Goal: Task Accomplishment & Management: Use online tool/utility

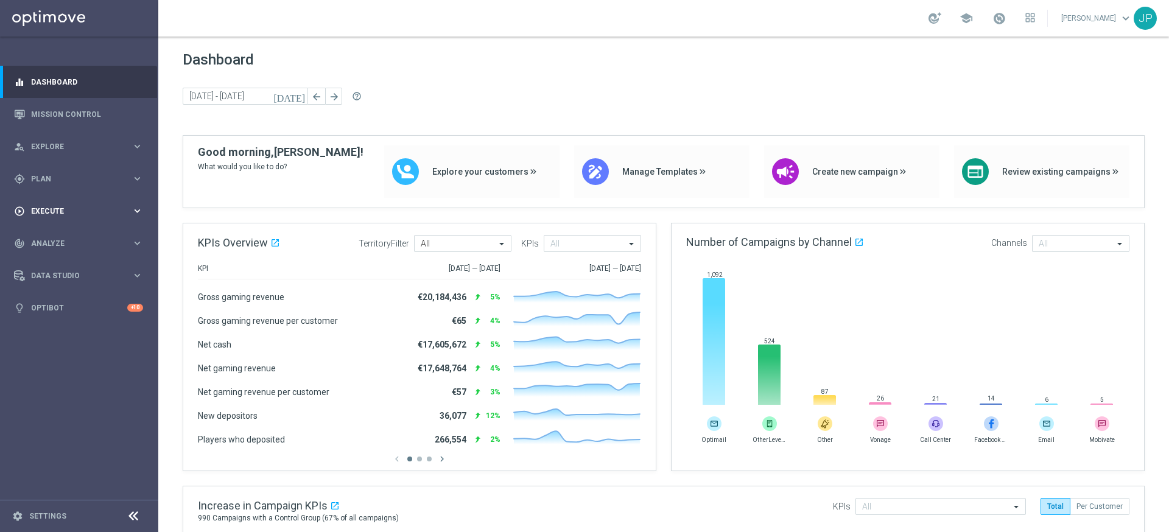
click at [101, 209] on span "Execute" at bounding box center [81, 211] width 100 height 7
click at [96, 236] on link "Campaign Builder" at bounding box center [79, 236] width 95 height 10
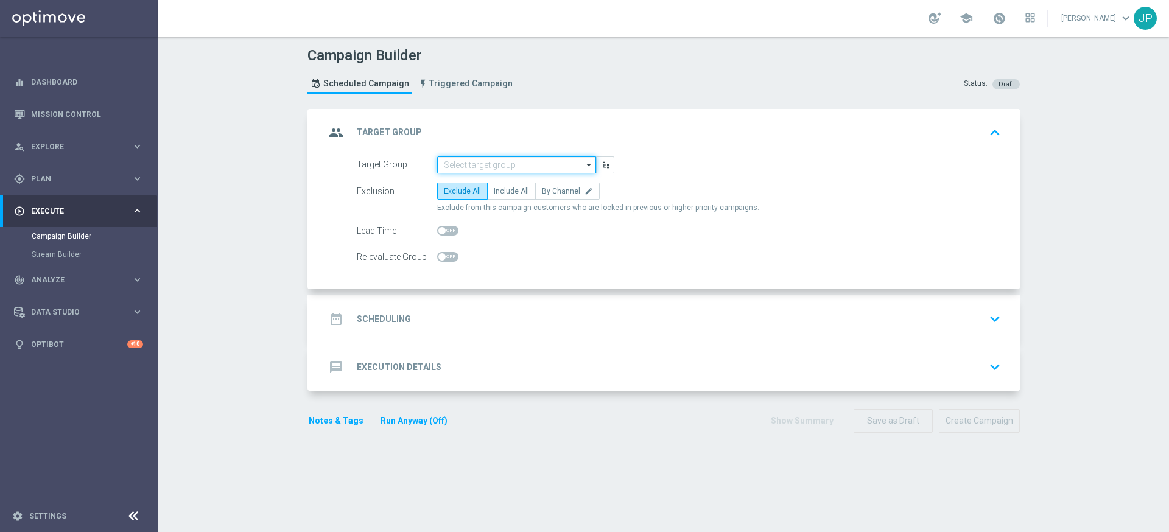
click at [544, 166] on input at bounding box center [516, 164] width 159 height 17
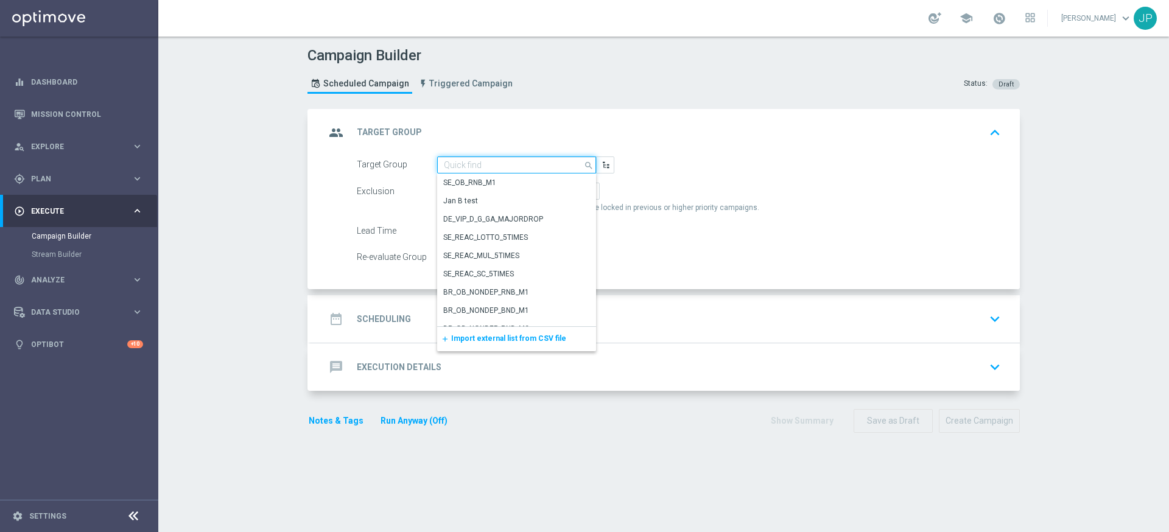
paste input "UK_SPORTSBOOK_EMAIL | Stakes in lifetime"
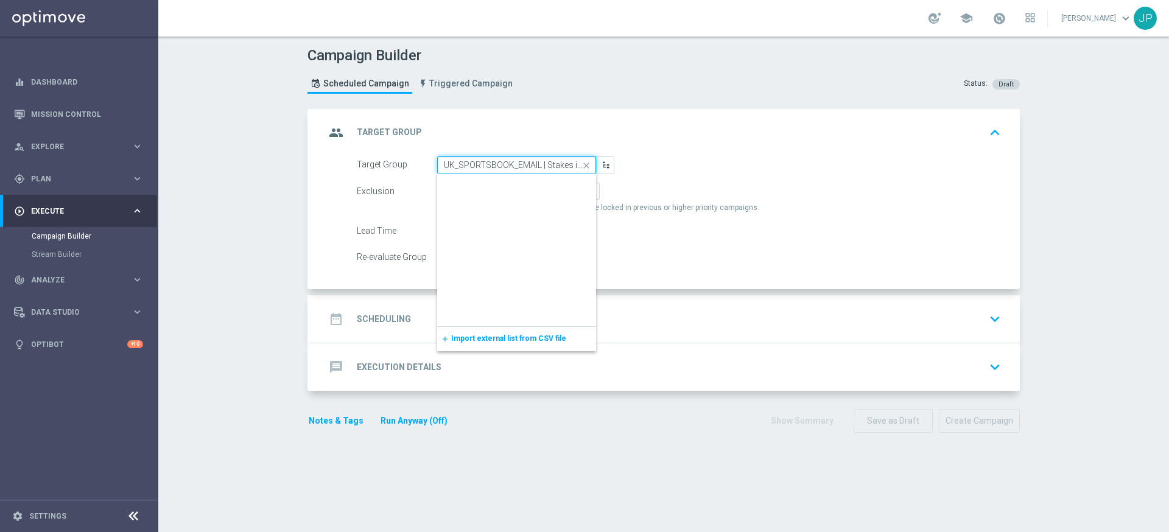
scroll to position [0, 26]
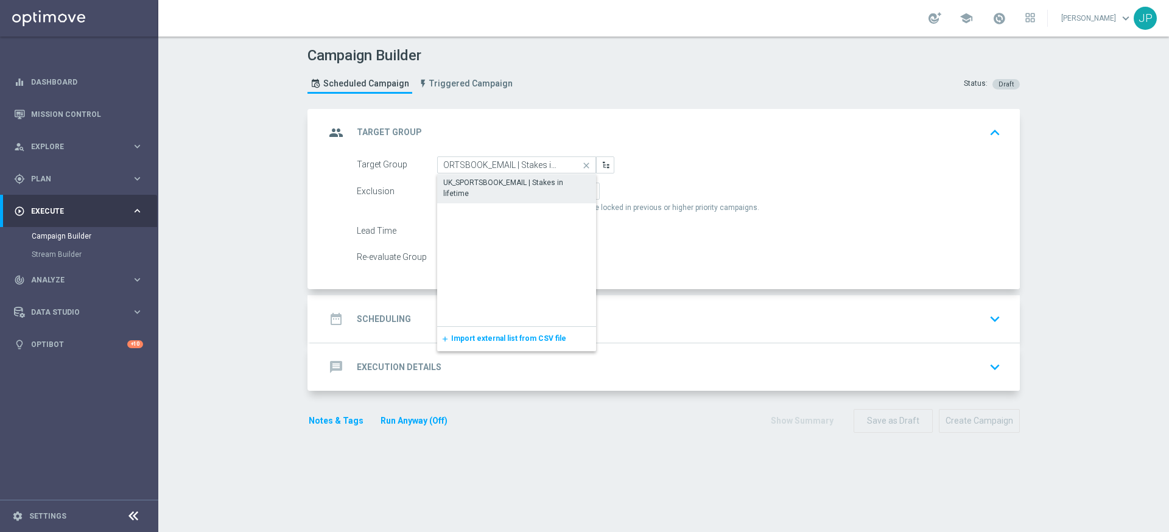
click at [530, 179] on div "UK_SPORTSBOOK_EMAIL | Stakes in lifetime" at bounding box center [516, 188] width 147 height 22
type input "UK_SPORTSBOOK_EMAIL | Stakes in lifetime"
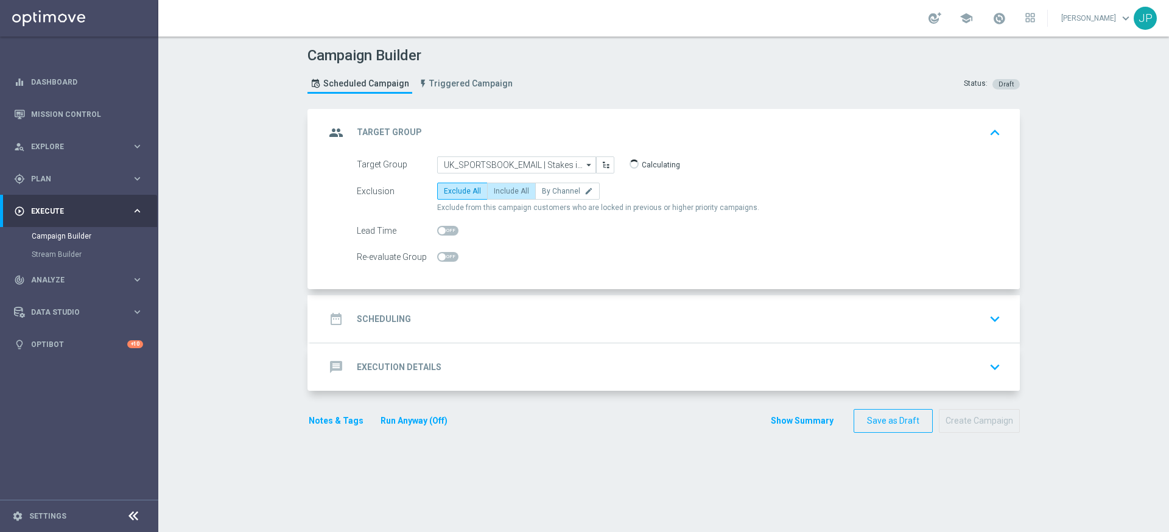
click at [502, 189] on span "Include All" at bounding box center [511, 191] width 35 height 9
click at [502, 189] on input "Include All" at bounding box center [498, 193] width 8 height 8
radio input "true"
click at [441, 229] on span at bounding box center [441, 230] width 7 height 7
click at [441, 229] on input "checkbox" at bounding box center [447, 231] width 21 height 10
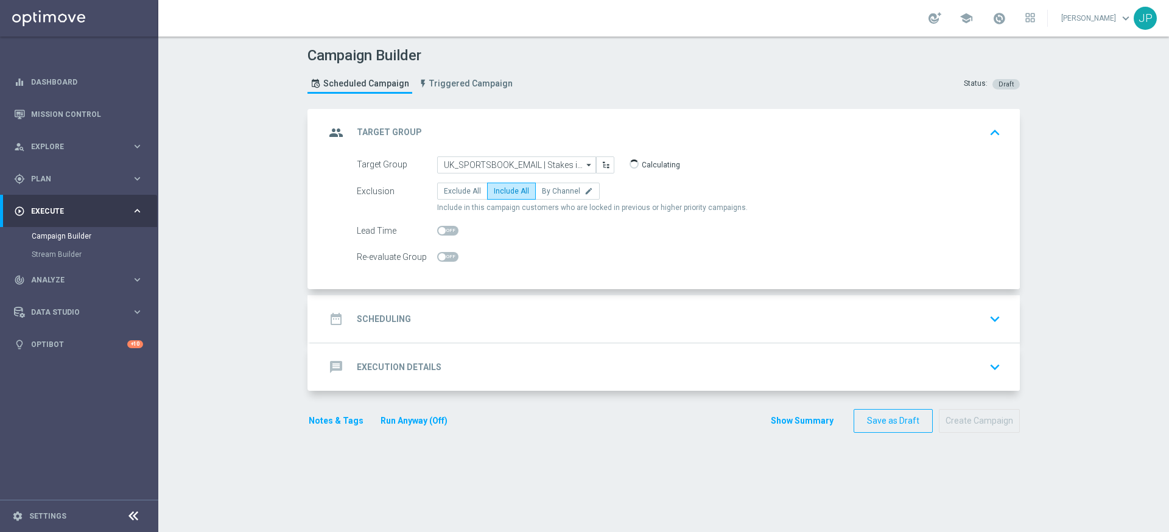
checkbox input "true"
click at [633, 333] on div "date_range Scheduling keyboard_arrow_down" at bounding box center [664, 318] width 709 height 47
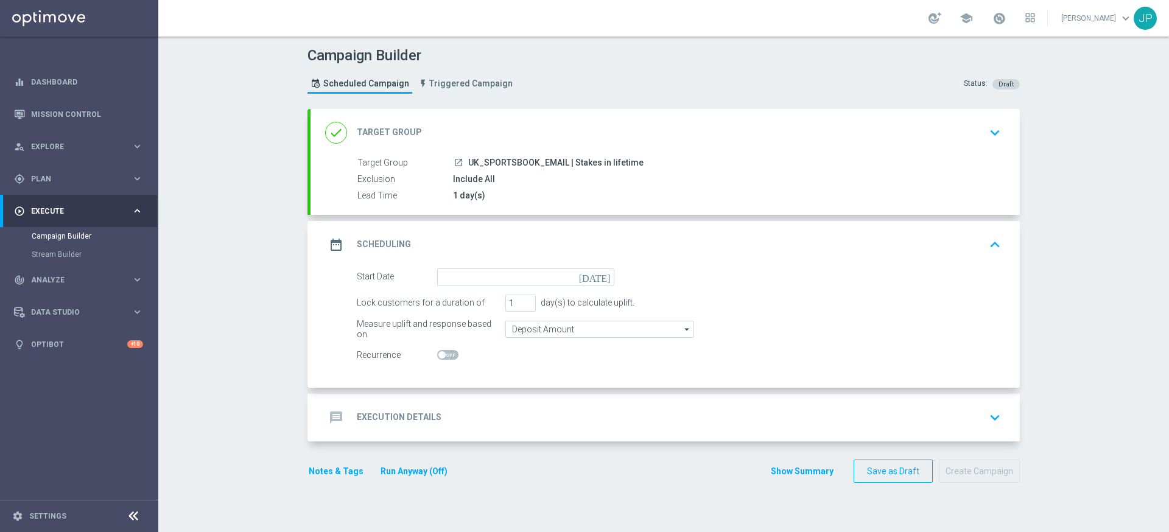
click at [610, 273] on icon "today" at bounding box center [597, 274] width 36 height 13
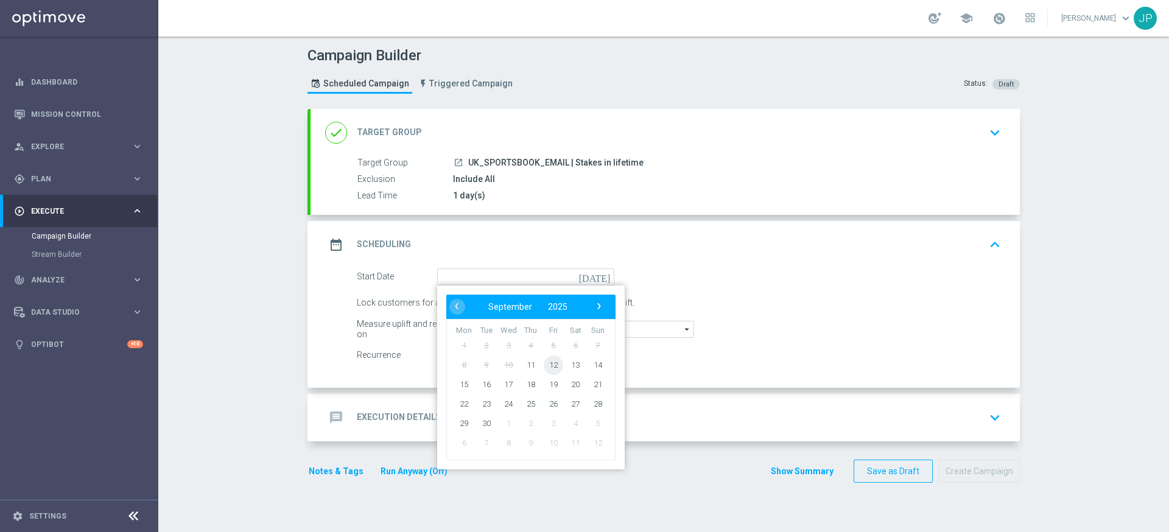
click at [548, 365] on span "12" at bounding box center [553, 364] width 19 height 19
type input "12 Sep 2025"
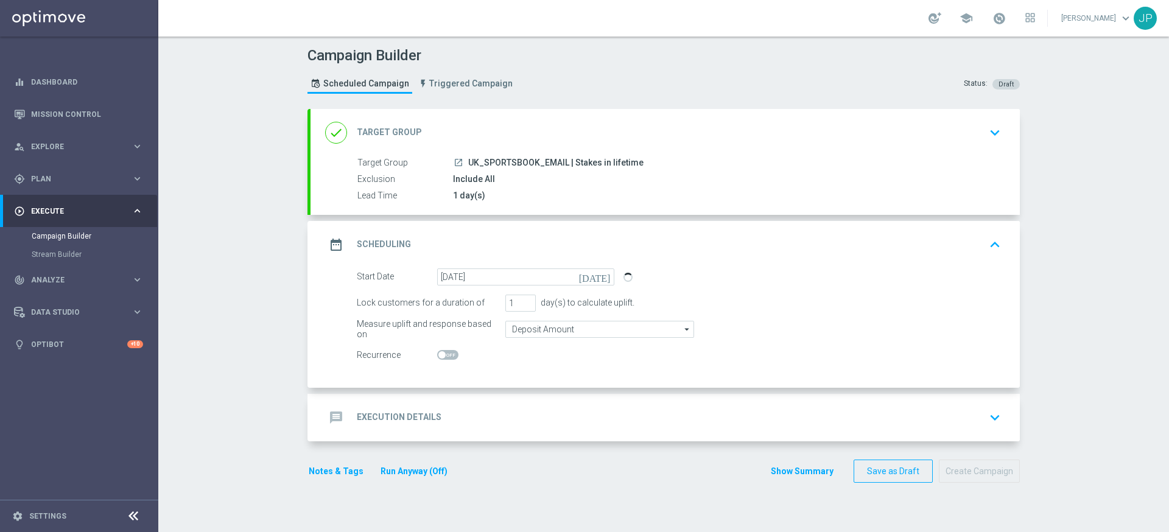
click at [657, 426] on div "message Execution Details keyboard_arrow_down" at bounding box center [665, 417] width 680 height 23
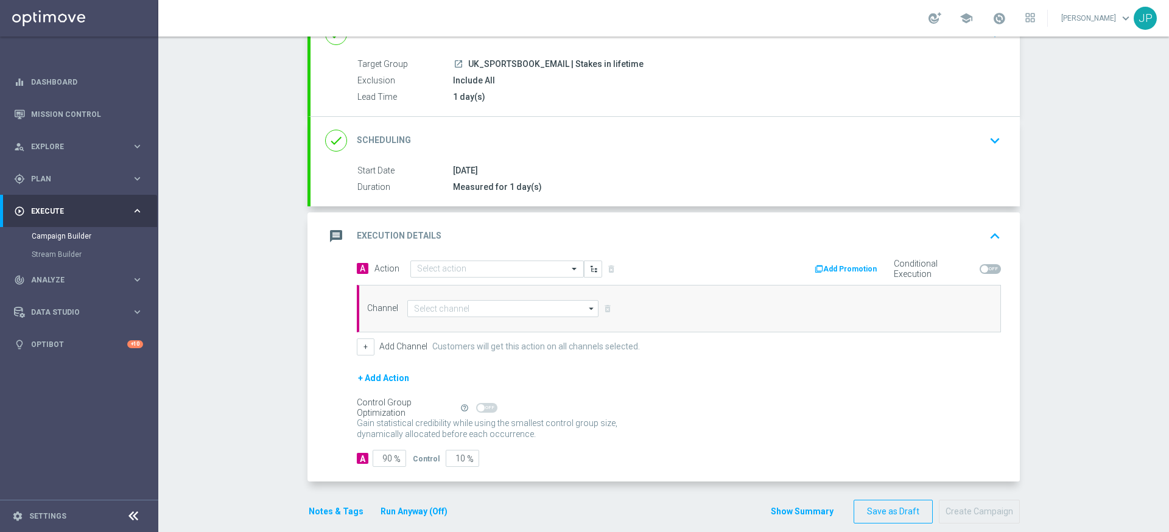
scroll to position [114, 0]
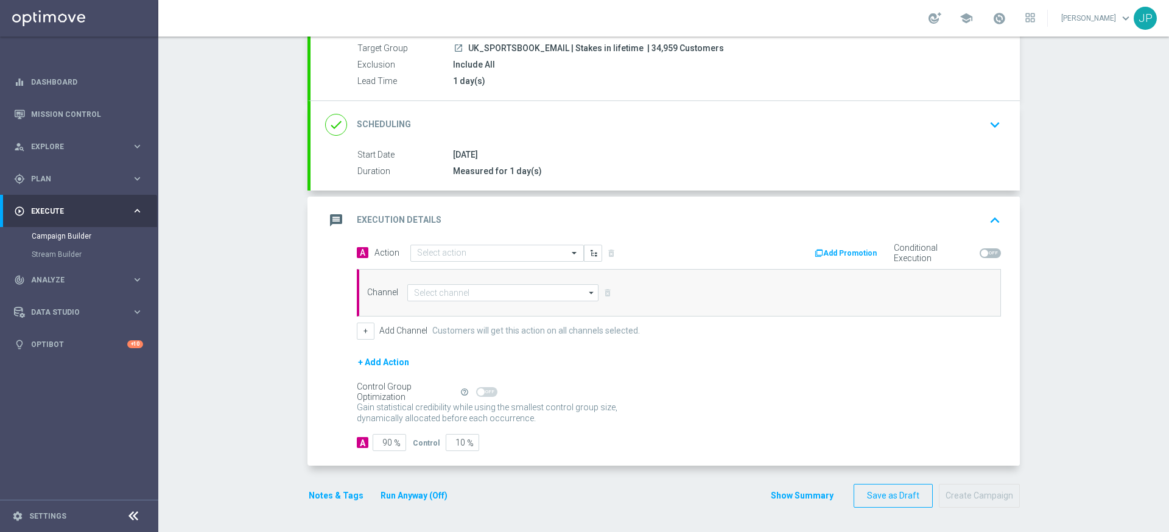
click at [649, 47] on span "| 34,959 Customers" at bounding box center [685, 48] width 77 height 11
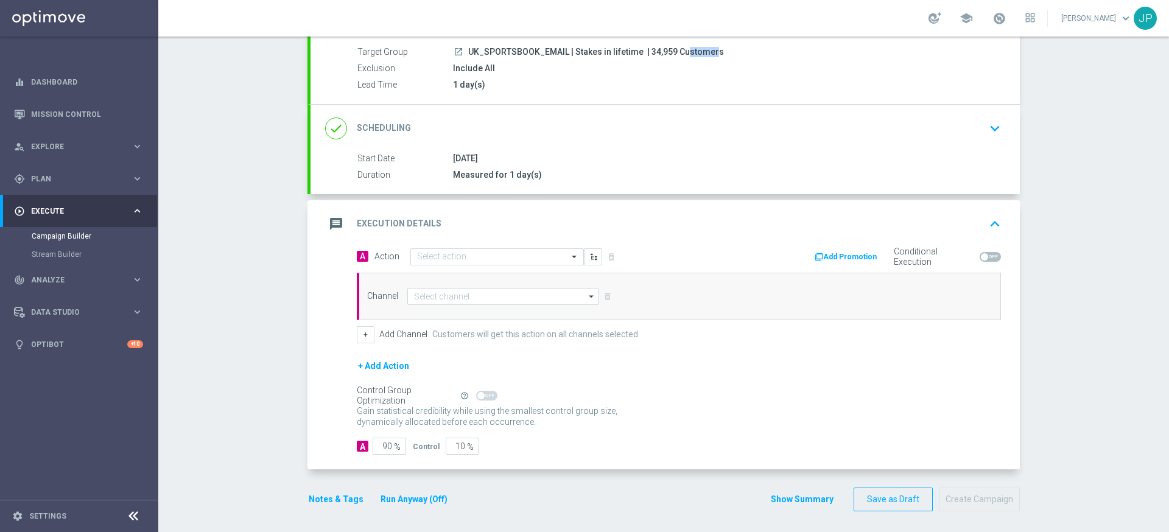
scroll to position [107, 0]
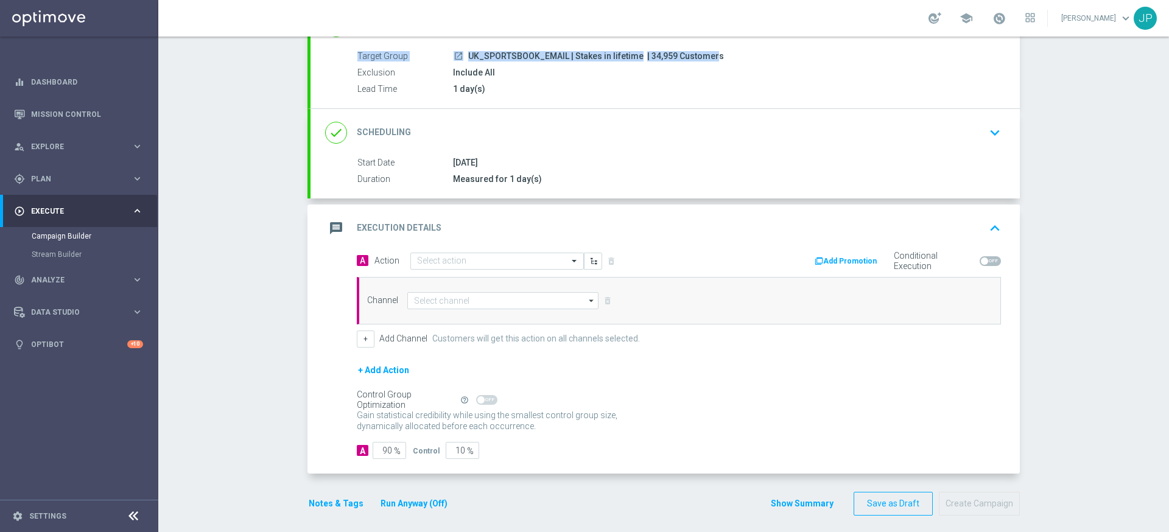
drag, startPoint x: 649, startPoint y: 47, endPoint x: 656, endPoint y: 47, distance: 7.3
click at [656, 47] on div "done Target Group keyboard_arrow_down Target Group launch UK_SPORTSBOOK_EMAIL |…" at bounding box center [664, 55] width 709 height 106
click at [664, 56] on span "| 34,959 Customers" at bounding box center [685, 56] width 77 height 11
click at [650, 55] on span "| 34,959 Customers" at bounding box center [685, 56] width 77 height 11
drag, startPoint x: 650, startPoint y: 55, endPoint x: 665, endPoint y: 55, distance: 15.2
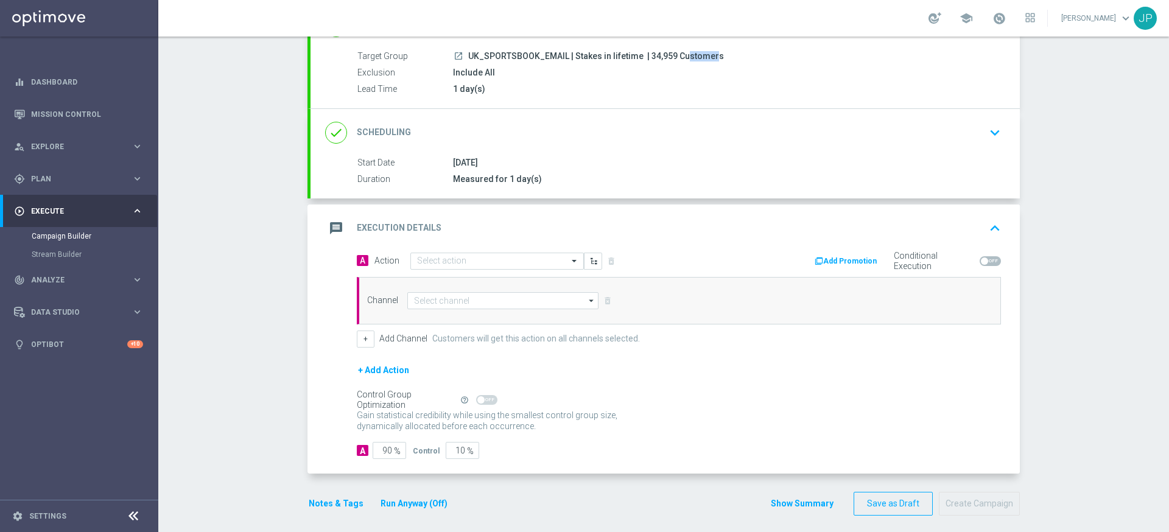
click at [665, 55] on span "| 34,959 Customers" at bounding box center [685, 56] width 77 height 11
copy span "34,959"
click at [507, 262] on input "text" at bounding box center [485, 261] width 136 height 10
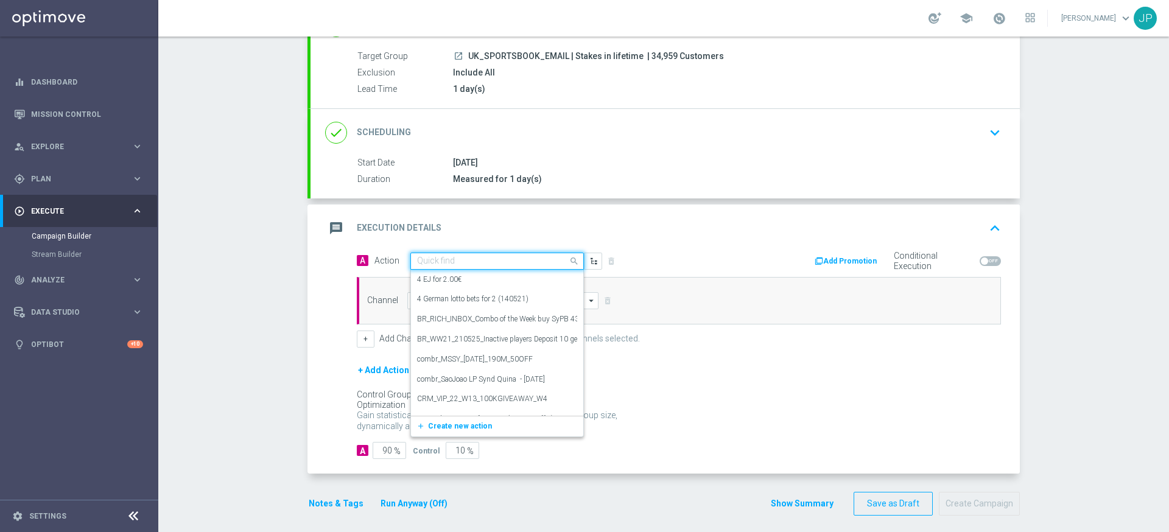
paste input "en_GB__NVIP_EMA_TAC_SP__BET 10_GET_5_WK37"
type input "en_GB__NVIP_EMA_TAC_SP__BET 10_GET_5_WK37"
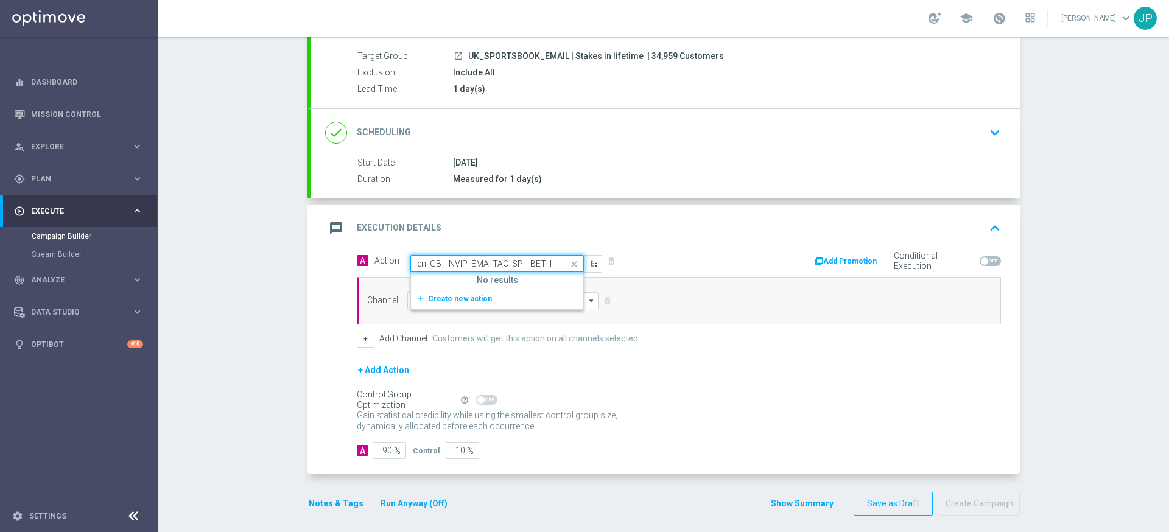
scroll to position [0, 57]
click at [502, 296] on button "add_new Create new action" at bounding box center [495, 299] width 168 height 14
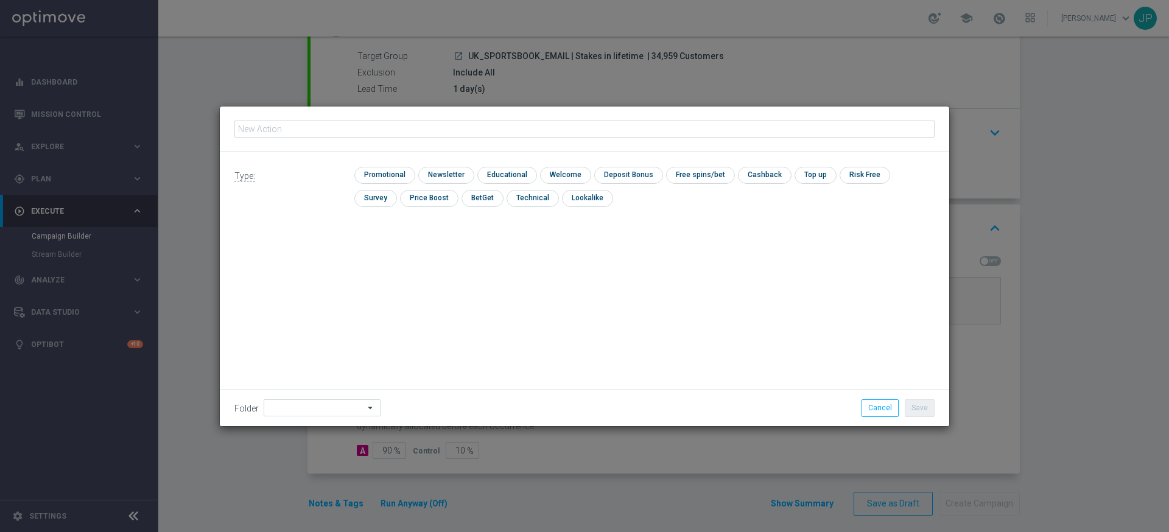
type input "en_GB__NVIP_EMA_TAC_SP__BET 10_GET_5_WK37"
click at [407, 169] on input "checkbox" at bounding box center [383, 175] width 58 height 16
checkbox input "true"
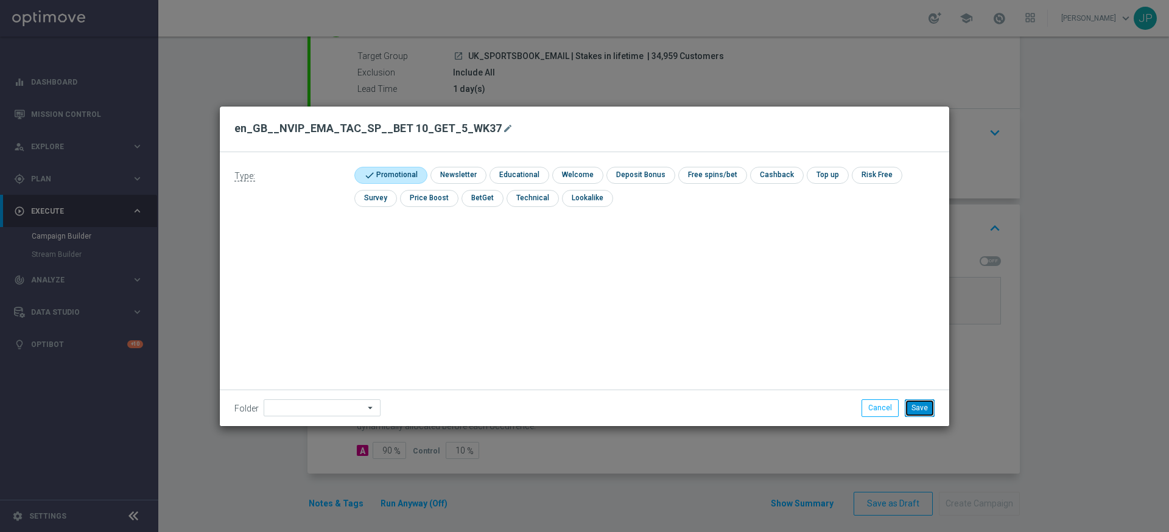
click at [926, 410] on button "Save" at bounding box center [919, 407] width 30 height 17
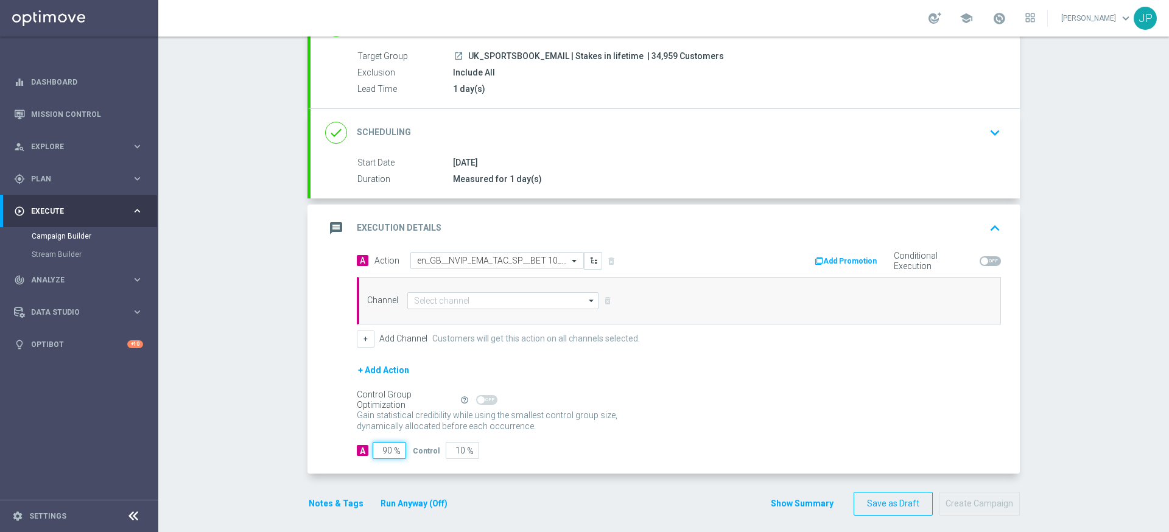
click at [388, 450] on input "90" at bounding box center [389, 450] width 33 height 17
type input "0"
type input "100"
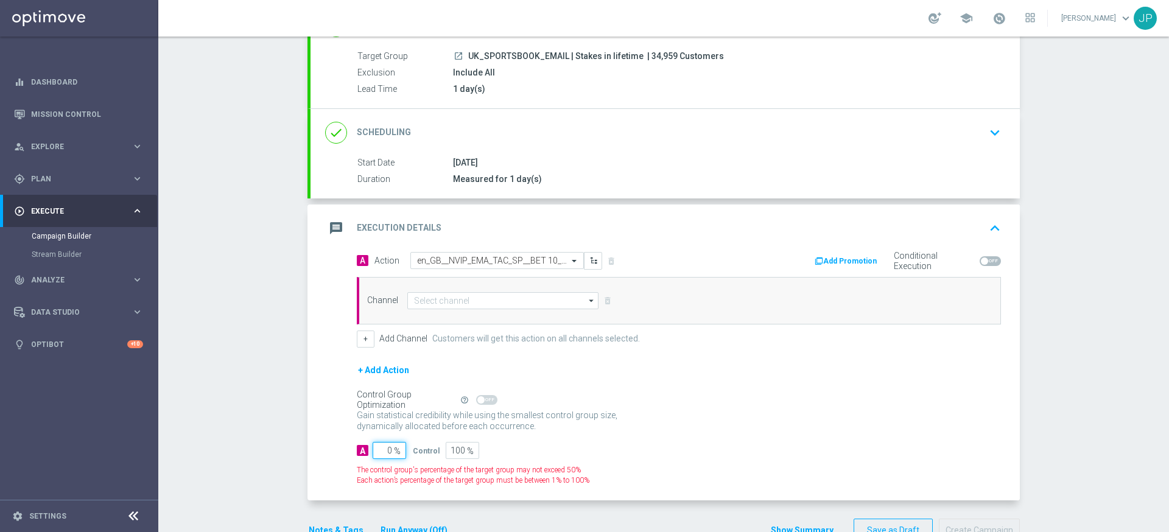
type input "10"
type input "90"
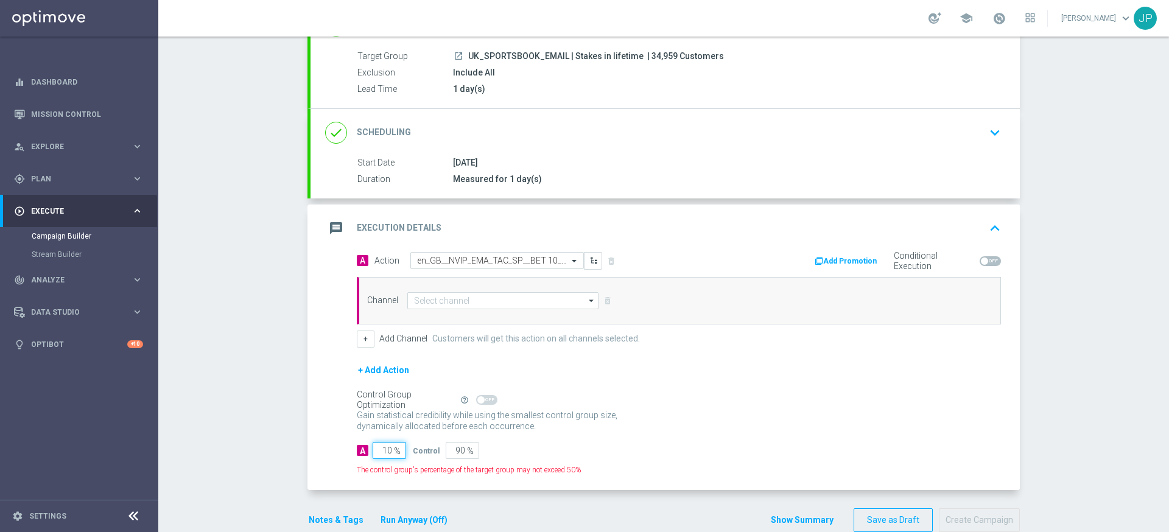
type input "100"
type input "0"
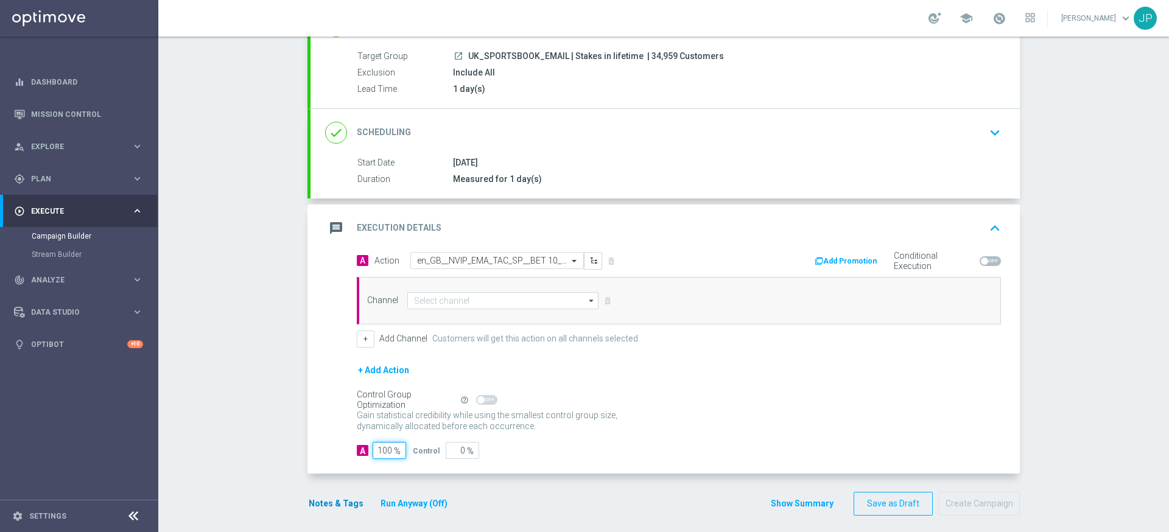
type input "100"
click at [345, 499] on button "Notes & Tags" at bounding box center [335, 503] width 57 height 15
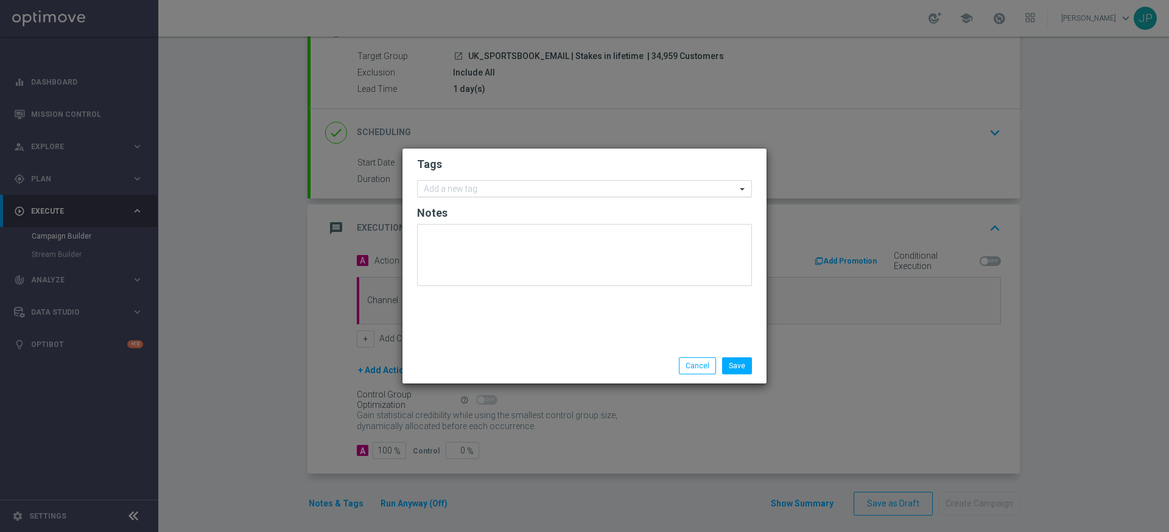
click at [492, 193] on input "text" at bounding box center [580, 189] width 312 height 10
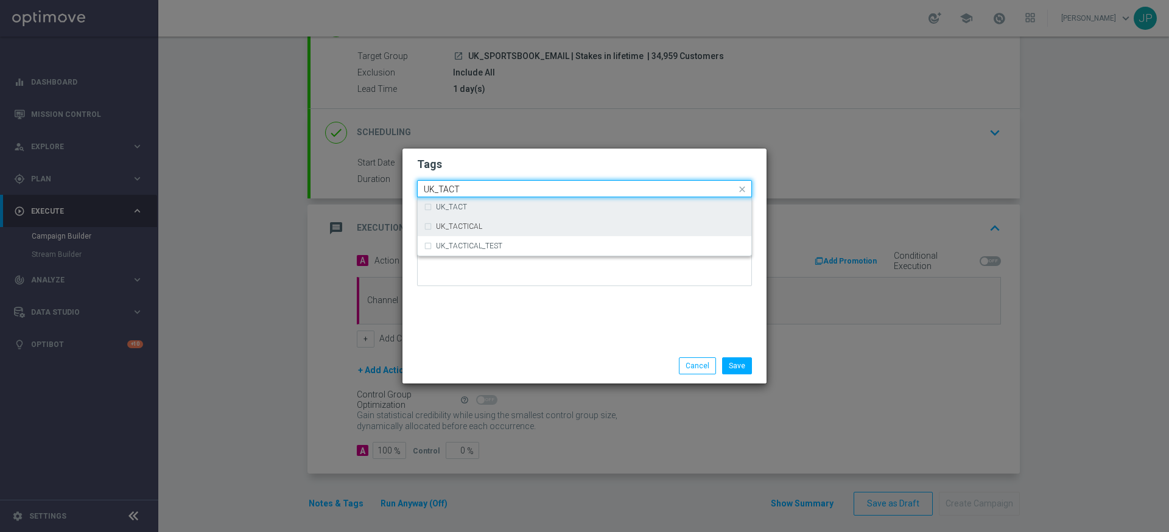
click at [451, 215] on div "UK_TACT" at bounding box center [584, 206] width 321 height 19
type input "UK_TACT"
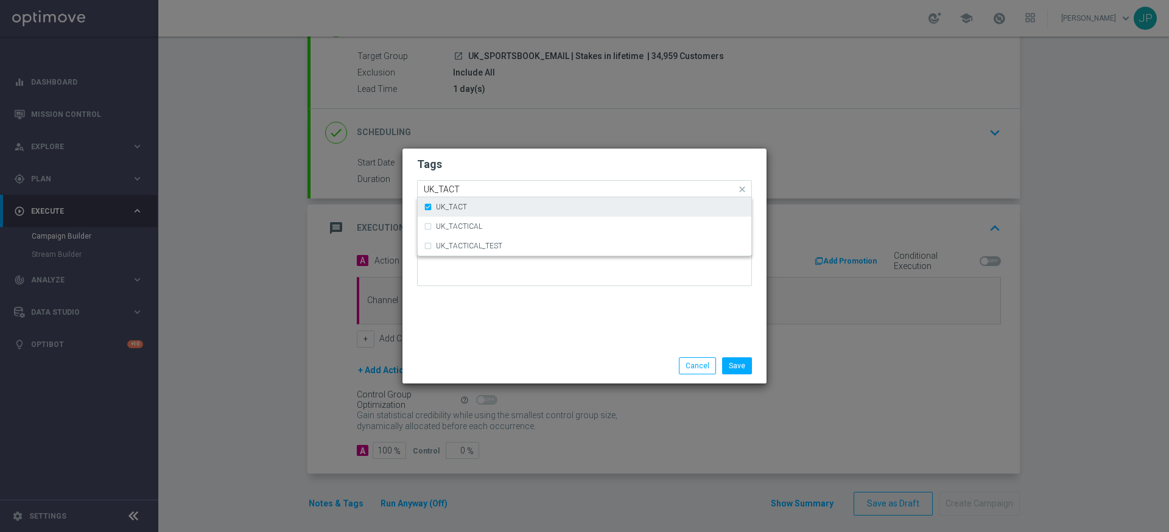
click at [464, 210] on label "UK_TACT" at bounding box center [451, 206] width 31 height 7
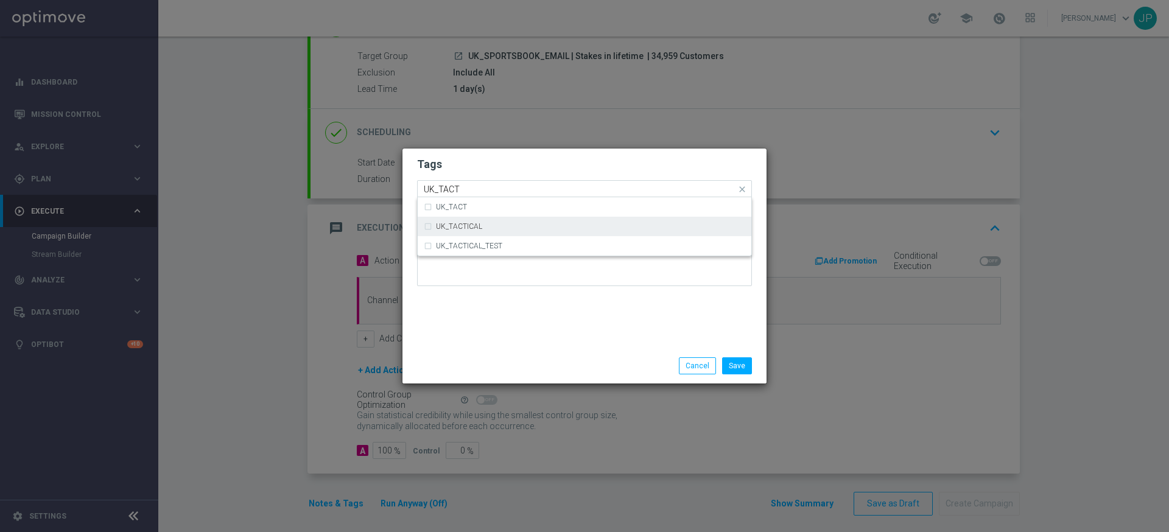
click at [463, 228] on label "UK_TACTICAL" at bounding box center [459, 226] width 46 height 7
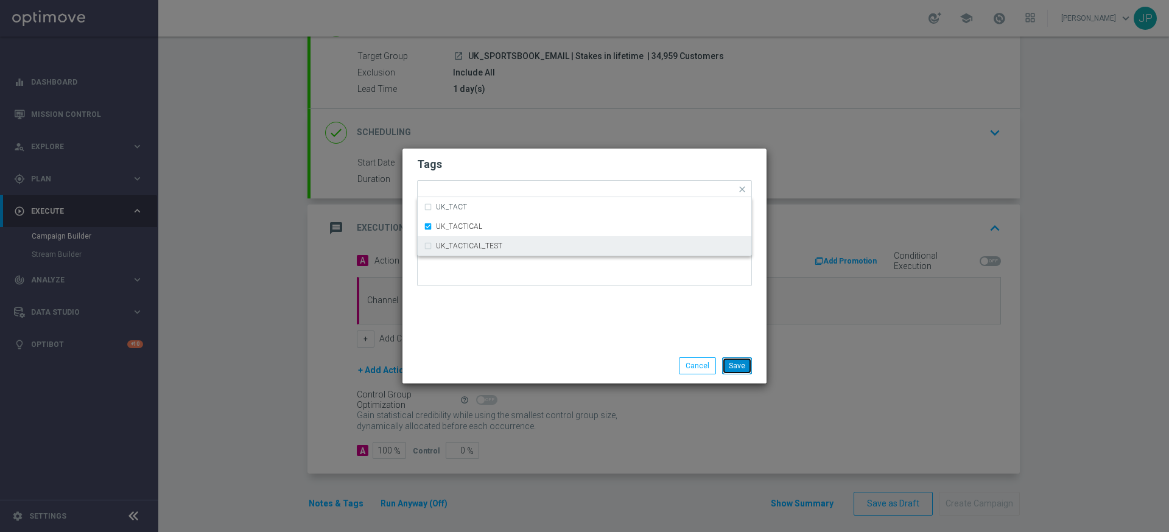
click at [737, 362] on button "Save" at bounding box center [737, 365] width 30 height 17
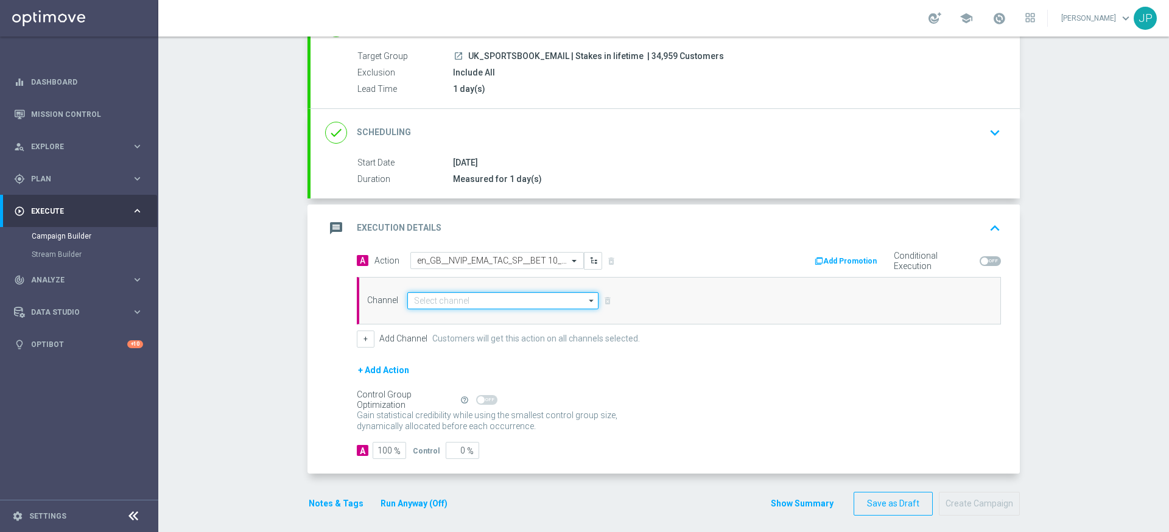
click at [507, 299] on input at bounding box center [502, 300] width 191 height 17
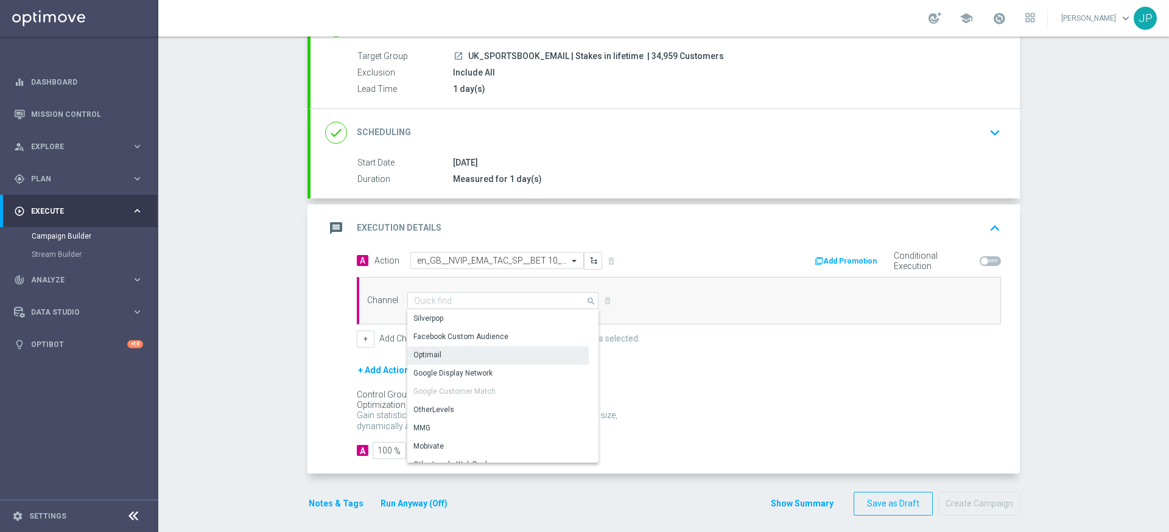
click at [500, 346] on div "Optimail" at bounding box center [497, 354] width 181 height 17
type input "Optimail"
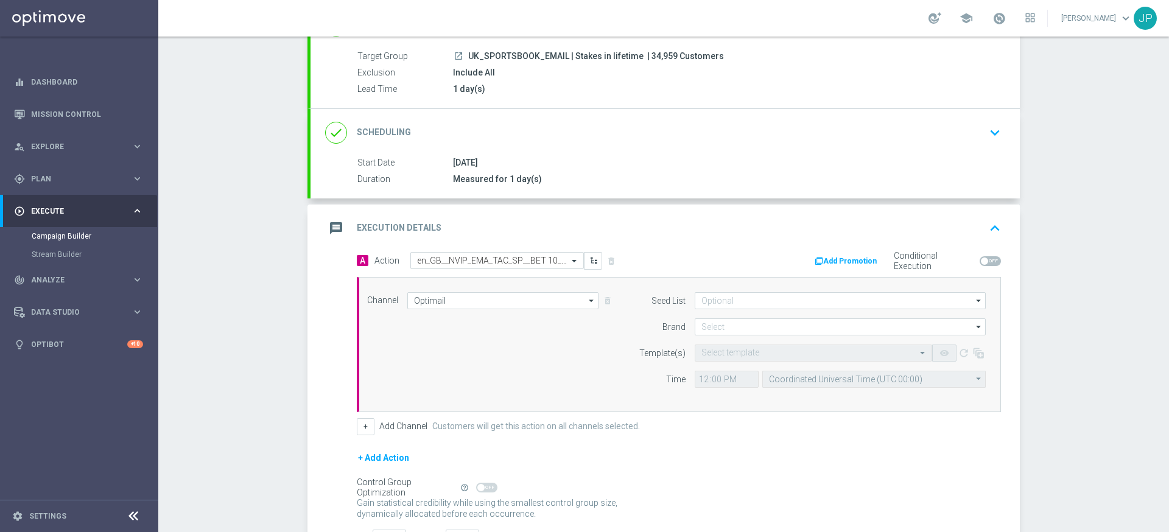
click at [1051, 427] on div "Campaign Builder Scheduled Campaign Triggered Campaign Status: Draft done Targe…" at bounding box center [663, 284] width 1010 height 495
click at [784, 303] on input at bounding box center [839, 300] width 291 height 17
click at [771, 335] on div "Mandatory seed list" at bounding box center [746, 336] width 67 height 11
click at [704, 429] on div "+ Add Channel Customers will get this action on all channels selected." at bounding box center [679, 426] width 644 height 17
type input "Mandatory seed list"
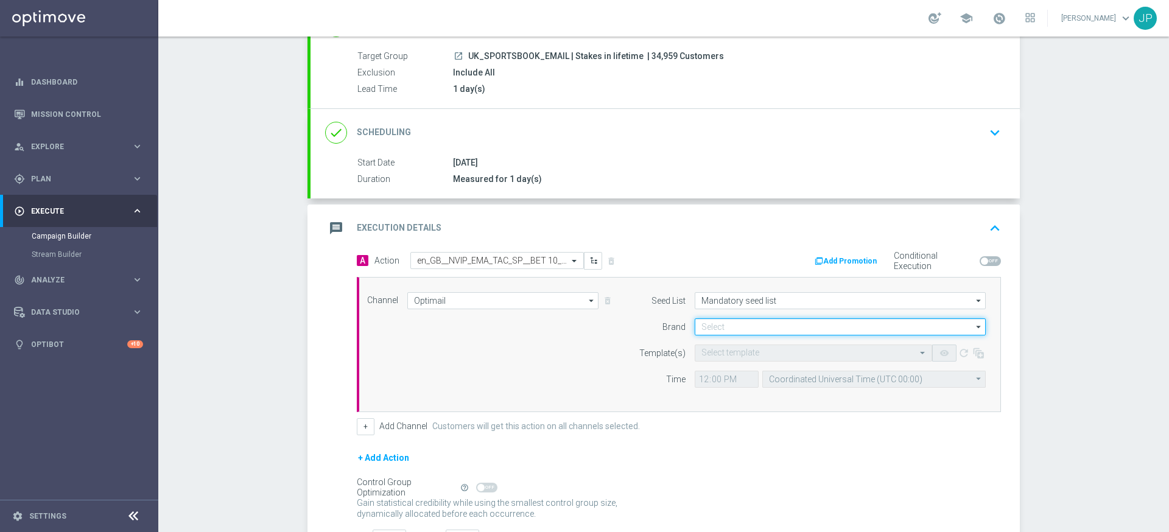
click at [740, 325] on input at bounding box center [839, 326] width 291 height 17
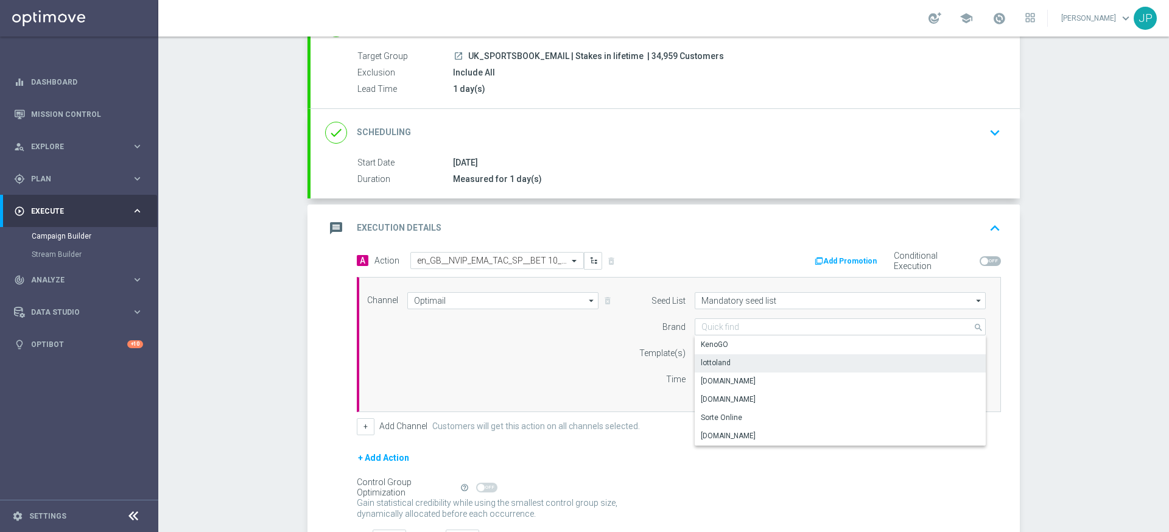
click at [730, 363] on div "lottoland" at bounding box center [839, 362] width 291 height 17
type input "lottoland"
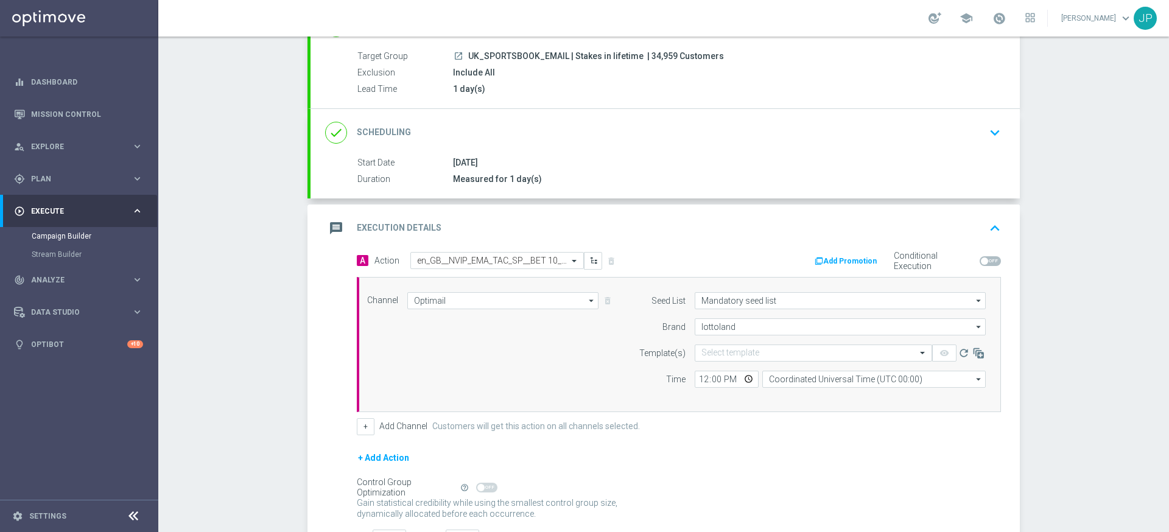
click at [740, 430] on div "+ Add Channel Customers will get this action on all channels selected." at bounding box center [679, 426] width 644 height 17
click at [760, 354] on input "text" at bounding box center [801, 353] width 200 height 10
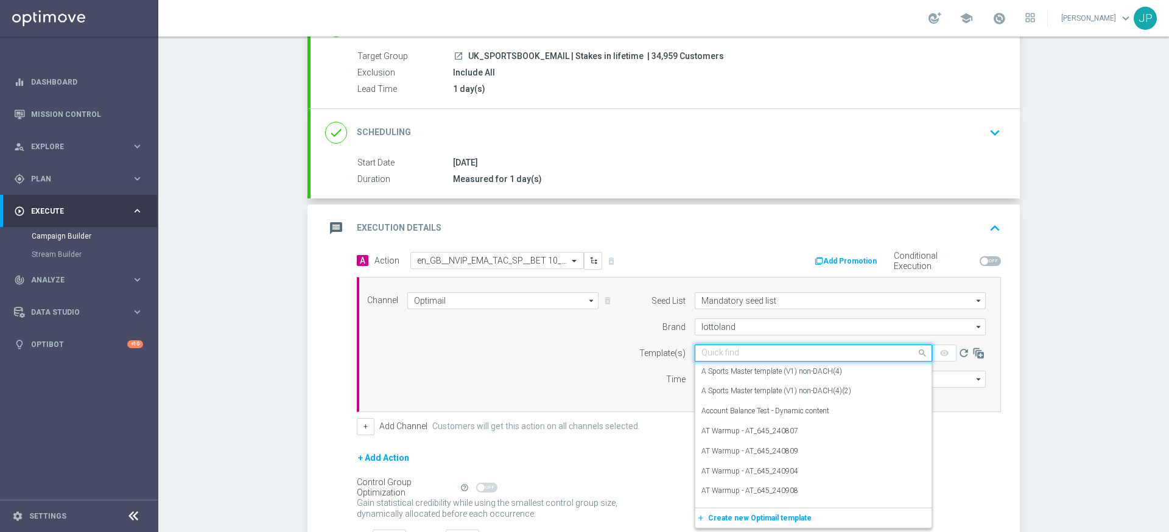
paste input "en_GB__NVIP_EMA_TAC_SP__BET 10_GET_5_WK37"
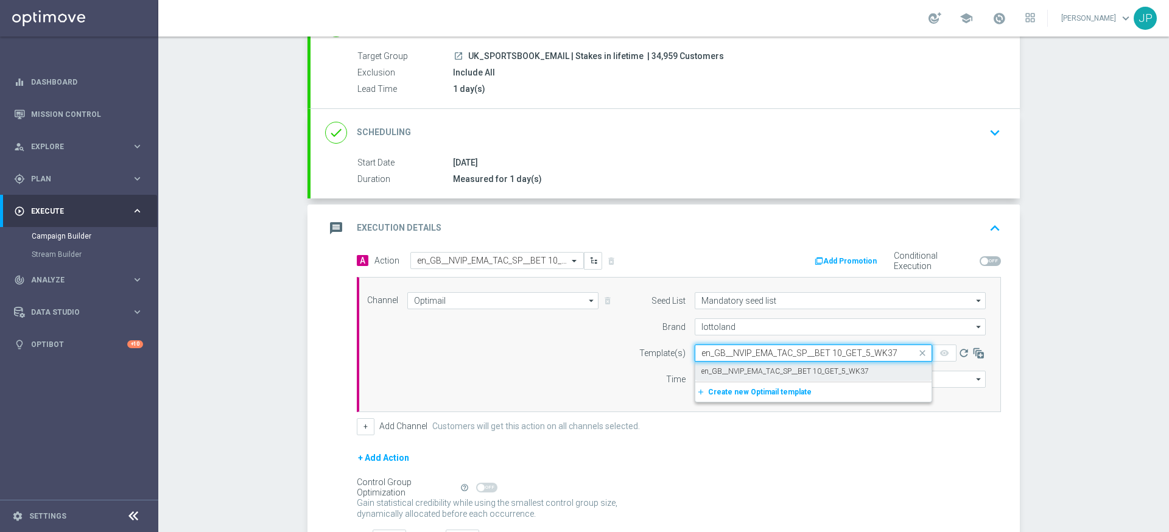
click at [769, 369] on label "en_GB__NVIP_EMA_TAC_SP__BET 10_GET_5_WK37" at bounding box center [784, 371] width 167 height 10
type input "en_GB__NVIP_EMA_TAC_SP__BET 10_GET_5_WK37"
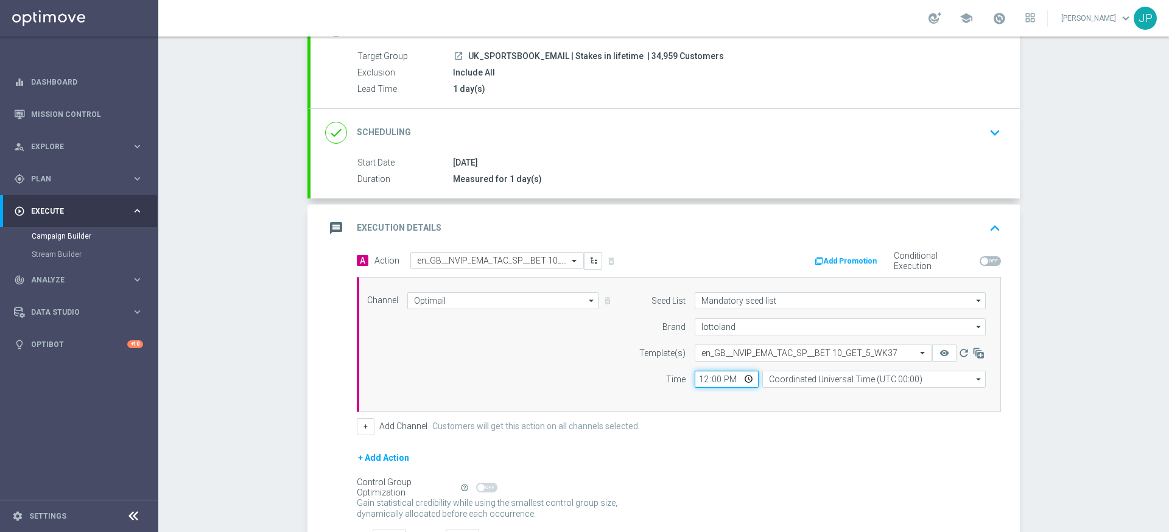
click at [704, 383] on input "12:00" at bounding box center [726, 379] width 64 height 17
type input "19:00"
type input "19:07"
click at [704, 383] on input "time" at bounding box center [726, 379] width 64 height 17
type input "17:30"
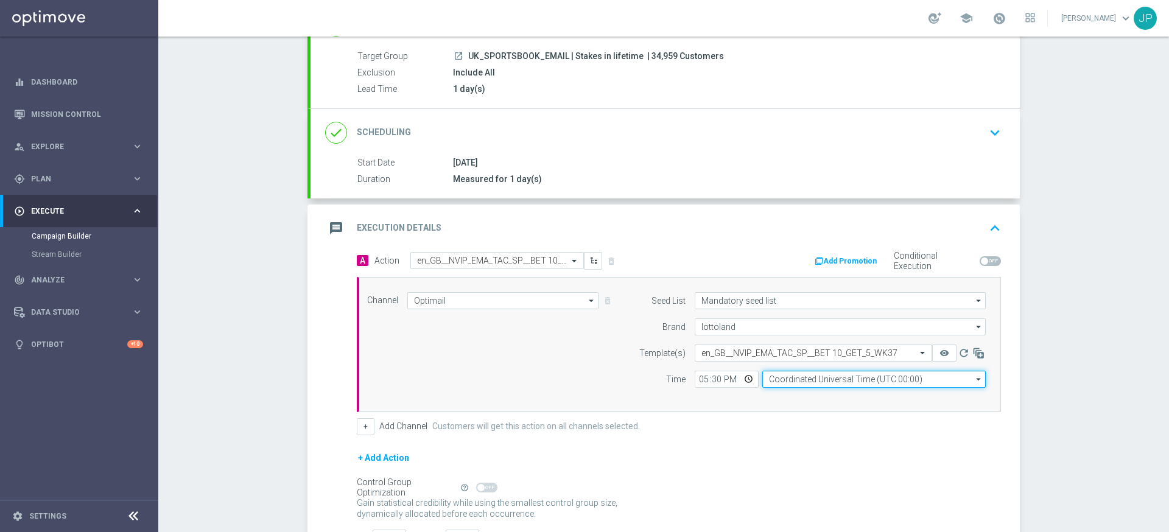
click at [786, 379] on input "Coordinated Universal Time (UTC 00:00)" at bounding box center [873, 379] width 223 height 17
click at [828, 393] on div "United Kingdom Time (UTC +01:00)" at bounding box center [827, 396] width 118 height 11
type input "United Kingdom Time (UTC +01:00)"
click at [828, 422] on div "+ Add Channel Customers will get this action on all channels selected." at bounding box center [679, 426] width 644 height 17
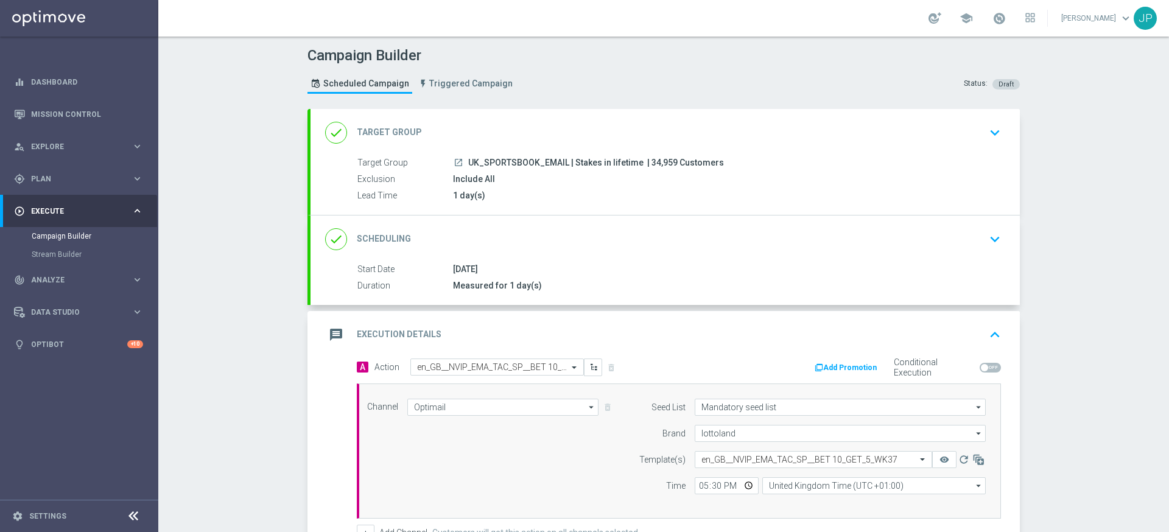
scroll to position [202, 0]
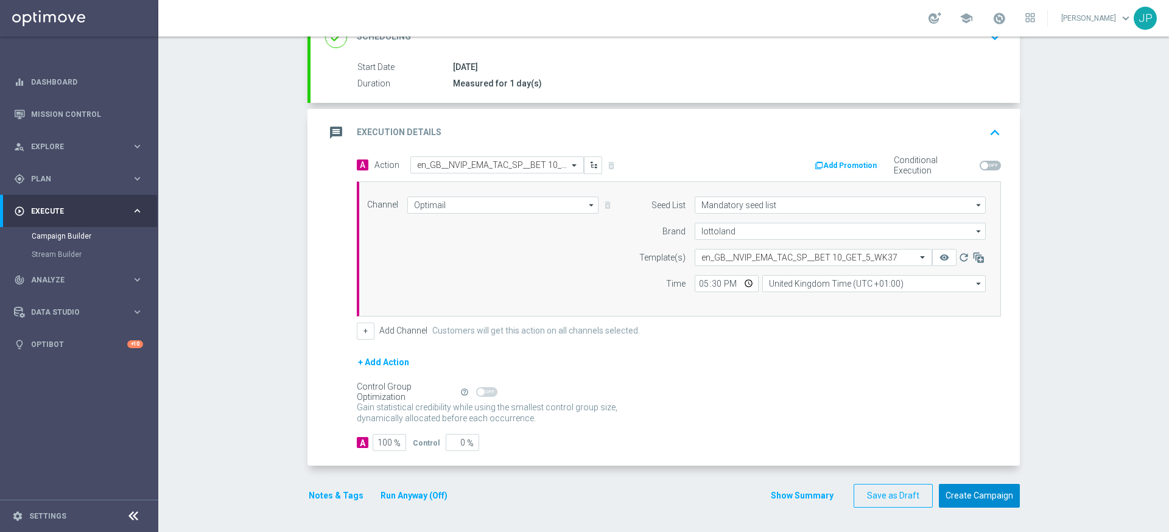
click at [982, 489] on button "Create Campaign" at bounding box center [979, 496] width 81 height 24
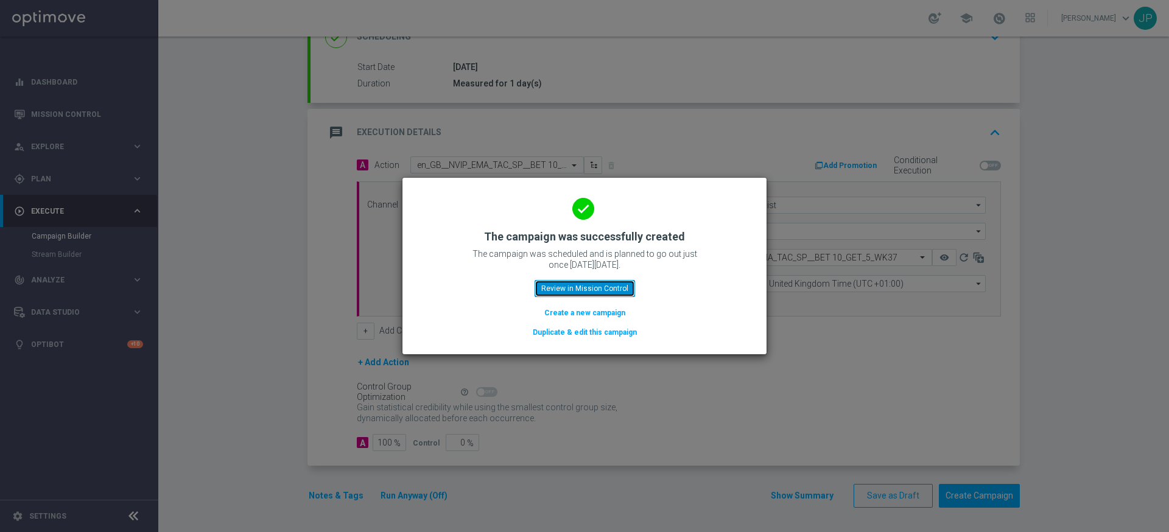
click at [559, 281] on button "Review in Mission Control" at bounding box center [584, 288] width 100 height 17
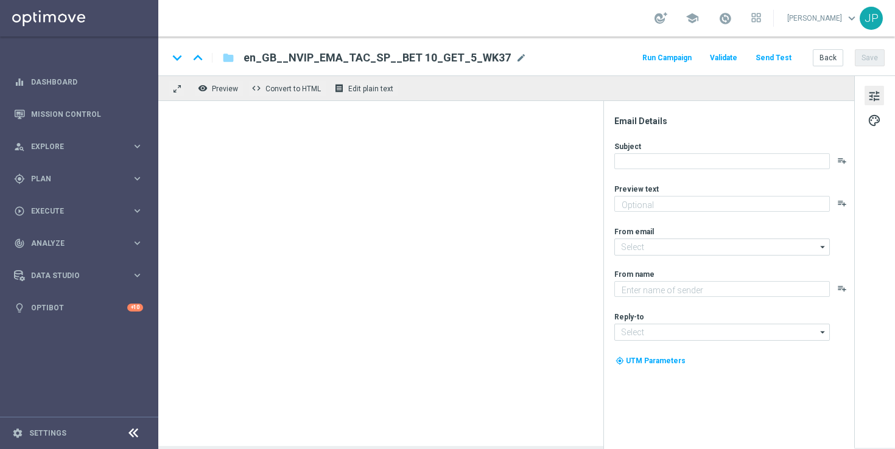
type textarea "Stake just £10 on any Premier League acca to claim your FREEBIE."
type textarea "Lottoland"
type input "[EMAIL_ADDRESS][DOMAIN_NAME]"
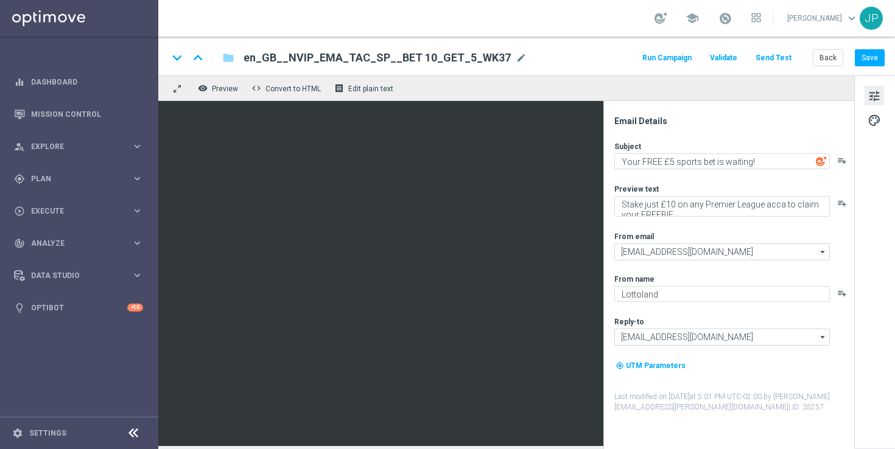
click at [775, 57] on button "Send Test" at bounding box center [774, 58] width 40 height 16
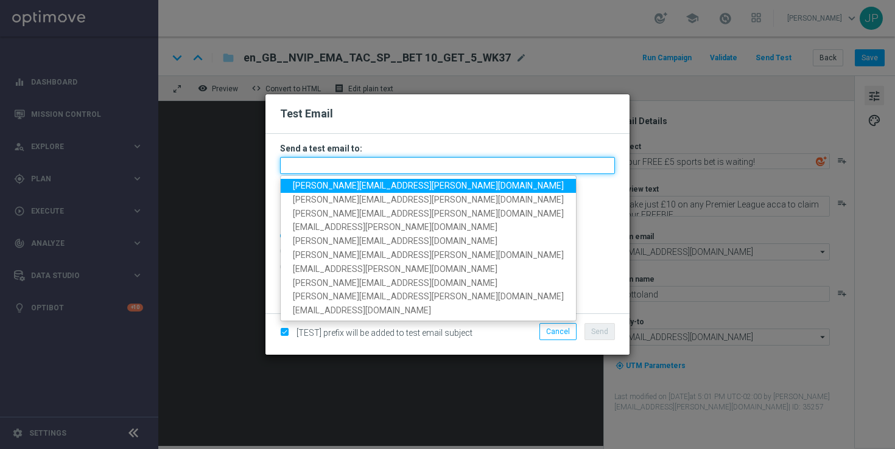
click at [450, 166] on input "text" at bounding box center [447, 165] width 335 height 17
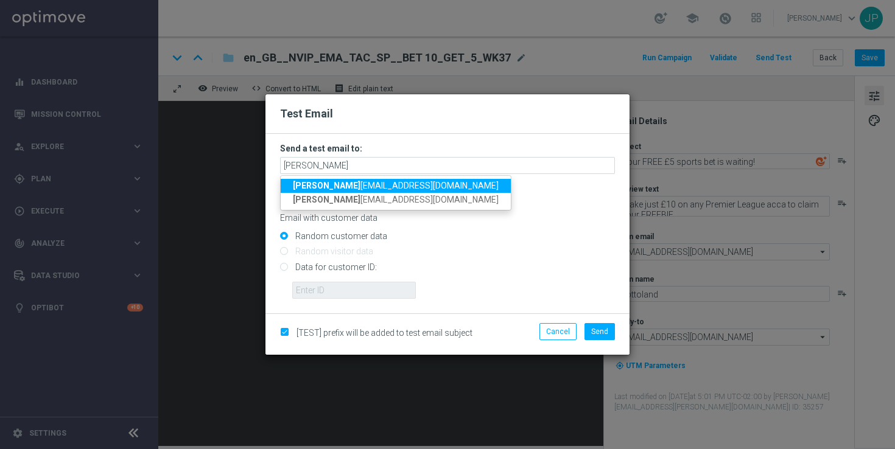
click at [382, 180] on link "niko la.misotova@lottoland.com" at bounding box center [396, 186] width 230 height 14
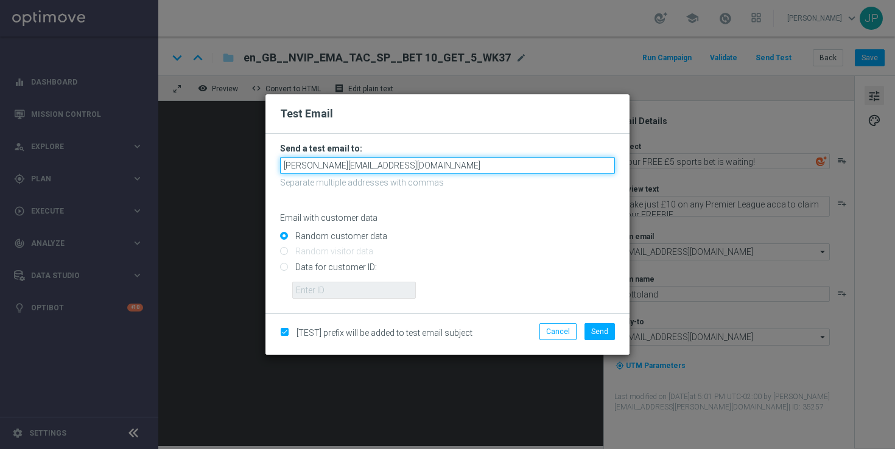
click at [432, 167] on input "nikola.misotova@lottoland.com" at bounding box center [447, 165] width 335 height 17
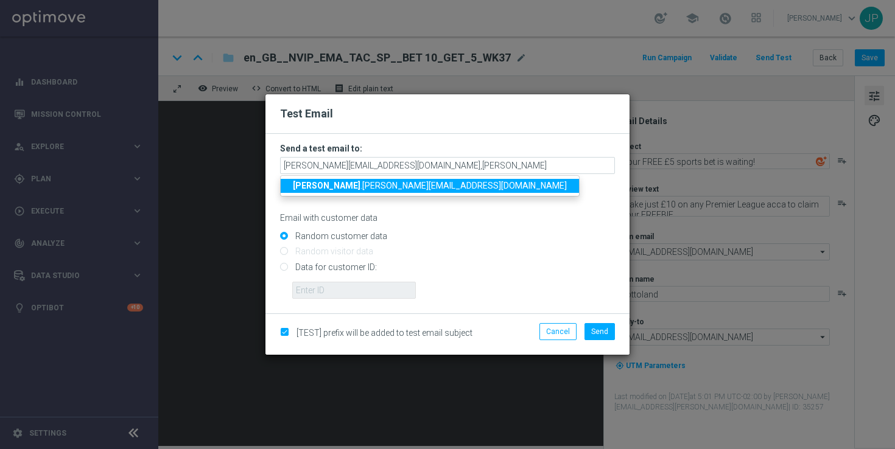
click at [369, 191] on span "james .parr@lottoland.com" at bounding box center [430, 186] width 274 height 10
type input "nikola.misotova@lottoland.com,james.parr@lottoland.com"
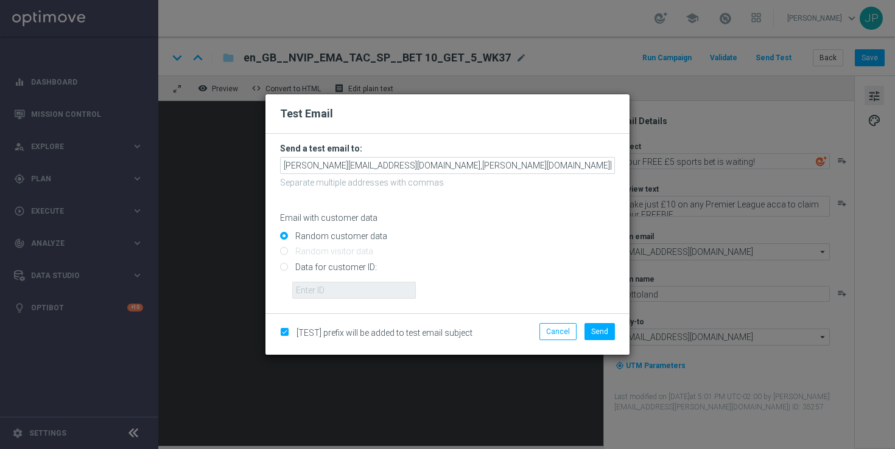
click at [365, 264] on input "Data for customer ID:" at bounding box center [447, 272] width 335 height 17
radio input "true"
click at [350, 289] on input "text" at bounding box center [354, 290] width 124 height 17
paste input "223901476"
type input "223901476"
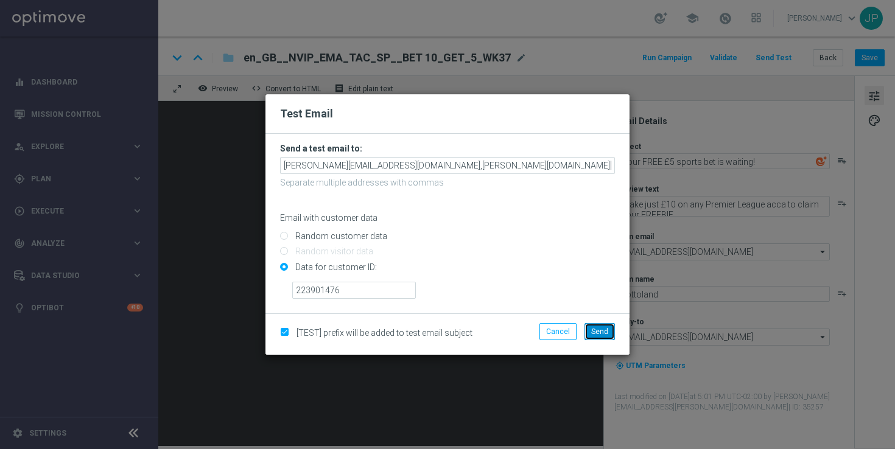
click at [599, 324] on button "Send" at bounding box center [599, 331] width 30 height 17
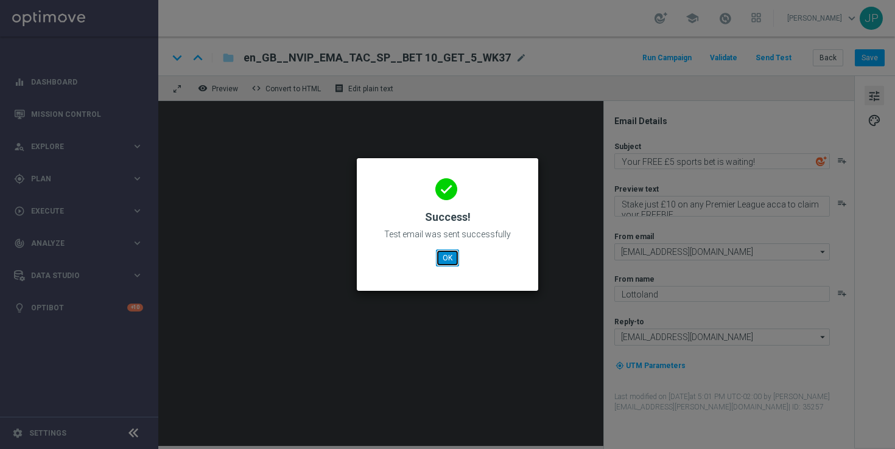
click at [446, 256] on button "OK" at bounding box center [447, 258] width 23 height 17
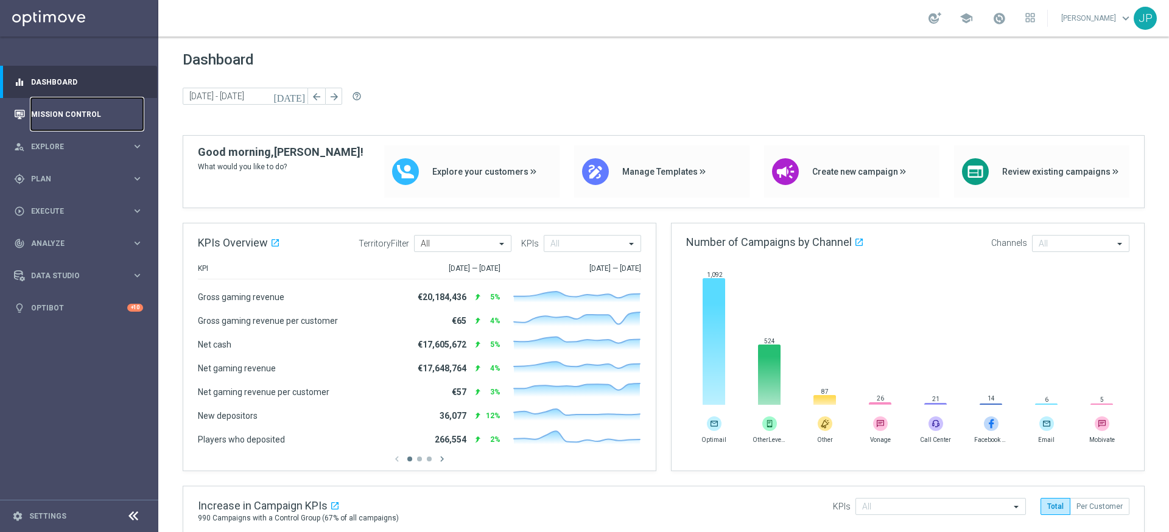
click at [122, 119] on link "Mission Control" at bounding box center [87, 114] width 112 height 32
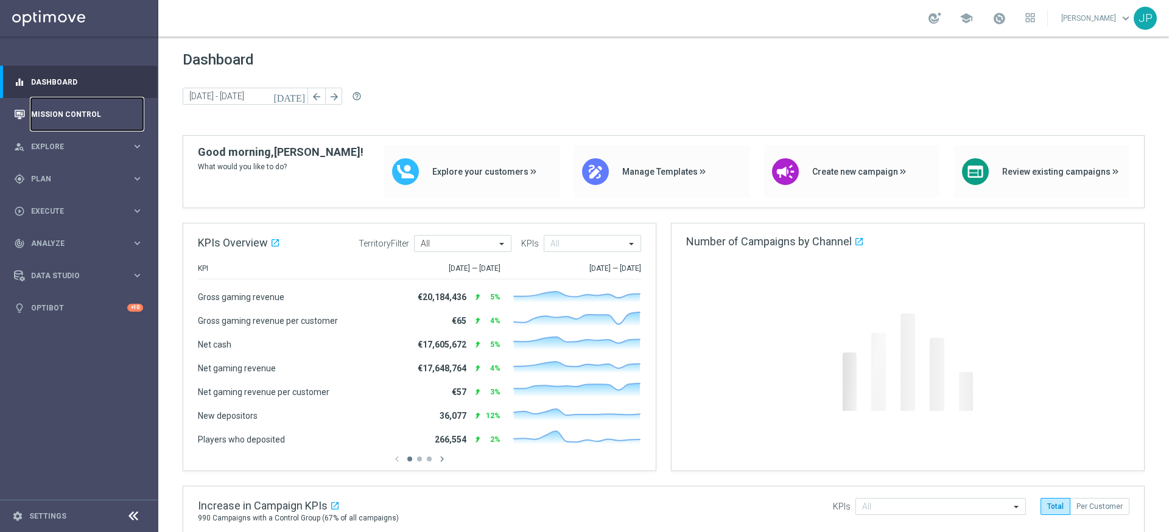
click at [72, 111] on link "Mission Control" at bounding box center [87, 114] width 112 height 32
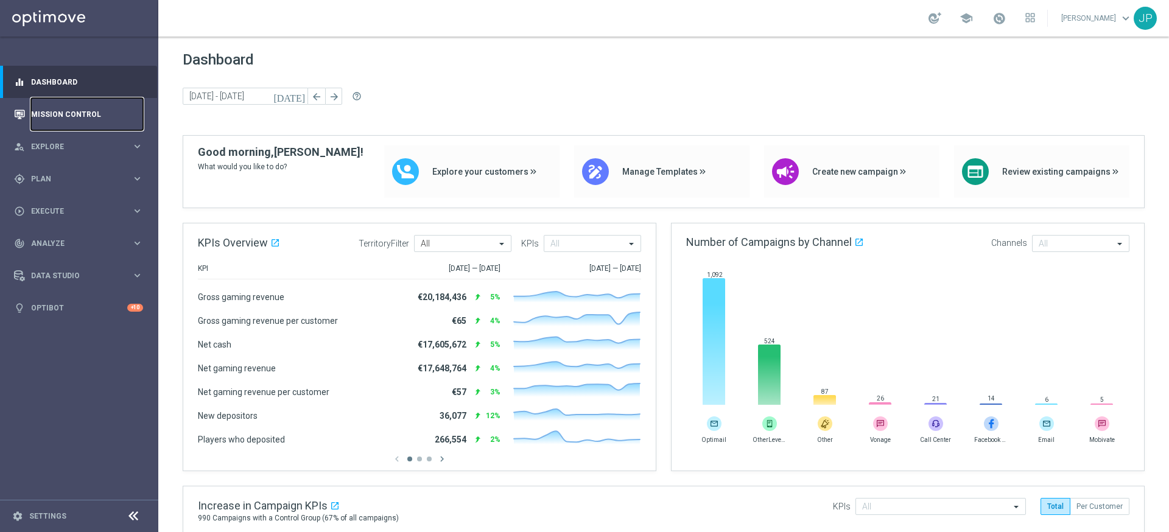
click at [65, 110] on link "Mission Control" at bounding box center [87, 114] width 112 height 32
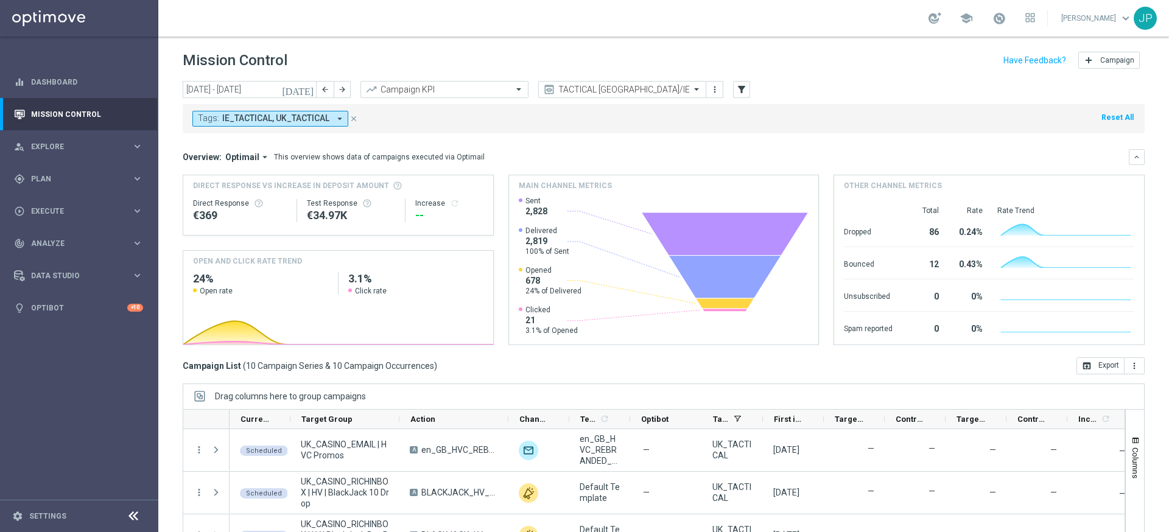
click at [307, 86] on icon "today" at bounding box center [298, 89] width 33 height 11
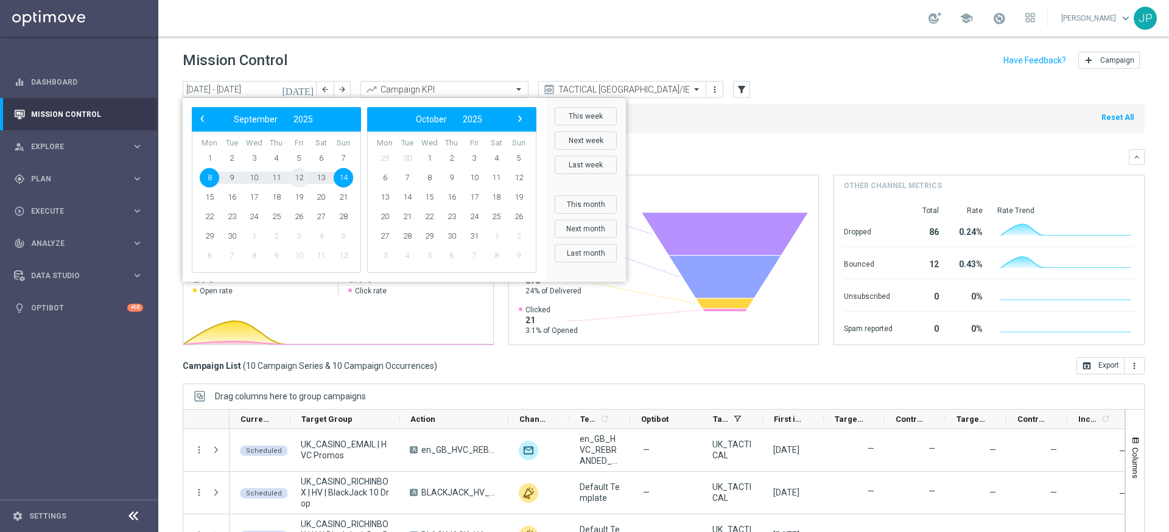
click at [305, 179] on span "12" at bounding box center [298, 177] width 19 height 19
click at [298, 179] on span "12" at bounding box center [298, 177] width 19 height 19
type input "12 Sep 2025 - 12 Sep 2025"
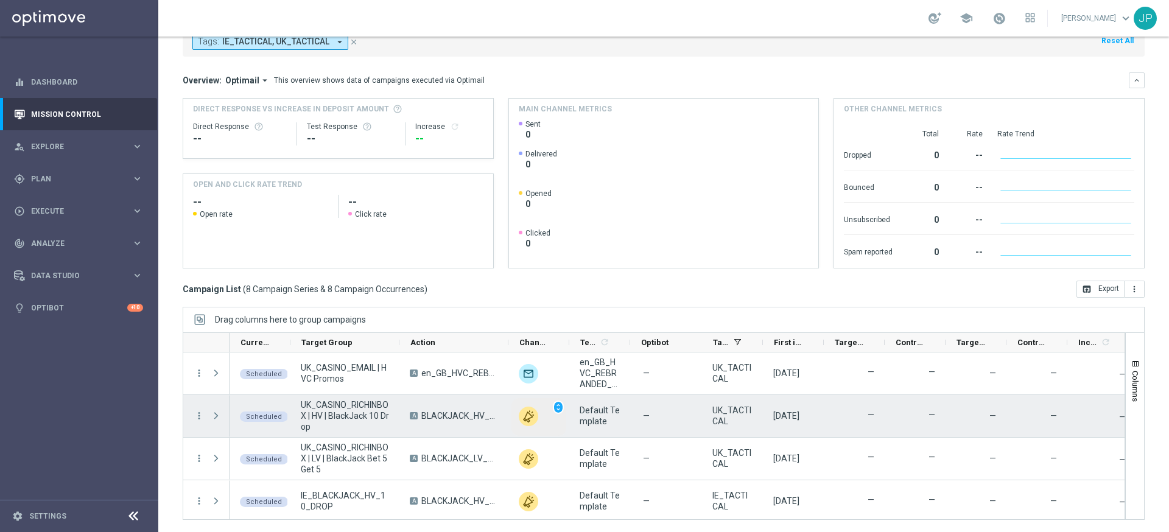
scroll to position [174, 0]
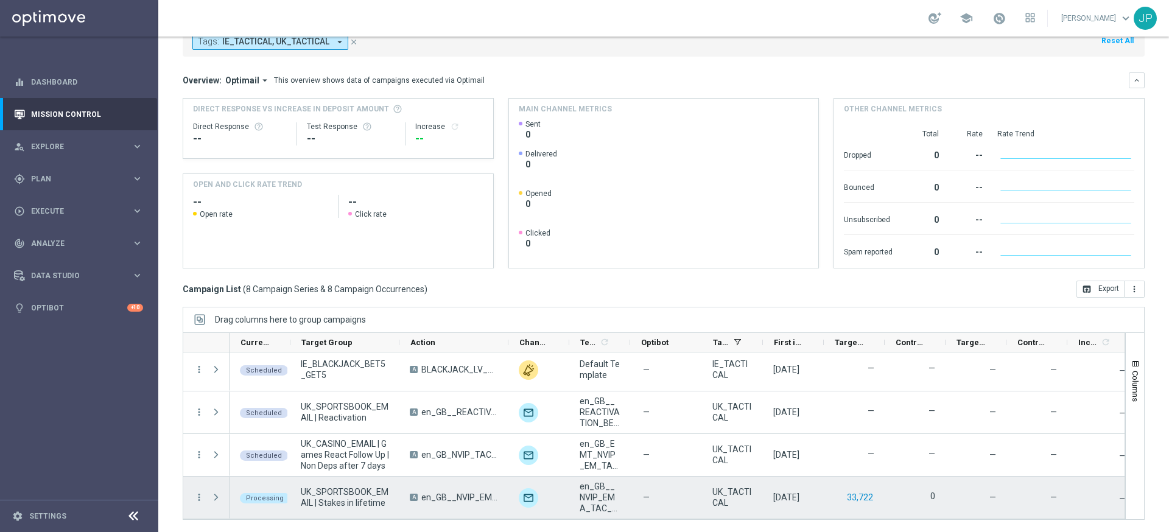
click at [859, 499] on button "33,722" at bounding box center [859, 497] width 29 height 15
click at [859, 495] on button "33,722" at bounding box center [859, 497] width 29 height 15
click at [869, 495] on button "33,722" at bounding box center [859, 497] width 29 height 15
click at [864, 497] on button "33,722" at bounding box center [859, 497] width 29 height 15
click at [201, 502] on icon "more_vert" at bounding box center [199, 497] width 11 height 11
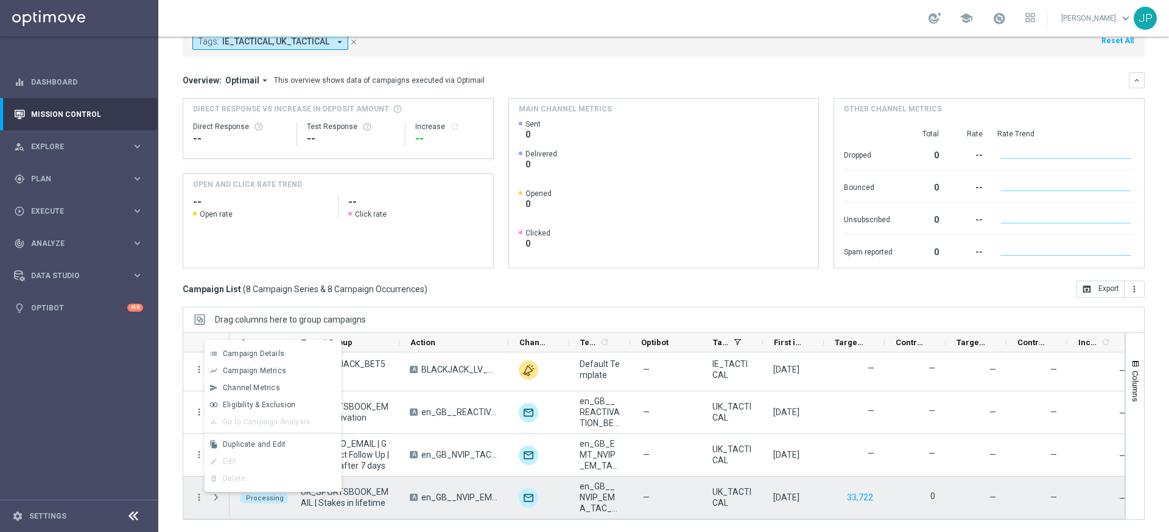
click at [476, 500] on span "en_GB__NVIP_EMA_TAC_SP__BET 10_GET_5_WK37" at bounding box center [459, 497] width 77 height 11
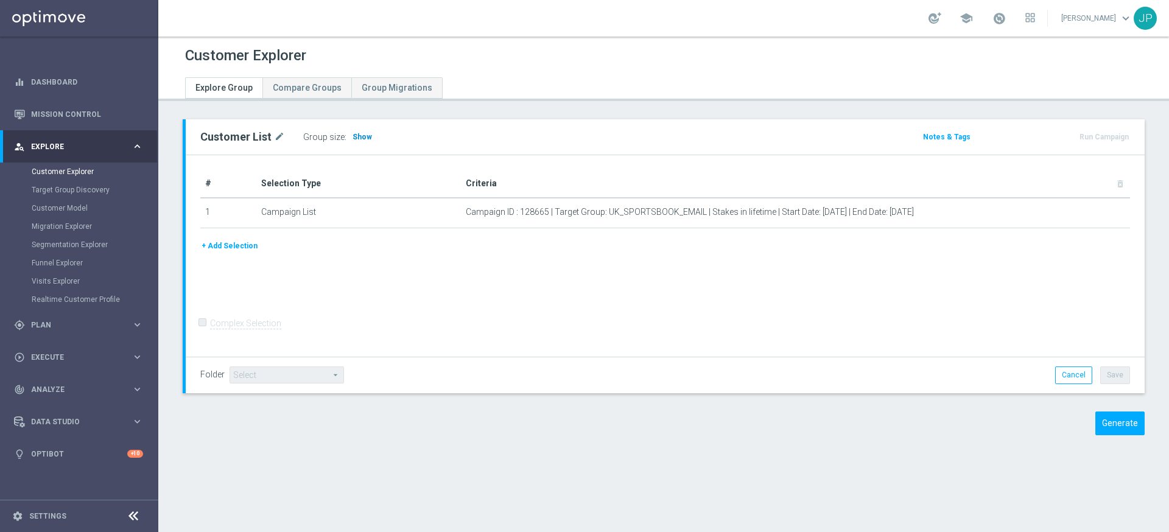
click at [362, 133] on span "Show" at bounding box center [361, 137] width 19 height 9
click at [886, 348] on form "Complex Selection Invalid Expression" at bounding box center [664, 335] width 929 height 43
click at [363, 133] on span "Show" at bounding box center [361, 137] width 19 height 9
click at [1119, 426] on button "Generate" at bounding box center [1119, 423] width 49 height 24
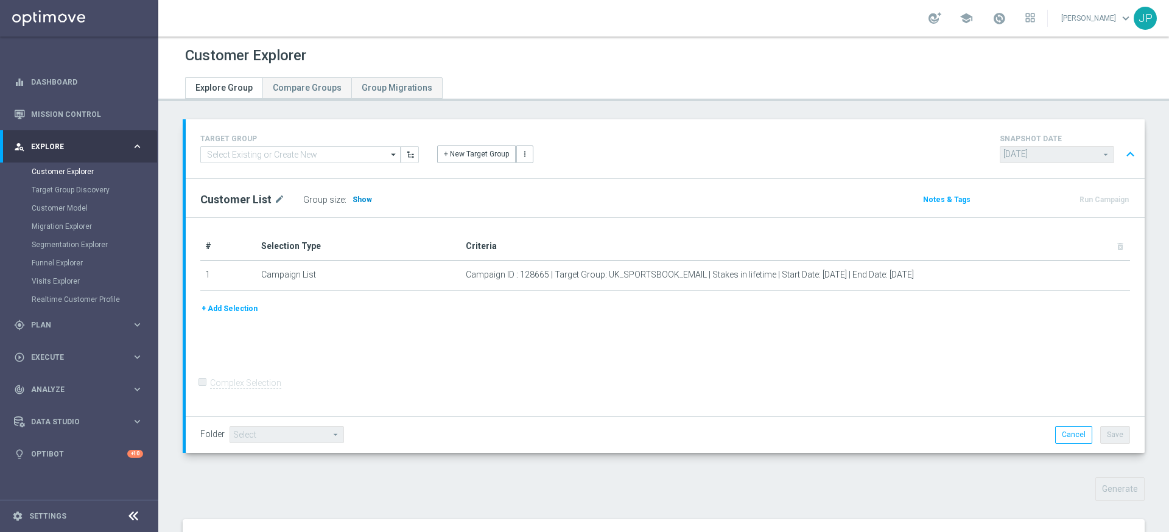
click at [359, 198] on span "Show" at bounding box center [361, 199] width 19 height 9
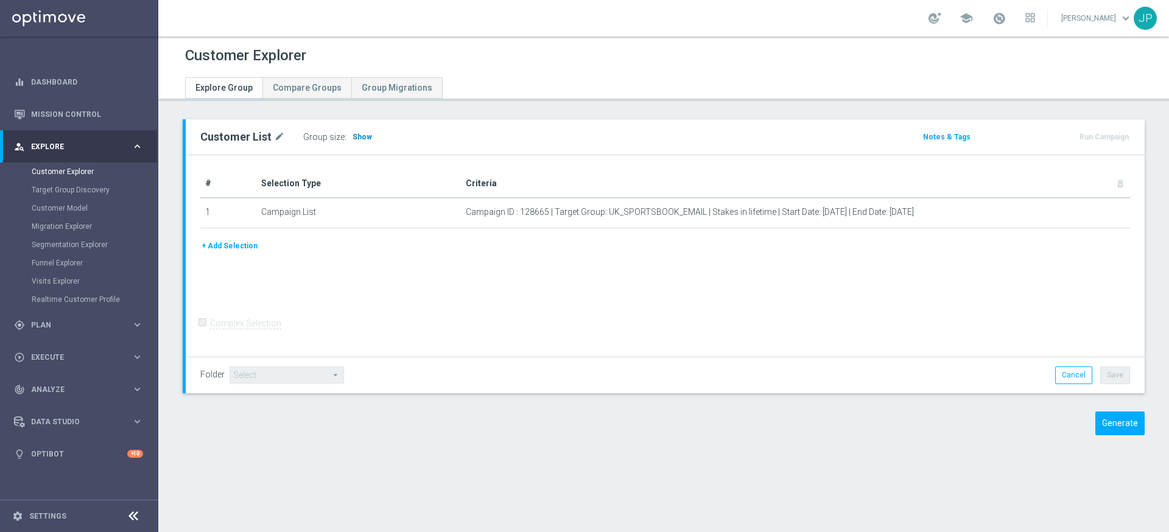
click at [360, 136] on span "Show" at bounding box center [361, 137] width 19 height 9
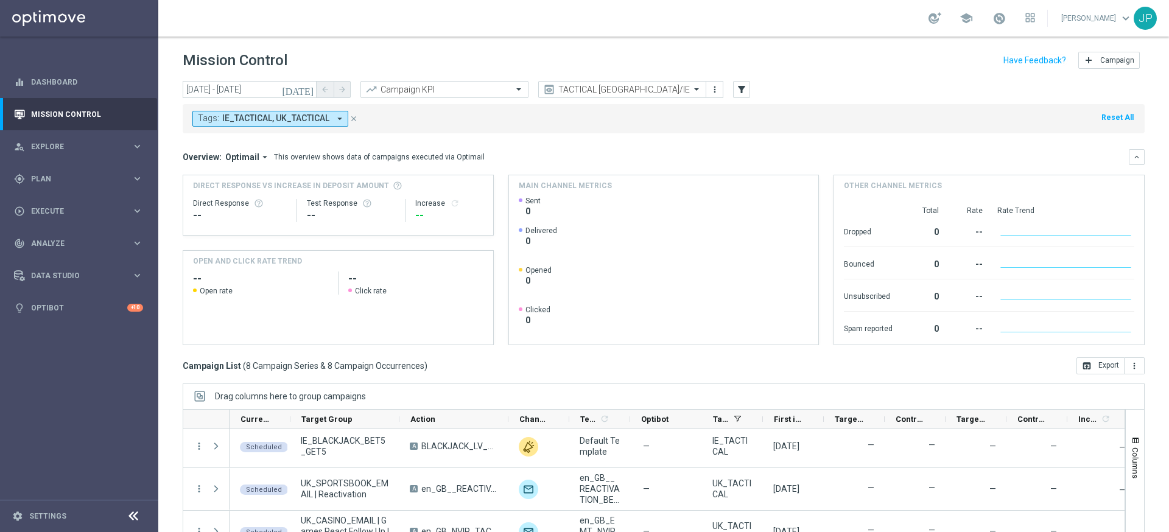
scroll to position [77, 0]
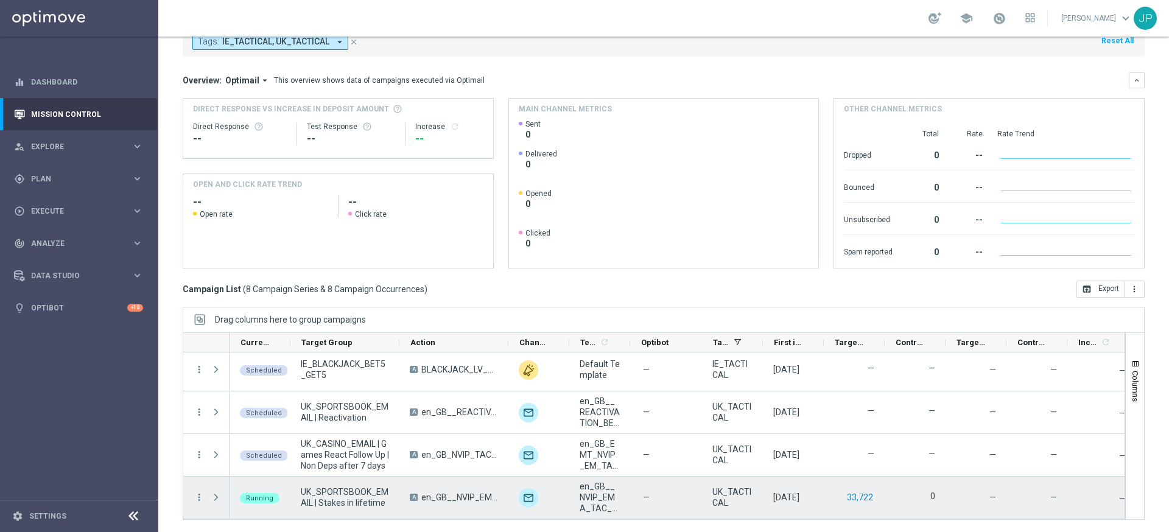
click at [867, 495] on button "33,722" at bounding box center [859, 497] width 29 height 15
click at [217, 500] on span "Press SPACE to select this row." at bounding box center [216, 497] width 11 height 10
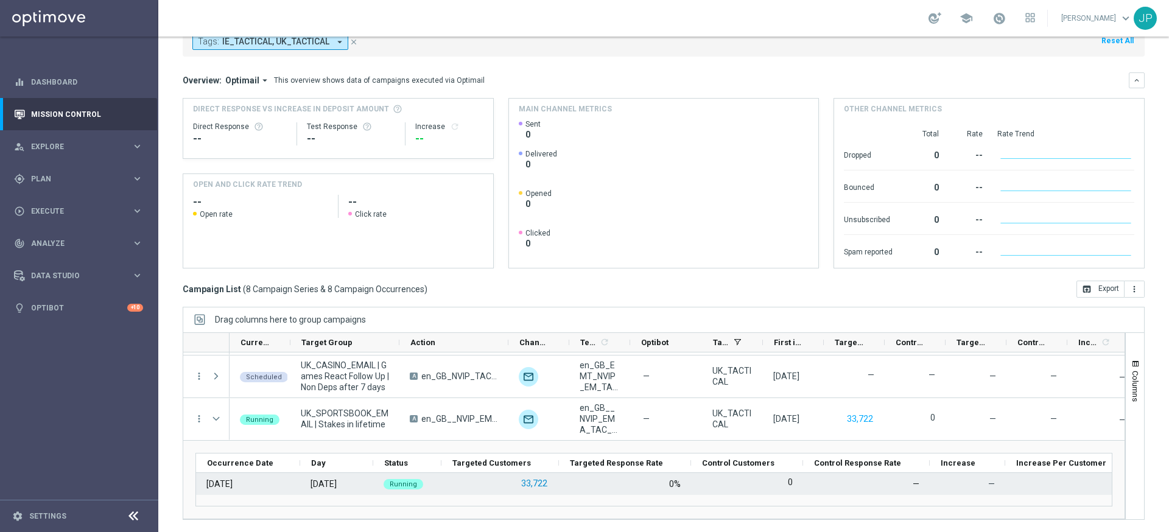
click at [533, 481] on button "33,722" at bounding box center [534, 483] width 29 height 15
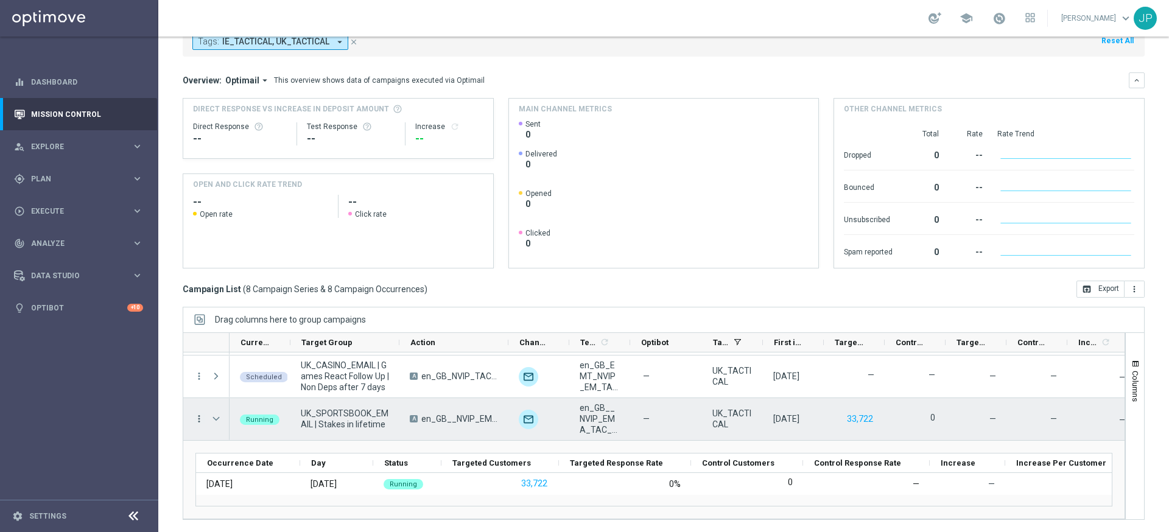
click at [197, 421] on icon "more_vert" at bounding box center [199, 418] width 11 height 11
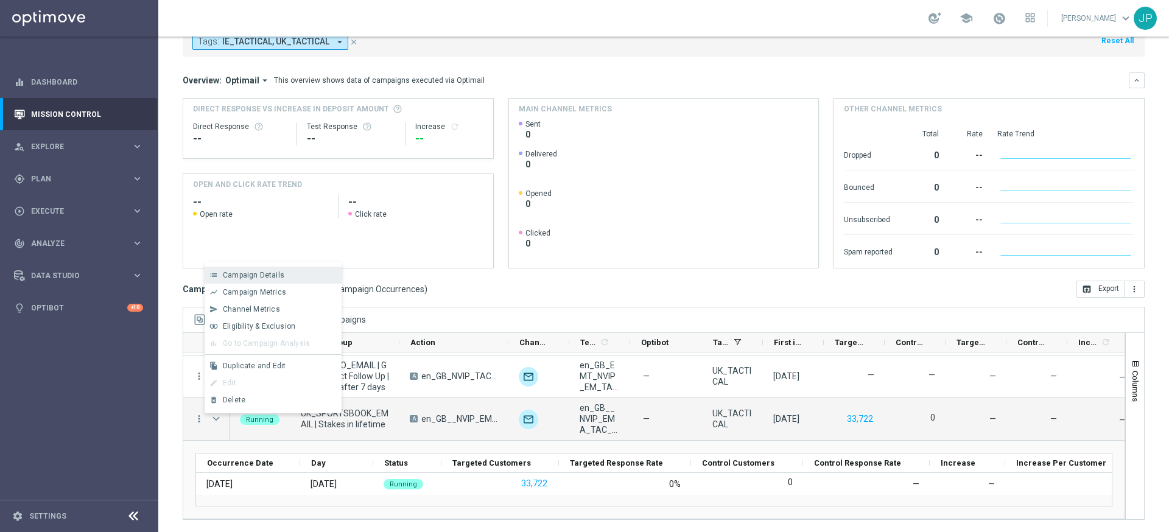
click at [303, 273] on div "Campaign Details" at bounding box center [279, 275] width 113 height 9
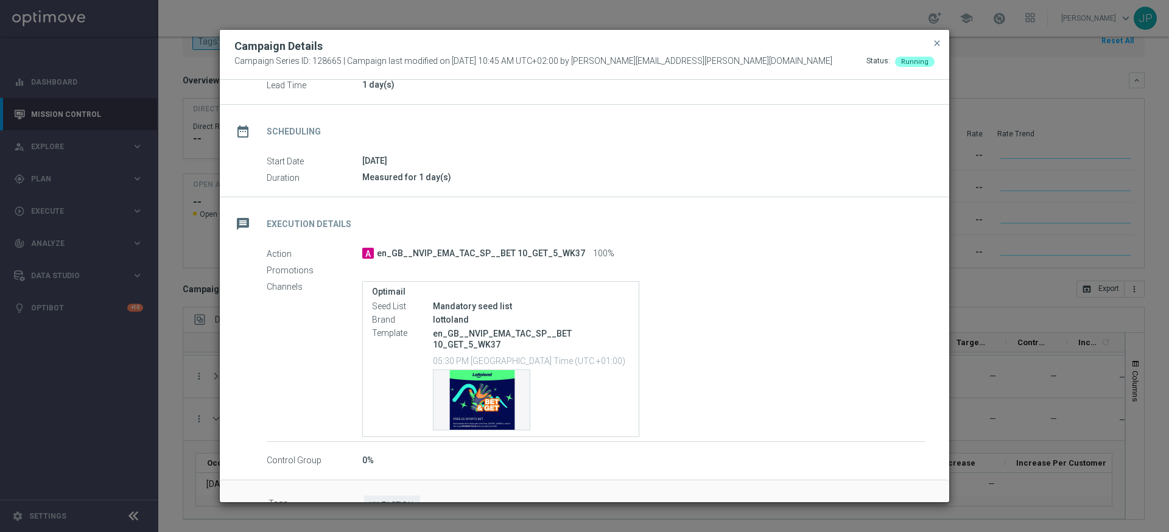
scroll to position [0, 0]
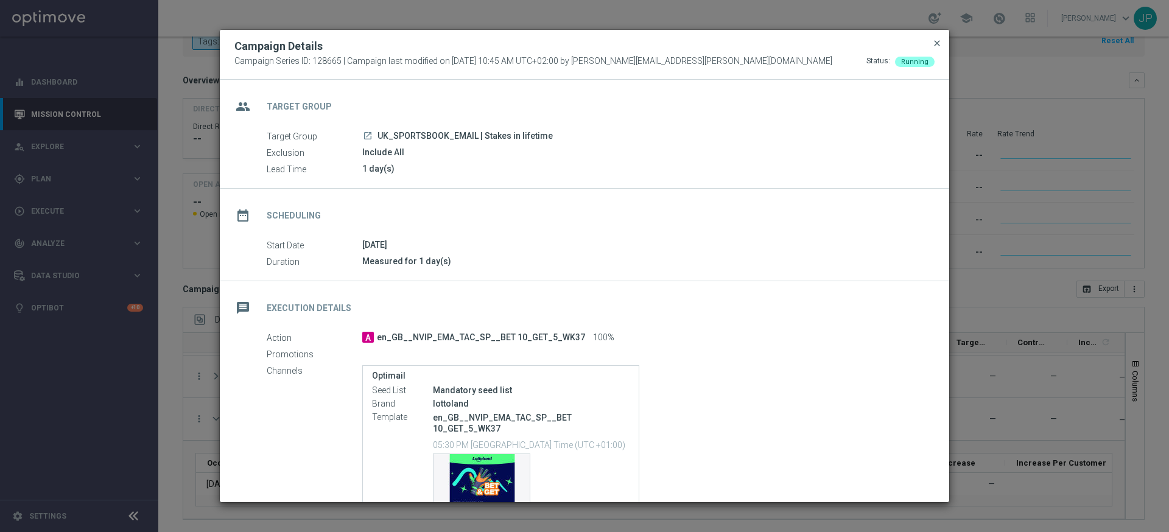
click at [936, 46] on span "close" at bounding box center [937, 43] width 10 height 10
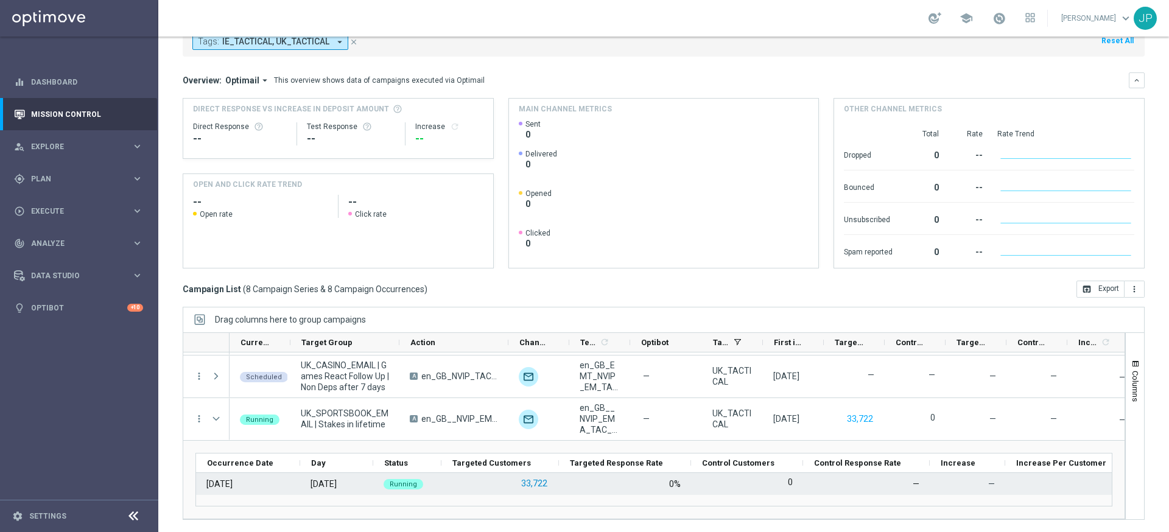
click at [542, 485] on button "33,722" at bounding box center [534, 483] width 29 height 15
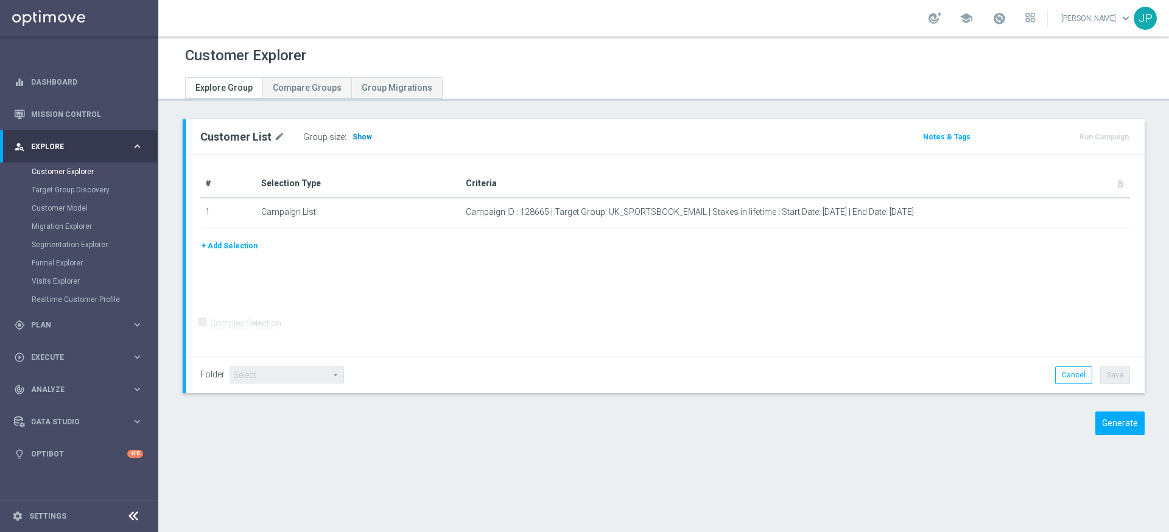
click at [360, 134] on span "Show" at bounding box center [361, 137] width 19 height 9
click at [359, 139] on span "Show" at bounding box center [361, 137] width 19 height 9
click at [356, 130] on h3 "Show" at bounding box center [362, 136] width 22 height 13
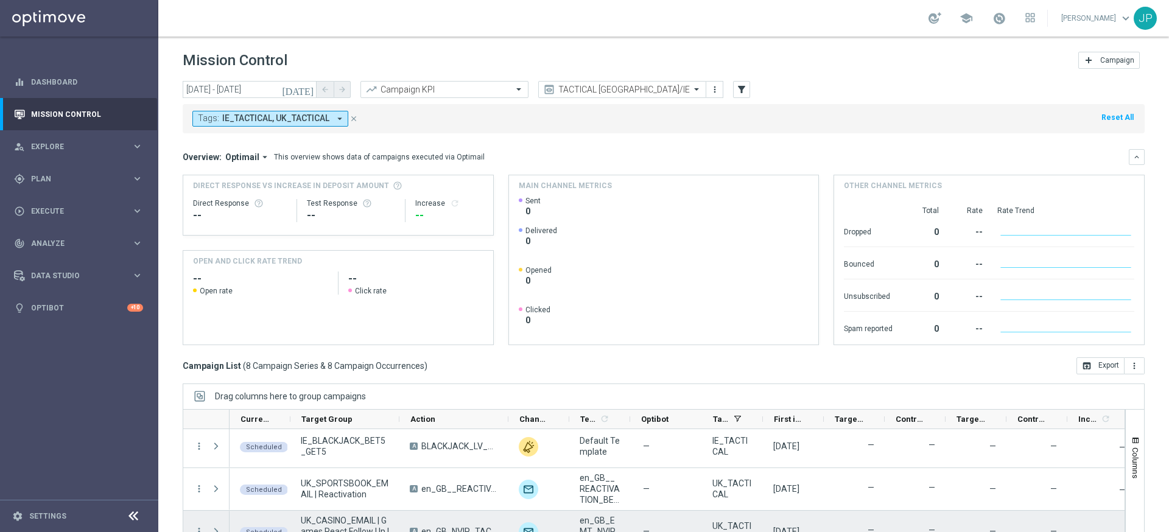
scroll to position [77, 0]
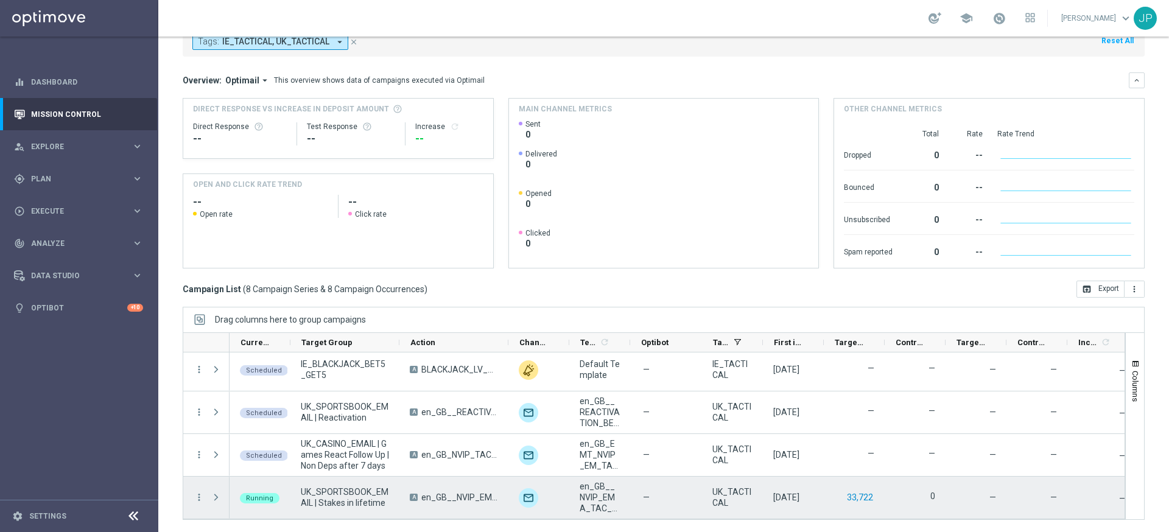
click at [855, 495] on button "33,722" at bounding box center [859, 497] width 29 height 15
click at [223, 496] on span "Press SPACE to select this row." at bounding box center [217, 497] width 13 height 24
click at [213, 500] on span "Press SPACE to select this row." at bounding box center [216, 497] width 11 height 10
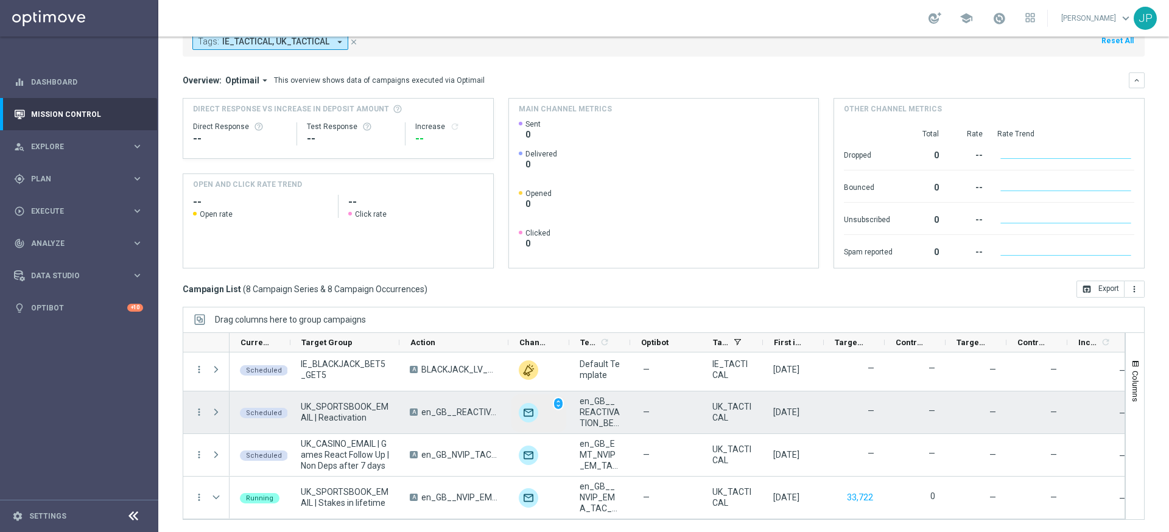
scroll to position [253, 0]
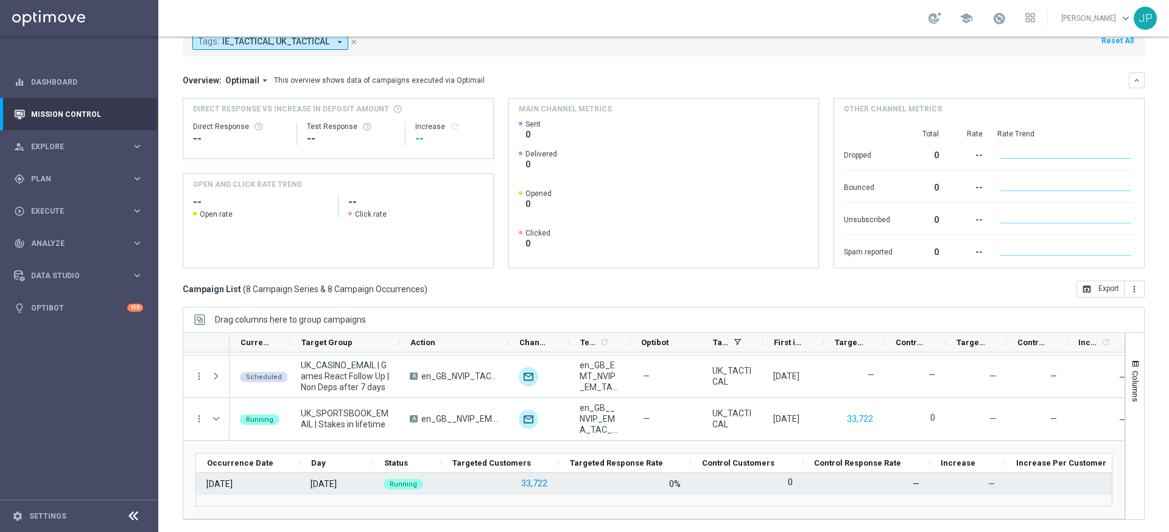
click at [524, 483] on button "33,722" at bounding box center [534, 483] width 29 height 15
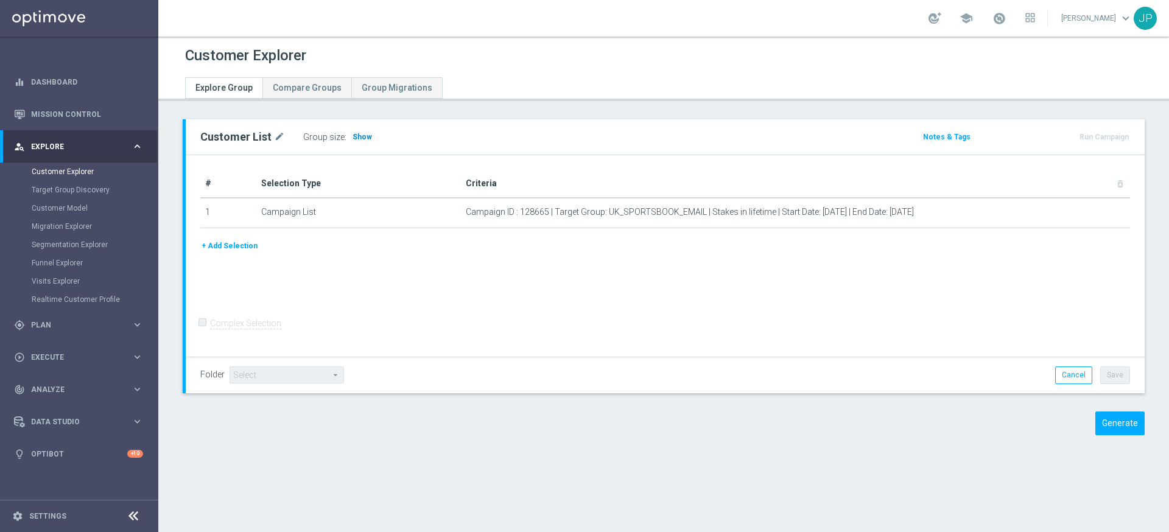
click at [352, 139] on span "Show" at bounding box center [361, 137] width 19 height 9
click at [363, 133] on span "Show" at bounding box center [361, 137] width 19 height 9
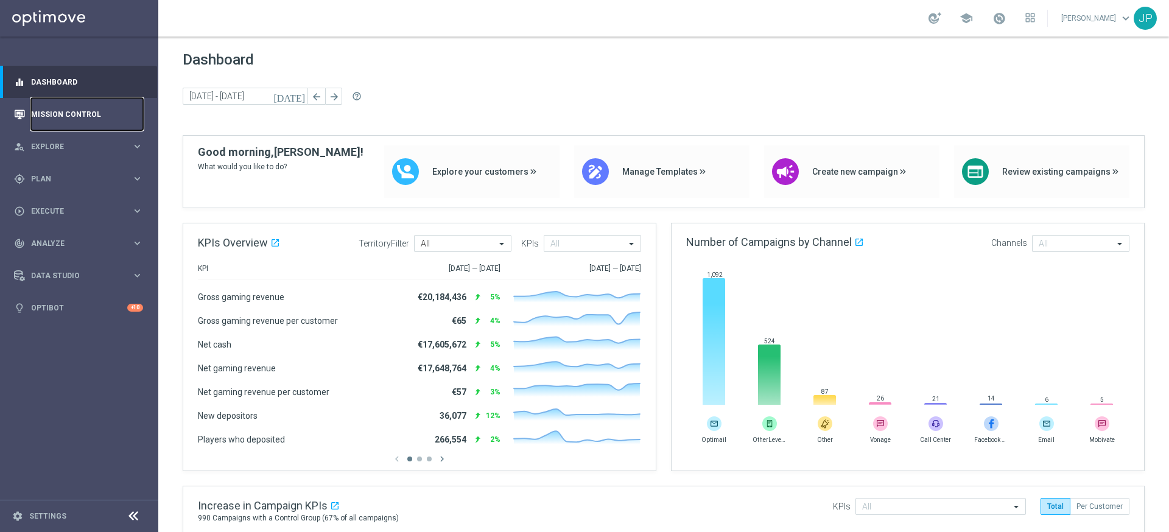
click at [91, 114] on link "Mission Control" at bounding box center [87, 114] width 112 height 32
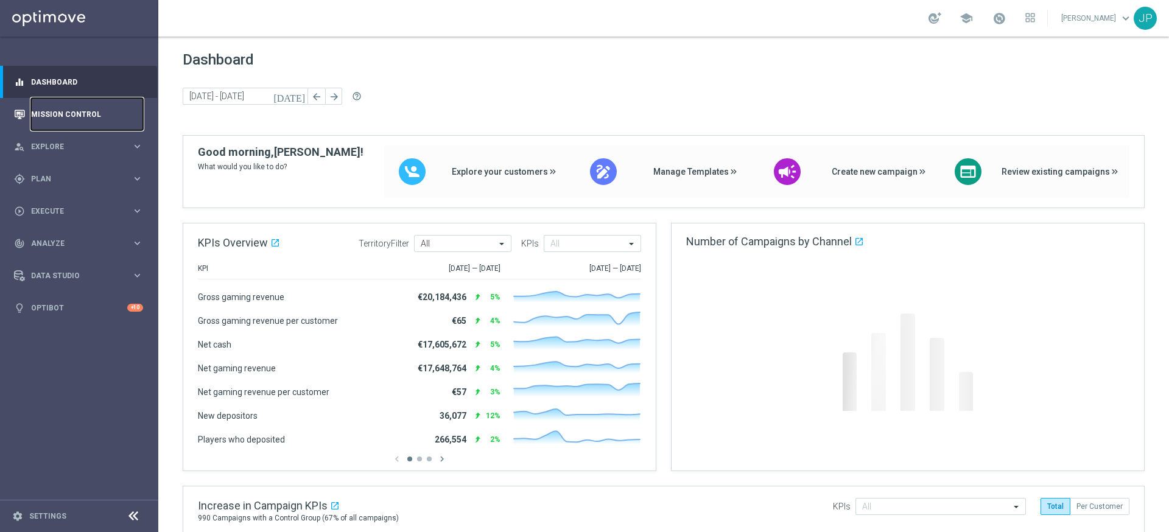
click at [103, 113] on link "Mission Control" at bounding box center [87, 114] width 112 height 32
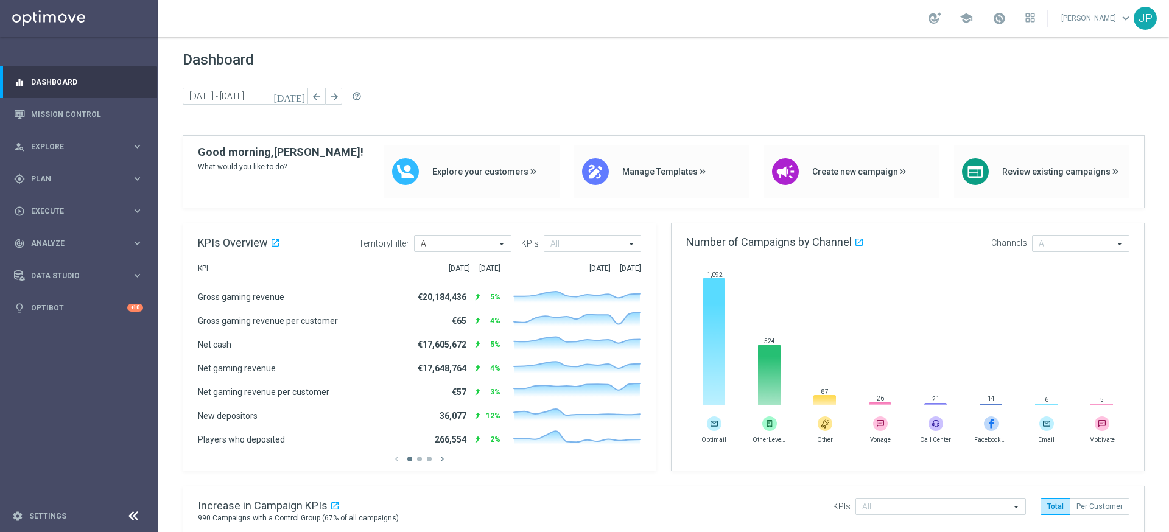
click at [1117, 23] on link "[PERSON_NAME] keyboard_arrow_down" at bounding box center [1097, 18] width 74 height 18
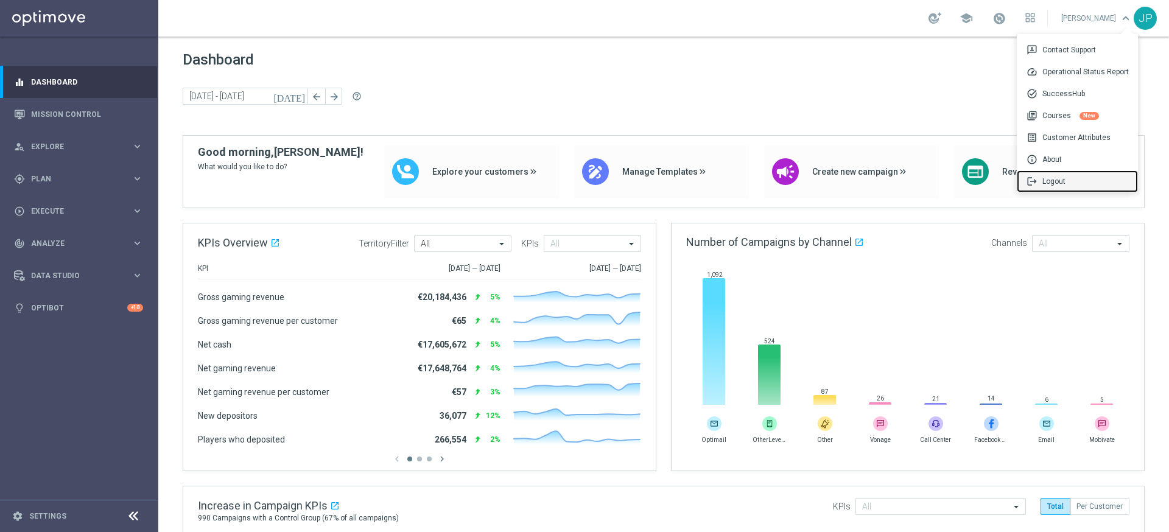
click at [1082, 181] on div "logout Logout" at bounding box center [1076, 181] width 121 height 22
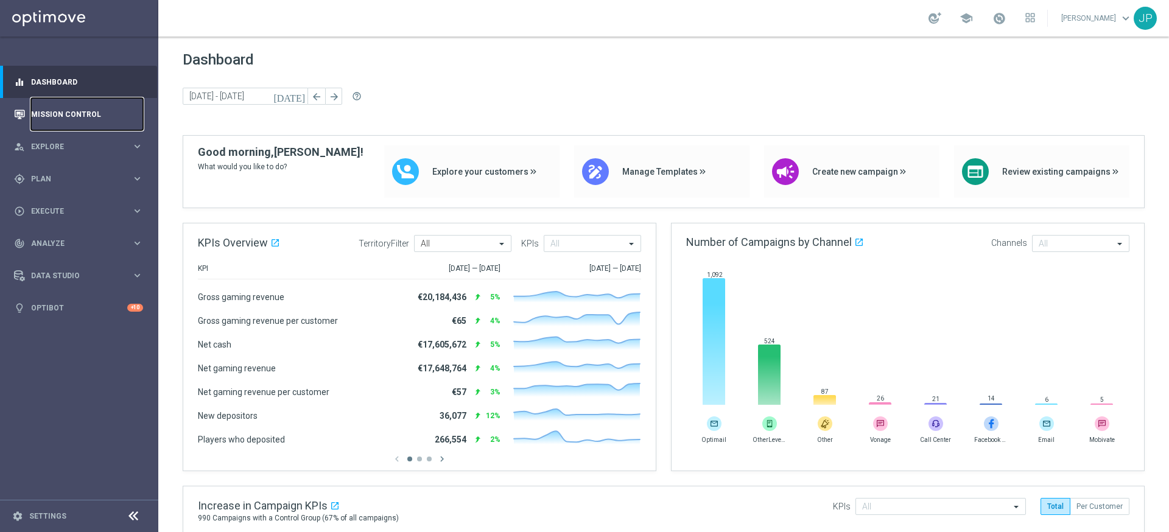
click at [55, 120] on link "Mission Control" at bounding box center [87, 114] width 112 height 32
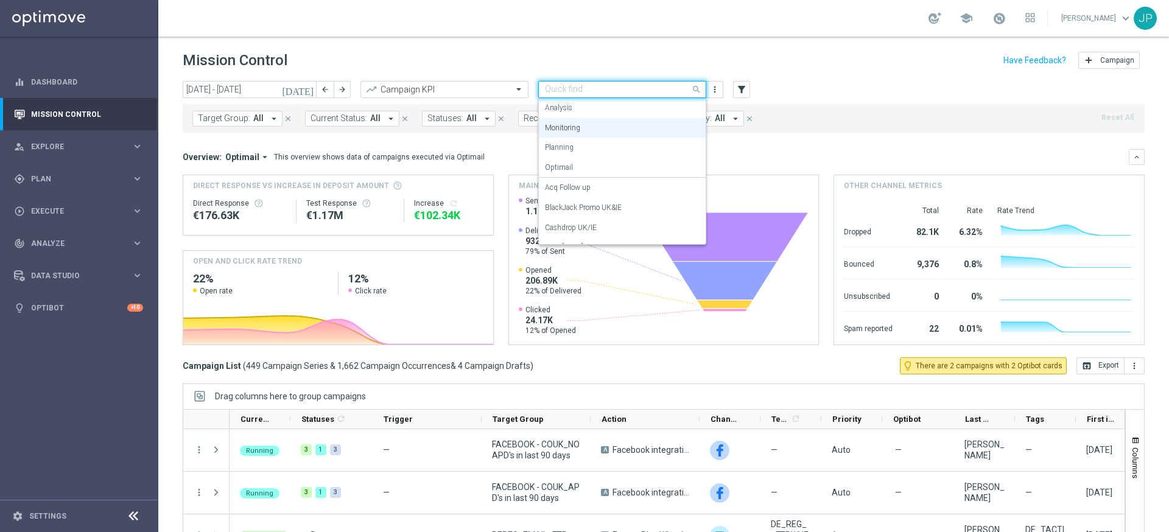
click at [674, 93] on input "text" at bounding box center [610, 90] width 130 height 10
click at [652, 149] on div "TACTICAL UK/IE" at bounding box center [622, 152] width 155 height 20
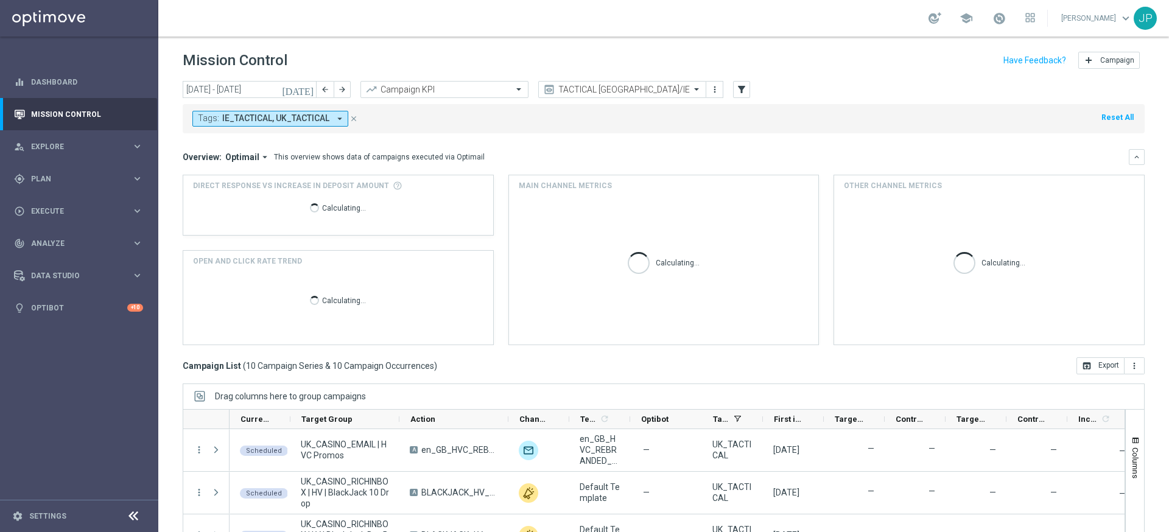
click at [309, 90] on icon "[DATE]" at bounding box center [298, 89] width 33 height 11
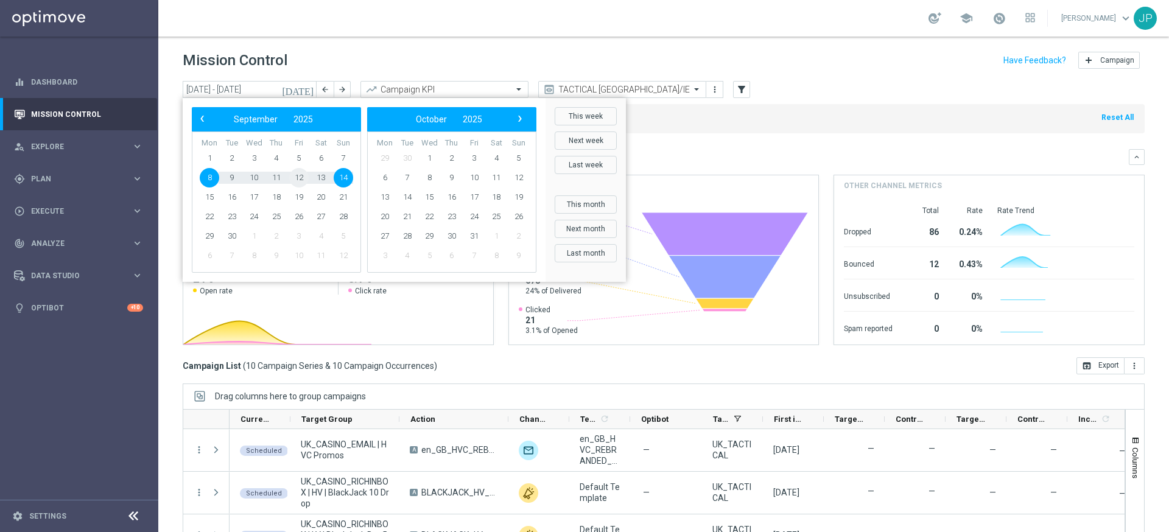
click at [307, 178] on span "12" at bounding box center [298, 177] width 19 height 19
click at [298, 178] on span "12" at bounding box center [298, 177] width 19 height 19
type input "[DATE] - [DATE]"
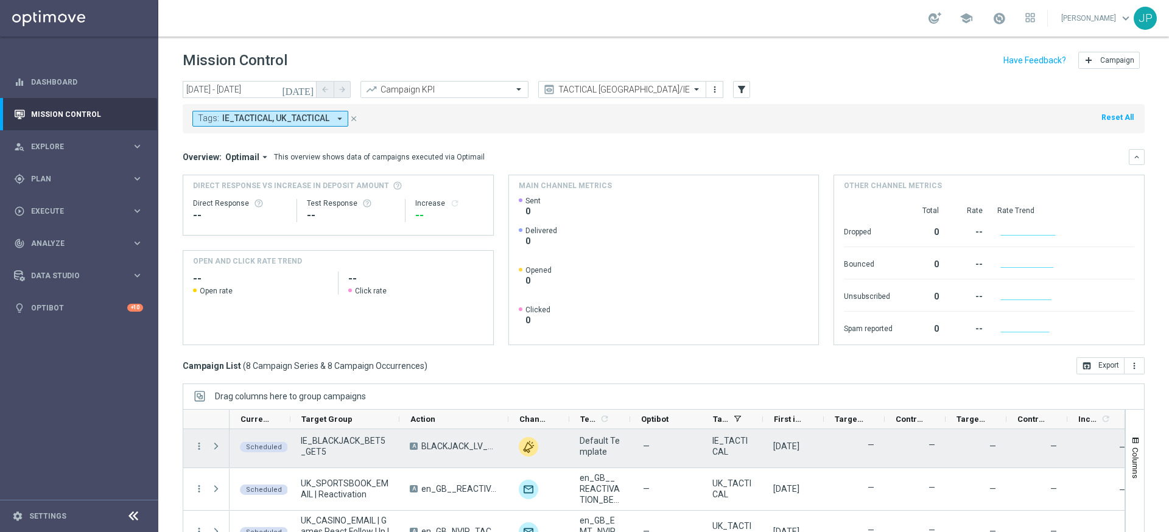
scroll to position [77, 0]
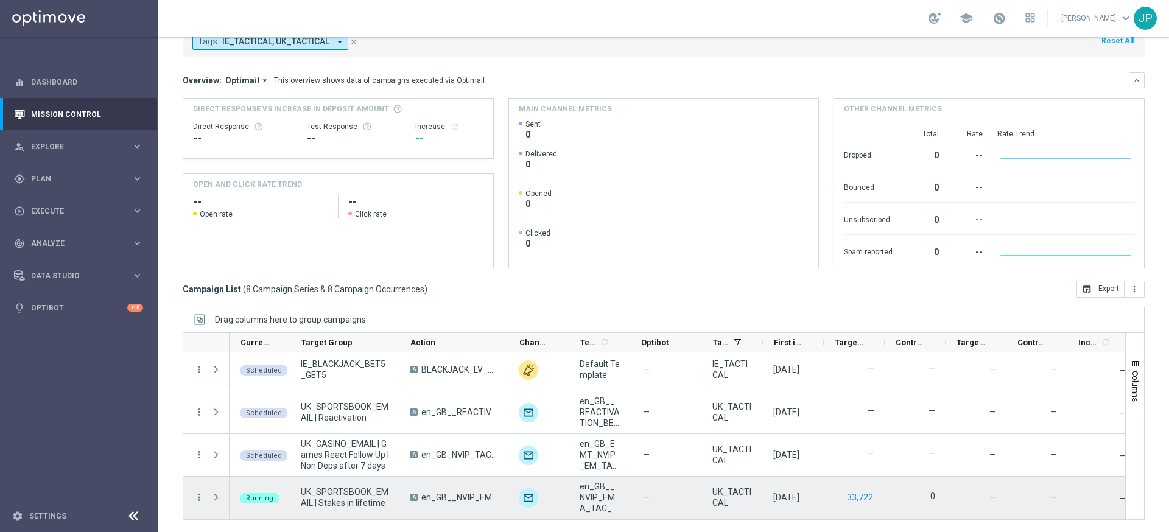
click at [866, 498] on button "33,722" at bounding box center [859, 497] width 29 height 15
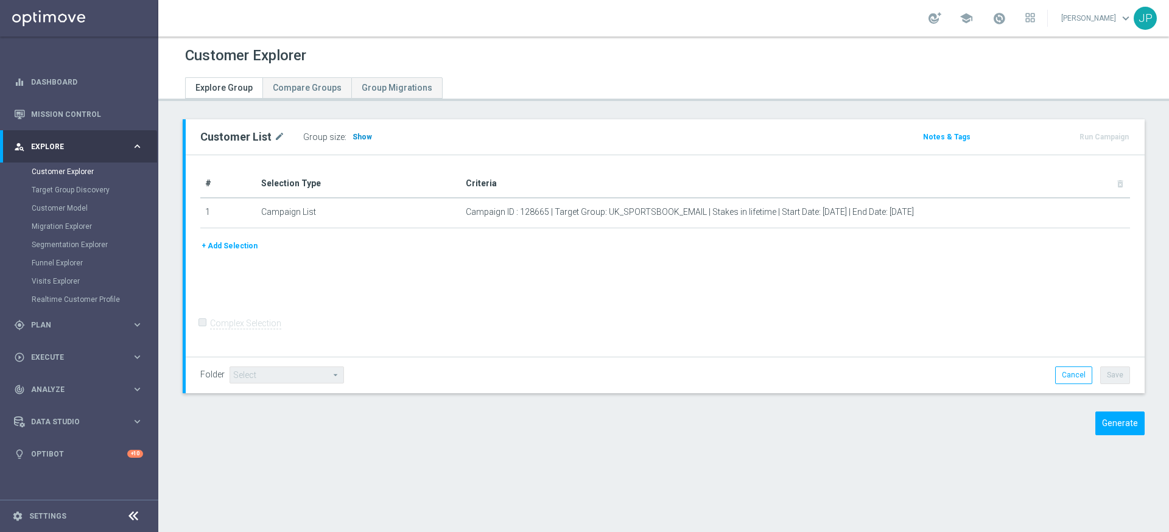
click at [356, 143] on h3 "Show" at bounding box center [362, 136] width 22 height 13
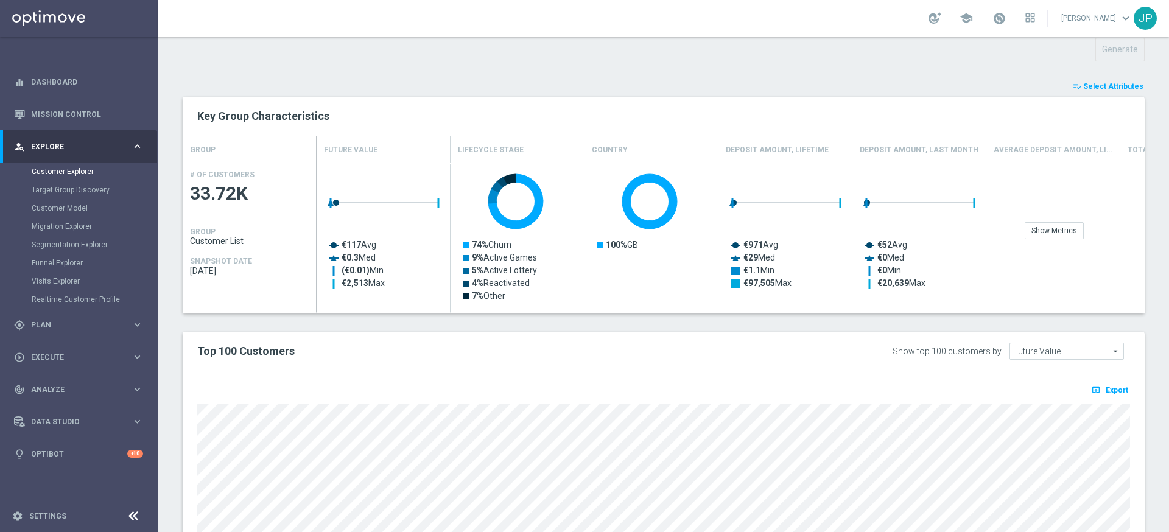
scroll to position [458, 0]
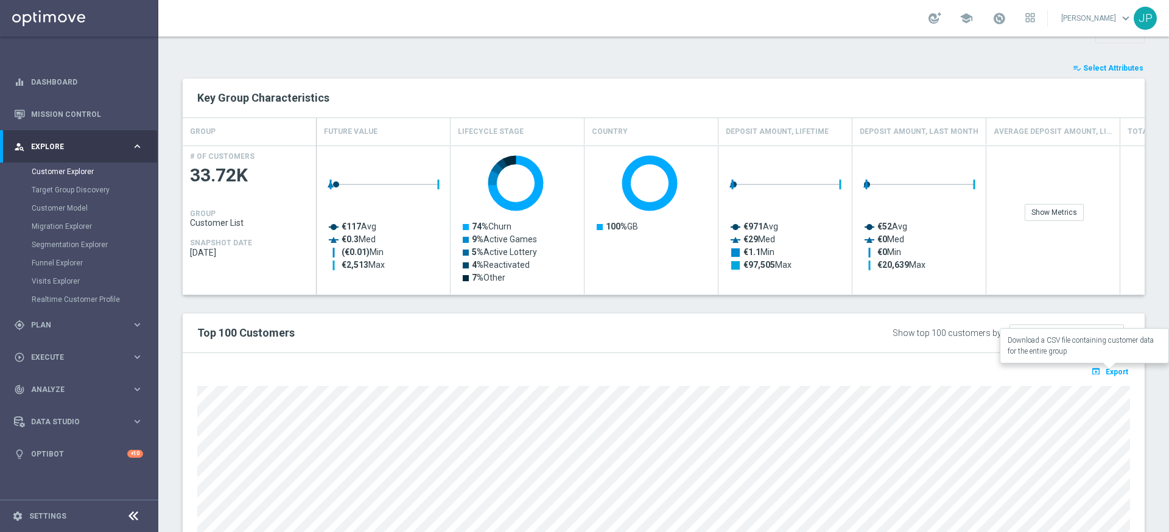
click at [1118, 371] on span "Export" at bounding box center [1116, 372] width 23 height 9
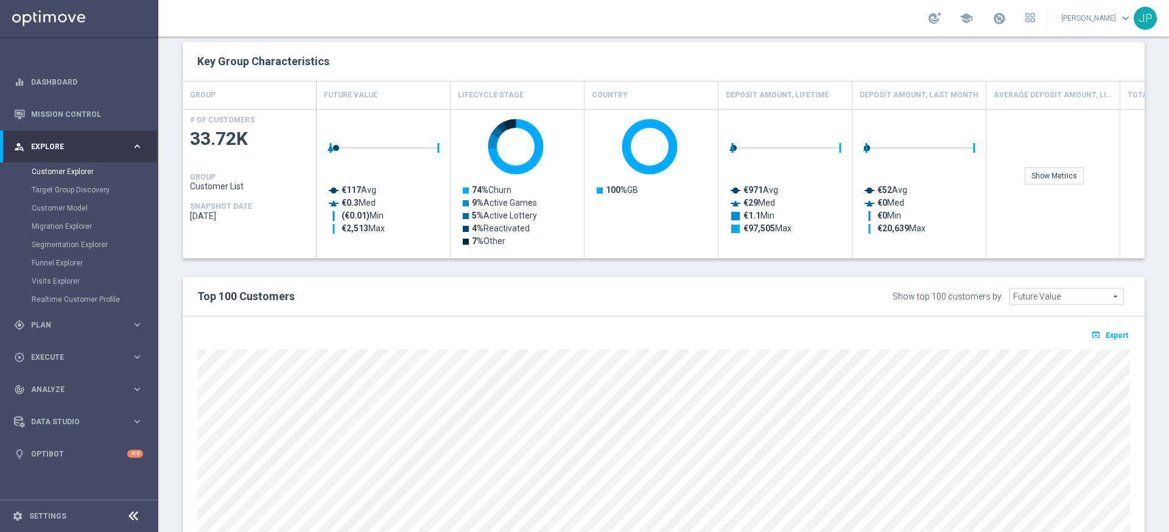
scroll to position [0, 0]
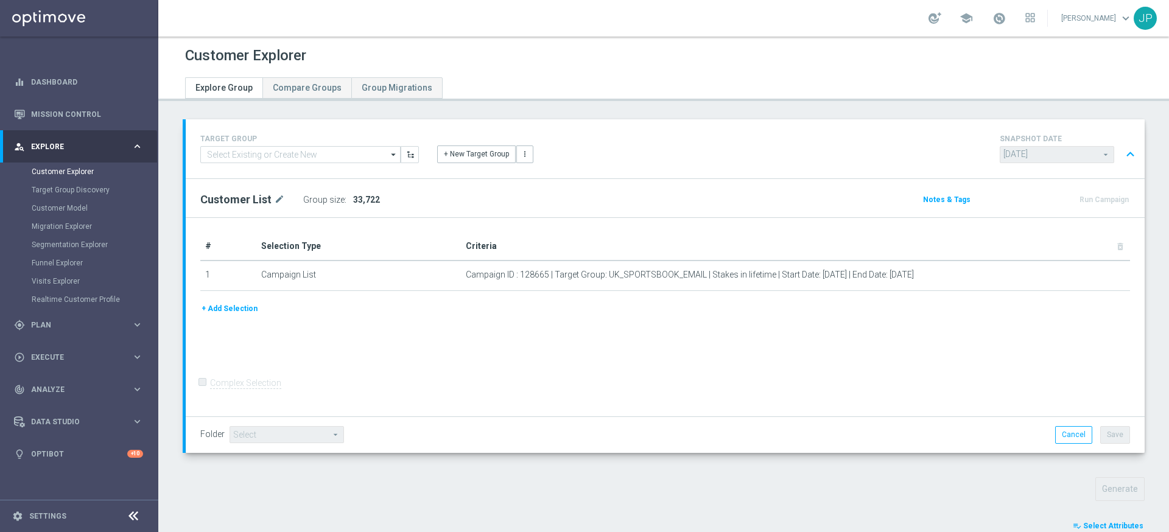
click at [93, 144] on span "Explore" at bounding box center [81, 146] width 100 height 7
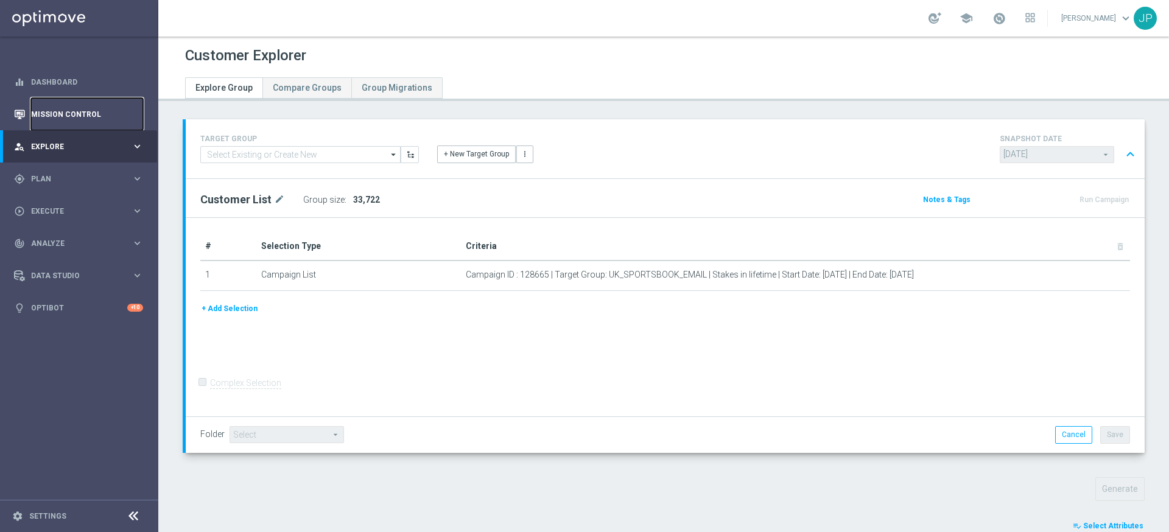
click at [80, 120] on link "Mission Control" at bounding box center [87, 114] width 112 height 32
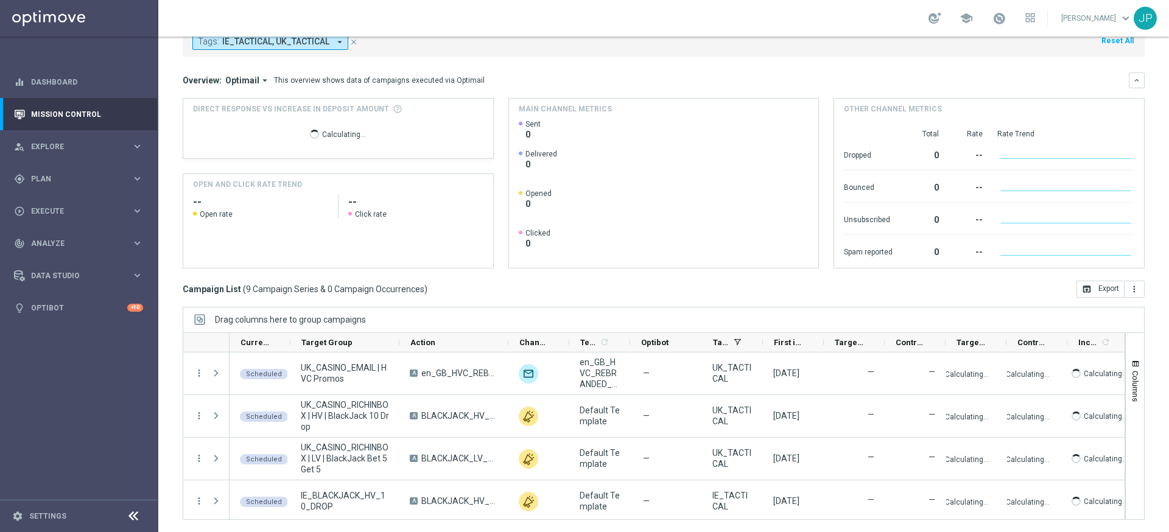
scroll to position [217, 0]
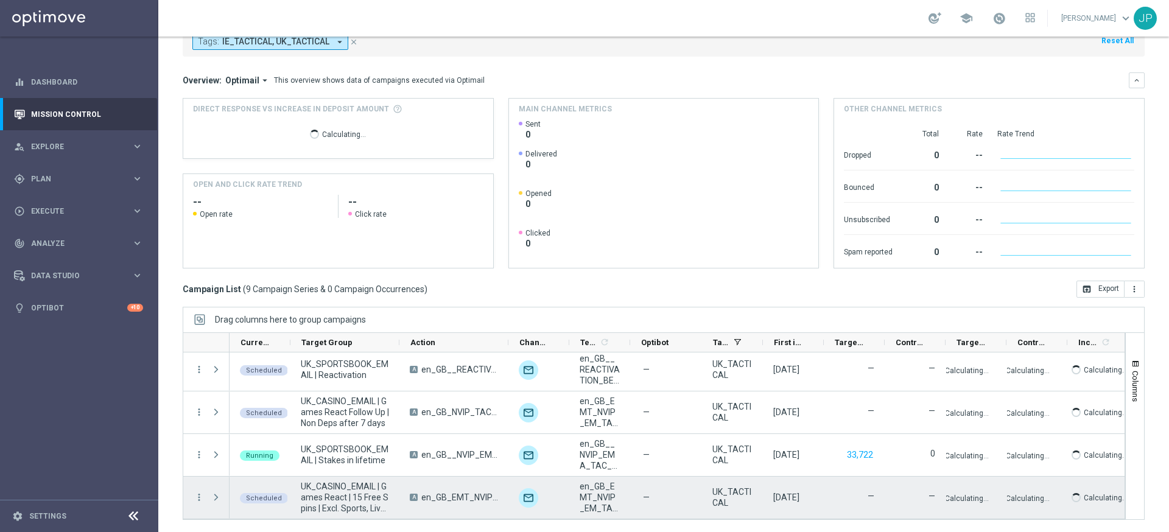
click at [211, 500] on span "Press SPACE to select this row." at bounding box center [216, 497] width 11 height 10
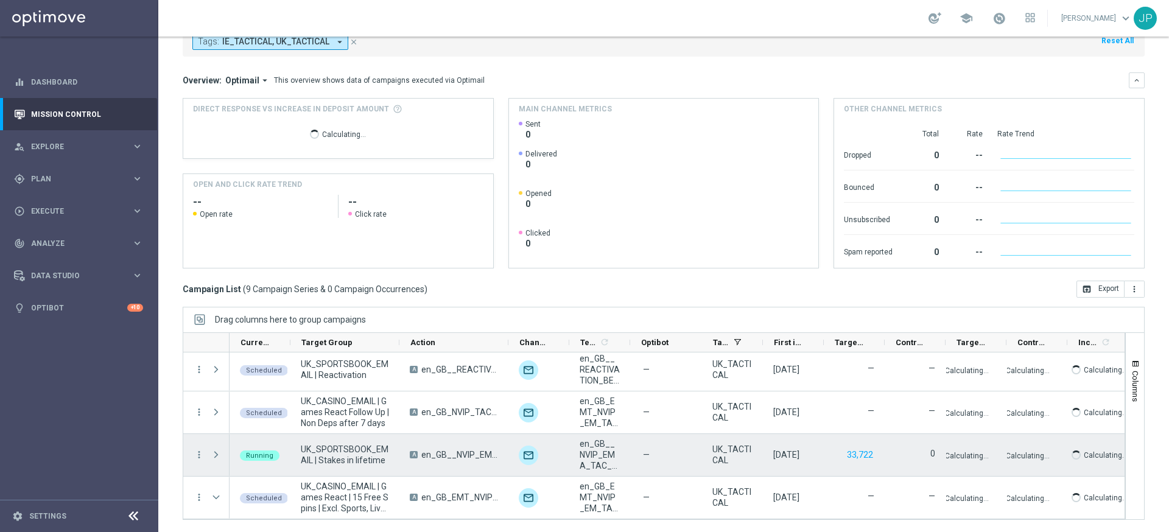
scroll to position [295, 0]
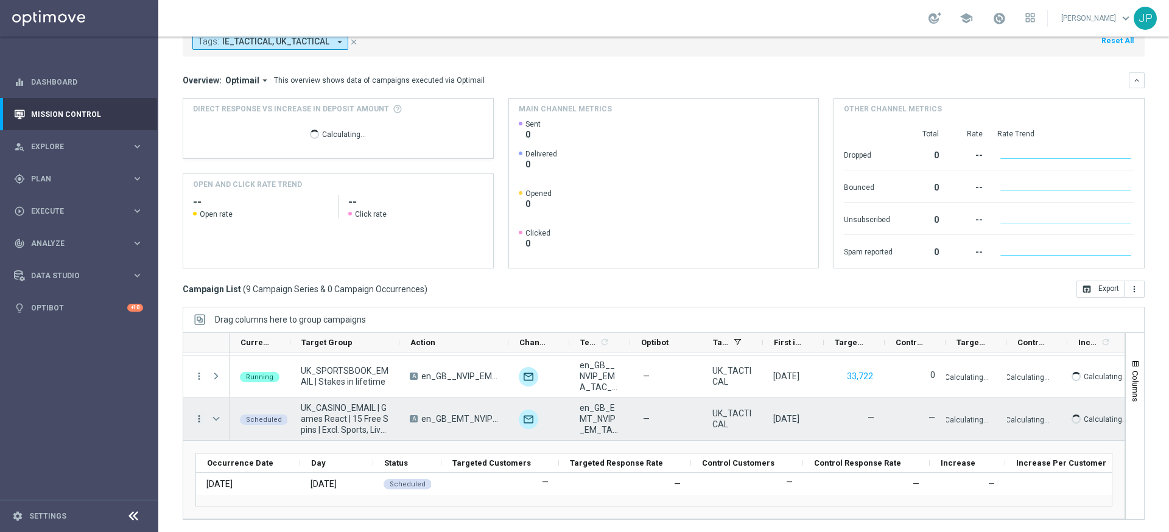
click at [197, 422] on icon "more_vert" at bounding box center [199, 418] width 11 height 11
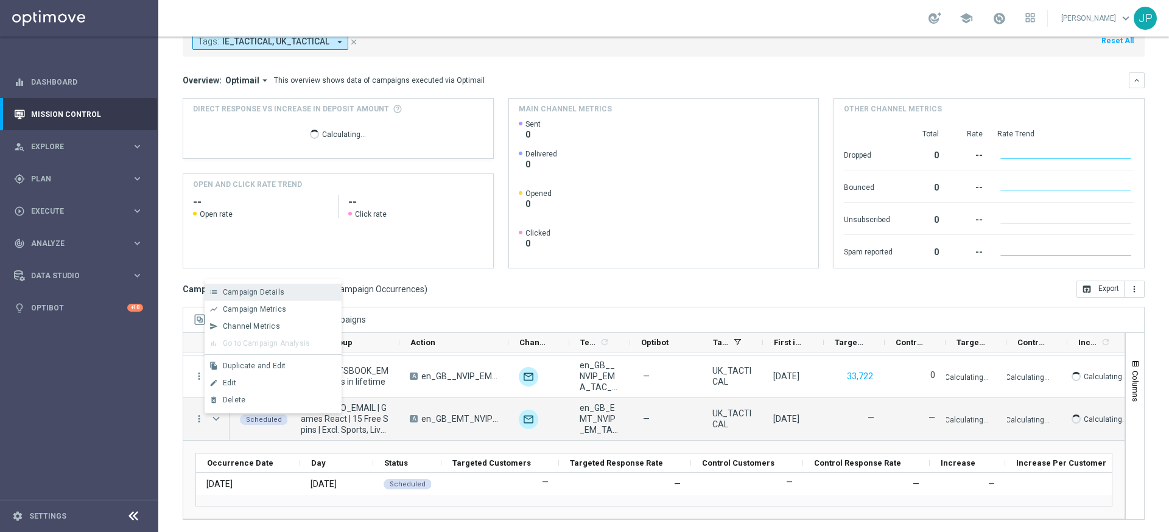
click at [281, 291] on span "Campaign Details" at bounding box center [253, 292] width 61 height 9
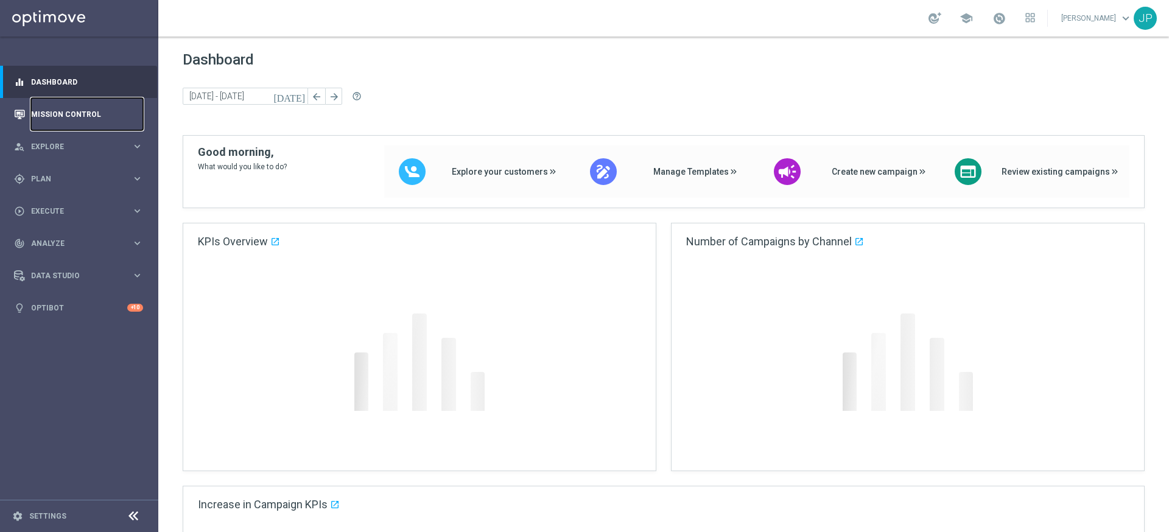
click at [111, 114] on link "Mission Control" at bounding box center [87, 114] width 112 height 32
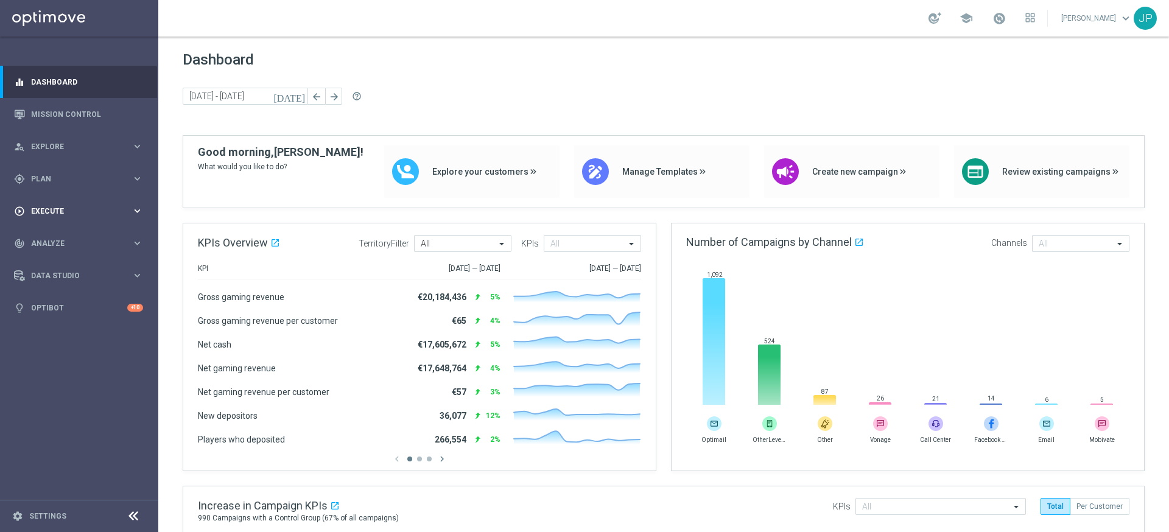
click at [79, 203] on div "play_circle_outline Execute keyboard_arrow_right" at bounding box center [78, 211] width 157 height 32
click at [80, 235] on link "Campaign Builder" at bounding box center [79, 236] width 95 height 10
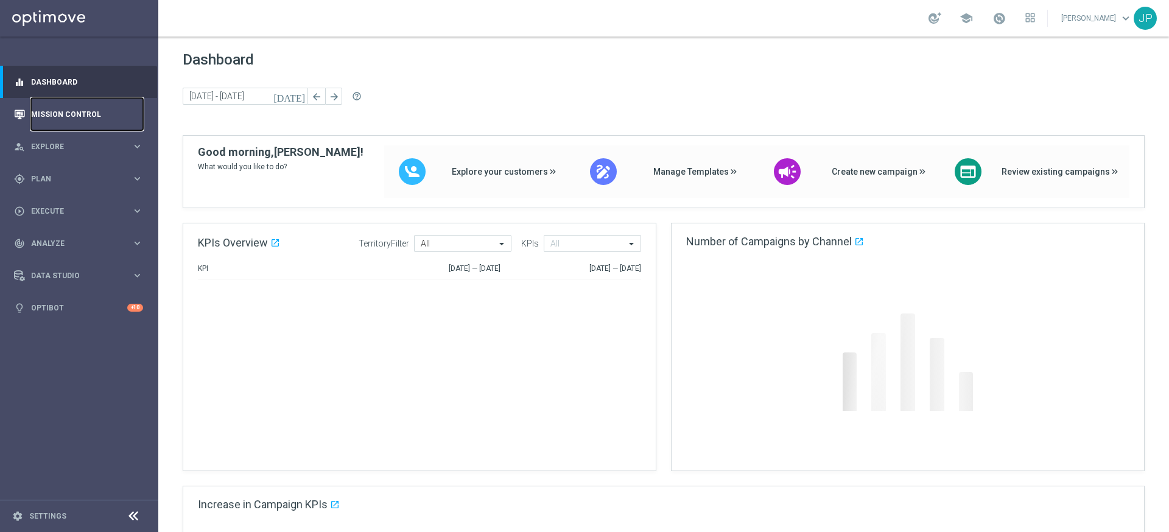
click at [75, 117] on link "Mission Control" at bounding box center [87, 114] width 112 height 32
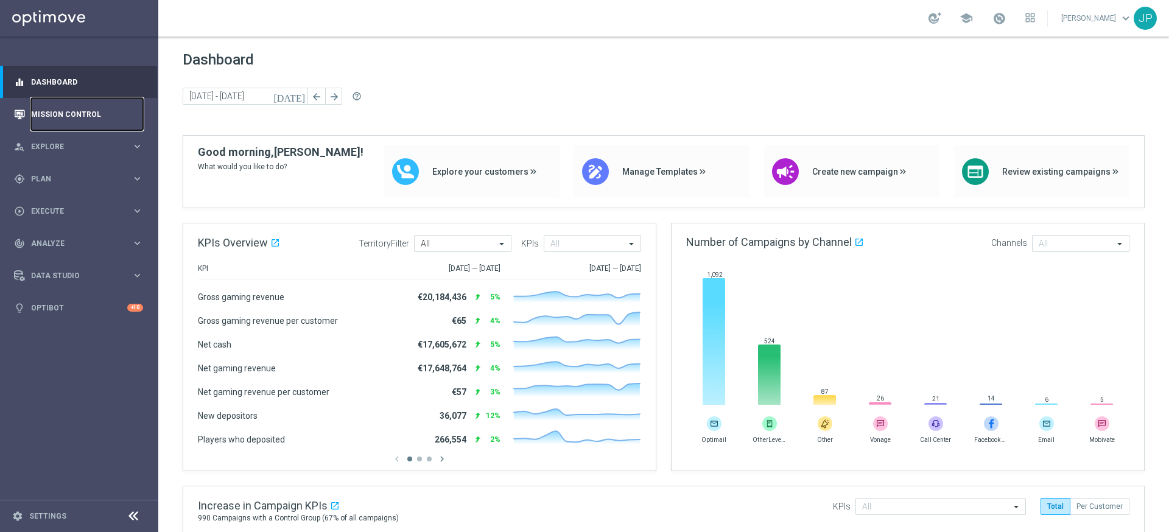
click at [96, 116] on link "Mission Control" at bounding box center [87, 114] width 112 height 32
click at [93, 236] on div "track_changes Analyze keyboard_arrow_right" at bounding box center [78, 243] width 157 height 32
click at [71, 274] on div "Customer 360" at bounding box center [94, 268] width 125 height 18
click at [73, 267] on link "Customer 360" at bounding box center [79, 269] width 95 height 10
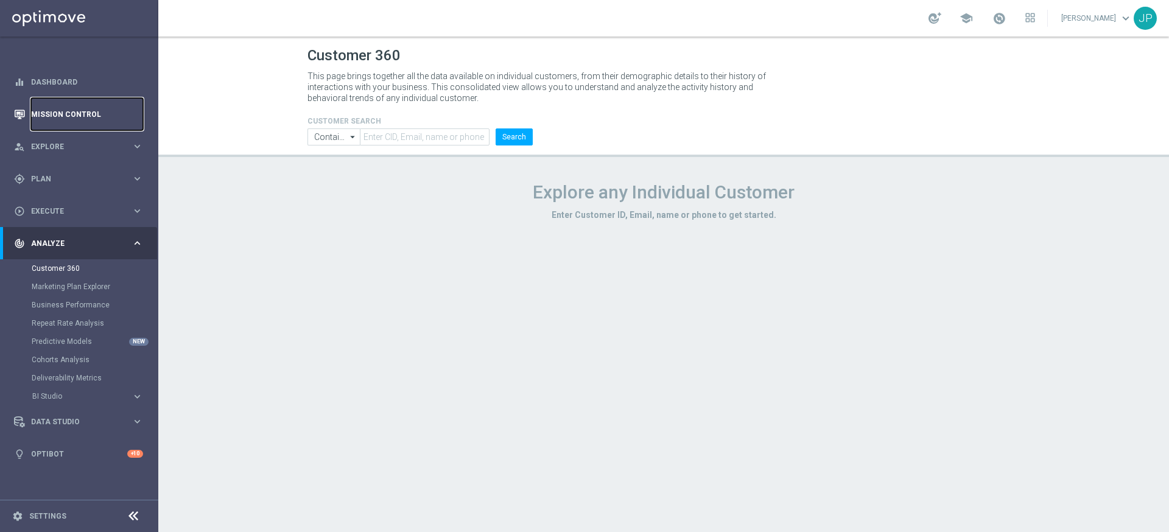
click at [69, 115] on link "Mission Control" at bounding box center [87, 114] width 112 height 32
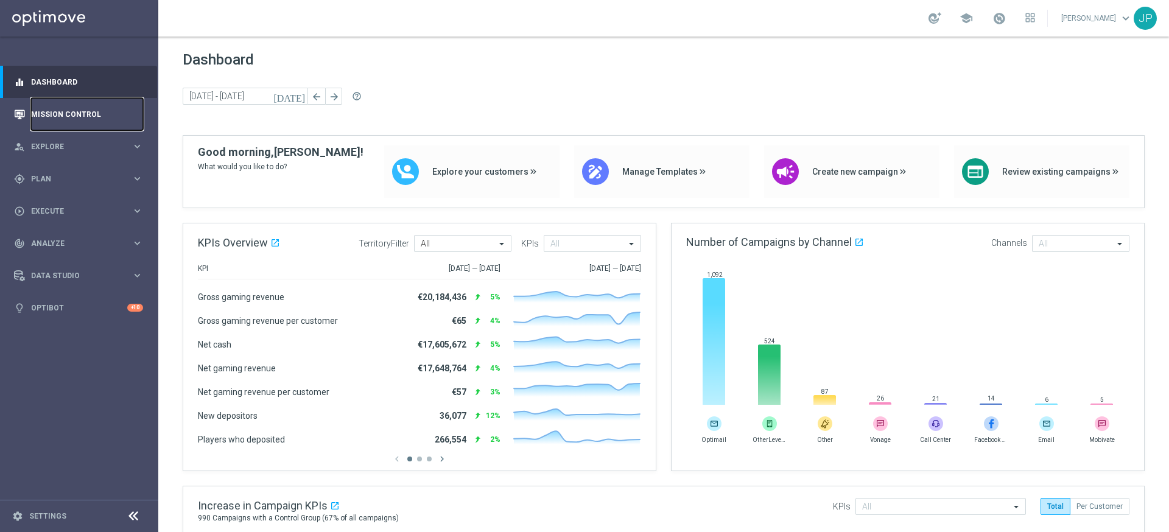
click at [96, 114] on link "Mission Control" at bounding box center [87, 114] width 112 height 32
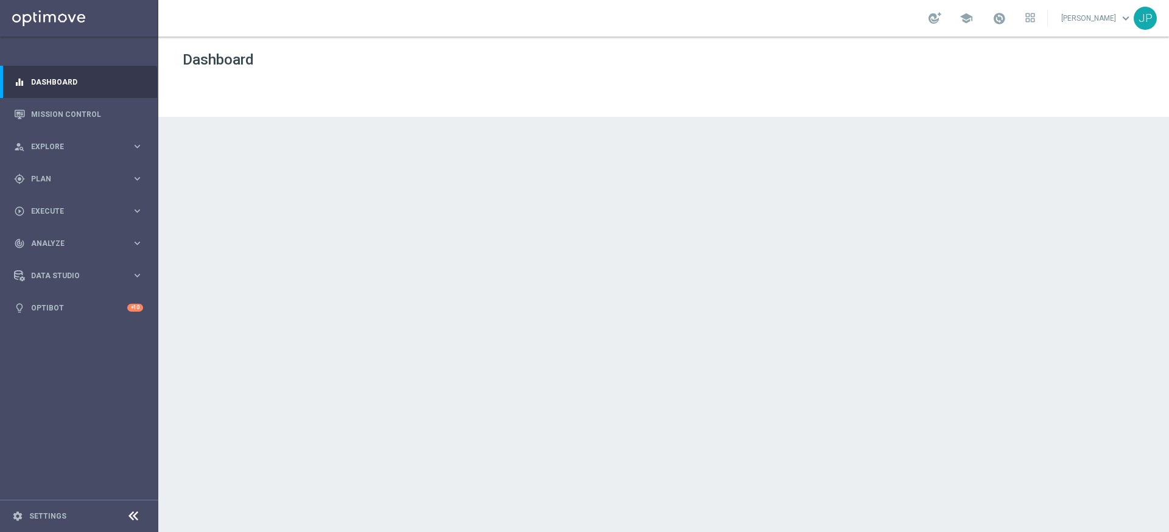
click at [1141, 15] on div "JP" at bounding box center [1144, 18] width 23 height 23
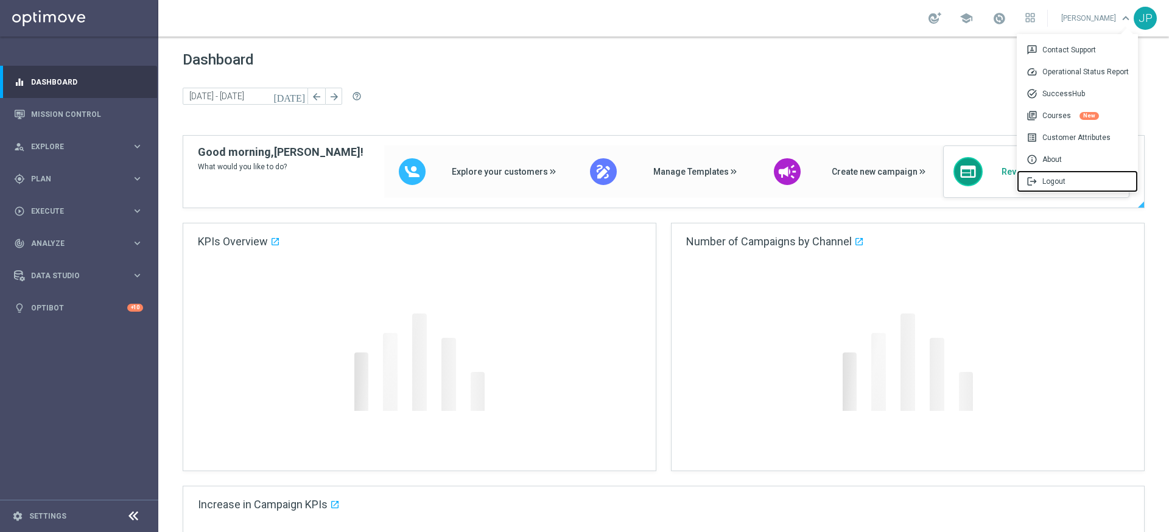
click at [1100, 180] on div "logout Logout" at bounding box center [1076, 181] width 121 height 22
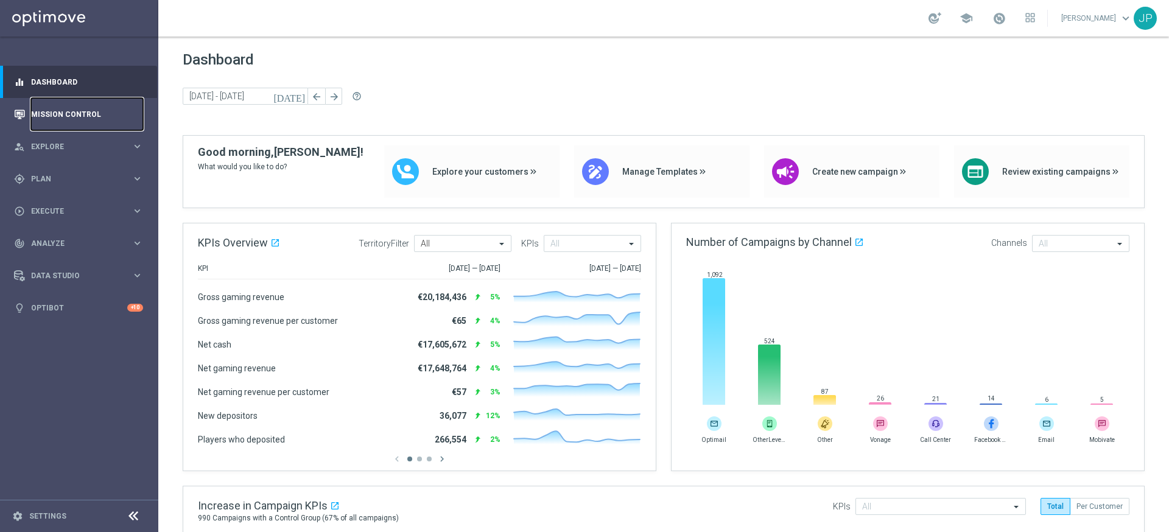
click at [65, 121] on link "Mission Control" at bounding box center [87, 114] width 112 height 32
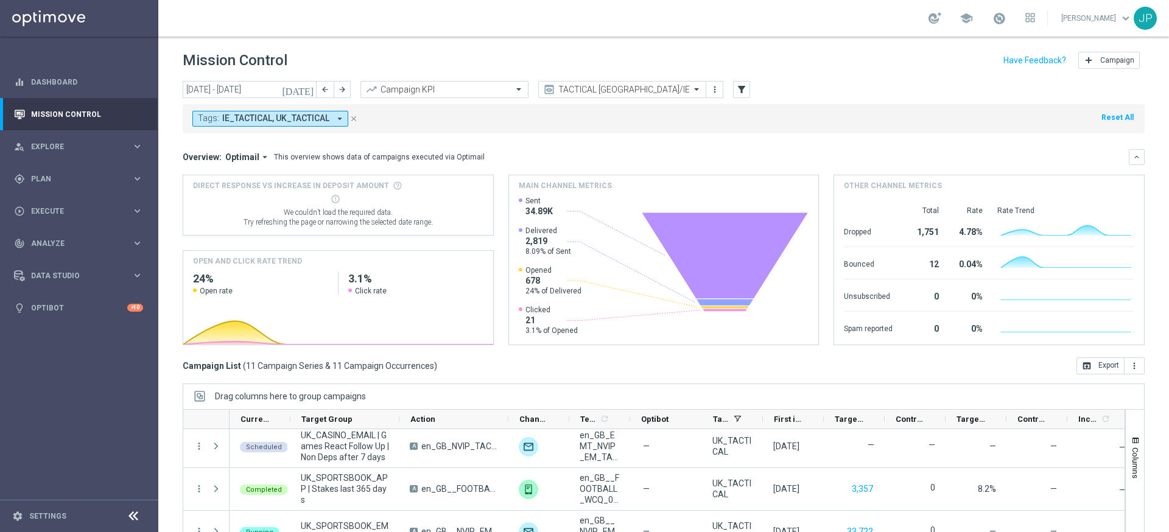
scroll to position [77, 0]
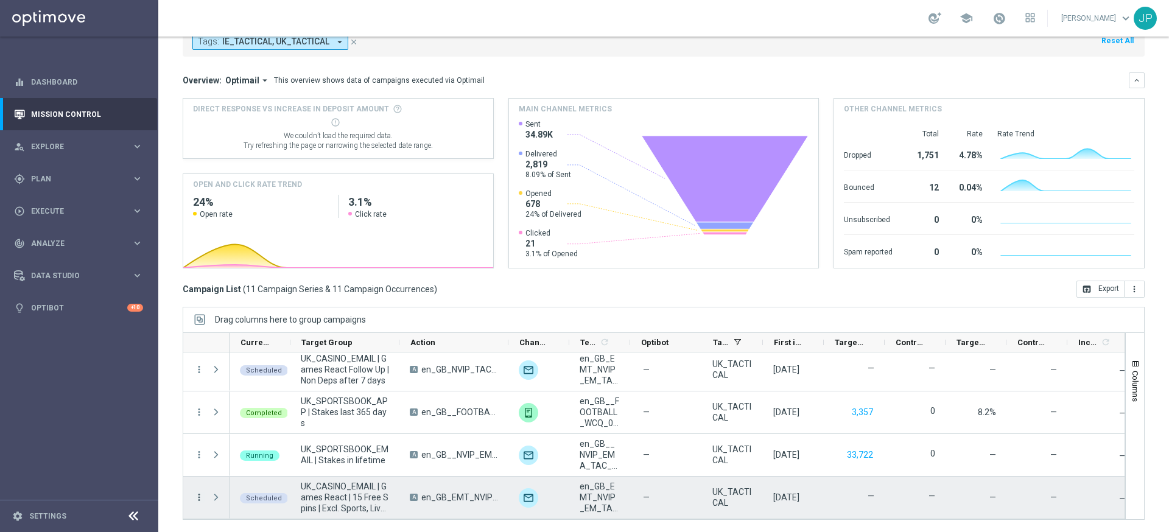
click at [199, 495] on icon "more_vert" at bounding box center [199, 497] width 11 height 11
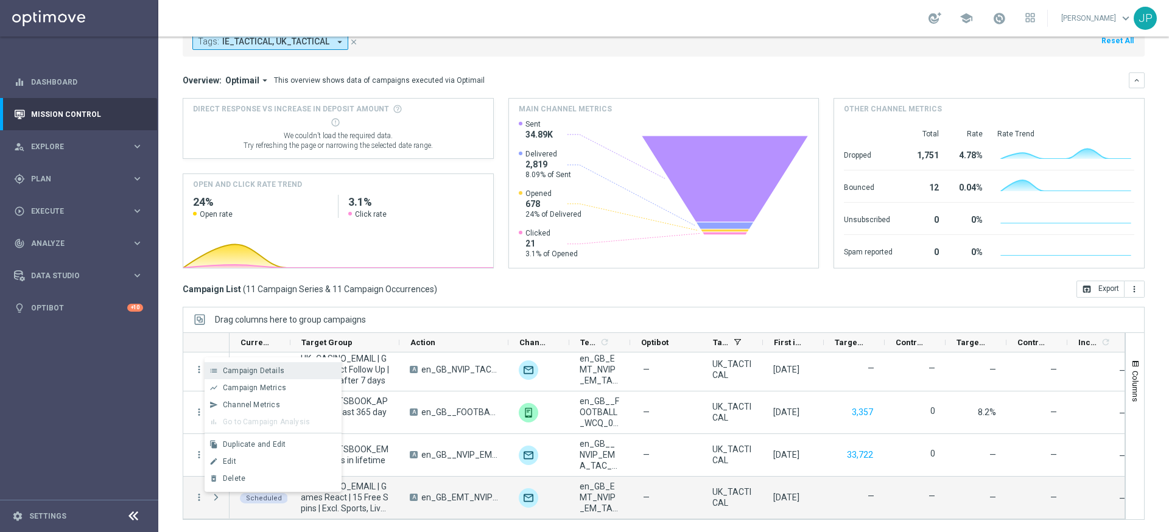
click at [294, 363] on div "list Campaign Details" at bounding box center [273, 370] width 137 height 17
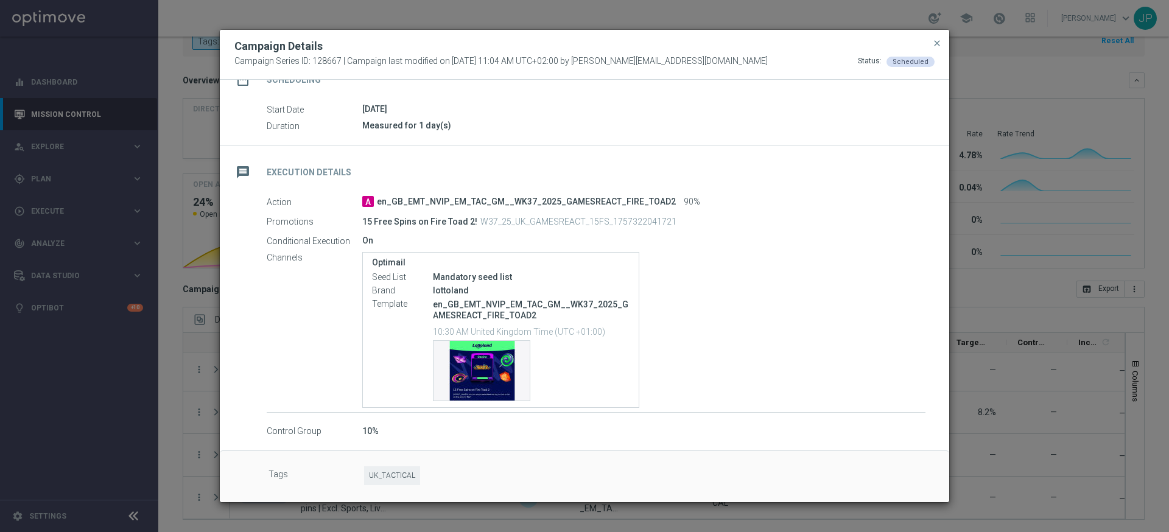
scroll to position [121, 0]
click at [491, 364] on div "Template preview" at bounding box center [481, 370] width 96 height 60
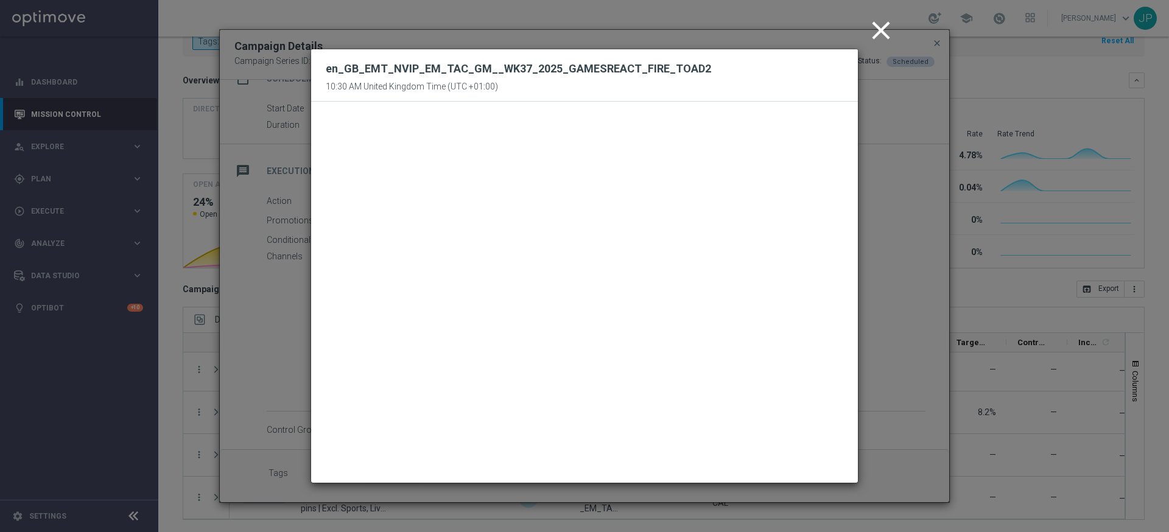
click at [885, 30] on icon "close" at bounding box center [881, 30] width 30 height 30
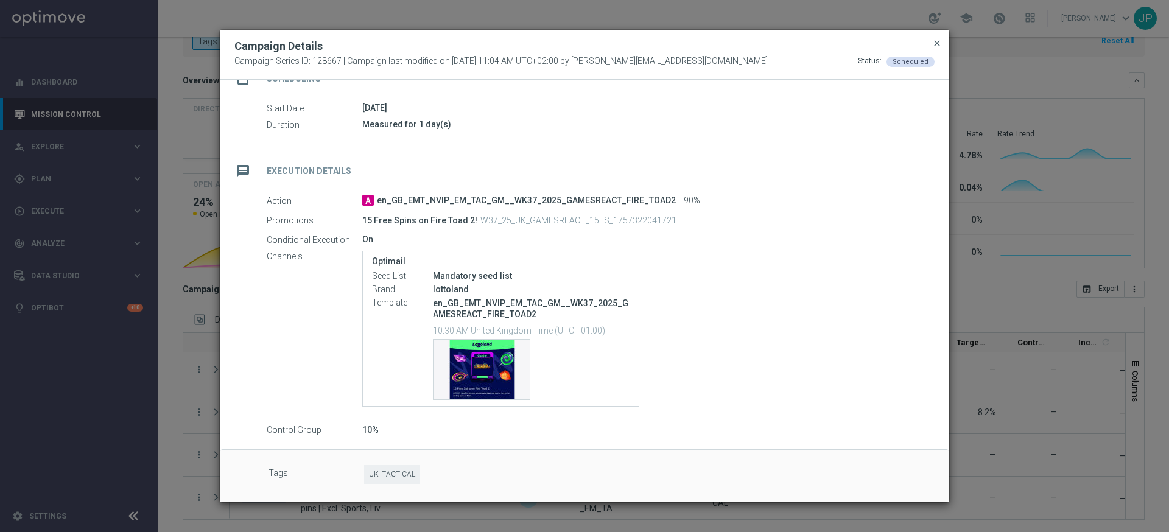
click at [937, 43] on span "close" at bounding box center [937, 43] width 10 height 10
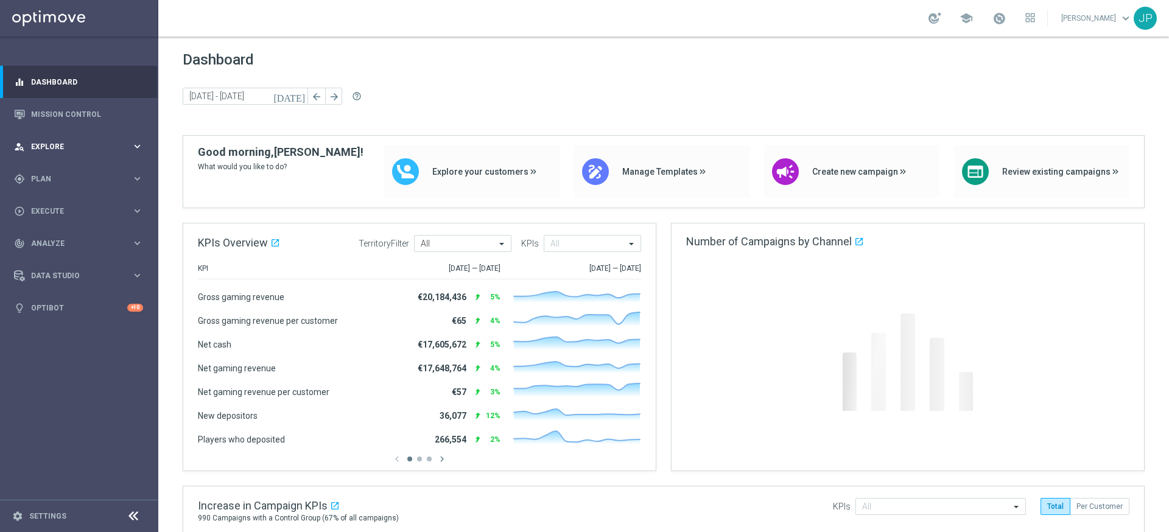
click at [98, 144] on span "Explore" at bounding box center [81, 146] width 100 height 7
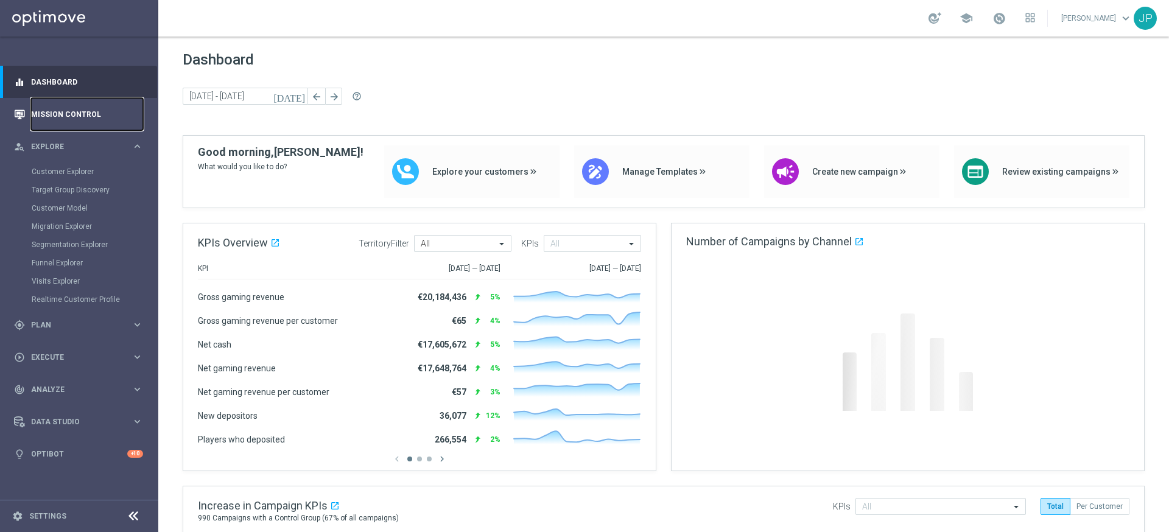
click at [88, 117] on link "Mission Control" at bounding box center [87, 114] width 112 height 32
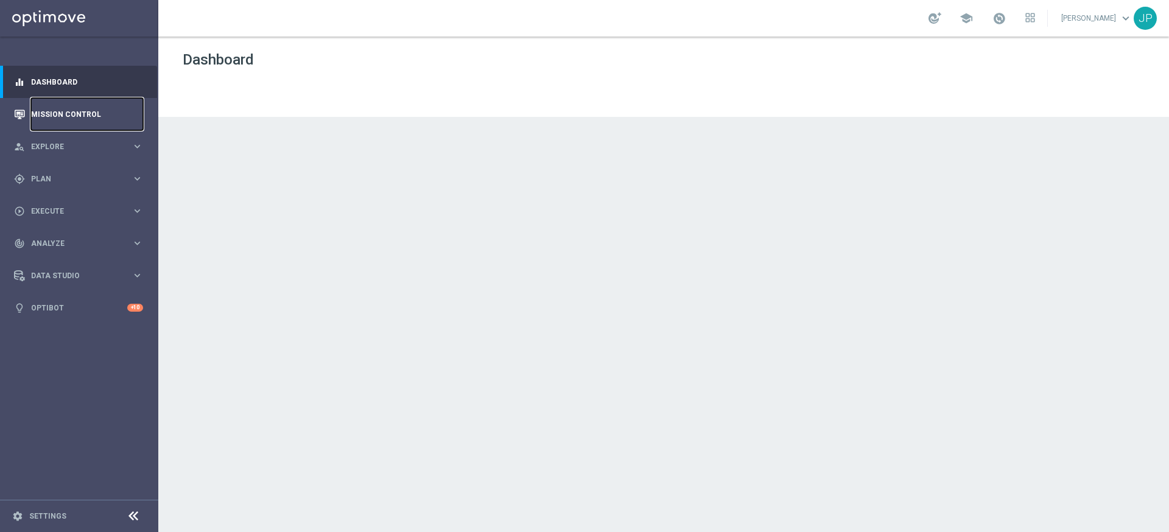
click at [101, 118] on link "Mission Control" at bounding box center [87, 114] width 112 height 32
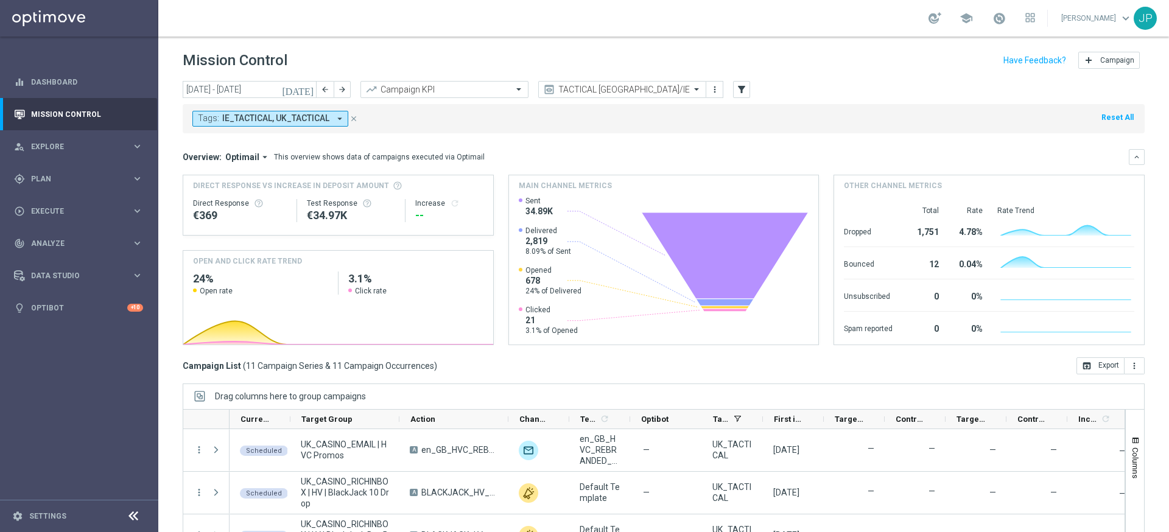
click at [310, 91] on icon "[DATE]" at bounding box center [298, 89] width 33 height 11
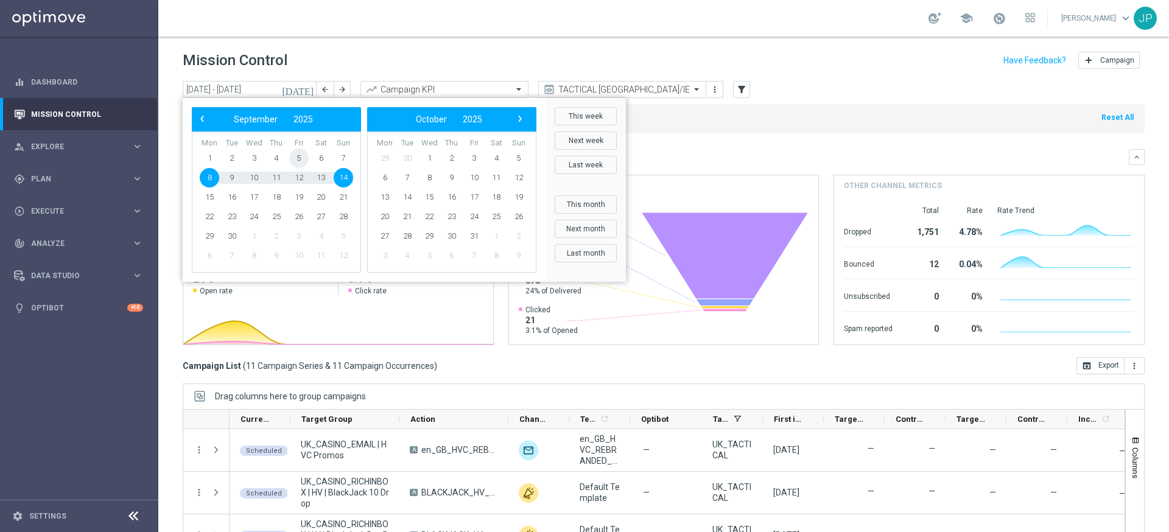
click at [301, 158] on span "5" at bounding box center [298, 158] width 19 height 19
click at [301, 157] on span "5" at bounding box center [298, 158] width 19 height 19
type input "05 Sep 2025 - 05 Sep 2025"
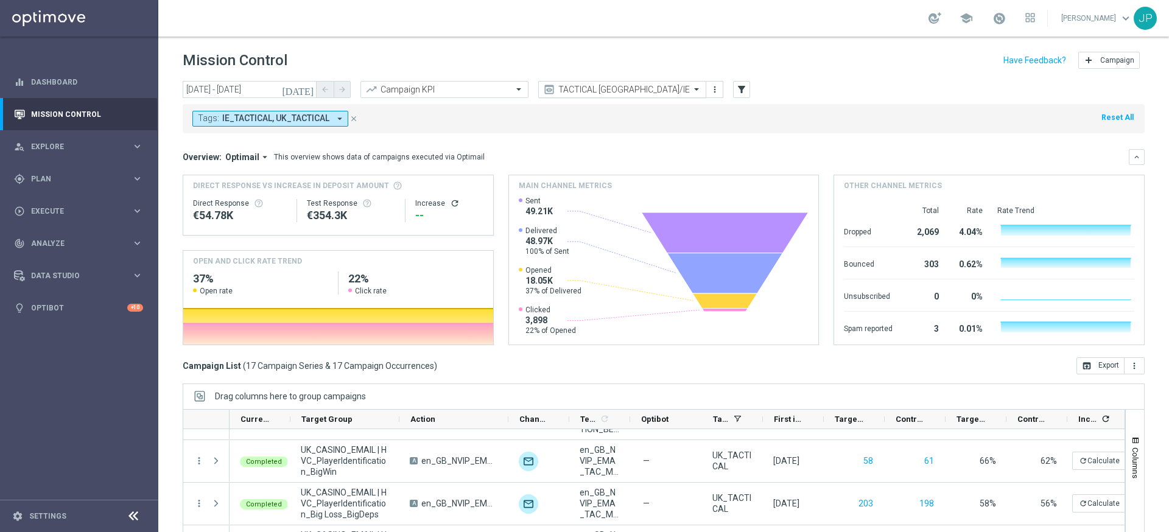
click at [695, 89] on span at bounding box center [697, 89] width 15 height 10
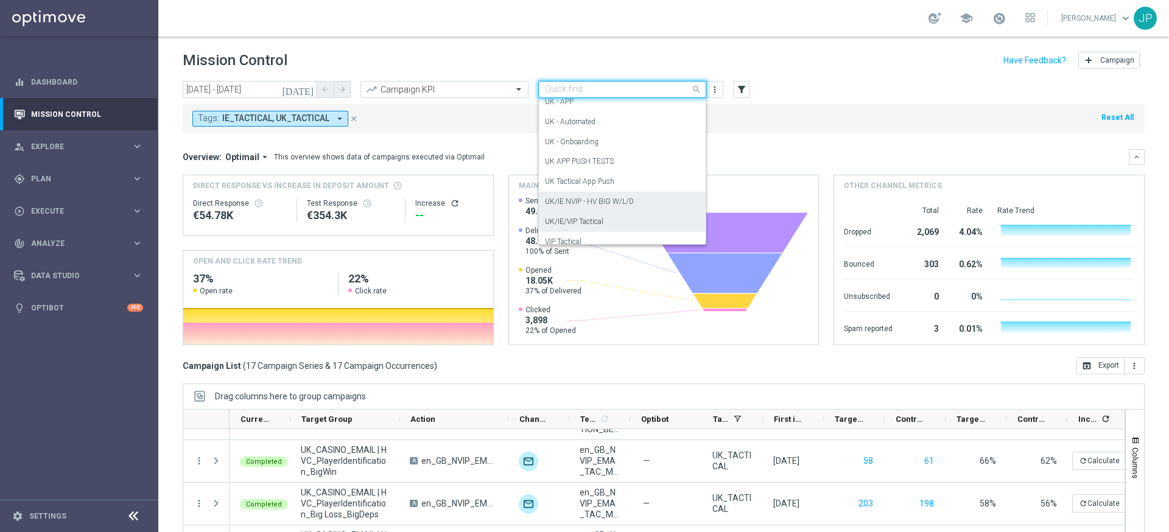
scroll to position [289, 0]
click at [652, 194] on div "UK/IE NVIP - HV BIG W/L/D" at bounding box center [622, 200] width 155 height 20
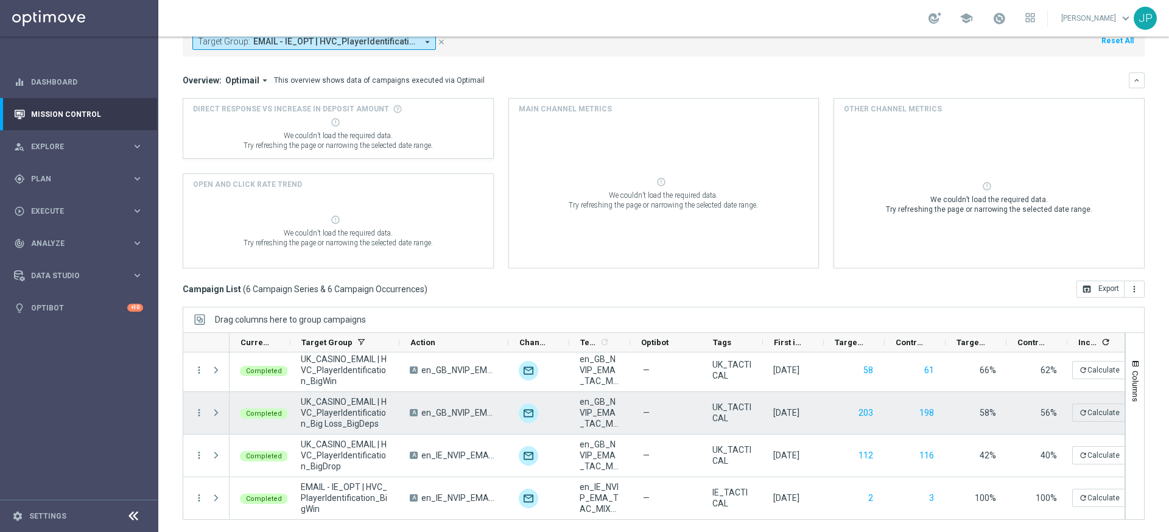
scroll to position [0, 0]
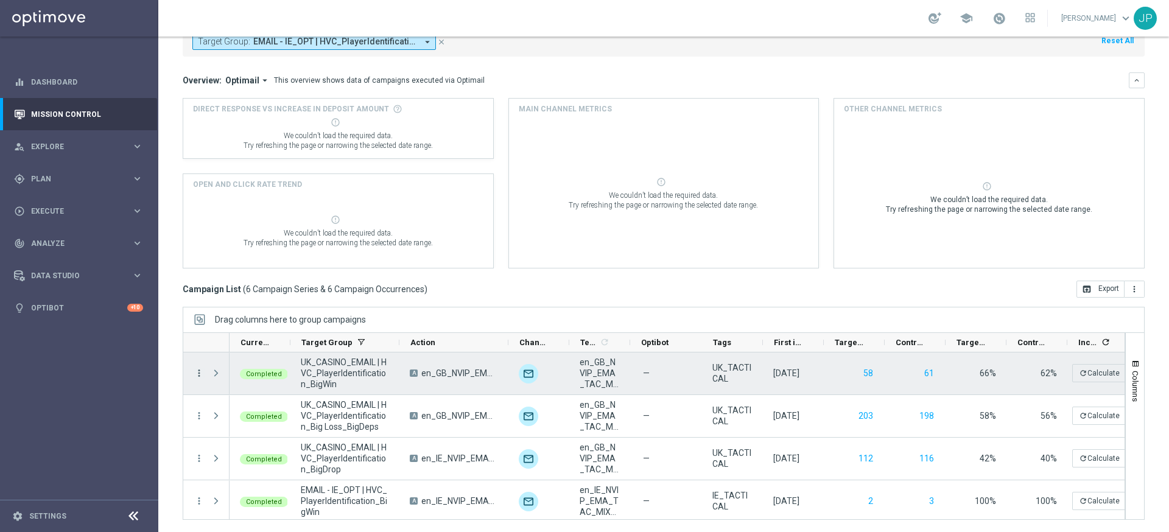
click at [198, 375] on icon "more_vert" at bounding box center [199, 373] width 11 height 11
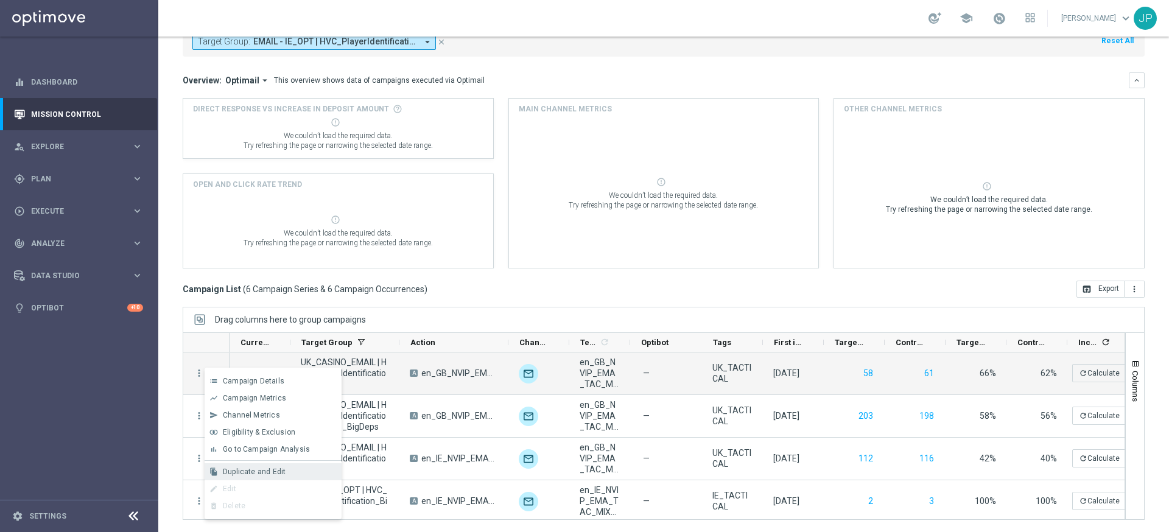
click at [253, 472] on span "Duplicate and Edit" at bounding box center [254, 471] width 63 height 9
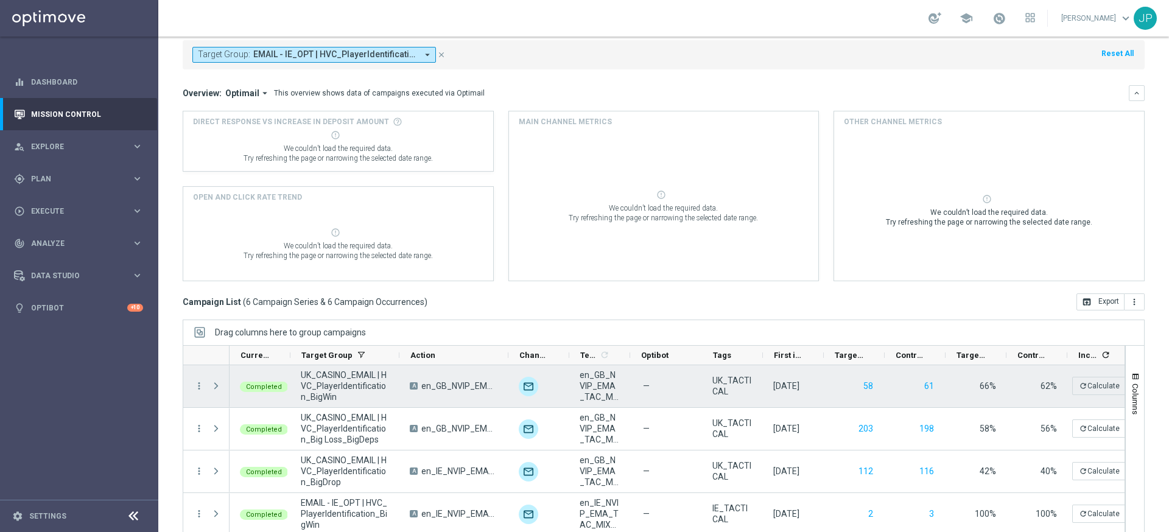
scroll to position [77, 0]
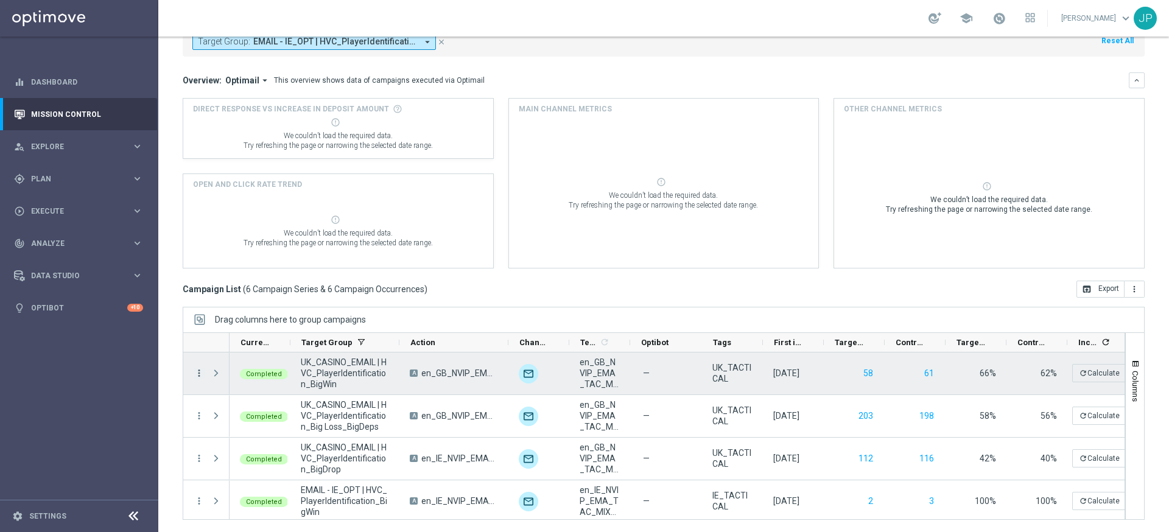
click at [199, 372] on icon "more_vert" at bounding box center [199, 373] width 11 height 11
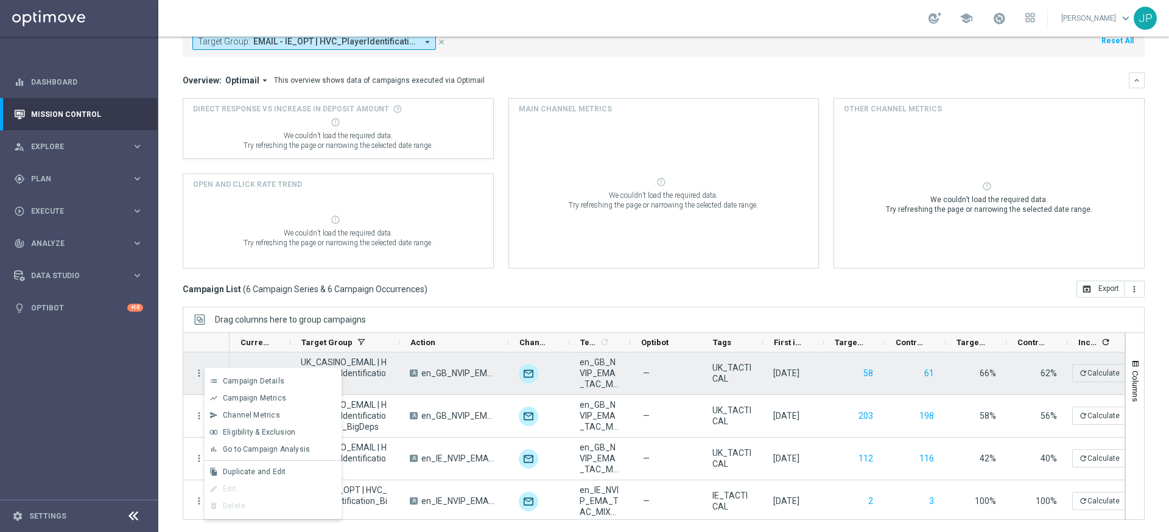
click at [440, 374] on span "en_GB_NVIP_EMA_TAC_MIX_RB_HV_BW_50BONUS_2025_A" at bounding box center [459, 373] width 77 height 11
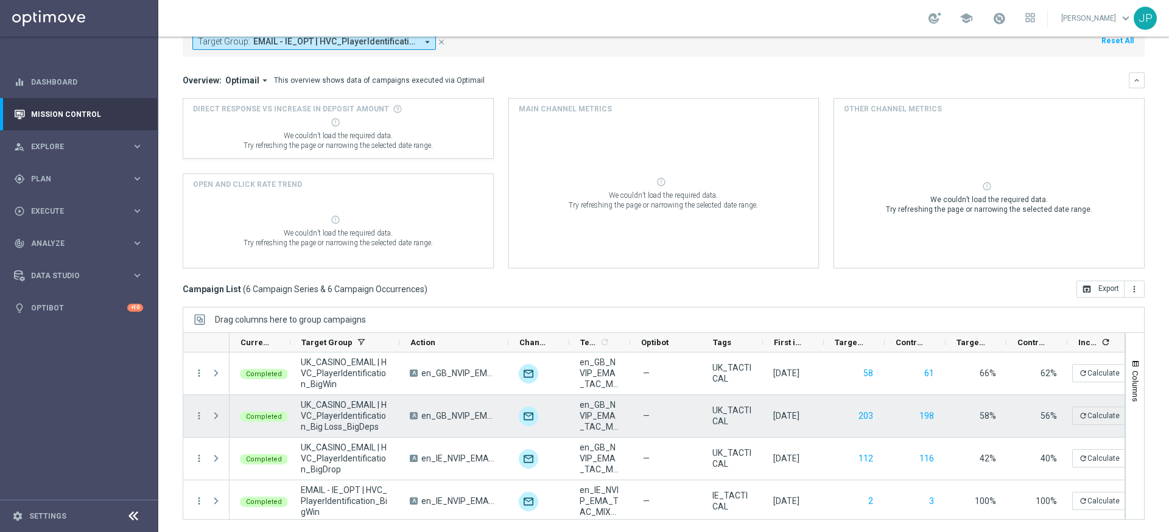
scroll to position [0, 0]
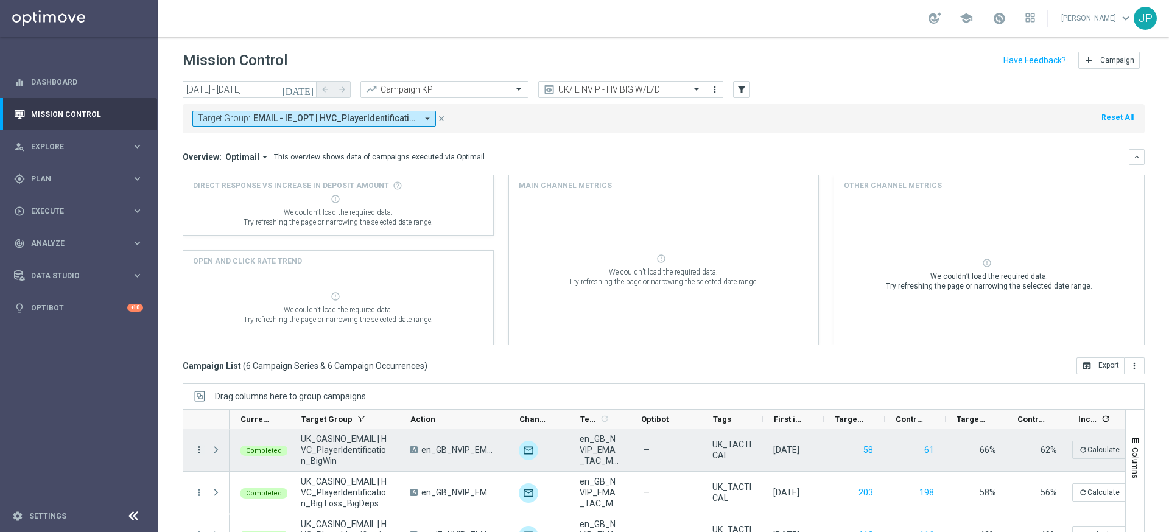
click at [200, 450] on icon "more_vert" at bounding box center [199, 449] width 11 height 11
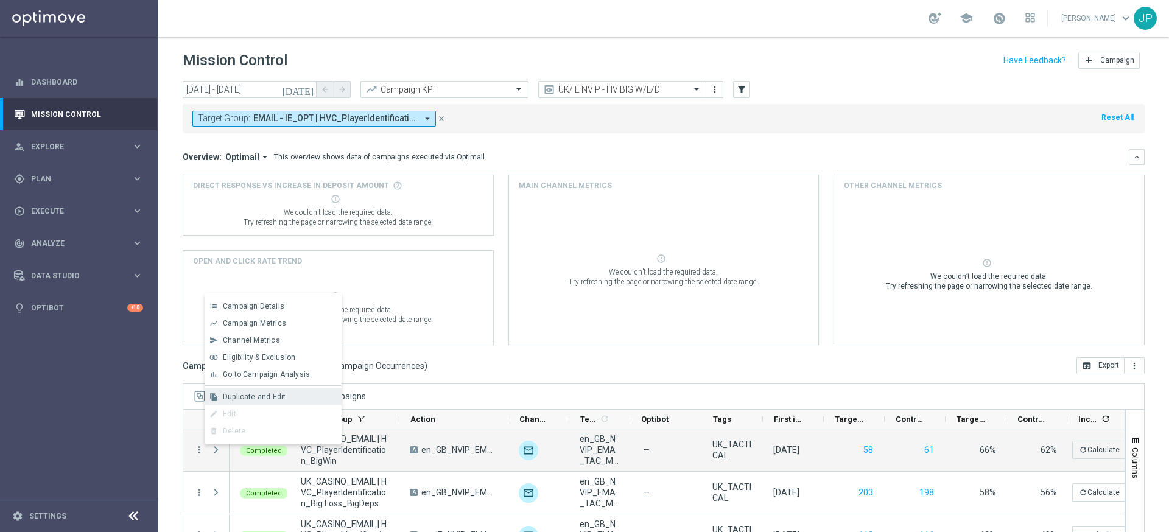
click at [270, 394] on span "Duplicate and Edit" at bounding box center [254, 397] width 63 height 9
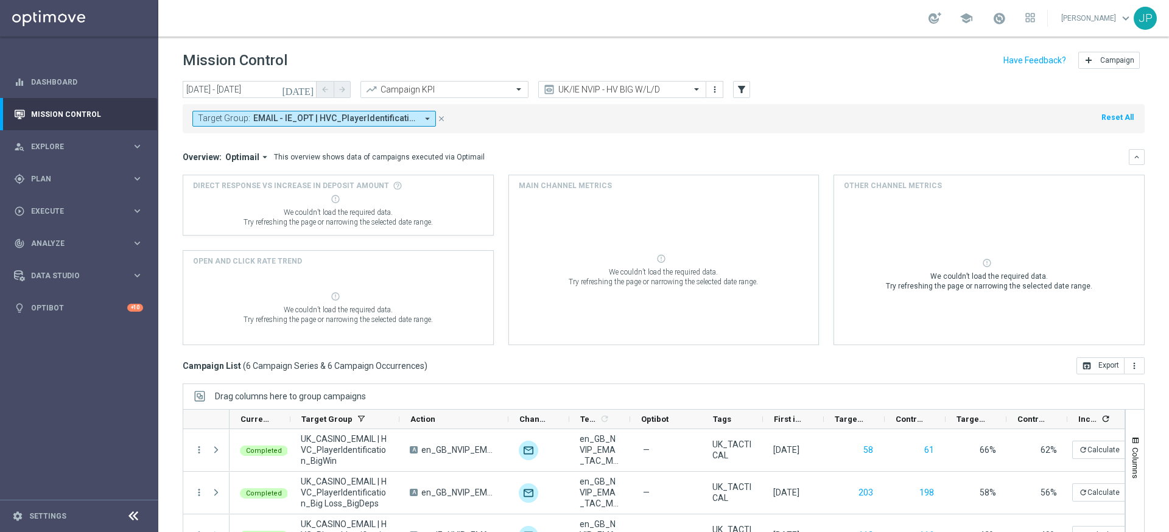
click at [1153, 19] on div "JP" at bounding box center [1144, 18] width 23 height 23
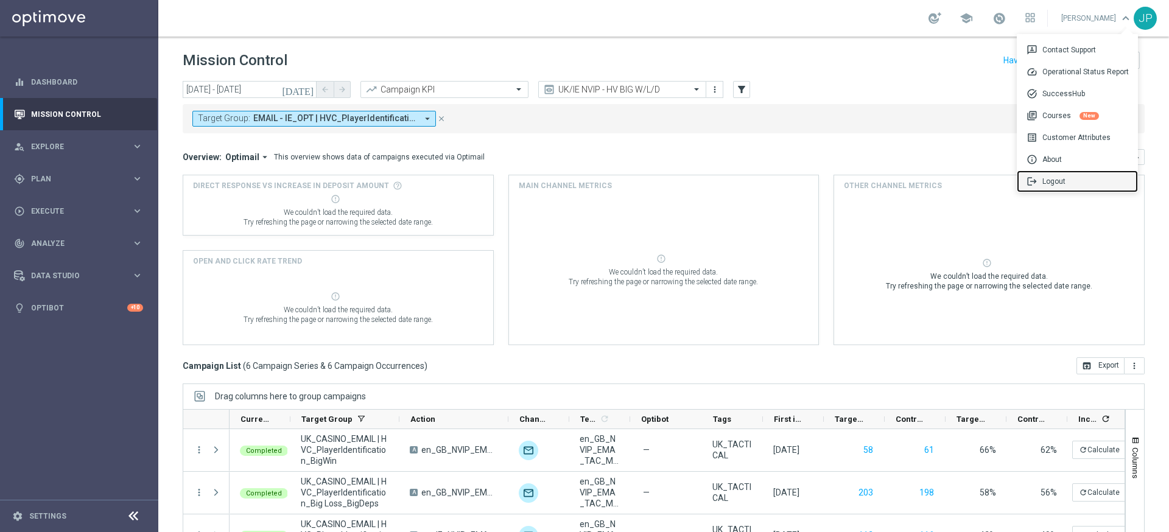
click at [1091, 186] on div "logout Logout" at bounding box center [1076, 181] width 121 height 22
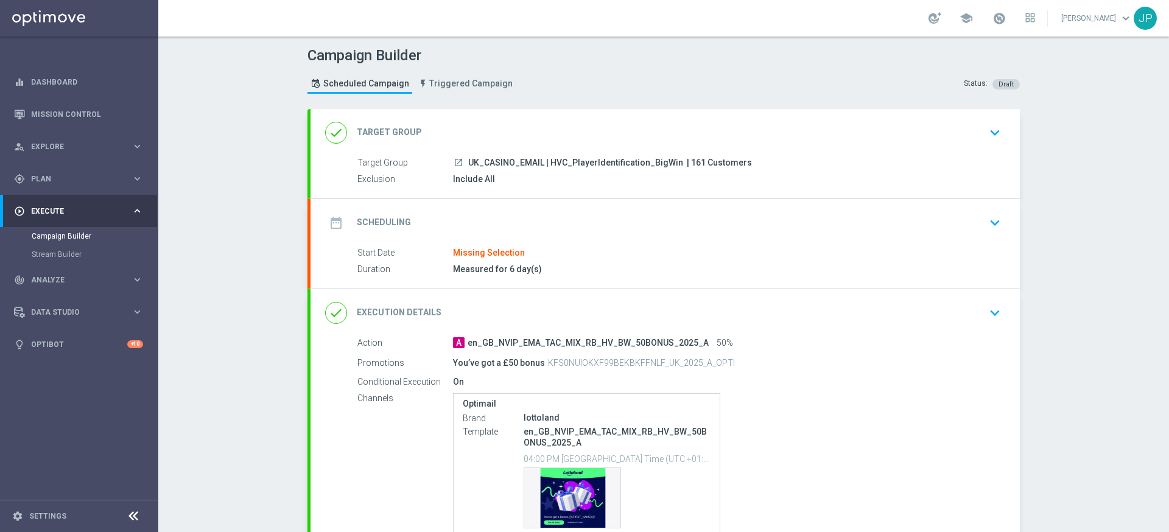
click at [962, 219] on div "date_range Scheduling keyboard_arrow_down" at bounding box center [665, 222] width 680 height 23
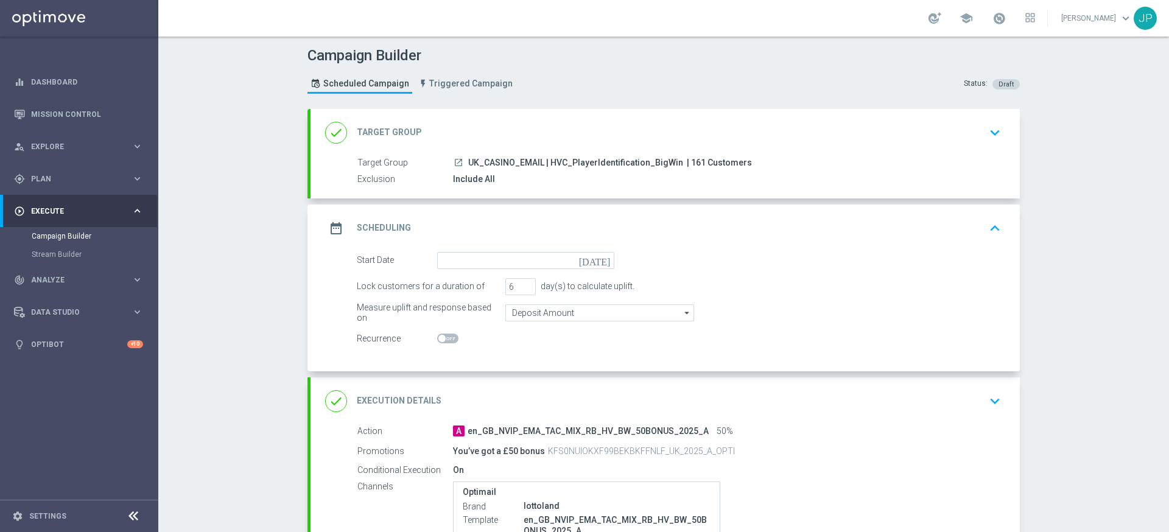
click at [606, 257] on icon "[DATE]" at bounding box center [597, 258] width 36 height 13
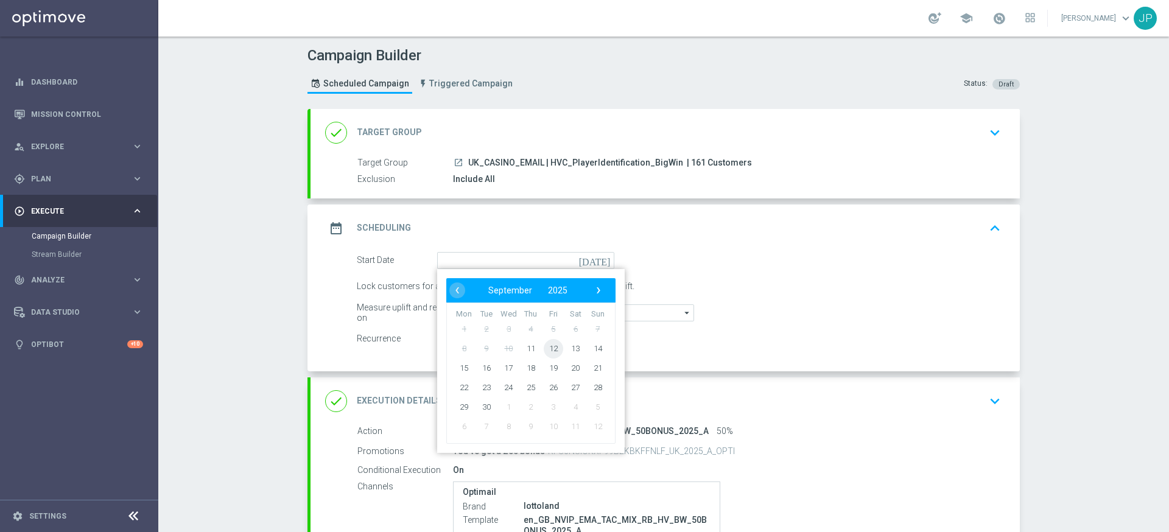
click at [555, 352] on span "12" at bounding box center [553, 347] width 19 height 19
type input "[DATE]"
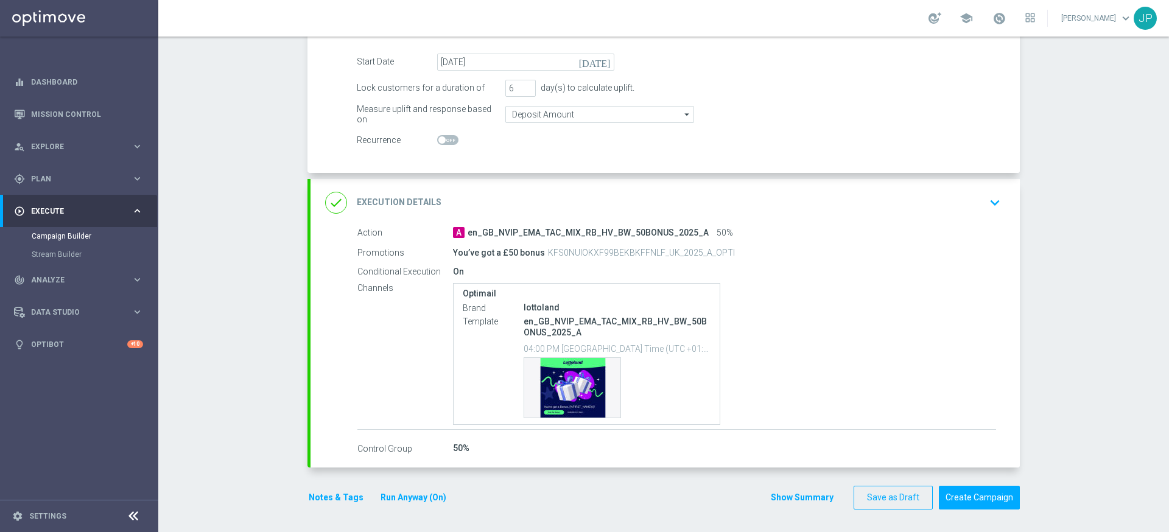
scroll to position [200, 0]
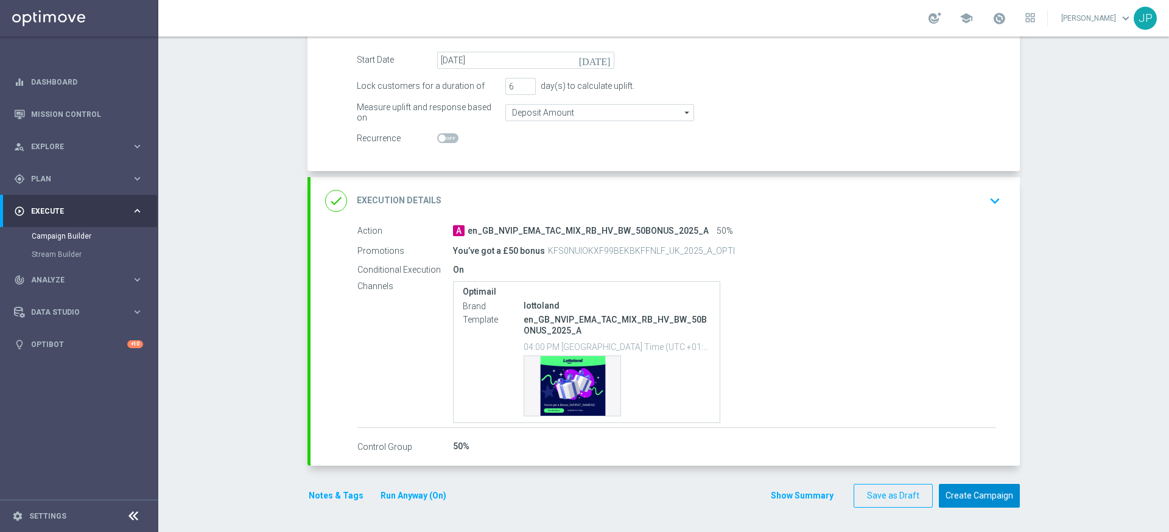
click at [999, 492] on button "Create Campaign" at bounding box center [979, 496] width 81 height 24
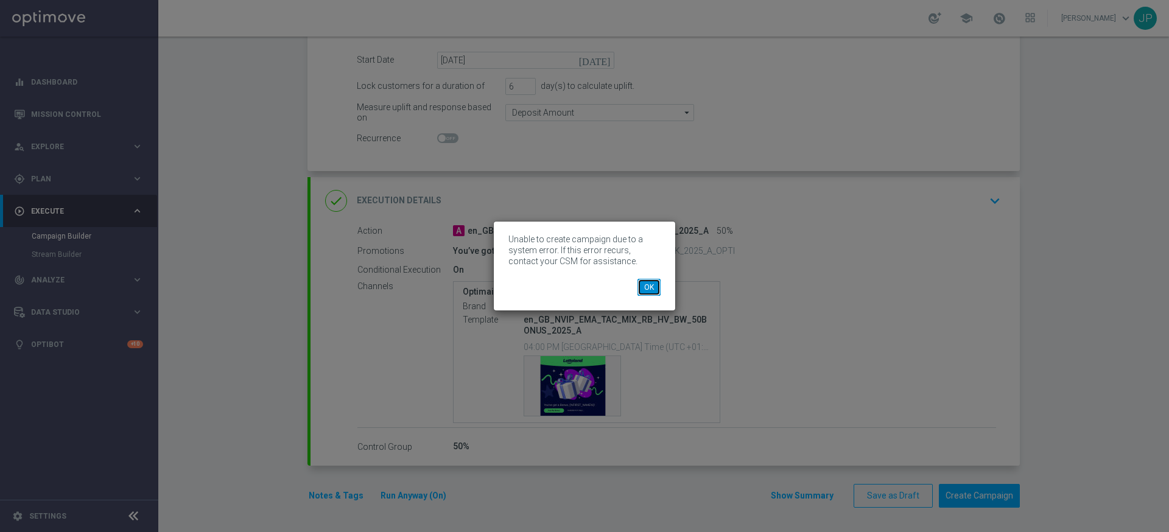
click at [645, 285] on button "OK" at bounding box center [648, 287] width 23 height 17
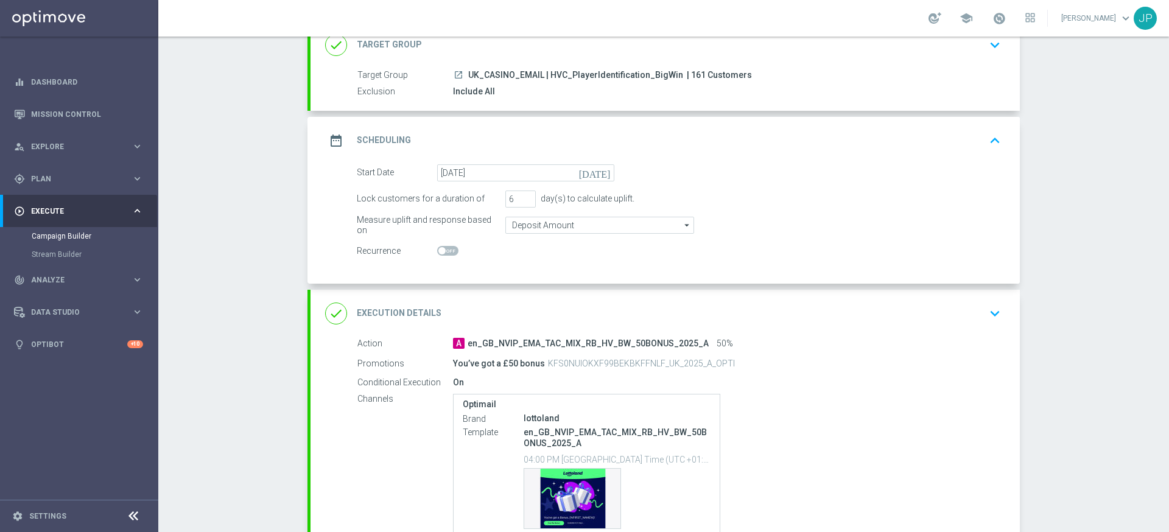
scroll to position [0, 0]
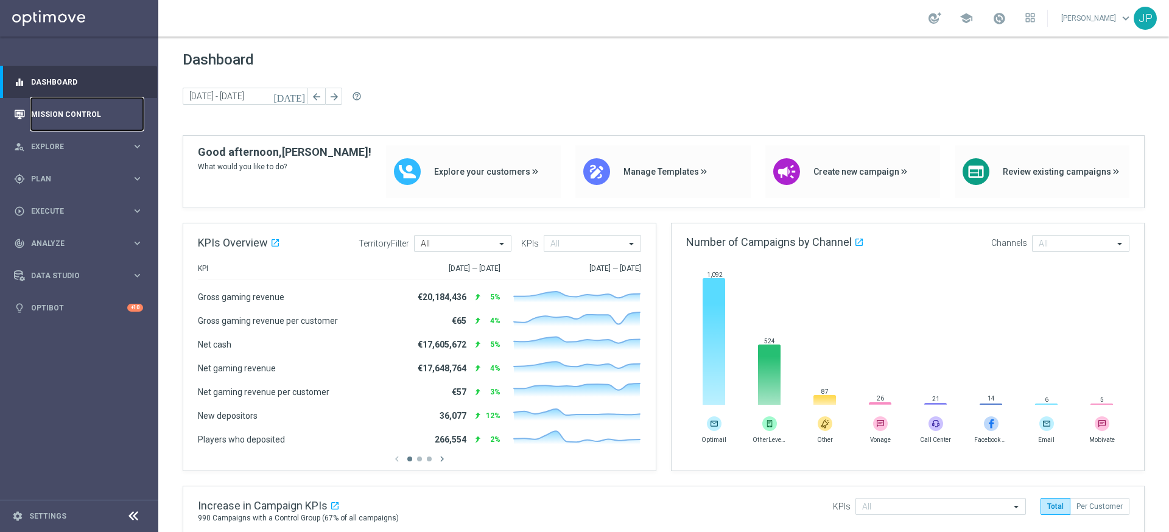
click at [89, 108] on link "Mission Control" at bounding box center [87, 114] width 112 height 32
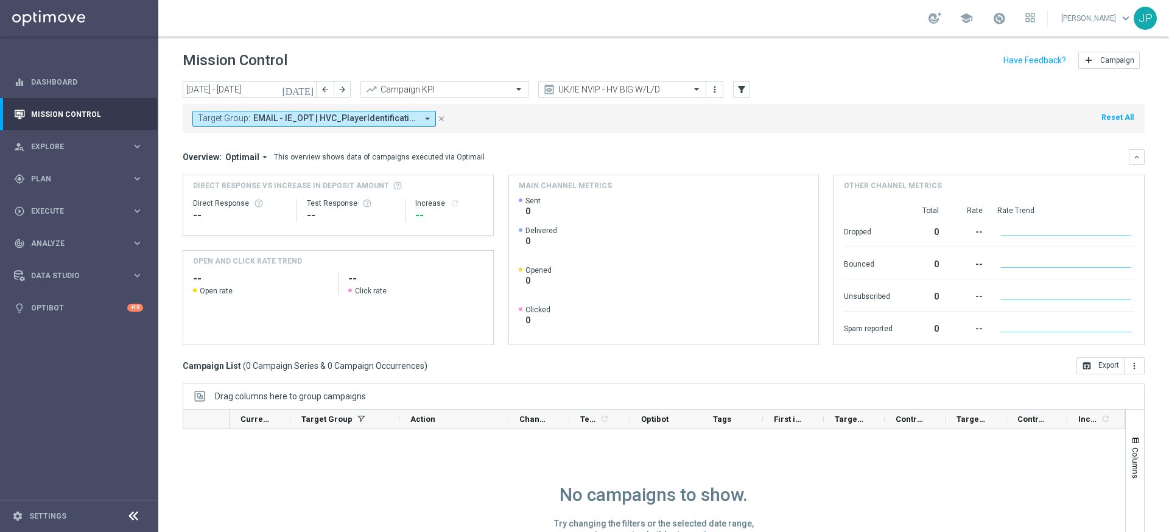
click at [306, 90] on icon "[DATE]" at bounding box center [298, 89] width 33 height 11
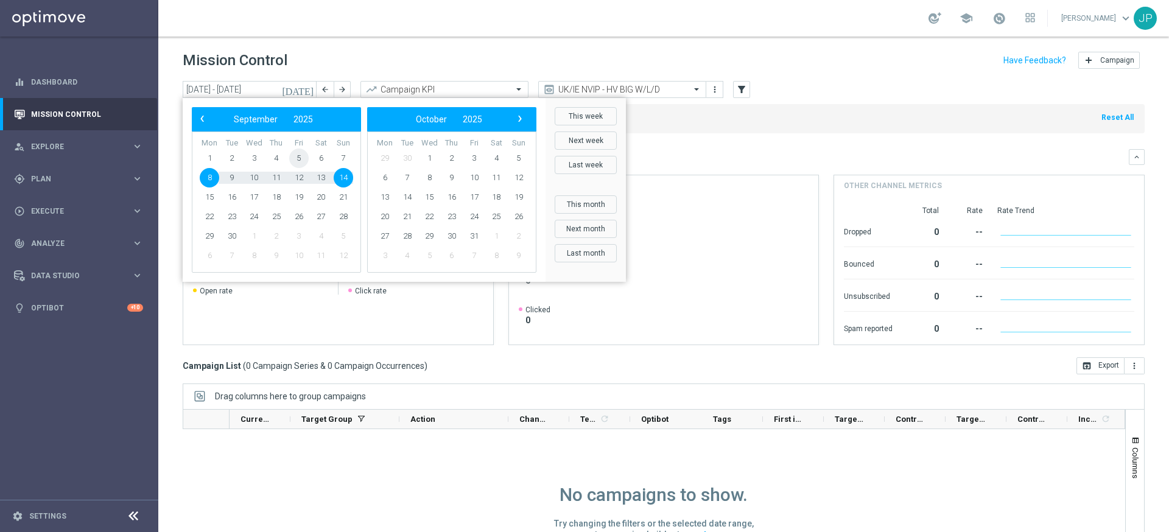
click at [301, 153] on span "5" at bounding box center [298, 158] width 19 height 19
drag, startPoint x: 309, startPoint y: 164, endPoint x: 297, endPoint y: 157, distance: 14.2
click at [297, 157] on span "5" at bounding box center [298, 158] width 19 height 19
type input "05 Sep 2025 - 05 Sep 2025"
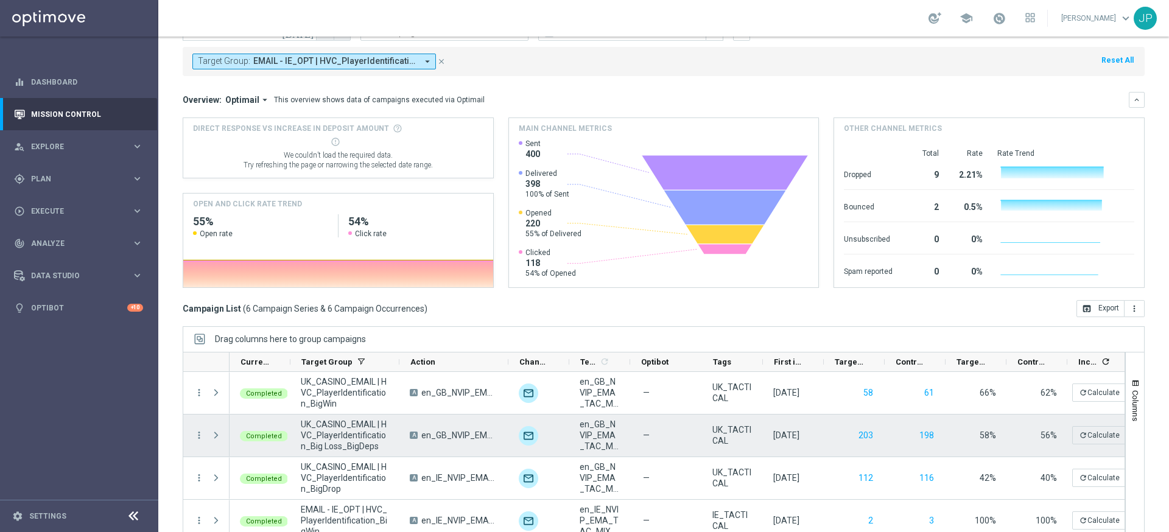
scroll to position [56, 0]
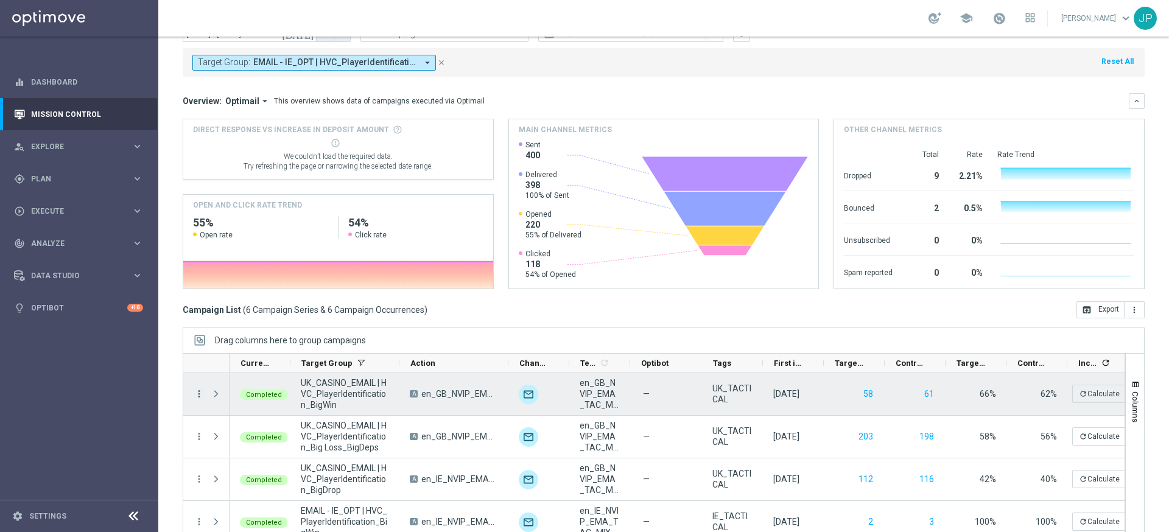
click at [198, 393] on icon "more_vert" at bounding box center [199, 393] width 11 height 11
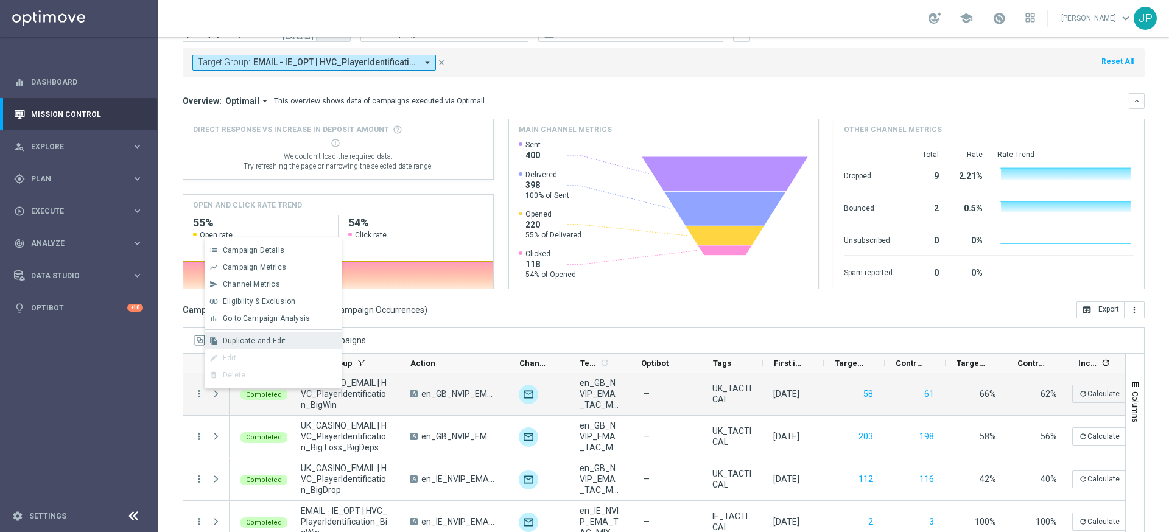
click at [248, 335] on div "file_copy Duplicate and Edit" at bounding box center [273, 340] width 137 height 17
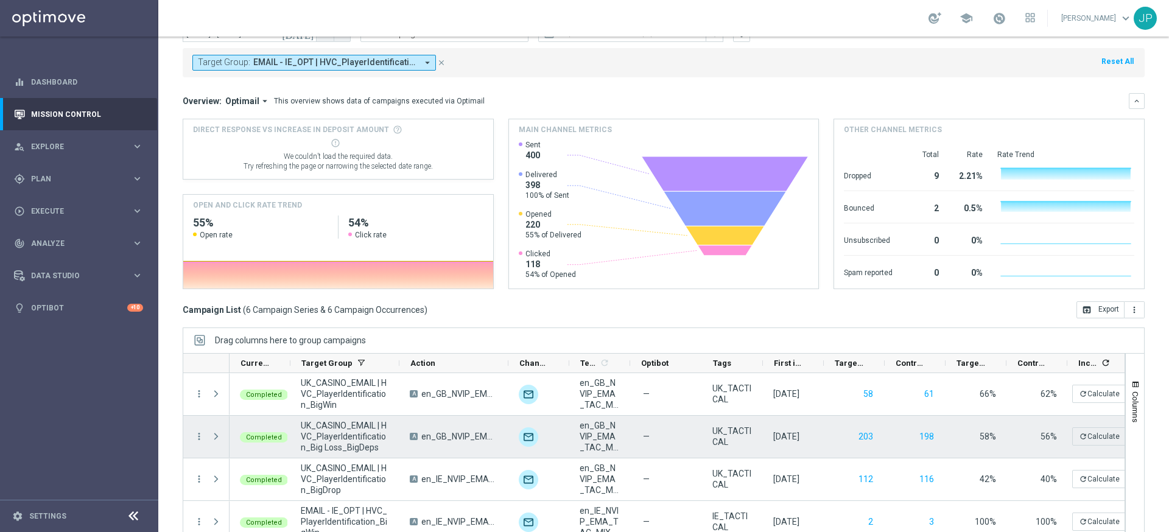
scroll to position [46, 0]
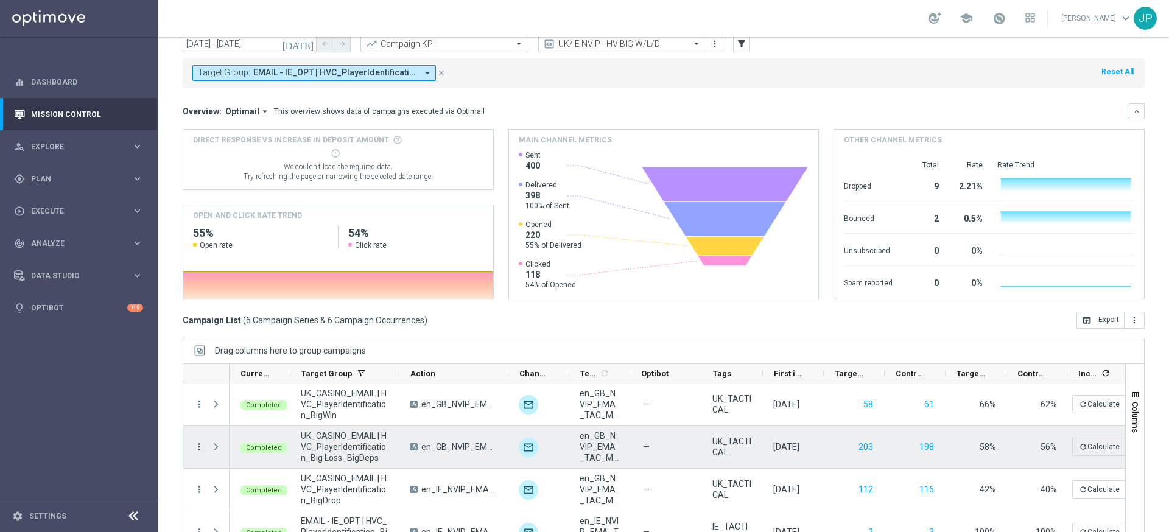
click at [197, 448] on icon "more_vert" at bounding box center [199, 446] width 11 height 11
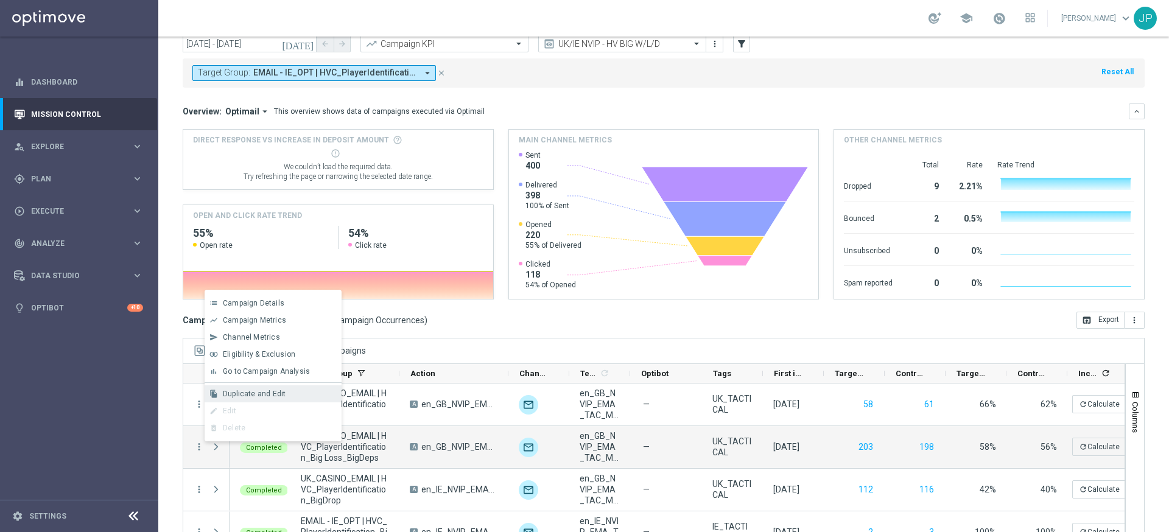
click at [257, 390] on span "Duplicate and Edit" at bounding box center [254, 394] width 63 height 9
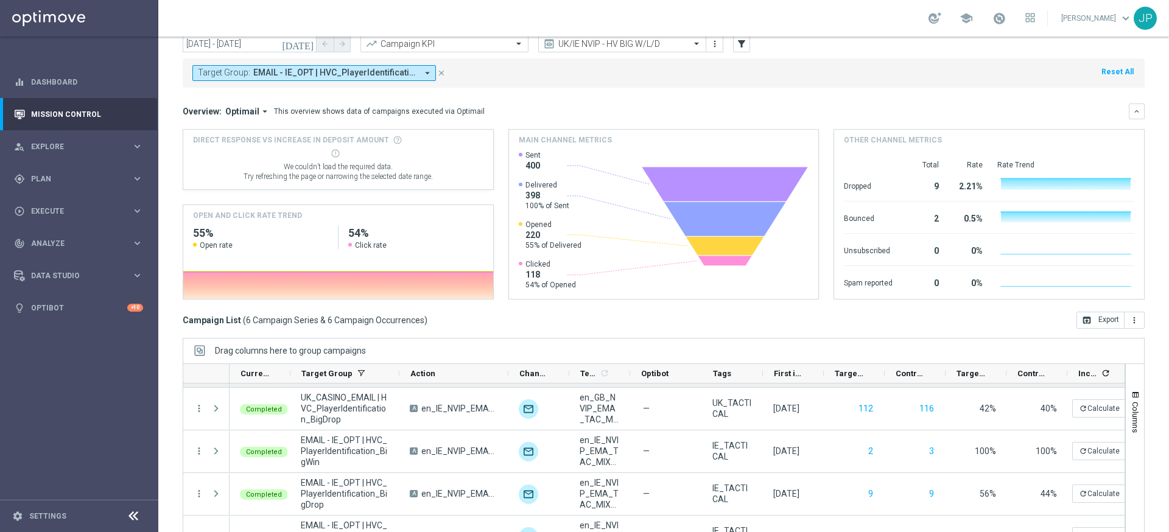
scroll to position [86, 0]
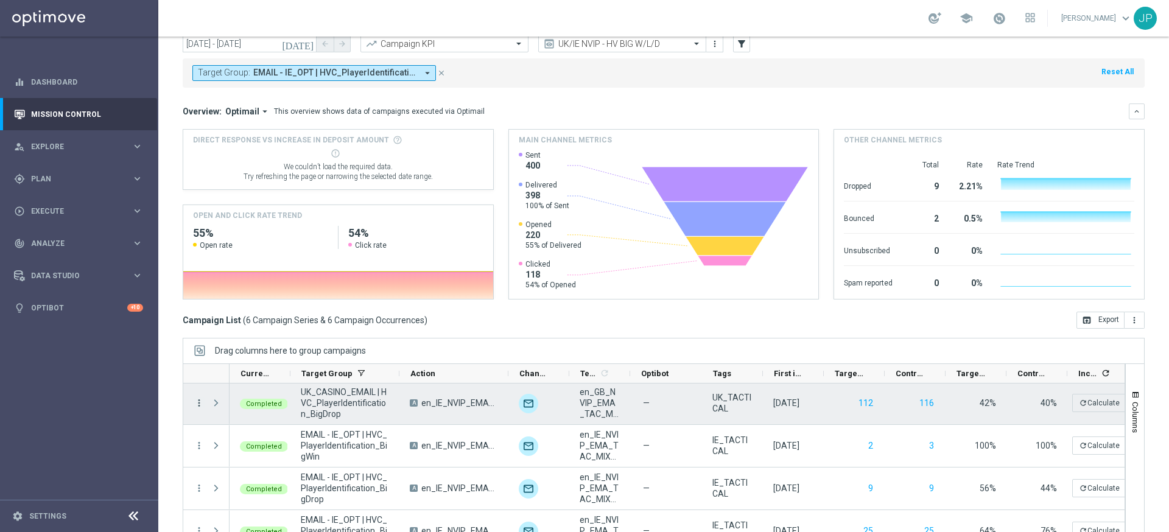
click at [201, 405] on icon "more_vert" at bounding box center [199, 402] width 11 height 11
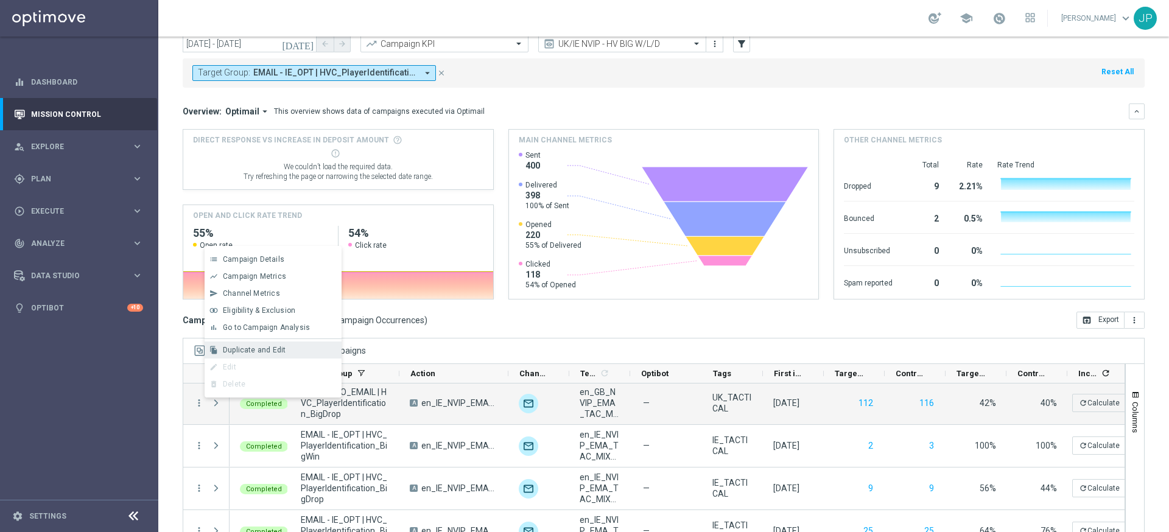
click at [282, 350] on span "Duplicate and Edit" at bounding box center [254, 350] width 63 height 9
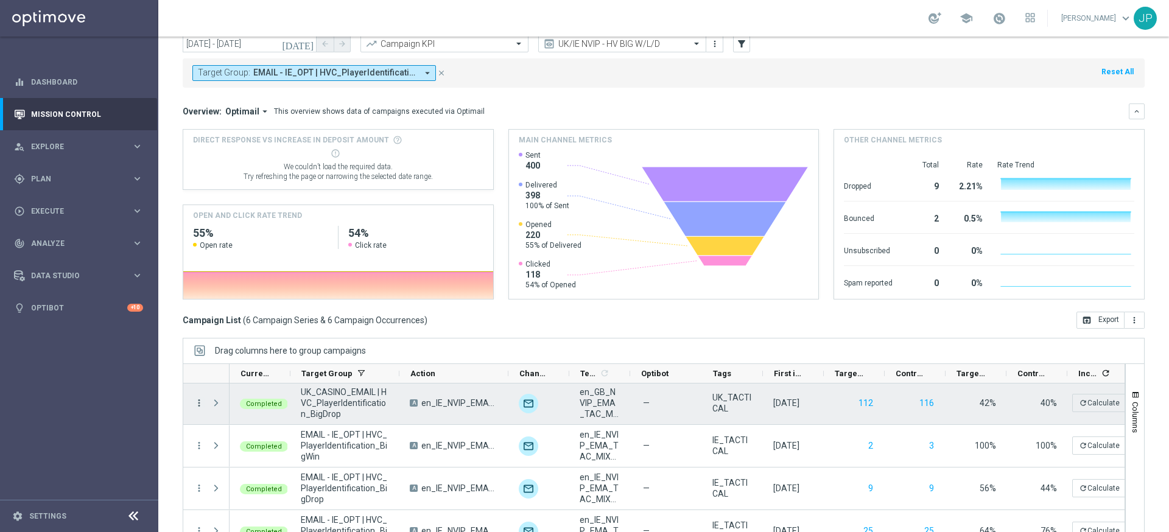
click at [198, 404] on icon "more_vert" at bounding box center [199, 402] width 11 height 11
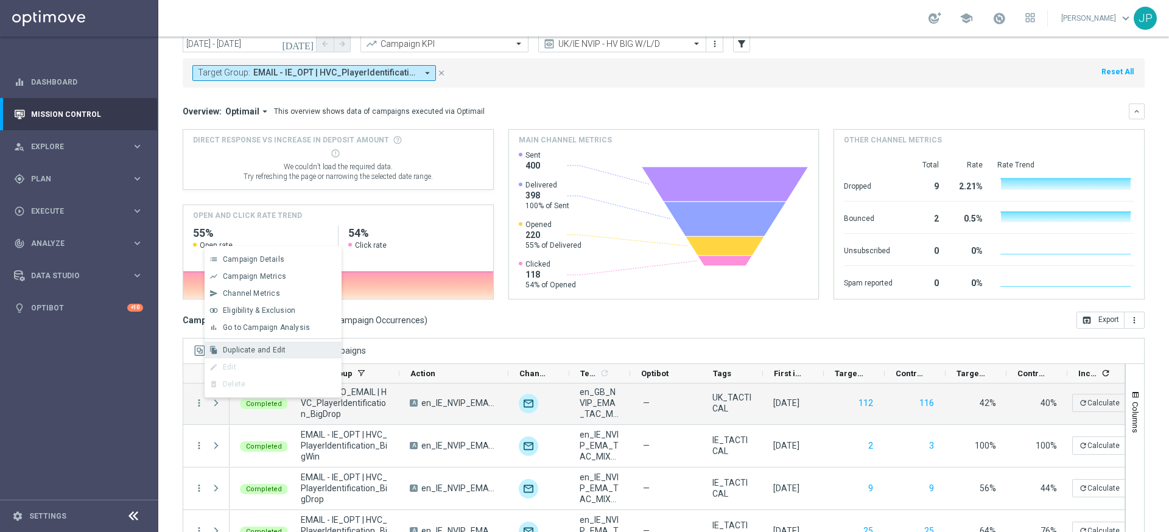
click at [268, 348] on span "Duplicate and Edit" at bounding box center [254, 350] width 63 height 9
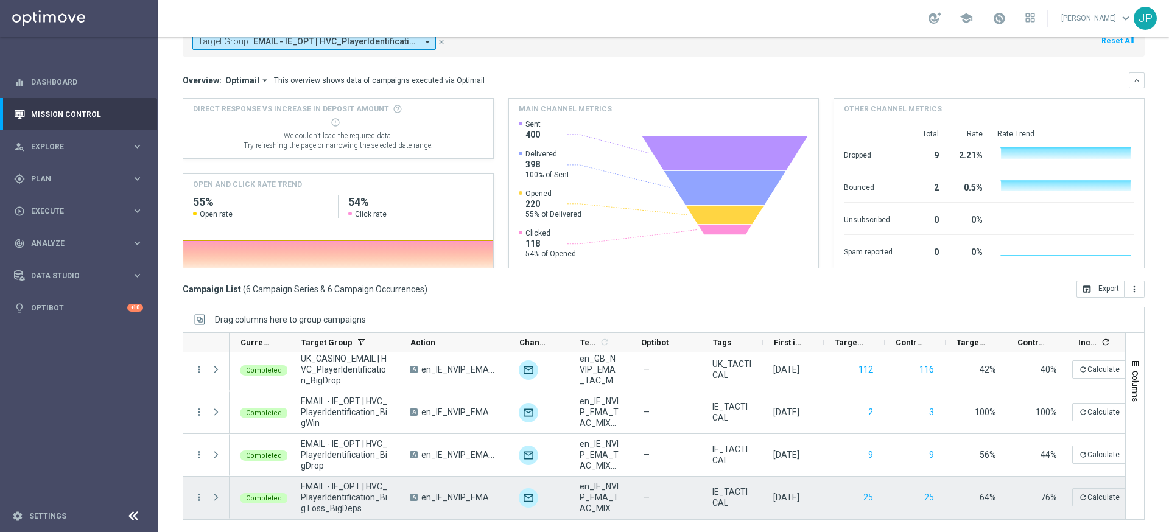
scroll to position [75, 0]
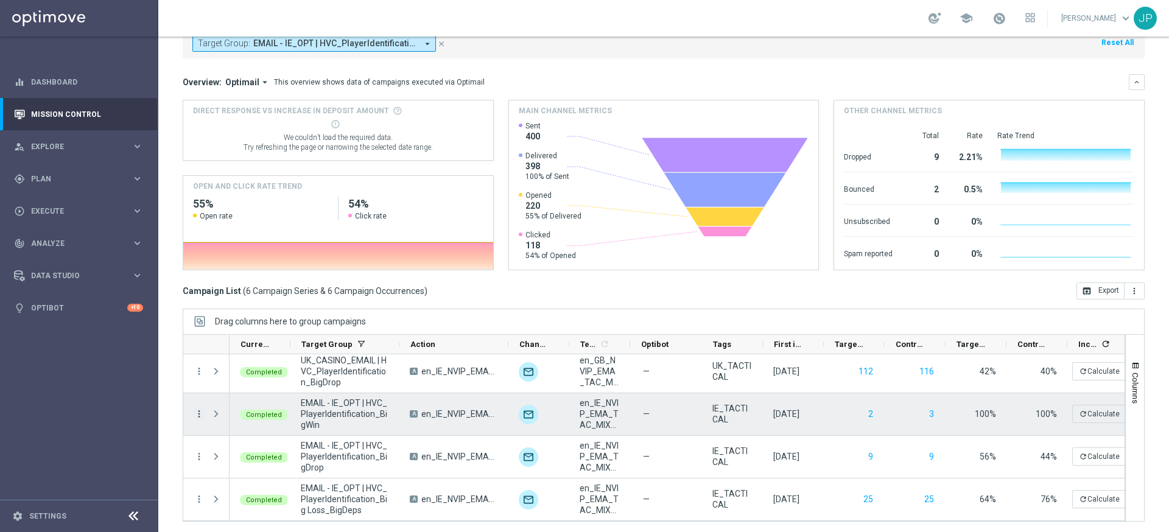
click at [198, 411] on icon "more_vert" at bounding box center [199, 413] width 11 height 11
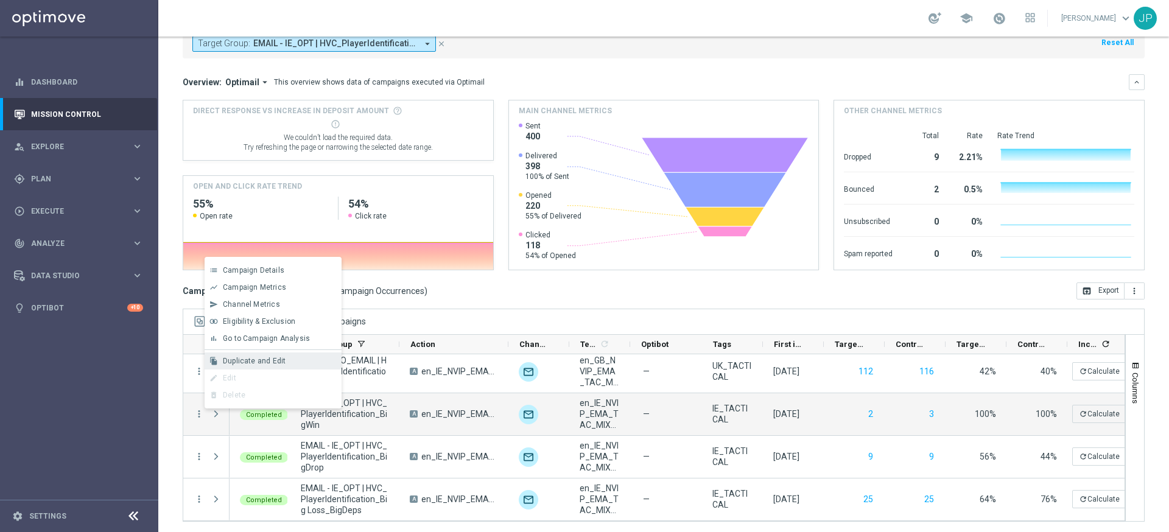
click at [261, 360] on span "Duplicate and Edit" at bounding box center [254, 361] width 63 height 9
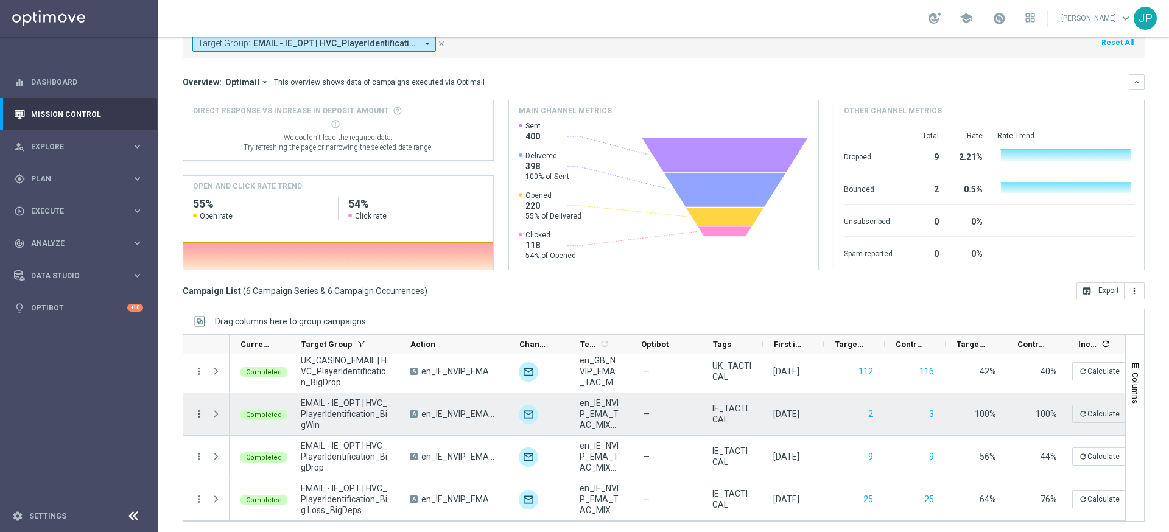
click at [199, 414] on icon "more_vert" at bounding box center [199, 413] width 11 height 11
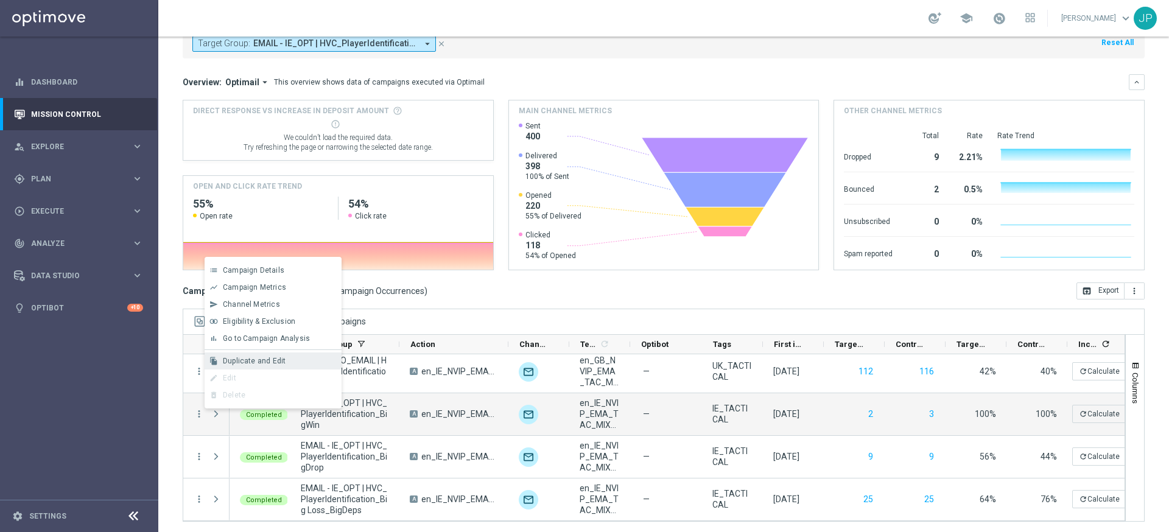
click at [268, 359] on span "Duplicate and Edit" at bounding box center [254, 361] width 63 height 9
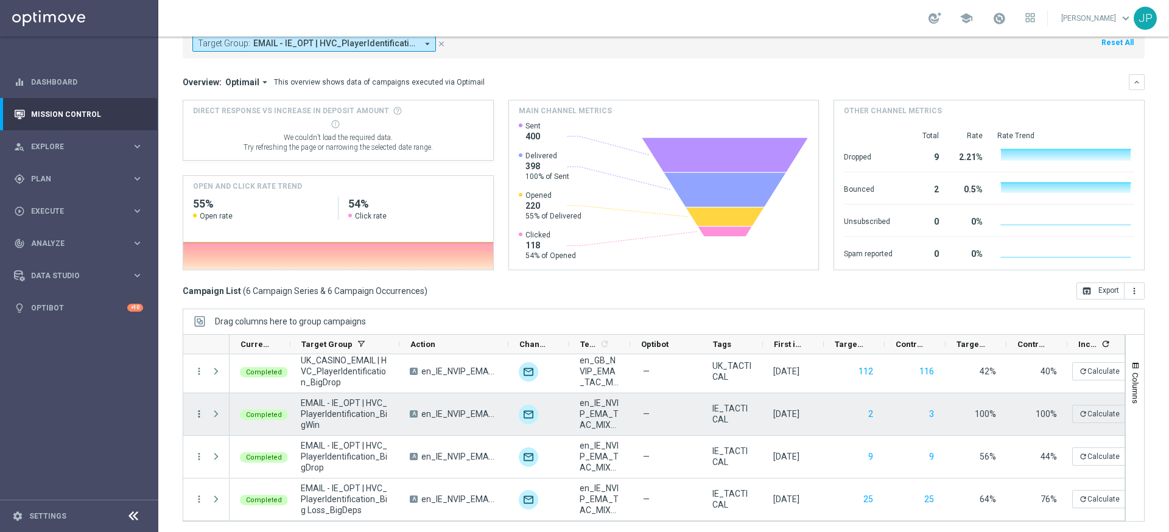
click at [201, 413] on icon "more_vert" at bounding box center [199, 413] width 11 height 11
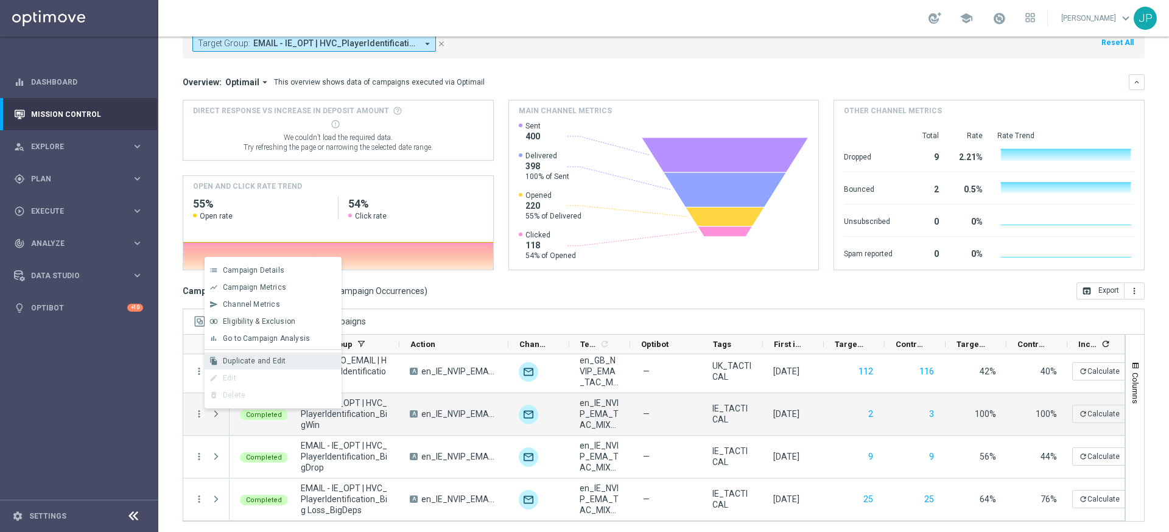
click at [279, 361] on span "Duplicate and Edit" at bounding box center [254, 361] width 63 height 9
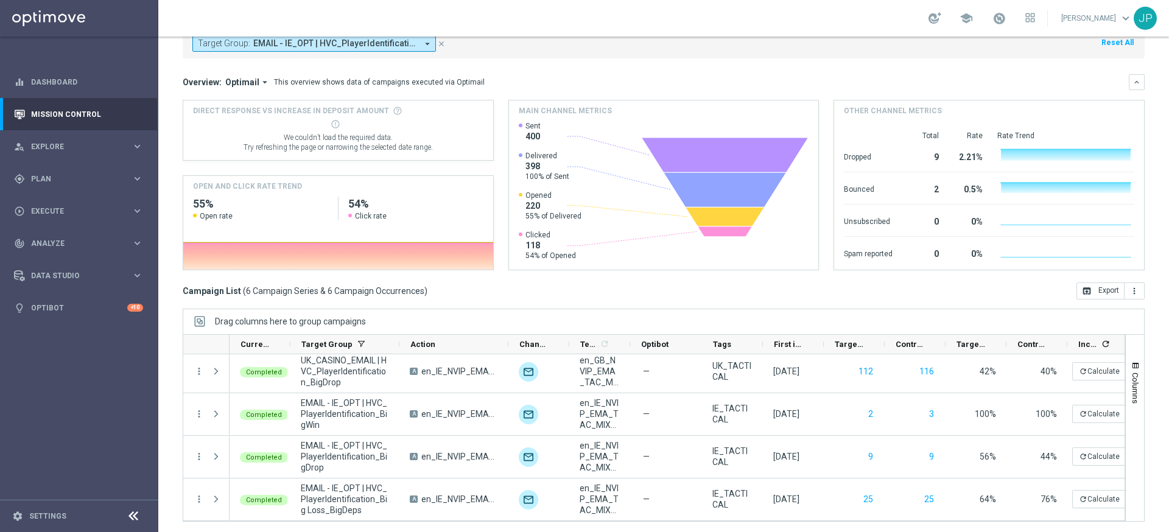
click at [1139, 20] on div "JP" at bounding box center [1144, 18] width 23 height 23
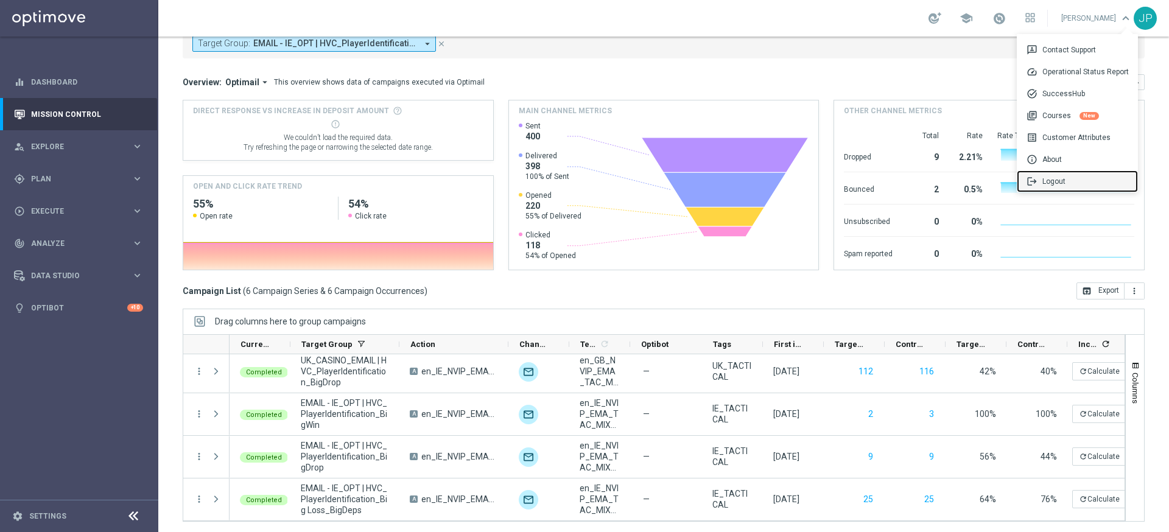
click at [1078, 180] on div "logout Logout" at bounding box center [1076, 181] width 121 height 22
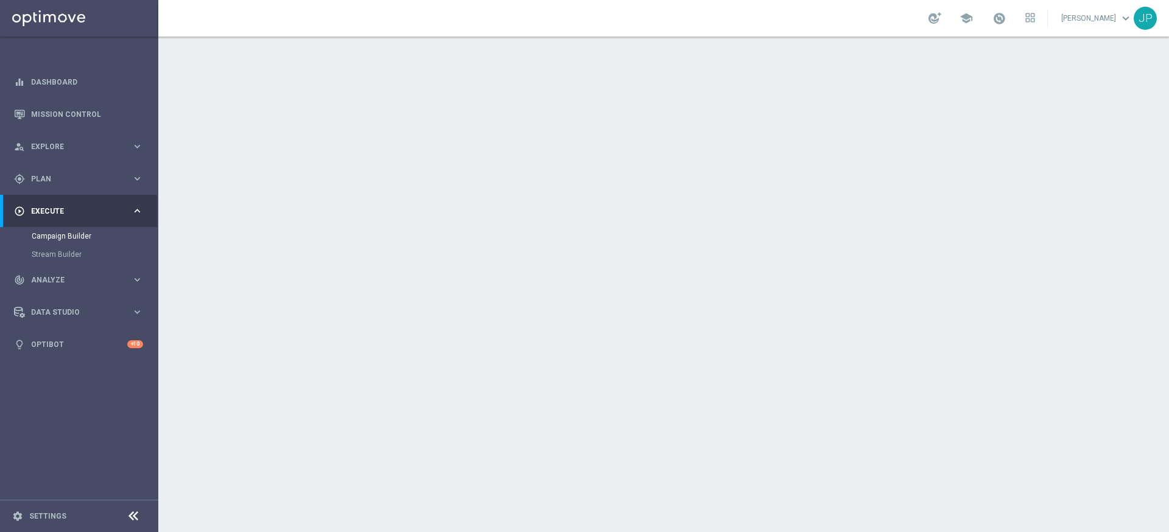
click at [768, 236] on div "date_range Scheduling keyboard_arrow_down" at bounding box center [664, 222] width 709 height 47
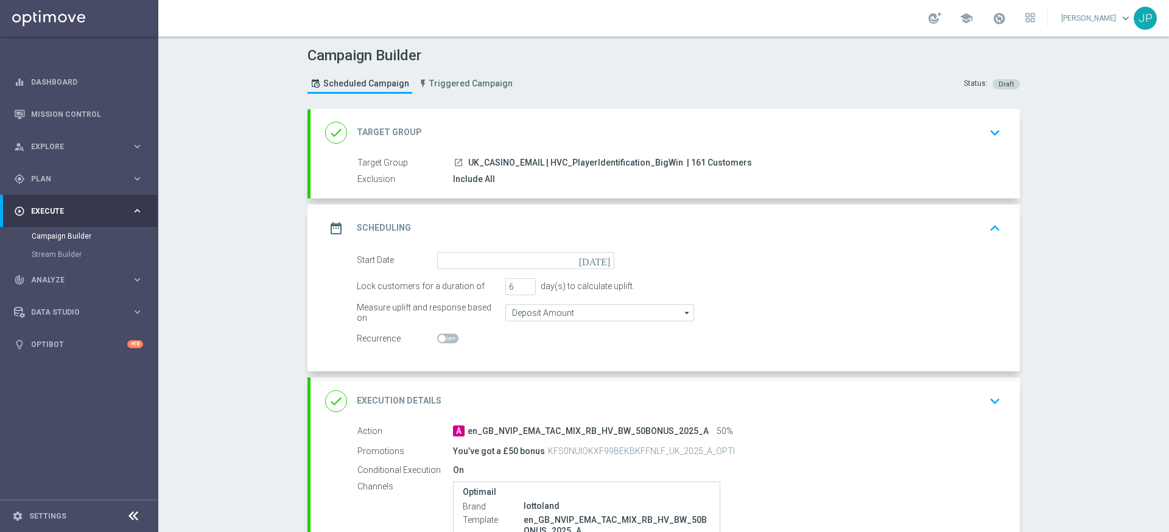
click at [604, 259] on icon "[DATE]" at bounding box center [597, 258] width 36 height 13
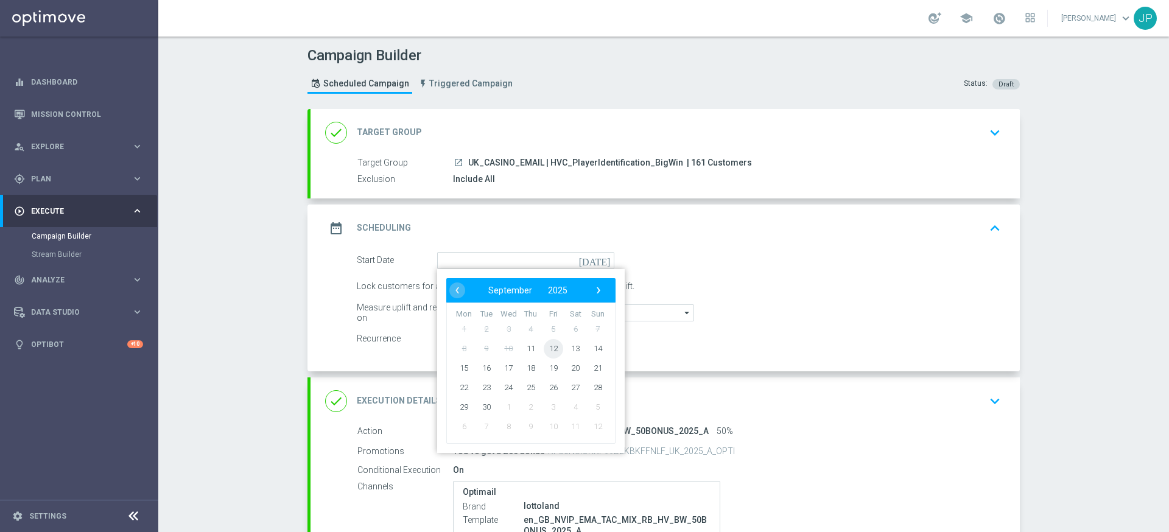
click at [554, 348] on span "12" at bounding box center [553, 347] width 19 height 19
type input "[DATE]"
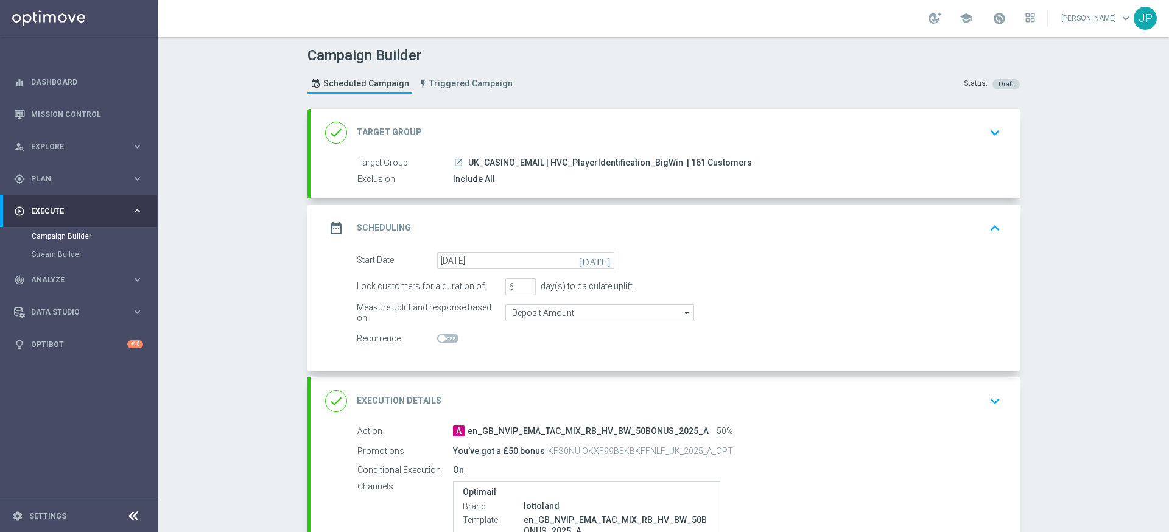
scroll to position [200, 0]
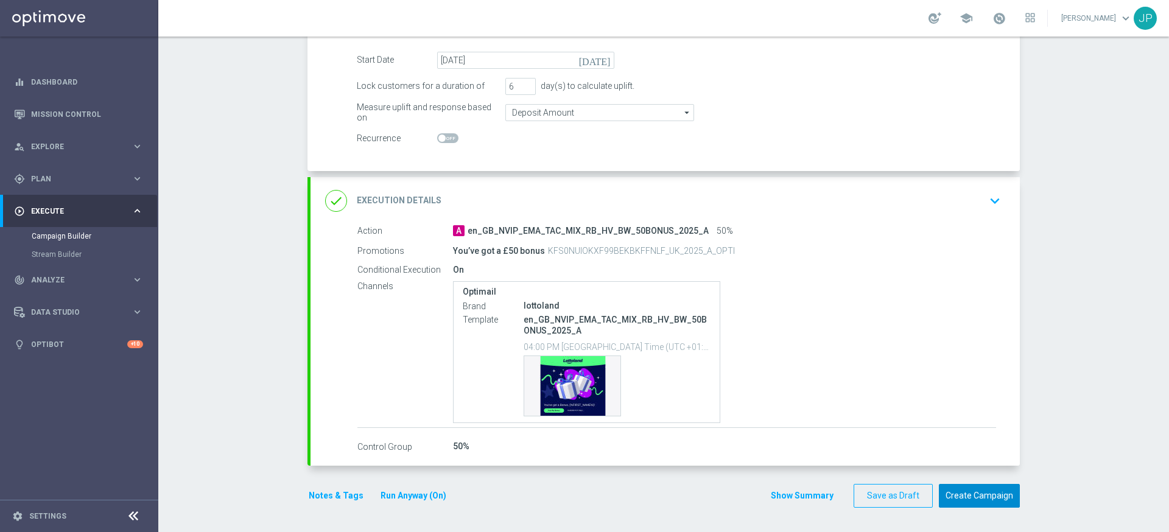
click at [1001, 492] on button "Create Campaign" at bounding box center [979, 496] width 81 height 24
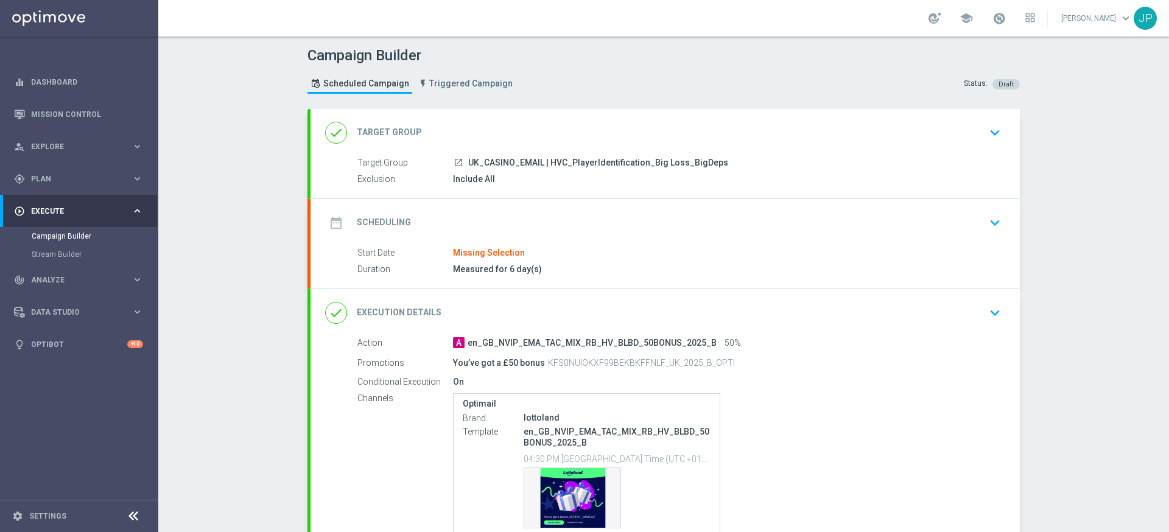
click at [910, 201] on div "date_range Scheduling keyboard_arrow_down" at bounding box center [664, 222] width 709 height 47
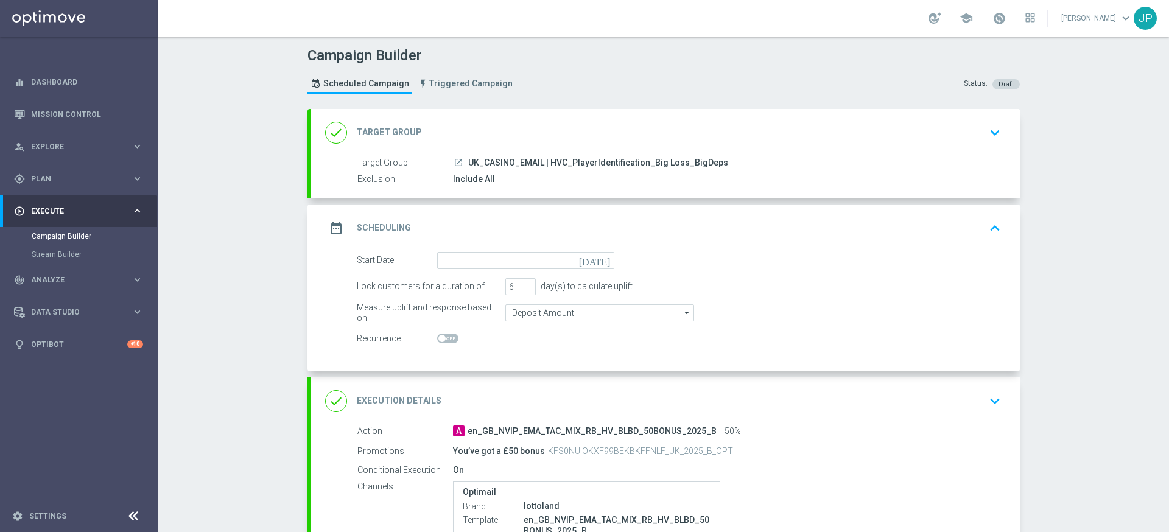
click at [607, 259] on icon "[DATE]" at bounding box center [597, 258] width 36 height 13
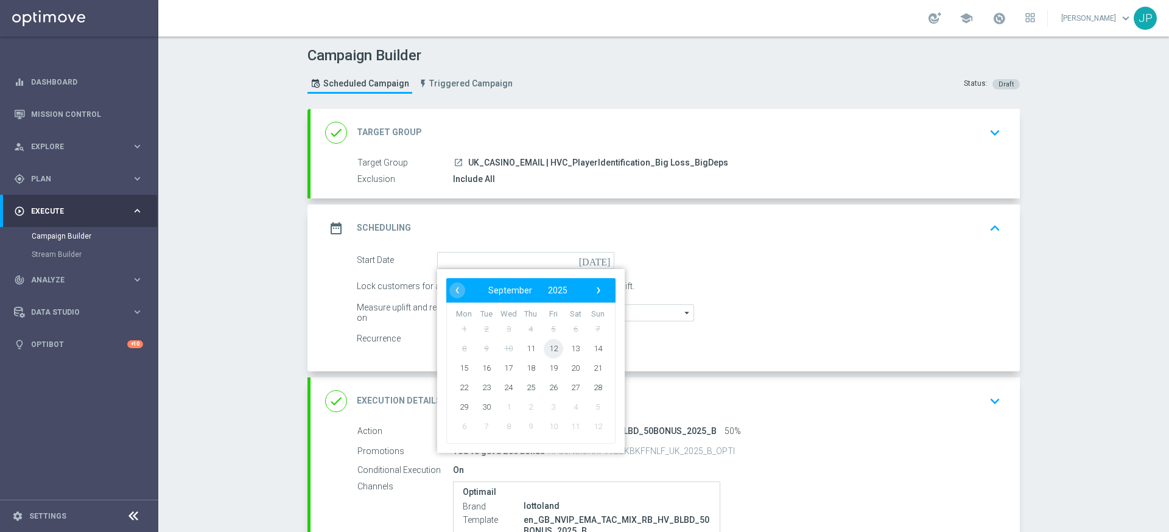
click at [555, 343] on span "12" at bounding box center [553, 347] width 19 height 19
type input "[DATE]"
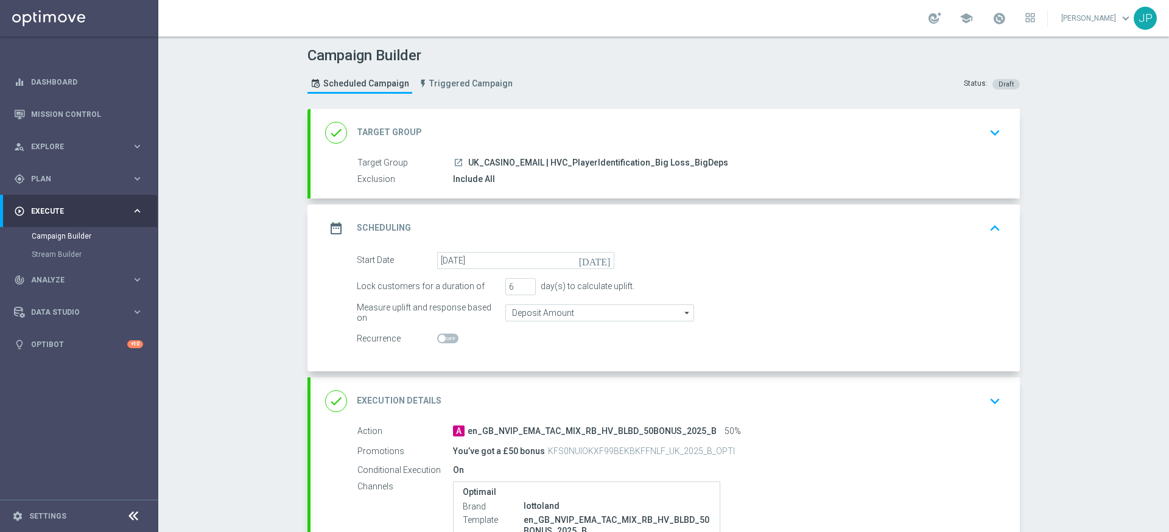
scroll to position [200, 0]
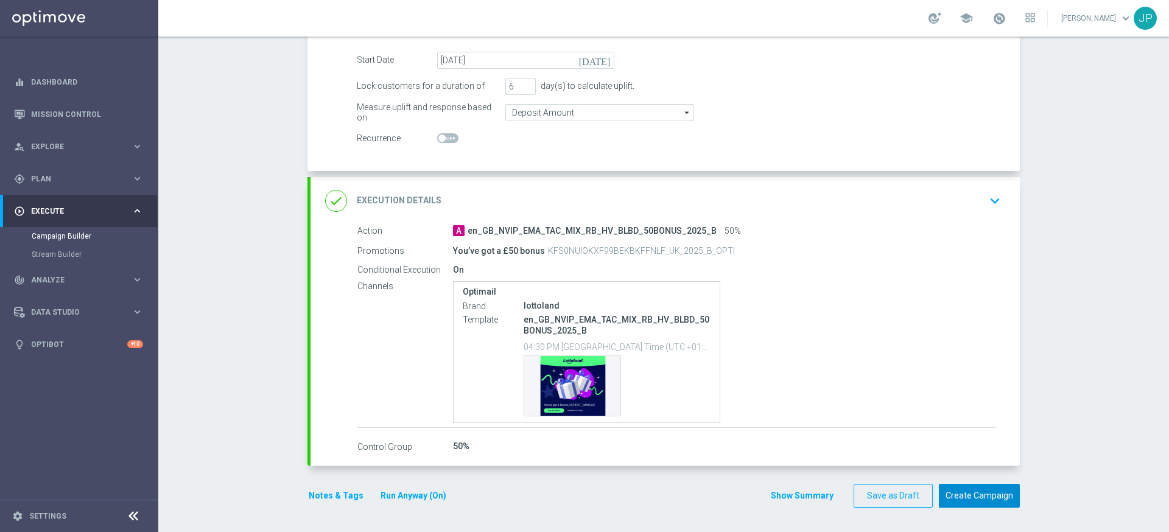
click at [985, 492] on button "Create Campaign" at bounding box center [979, 496] width 81 height 24
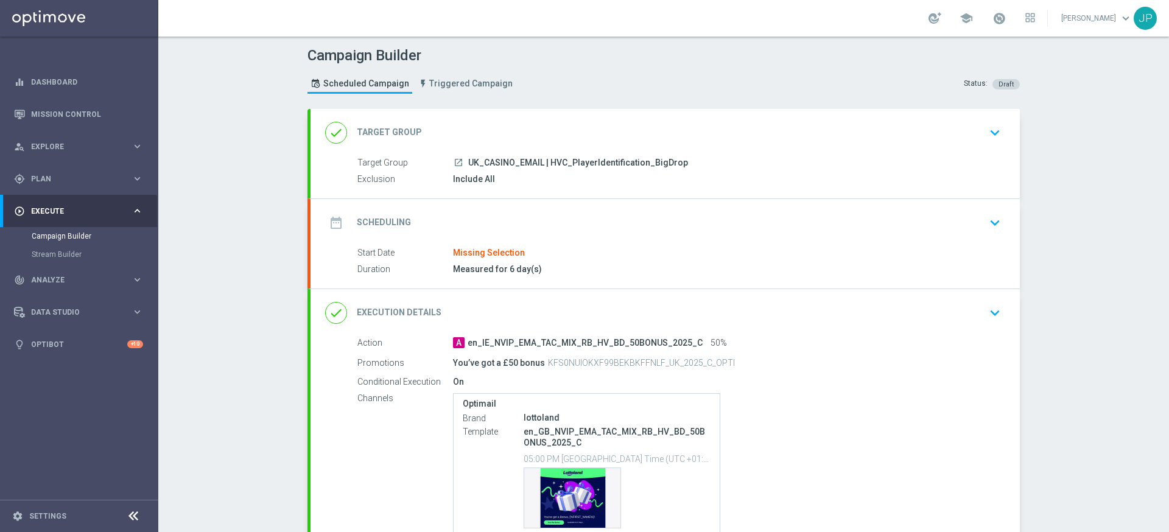
click at [842, 233] on div "date_range Scheduling keyboard_arrow_down" at bounding box center [665, 222] width 680 height 23
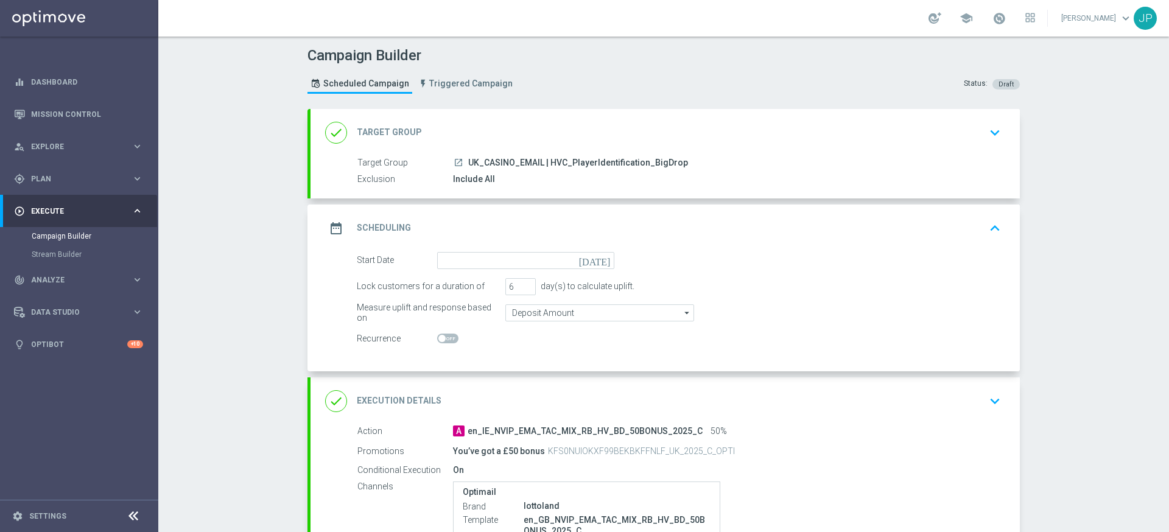
click at [603, 259] on icon "[DATE]" at bounding box center [597, 258] width 36 height 13
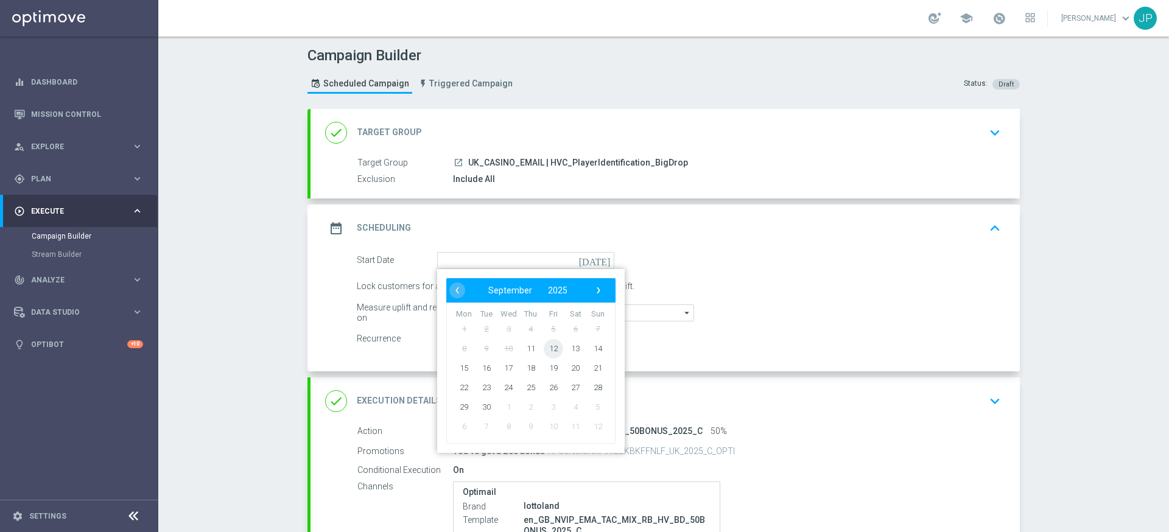
click at [553, 346] on span "12" at bounding box center [553, 347] width 19 height 19
type input "[DATE]"
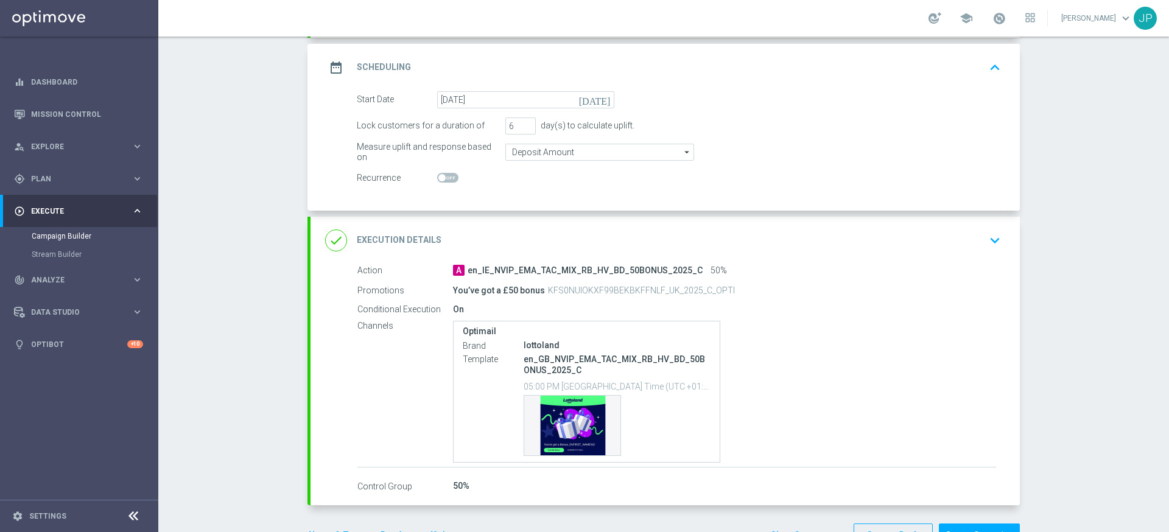
scroll to position [200, 0]
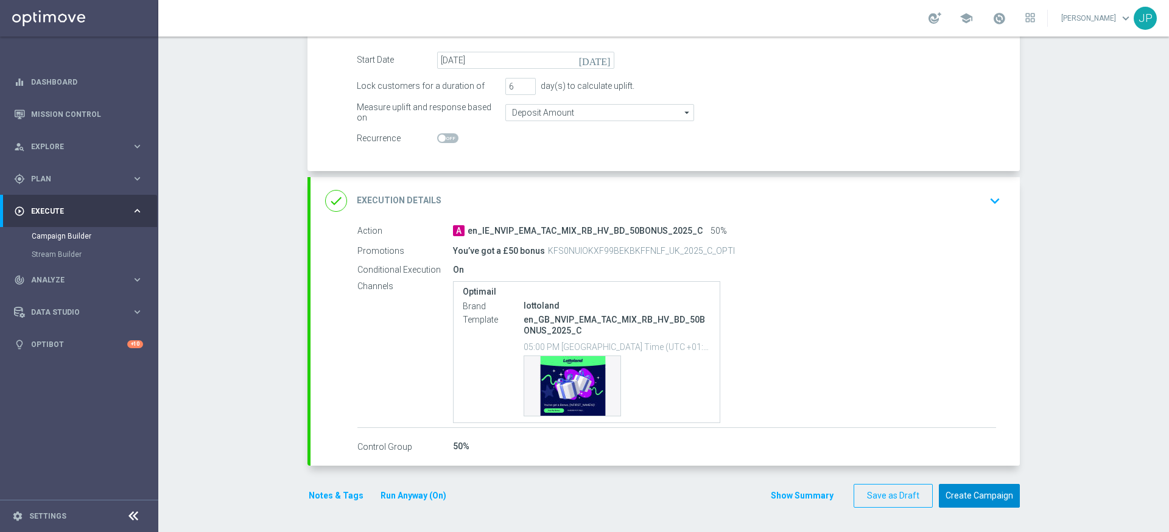
click at [996, 495] on button "Create Campaign" at bounding box center [979, 496] width 81 height 24
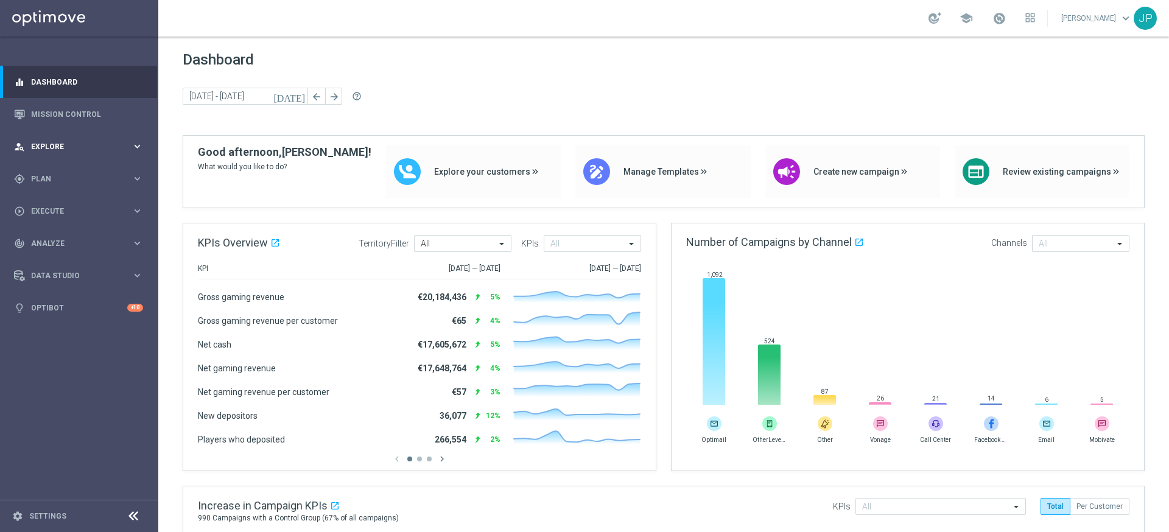
click at [79, 144] on span "Explore" at bounding box center [81, 146] width 100 height 7
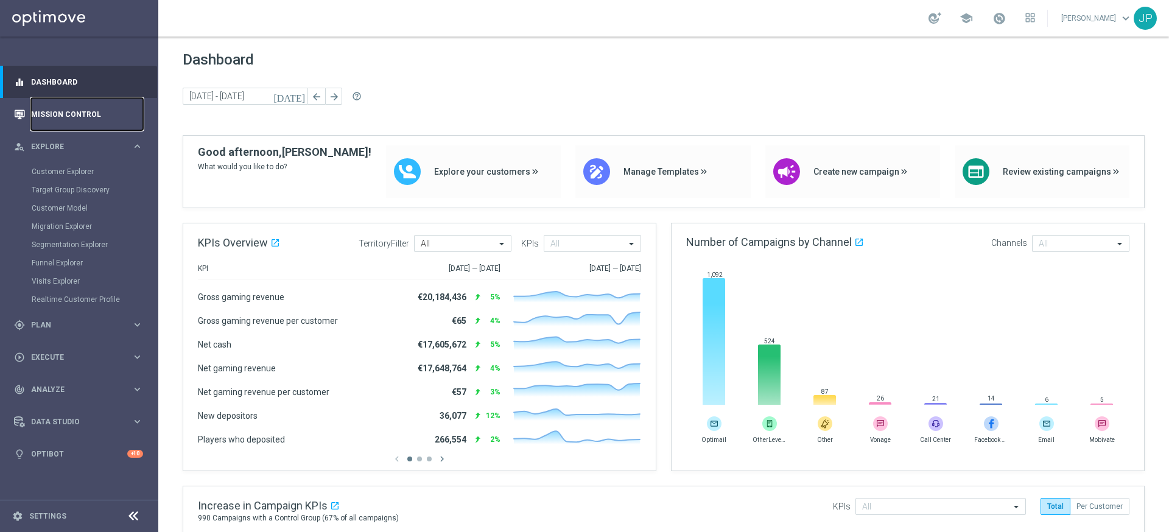
click at [87, 113] on link "Mission Control" at bounding box center [87, 114] width 112 height 32
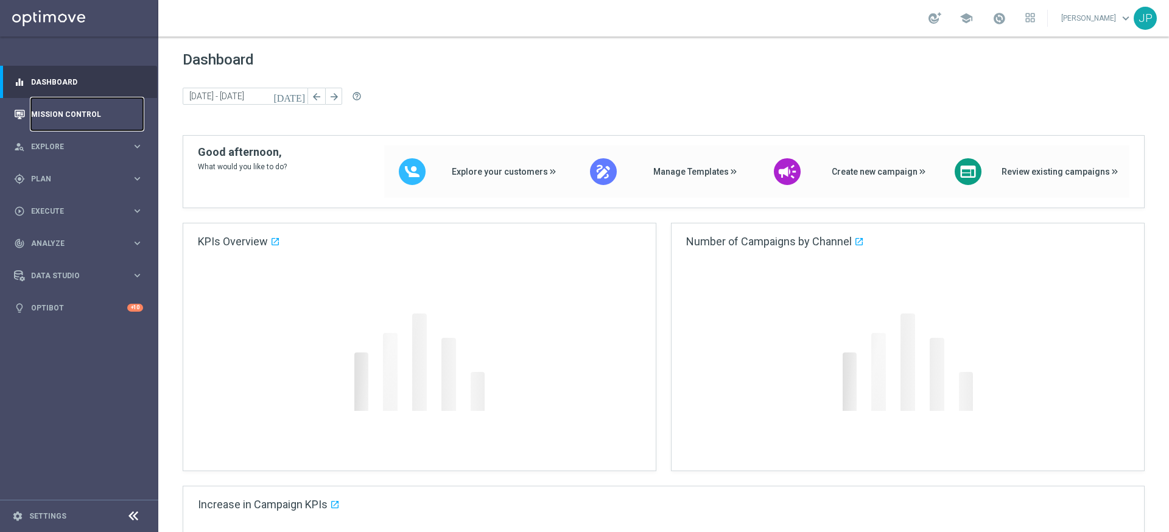
click at [96, 117] on link "Mission Control" at bounding box center [87, 114] width 112 height 32
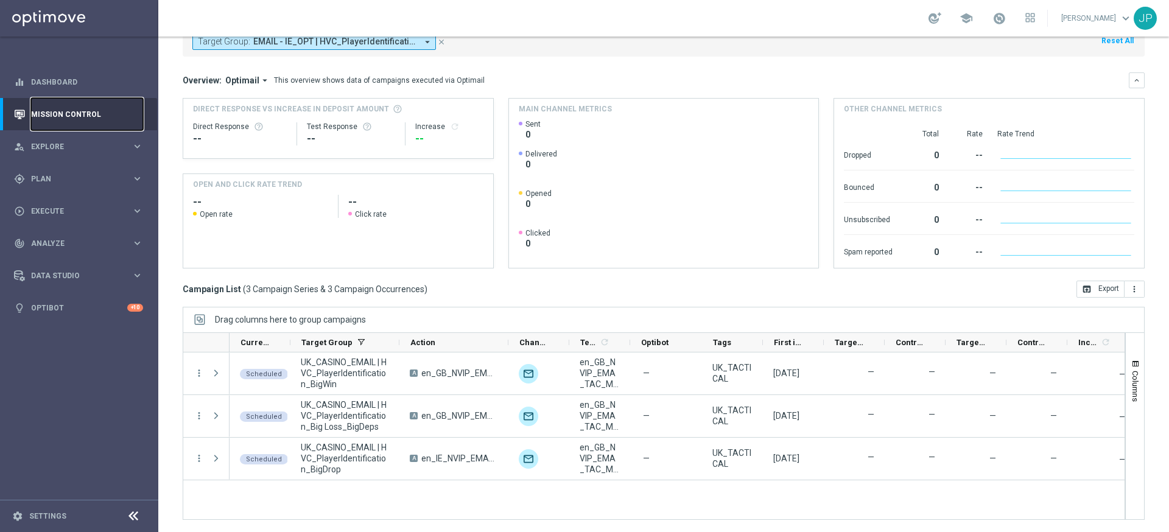
scroll to position [25, 0]
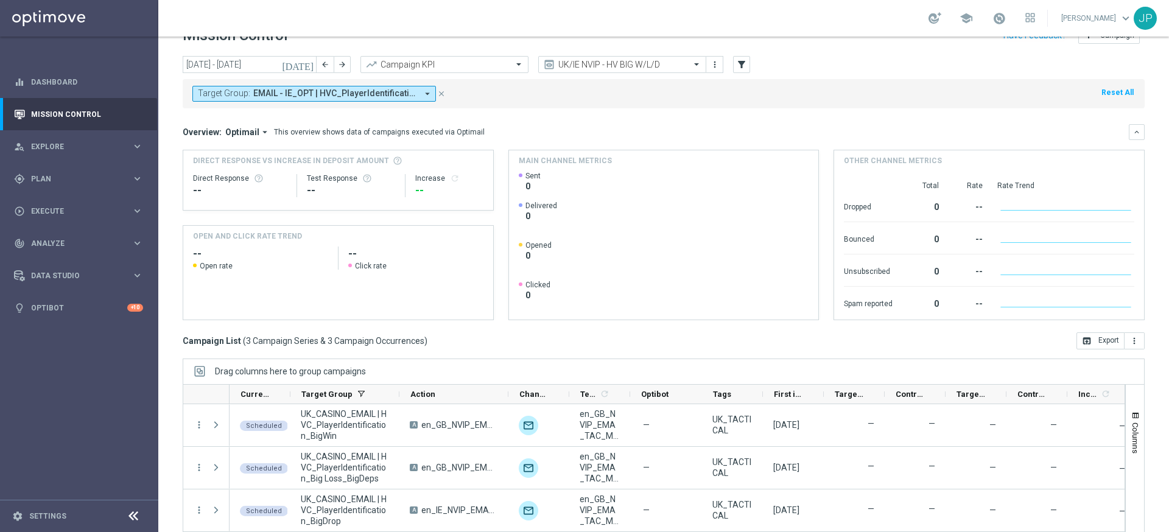
click at [309, 65] on icon "[DATE]" at bounding box center [298, 64] width 33 height 11
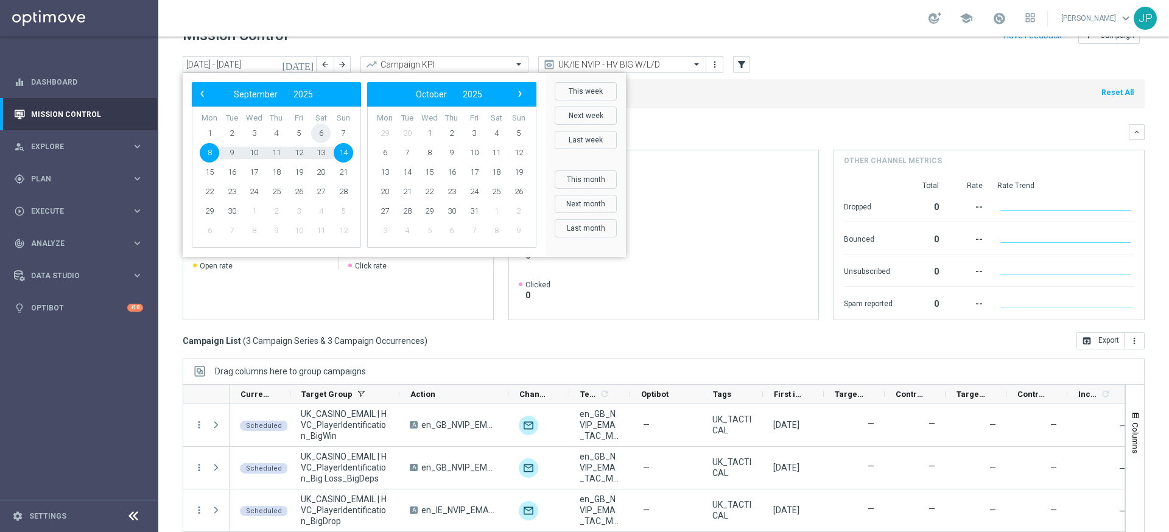
click at [318, 131] on span "6" at bounding box center [320, 133] width 19 height 19
click at [320, 131] on span "6" at bounding box center [320, 133] width 19 height 19
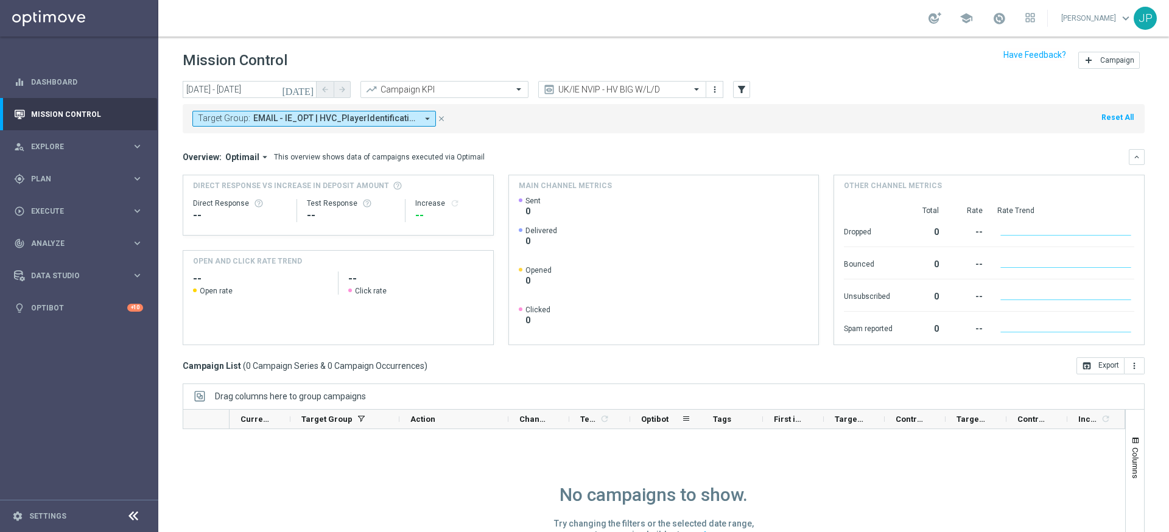
scroll to position [13, 0]
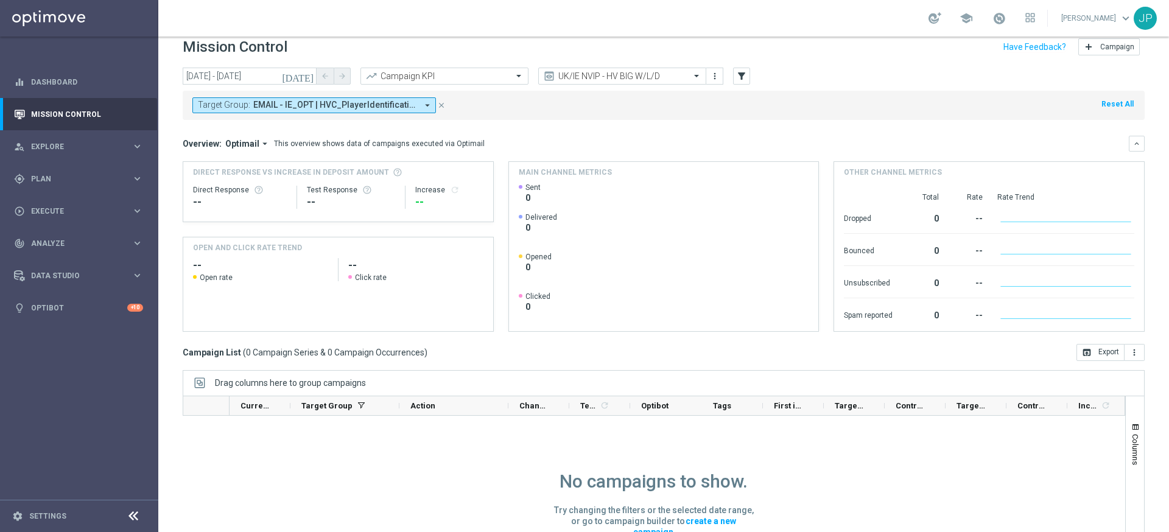
click at [310, 72] on icon "today" at bounding box center [298, 76] width 33 height 11
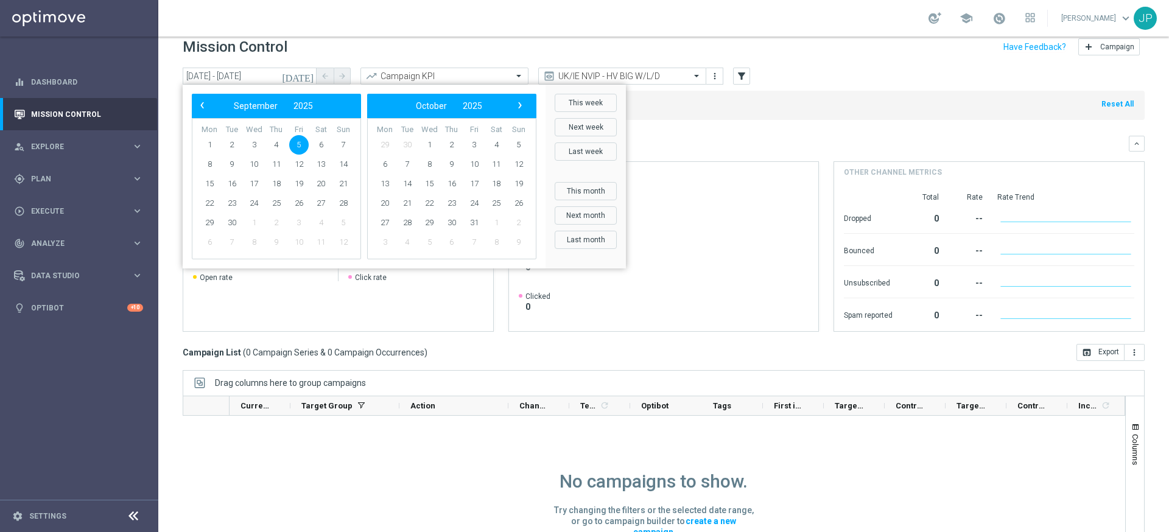
click at [295, 145] on span "5" at bounding box center [298, 144] width 19 height 19
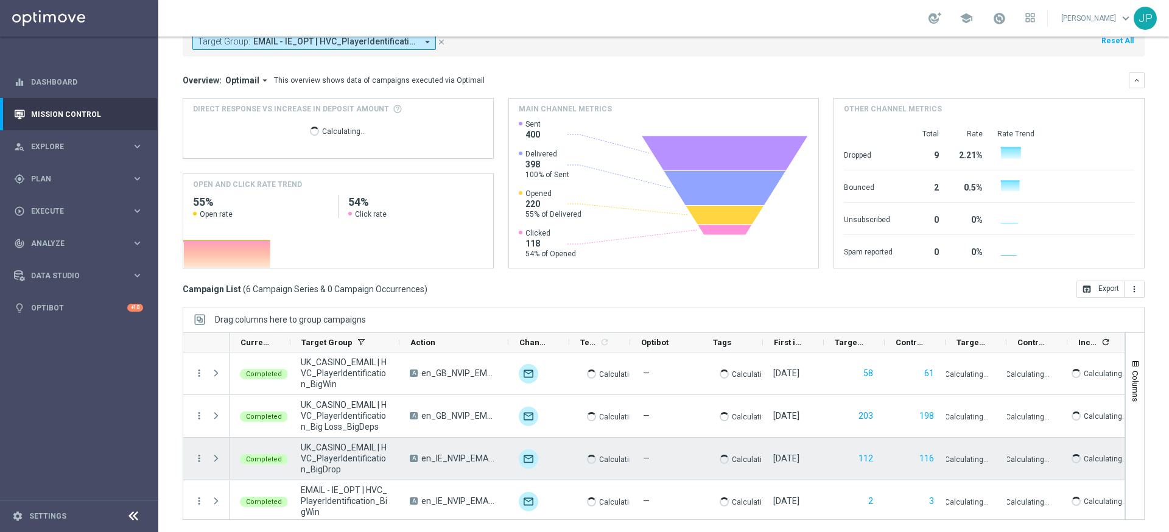
scroll to position [89, 0]
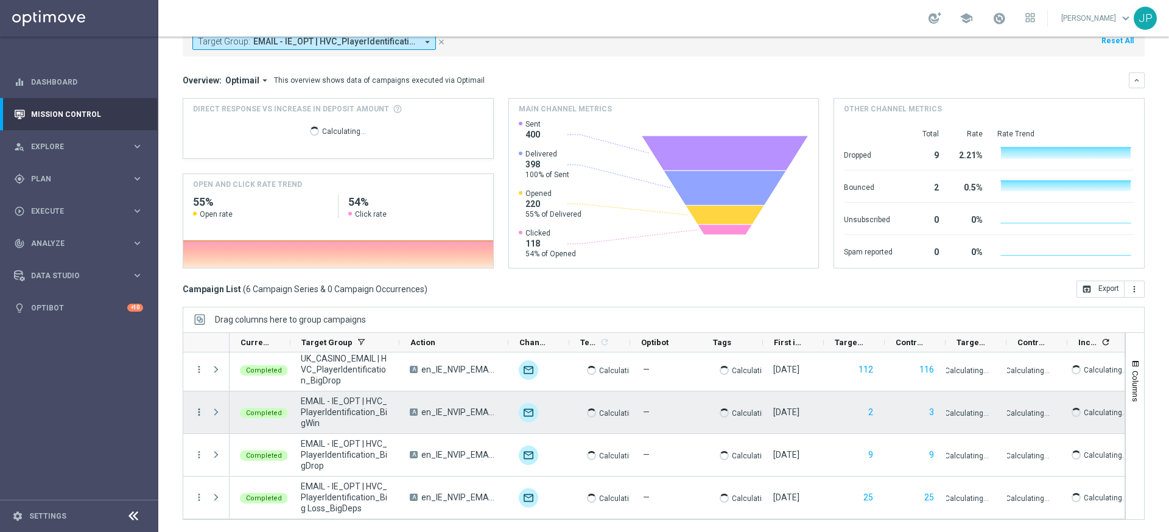
click at [200, 411] on icon "more_vert" at bounding box center [199, 412] width 11 height 11
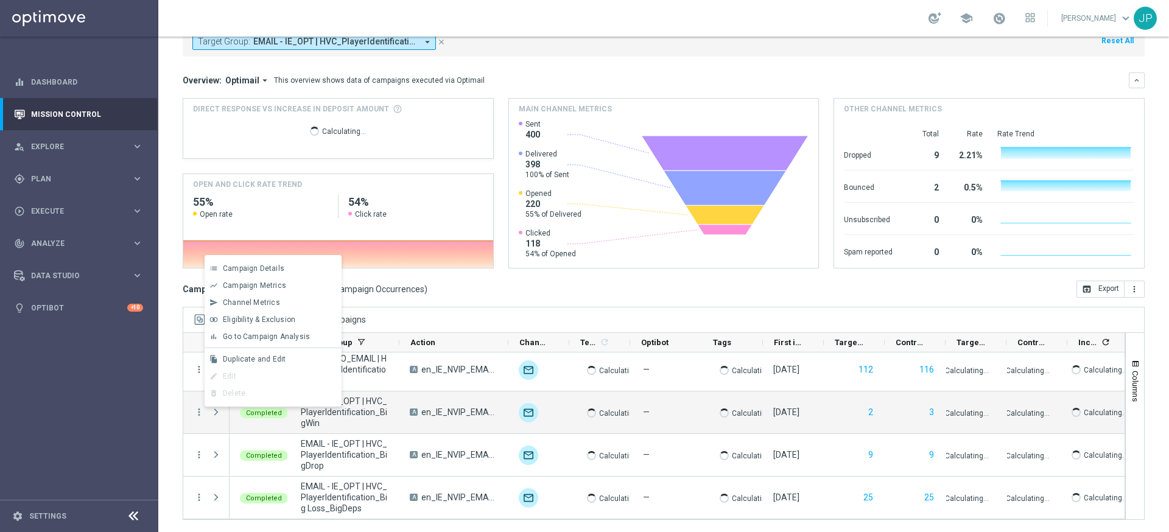
click at [265, 359] on span "Duplicate and Edit" at bounding box center [254, 359] width 63 height 9
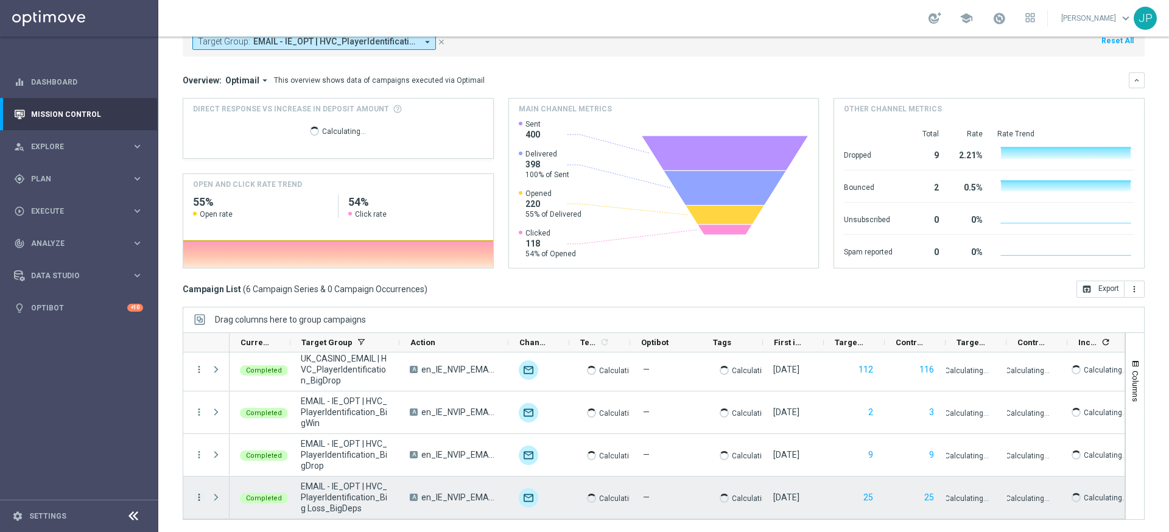
click at [199, 499] on icon "more_vert" at bounding box center [199, 497] width 11 height 11
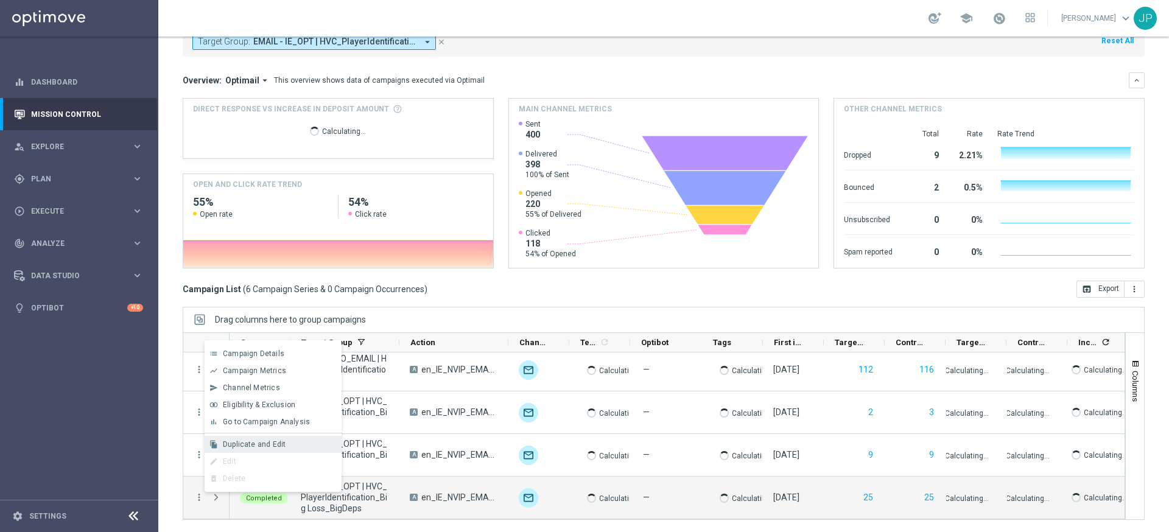
click at [243, 446] on span "Duplicate and Edit" at bounding box center [254, 444] width 63 height 9
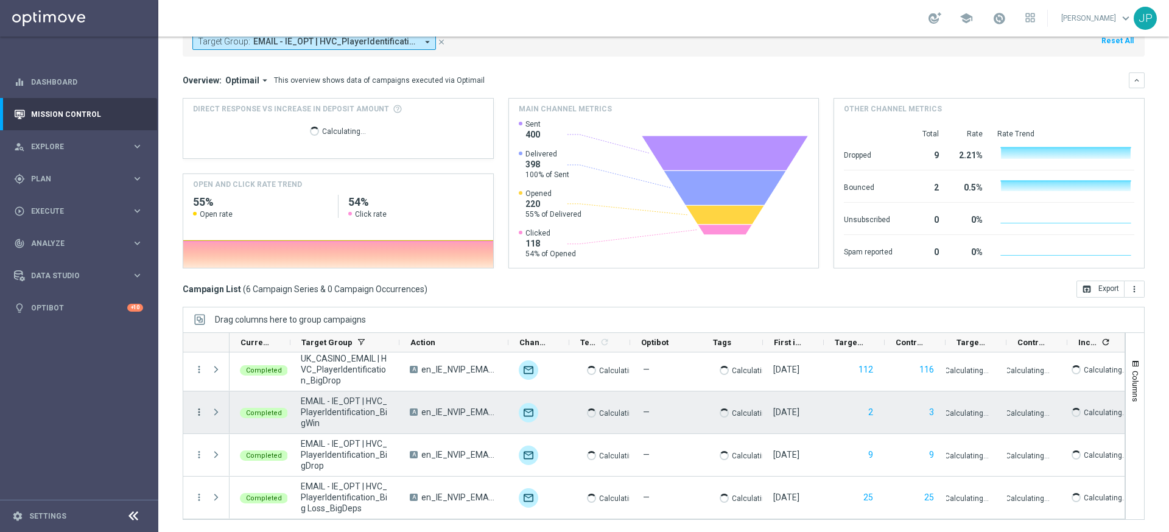
click at [200, 407] on icon "more_vert" at bounding box center [199, 412] width 11 height 11
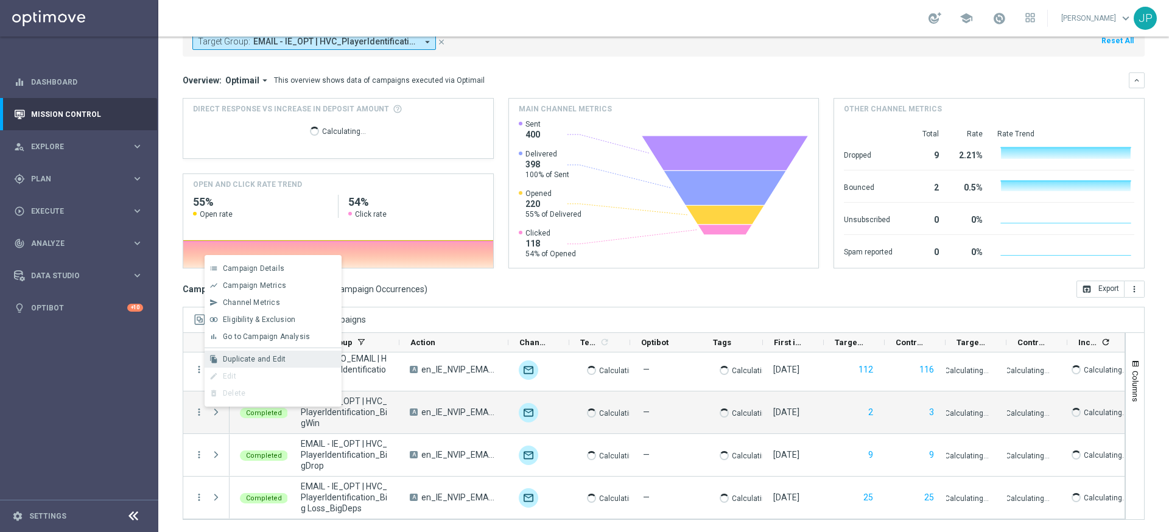
click at [273, 358] on span "Duplicate and Edit" at bounding box center [254, 359] width 63 height 9
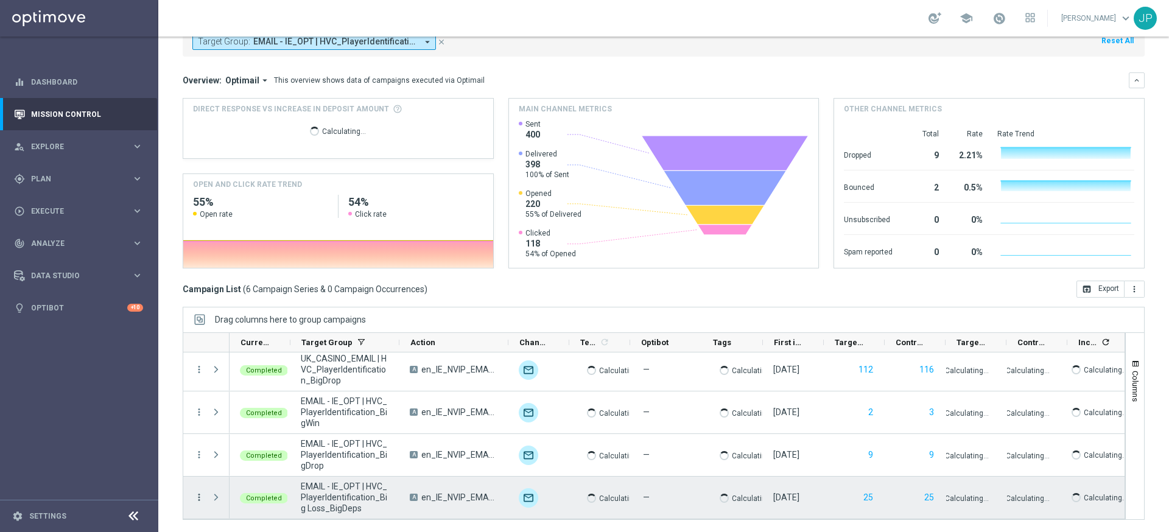
click at [197, 496] on icon "more_vert" at bounding box center [199, 497] width 11 height 11
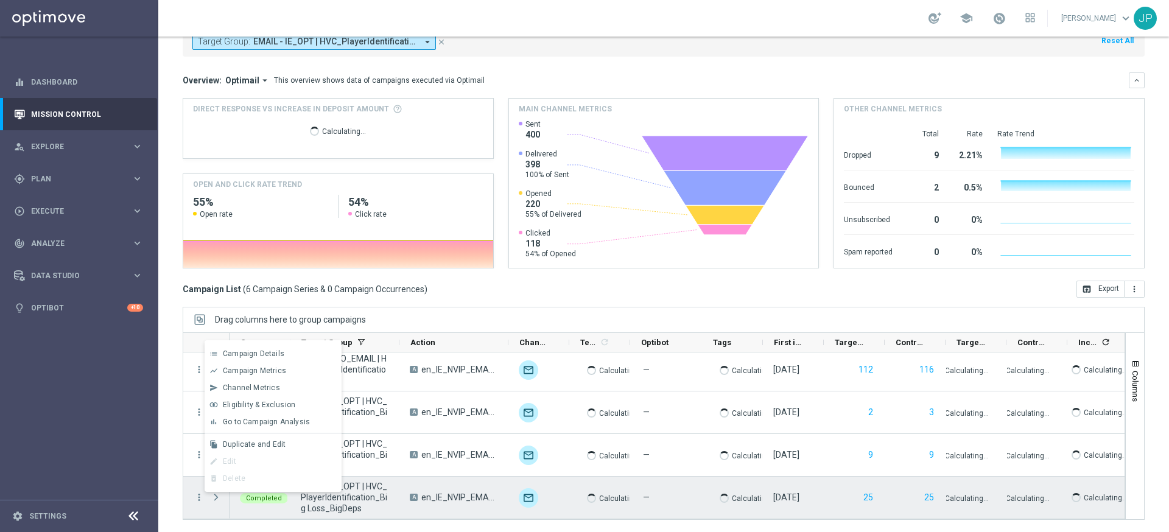
click at [379, 513] on span "EMAIL - IE_OPT | HVC_PlayerIdentification_Big Loss_BigDeps" at bounding box center [345, 497] width 88 height 33
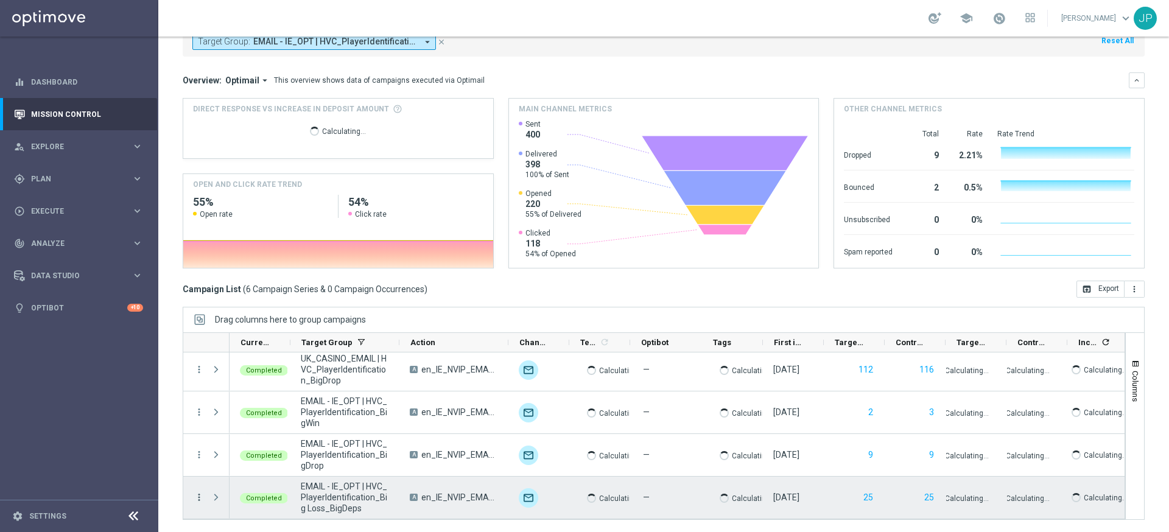
click at [198, 497] on icon "more_vert" at bounding box center [199, 497] width 11 height 11
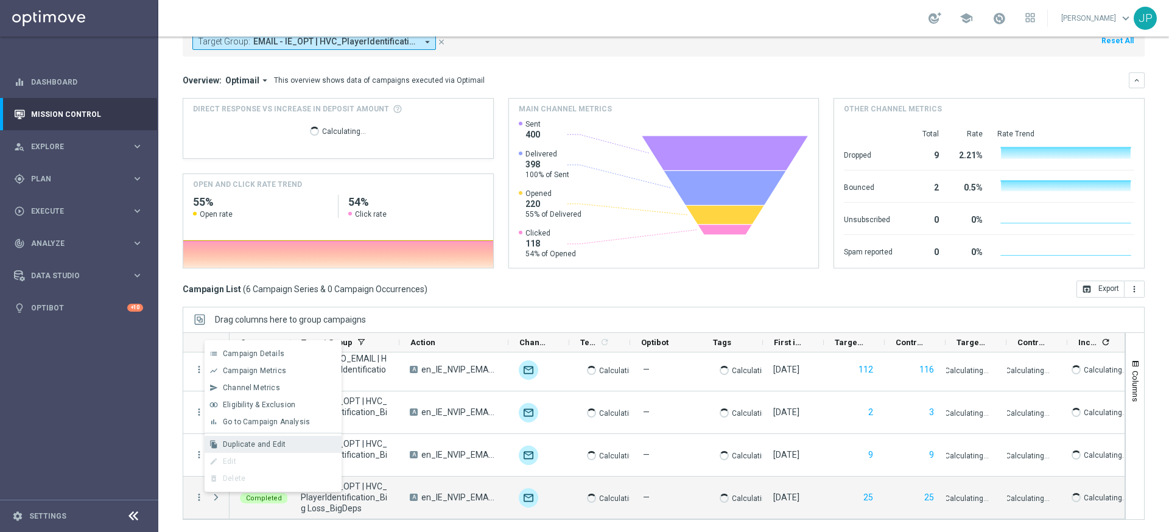
click at [265, 446] on span "Duplicate and Edit" at bounding box center [254, 444] width 63 height 9
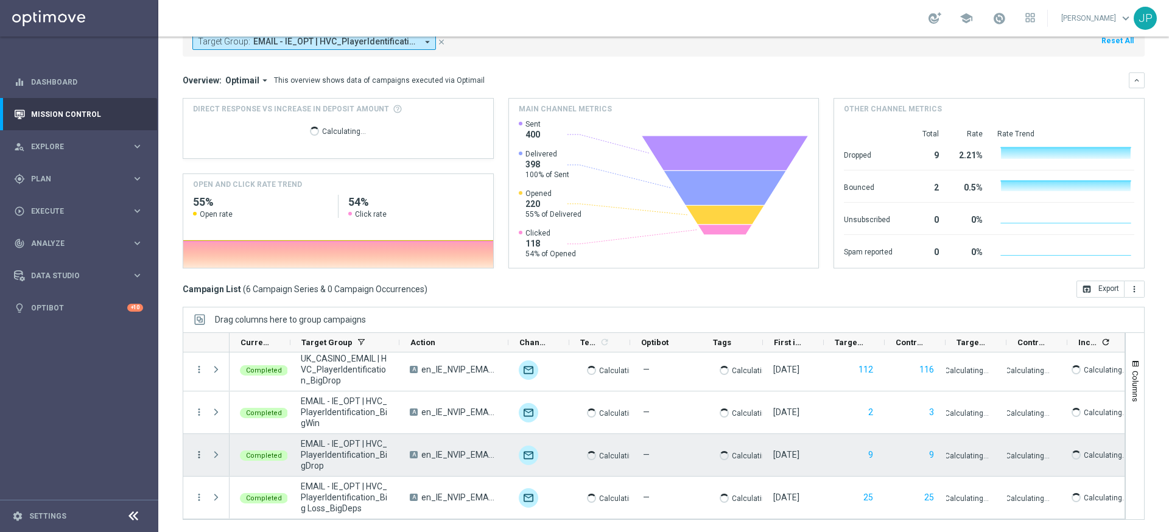
click at [196, 453] on icon "more_vert" at bounding box center [199, 454] width 11 height 11
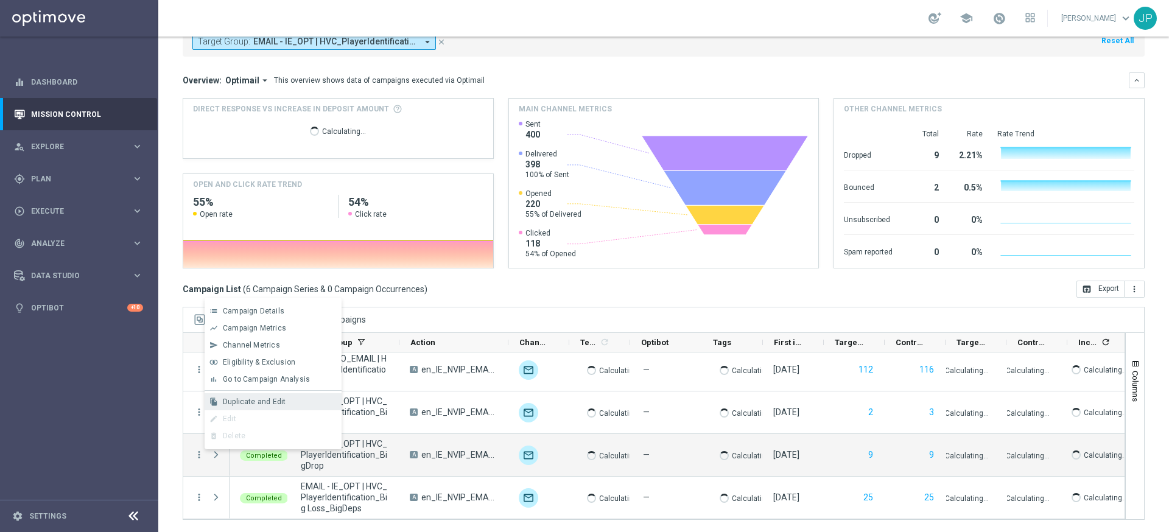
click at [265, 399] on span "Duplicate and Edit" at bounding box center [254, 401] width 63 height 9
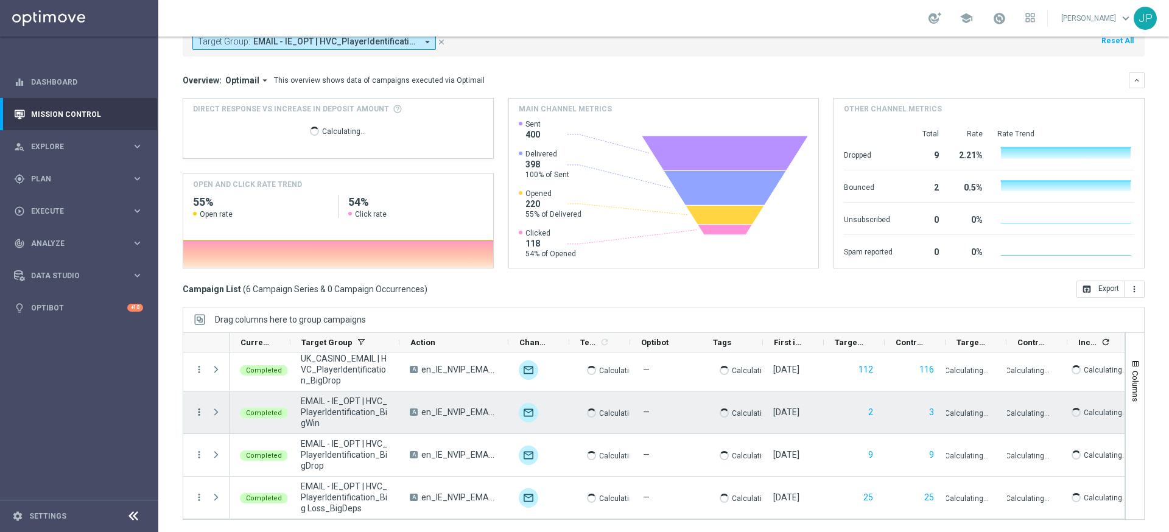
click at [197, 408] on icon "more_vert" at bounding box center [199, 412] width 11 height 11
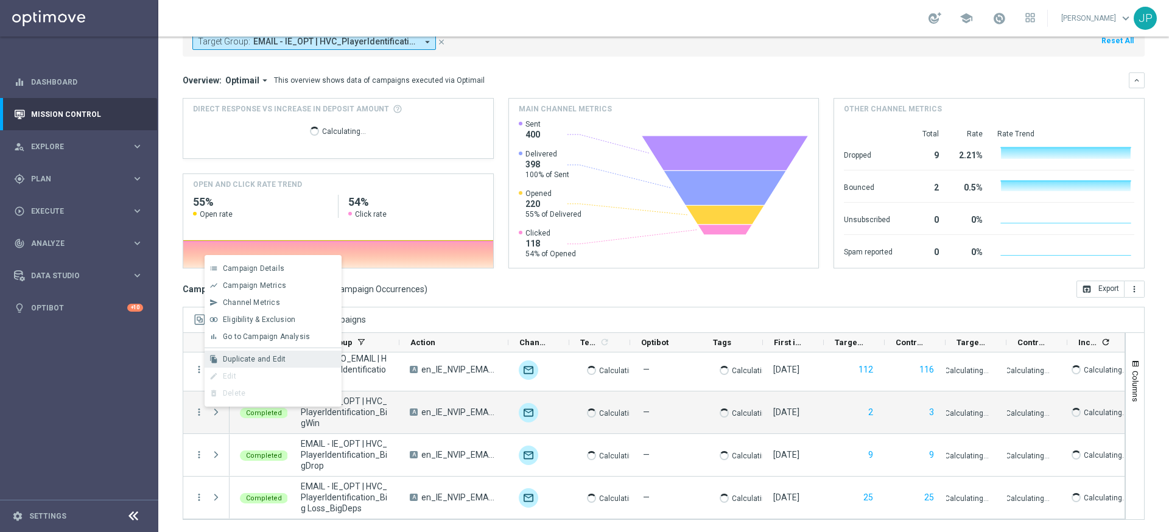
click at [293, 355] on div "Duplicate and Edit" at bounding box center [279, 359] width 113 height 9
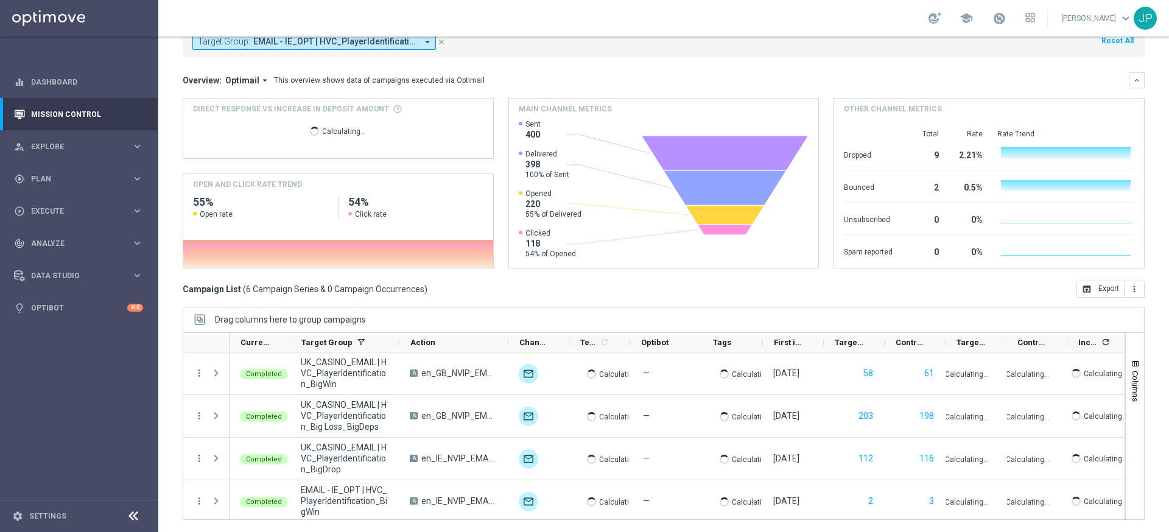
scroll to position [0, 0]
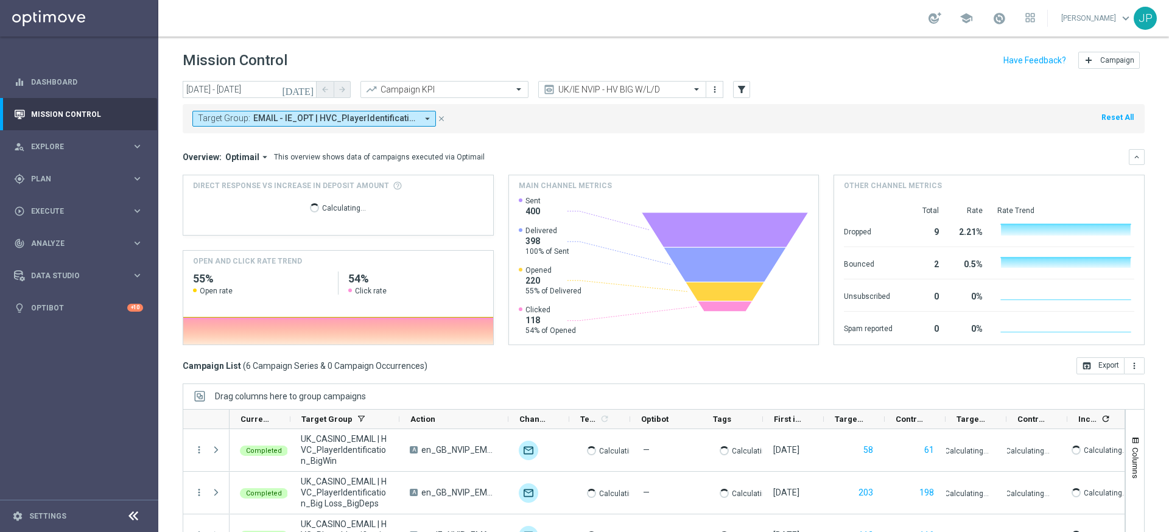
click at [307, 91] on icon "[DATE]" at bounding box center [298, 89] width 33 height 11
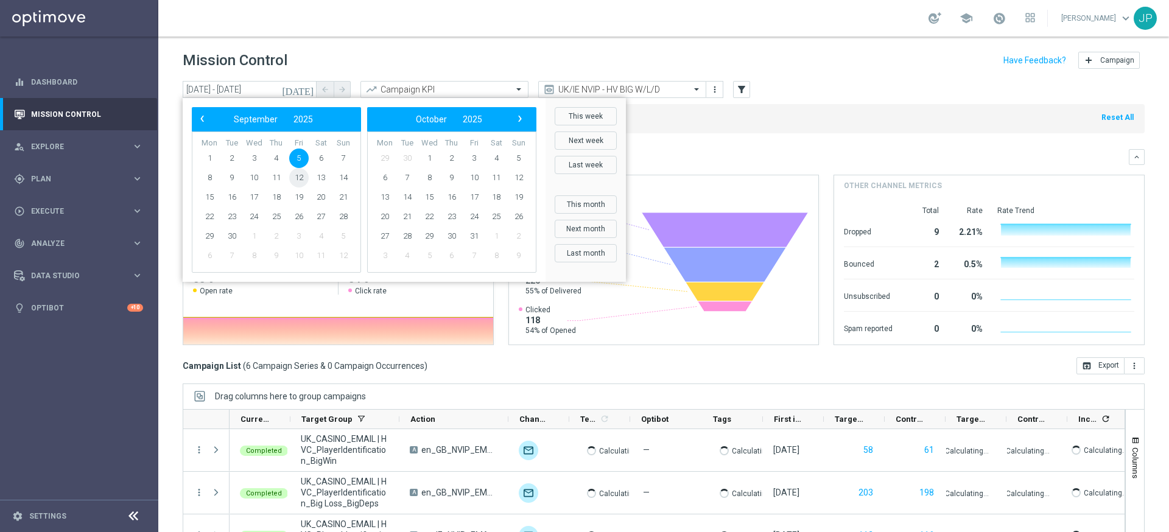
click at [298, 183] on span "12" at bounding box center [298, 177] width 19 height 19
click at [300, 176] on span "12" at bounding box center [298, 177] width 19 height 19
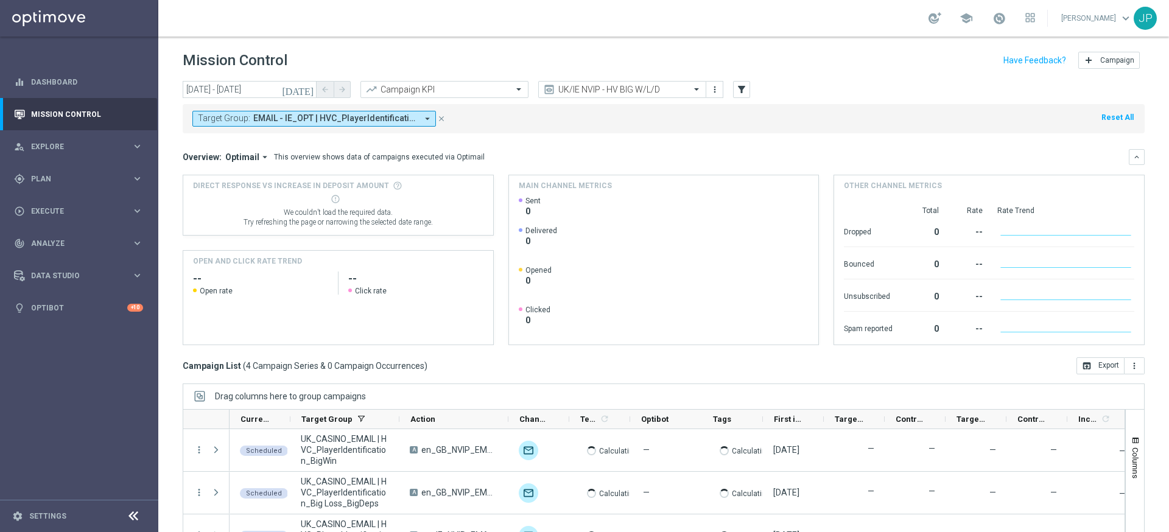
click at [309, 91] on icon "[DATE]" at bounding box center [298, 89] width 33 height 11
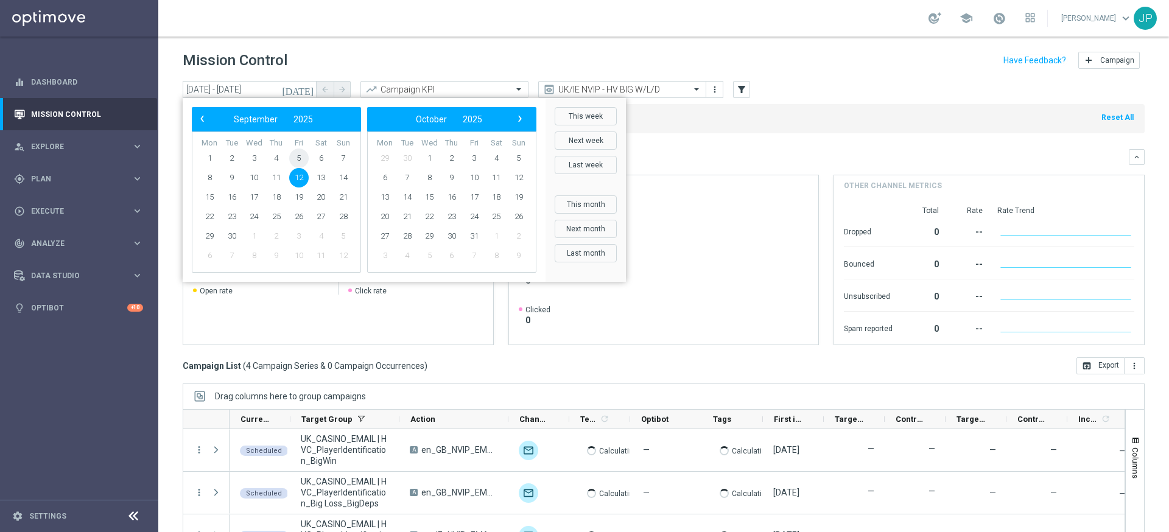
click at [301, 158] on span "5" at bounding box center [298, 158] width 19 height 19
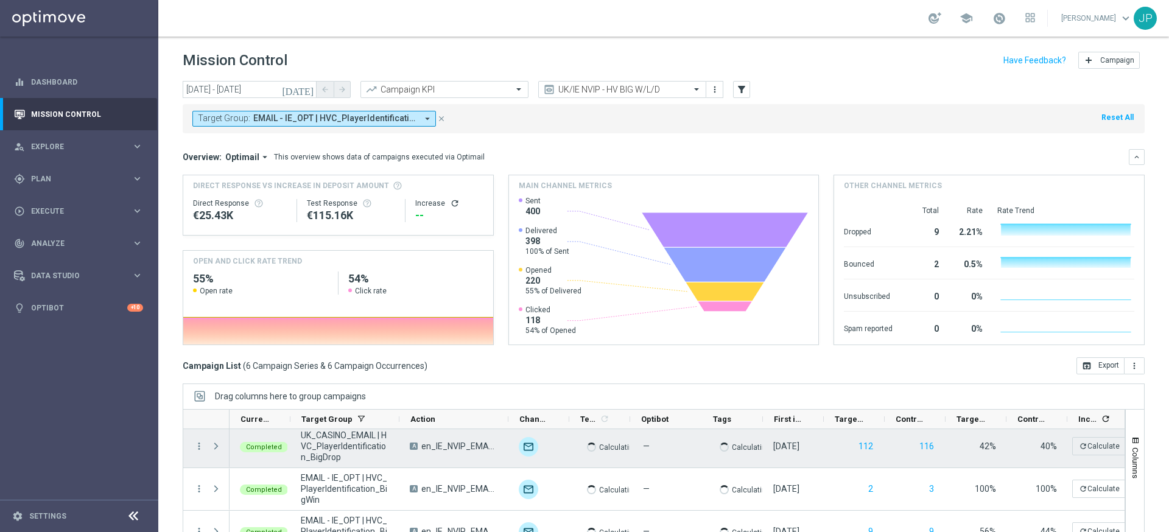
scroll to position [77, 0]
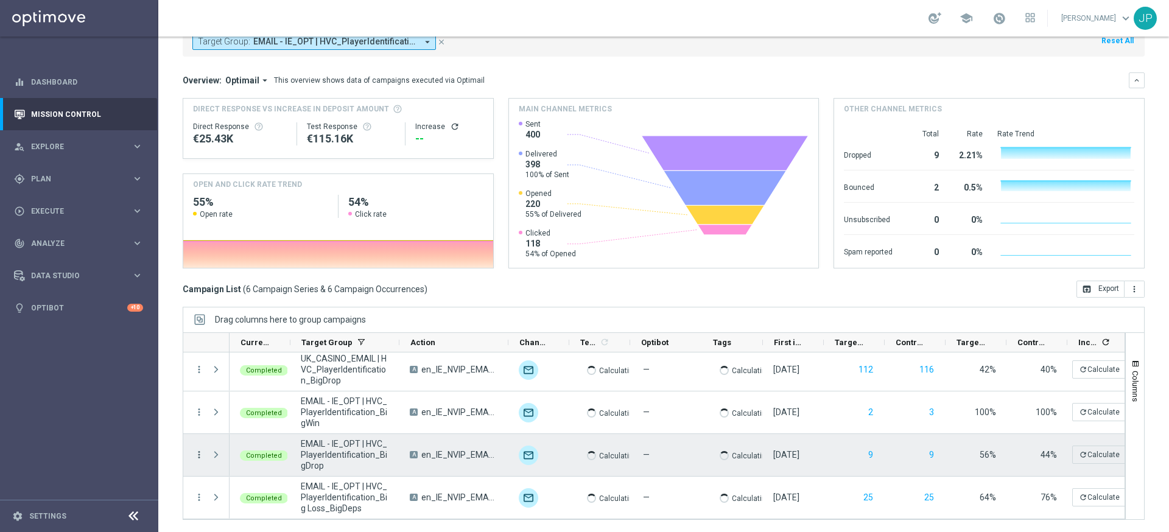
click at [198, 450] on icon "more_vert" at bounding box center [199, 454] width 11 height 11
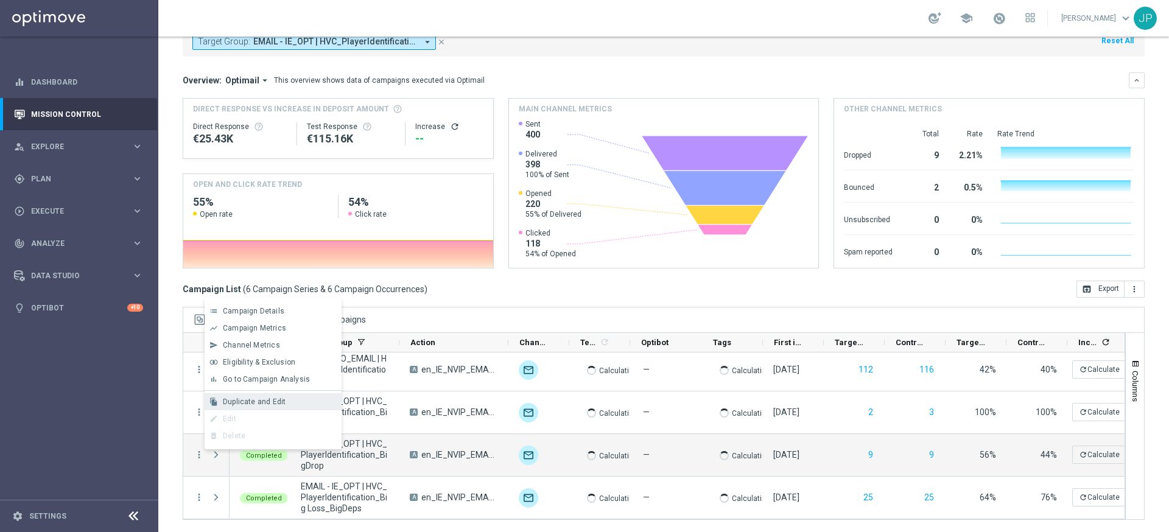
click at [253, 399] on span "Duplicate and Edit" at bounding box center [254, 401] width 63 height 9
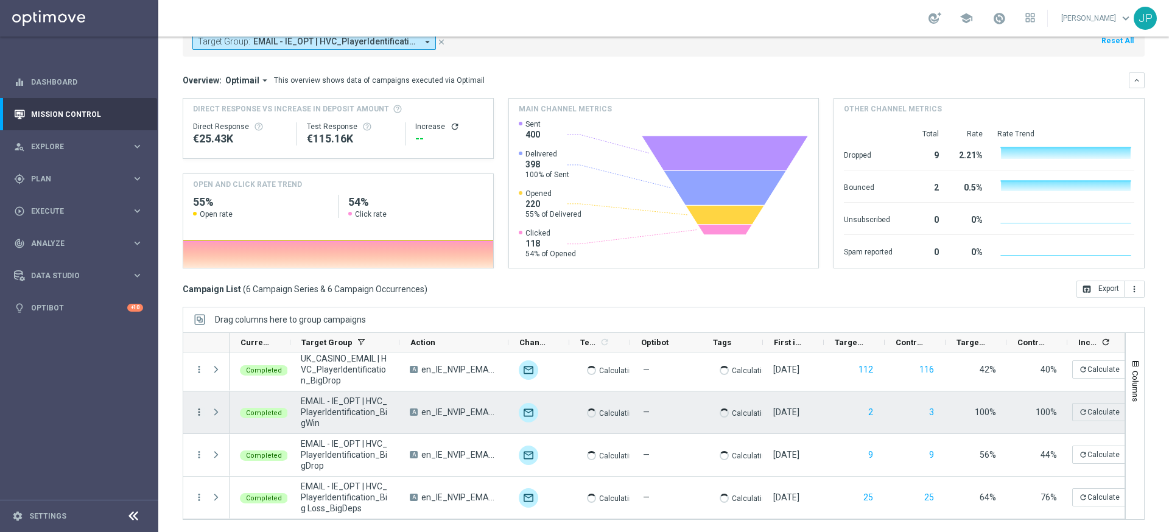
click at [197, 410] on icon "more_vert" at bounding box center [199, 412] width 11 height 11
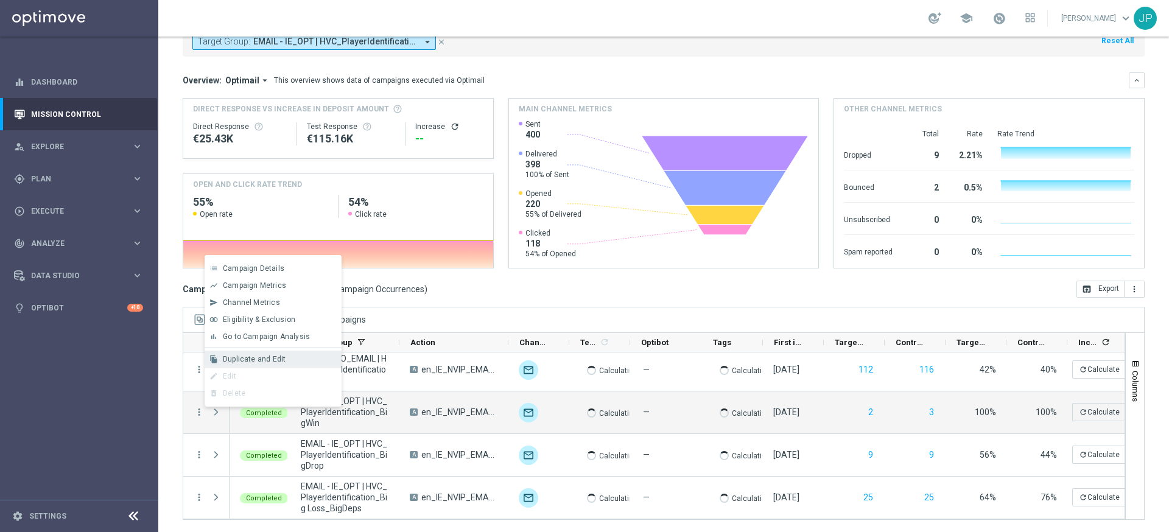
click at [265, 357] on span "Duplicate and Edit" at bounding box center [254, 359] width 63 height 9
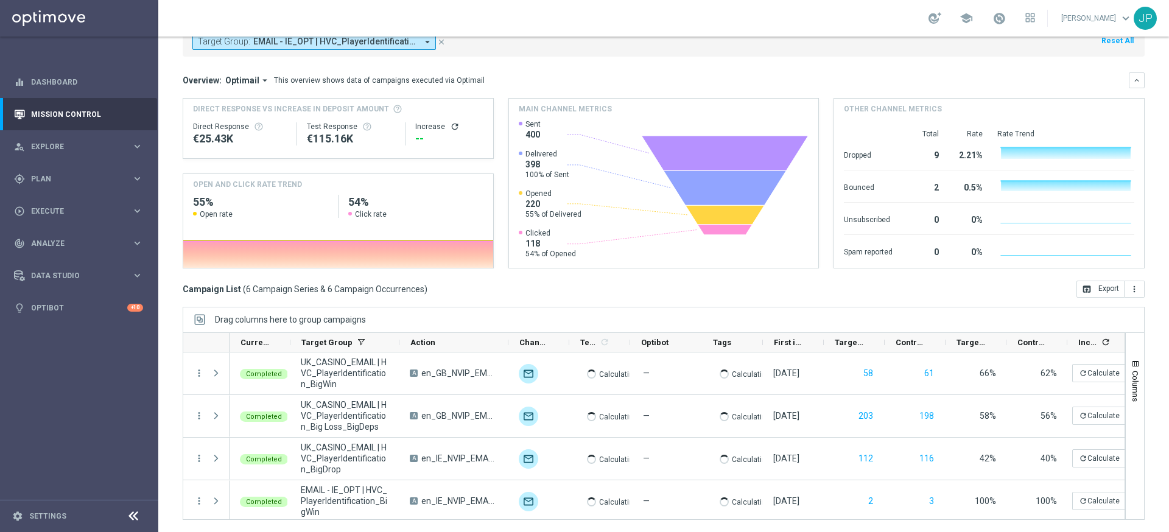
scroll to position [0, 0]
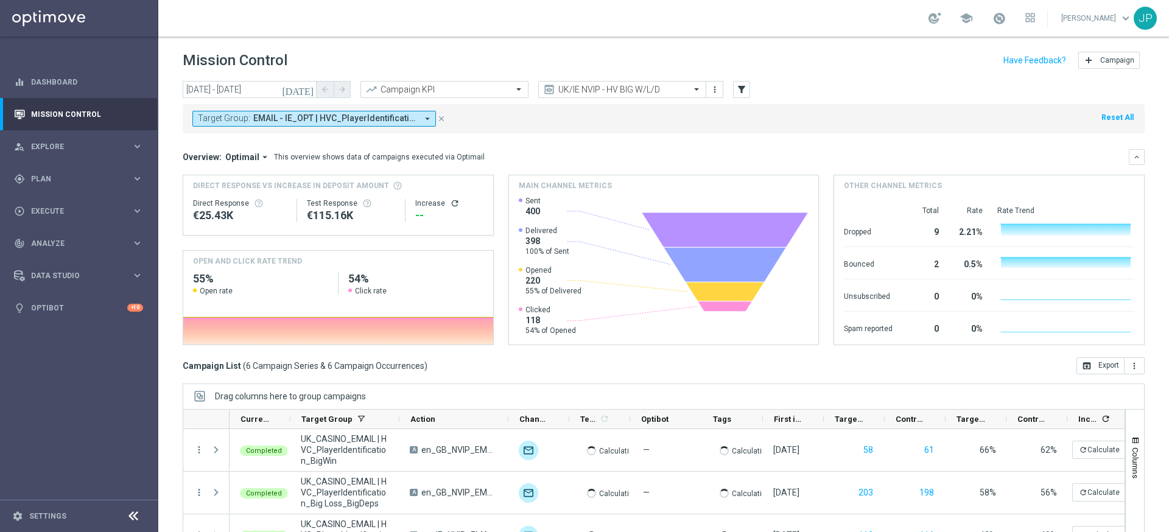
click at [312, 87] on icon "[DATE]" at bounding box center [298, 89] width 33 height 11
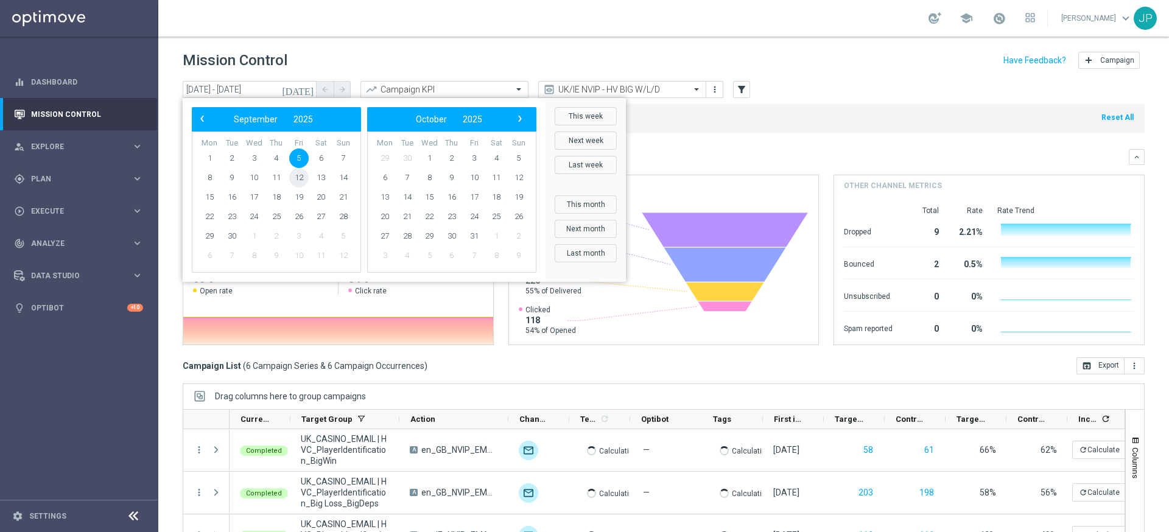
click at [300, 177] on span "12" at bounding box center [298, 177] width 19 height 19
click at [300, 178] on span "12" at bounding box center [298, 177] width 19 height 19
type input "[DATE] - [DATE]"
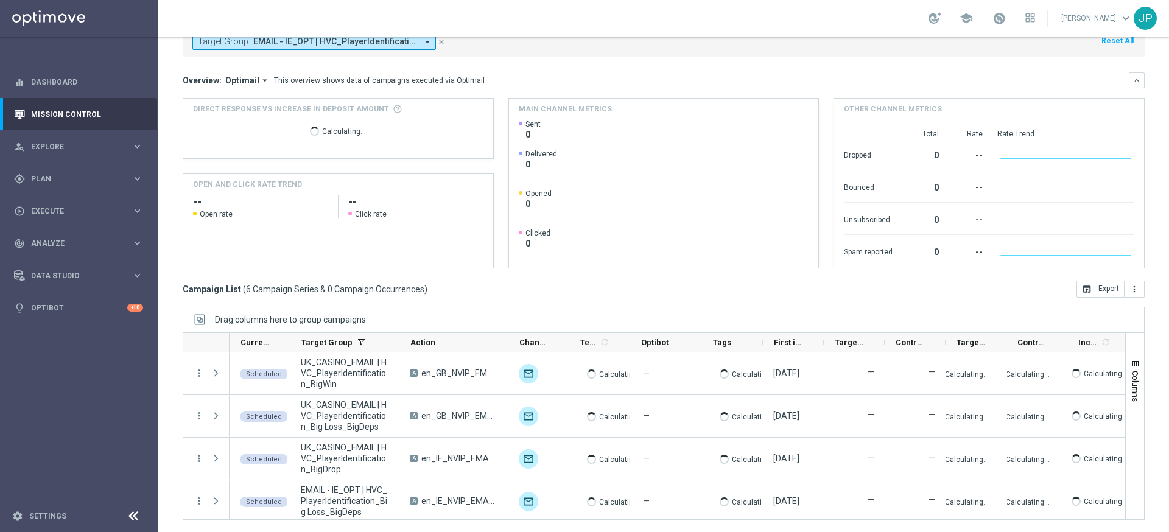
scroll to position [89, 0]
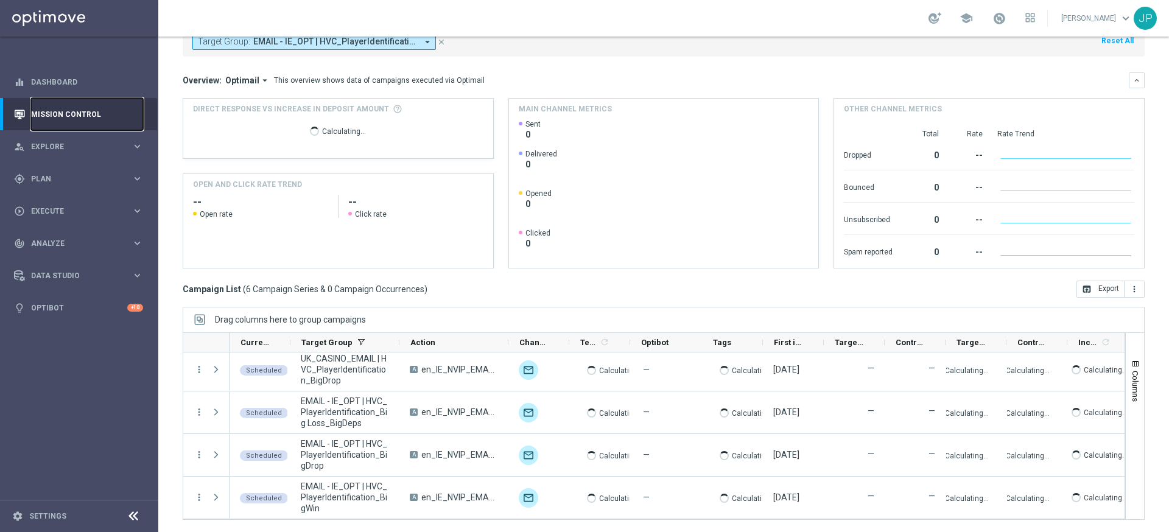
click at [86, 111] on link "Mission Control" at bounding box center [87, 114] width 112 height 32
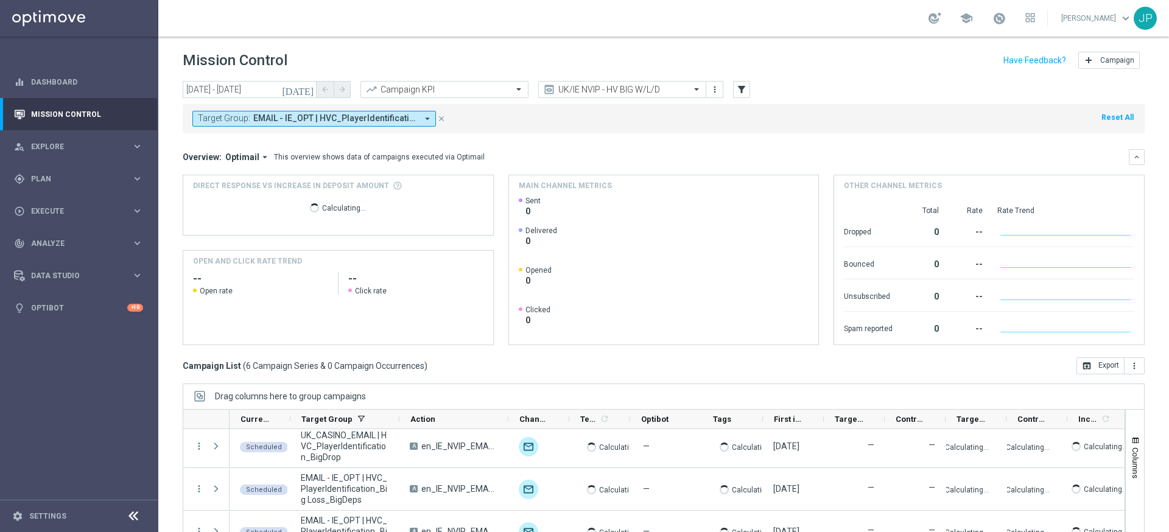
click at [440, 114] on icon "close" at bounding box center [441, 118] width 9 height 9
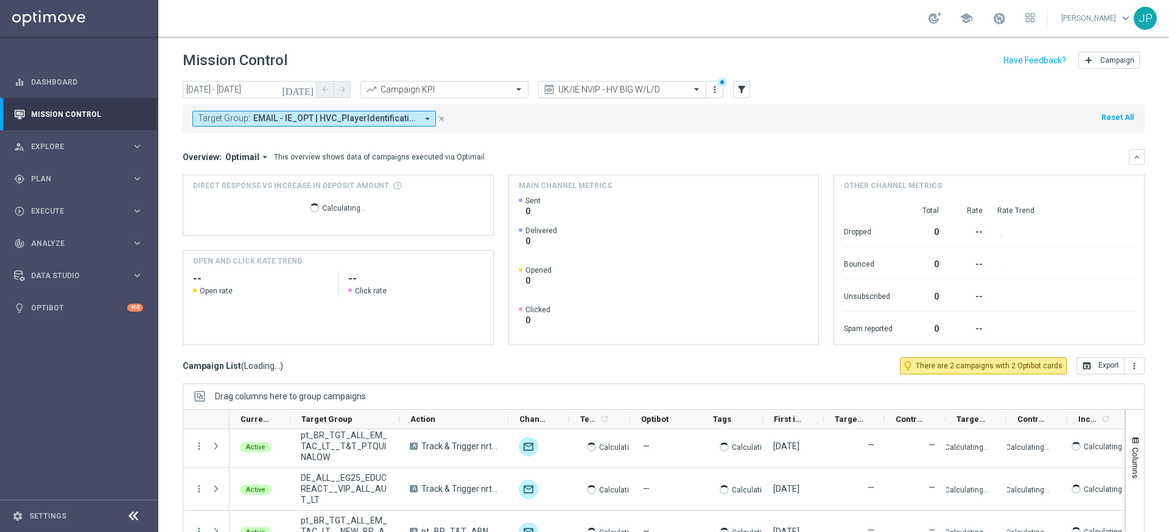
click at [647, 89] on input "text" at bounding box center [610, 90] width 130 height 10
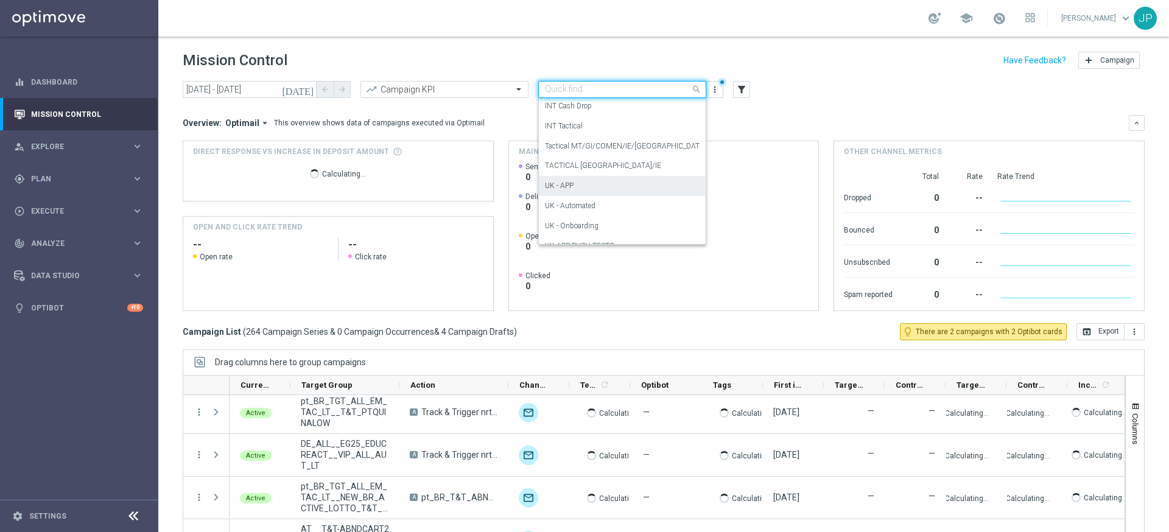
scroll to position [185, 0]
click at [626, 180] on div "TACTICAL [GEOGRAPHIC_DATA]/IE" at bounding box center [622, 183] width 155 height 20
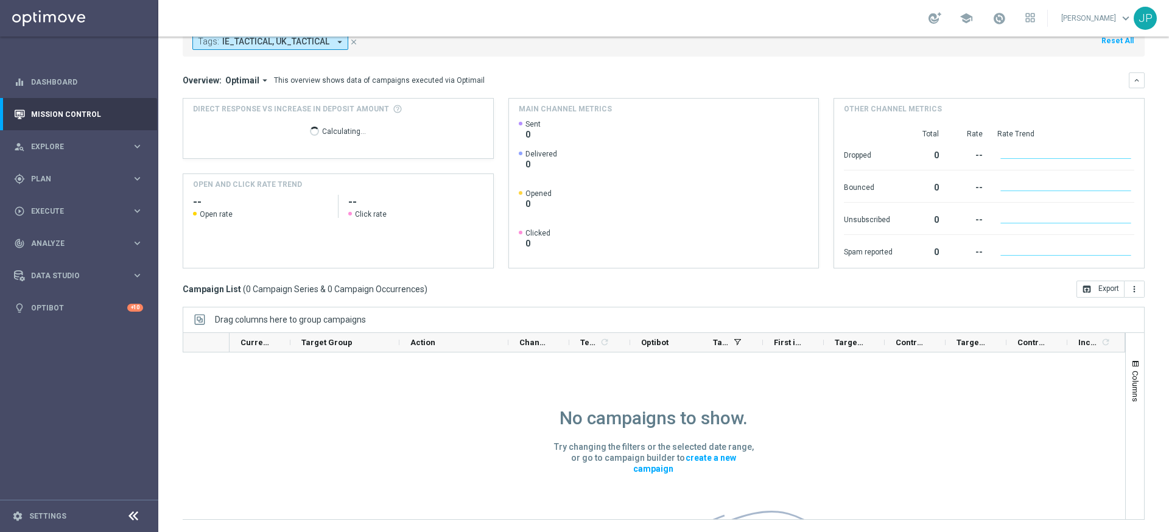
scroll to position [0, 0]
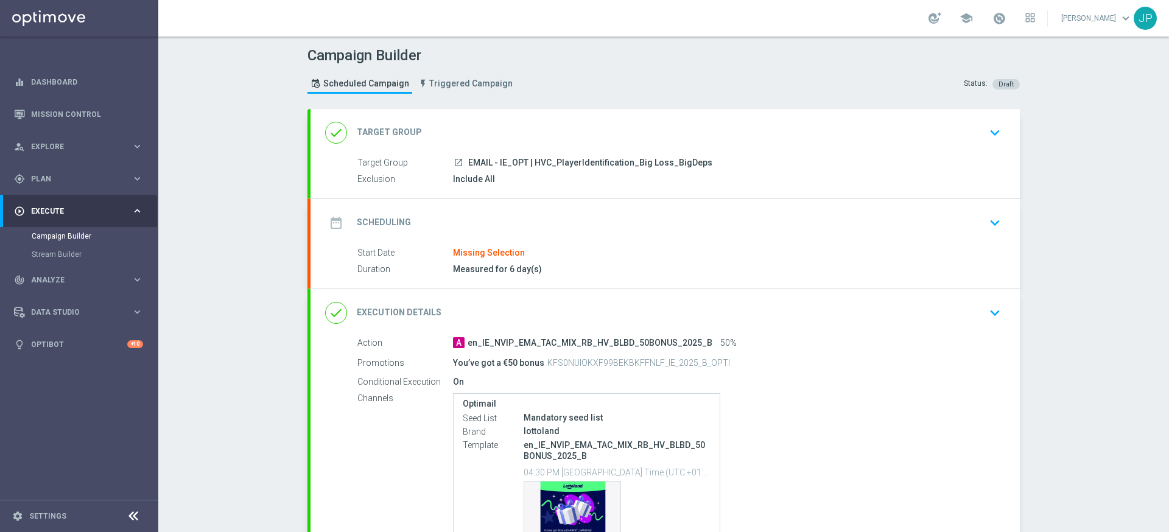
click at [940, 229] on div "date_range Scheduling keyboard_arrow_down" at bounding box center [665, 222] width 680 height 23
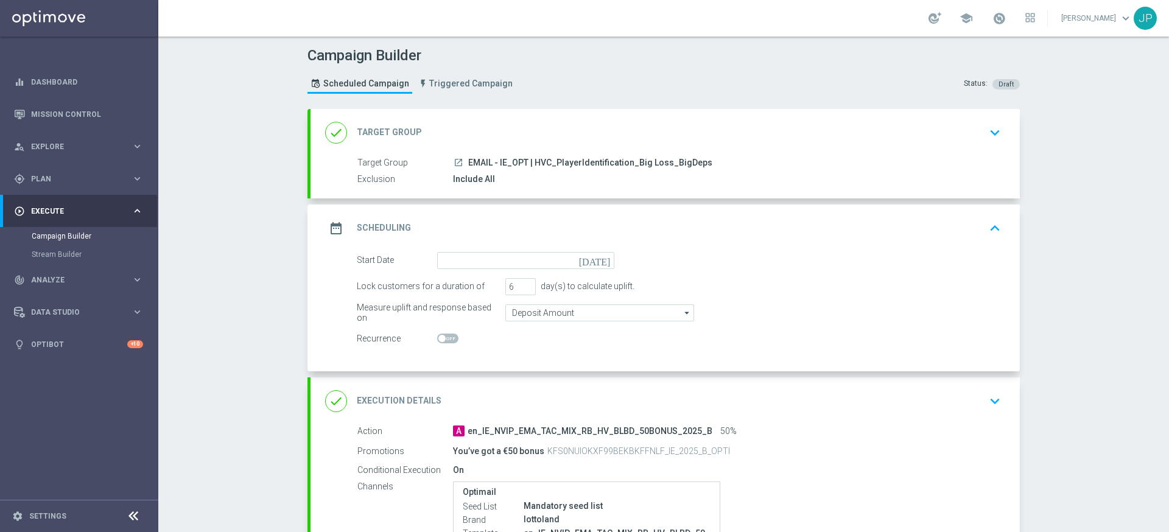
click at [606, 262] on icon "[DATE]" at bounding box center [597, 258] width 36 height 13
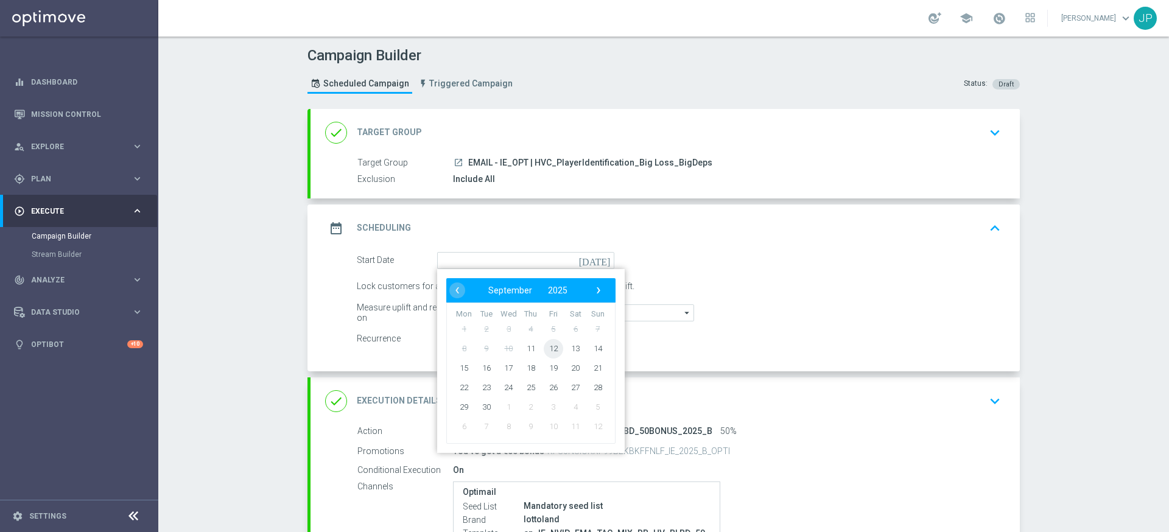
click at [558, 349] on span "12" at bounding box center [553, 347] width 19 height 19
type input "[DATE]"
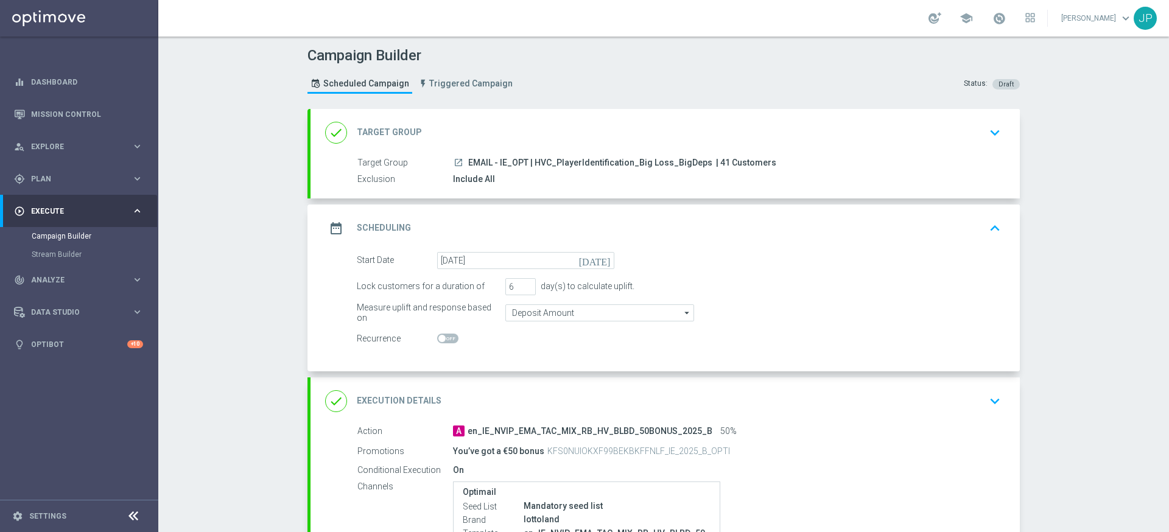
scroll to position [214, 0]
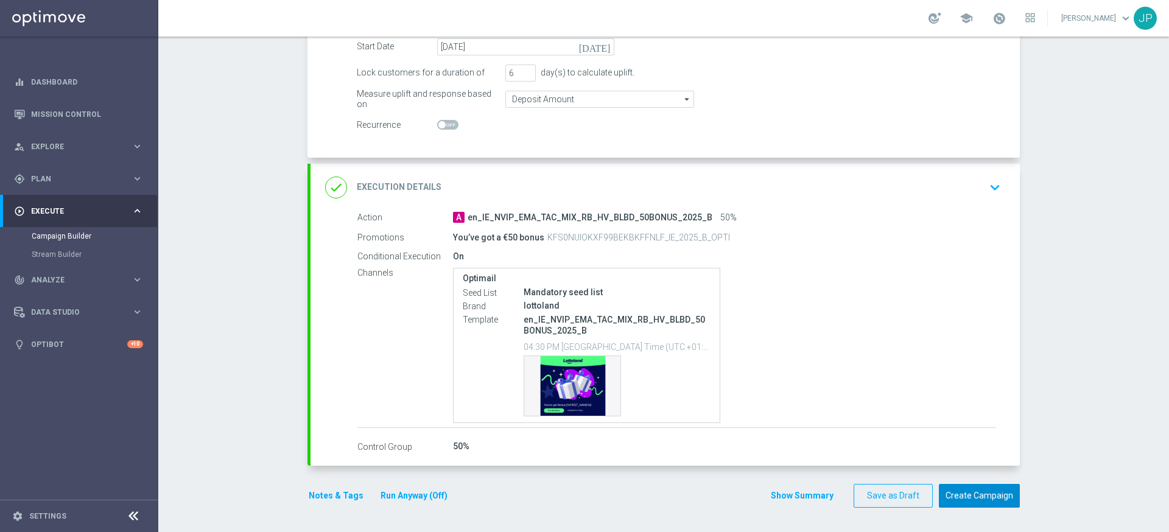
click at [1008, 498] on button "Create Campaign" at bounding box center [979, 496] width 81 height 24
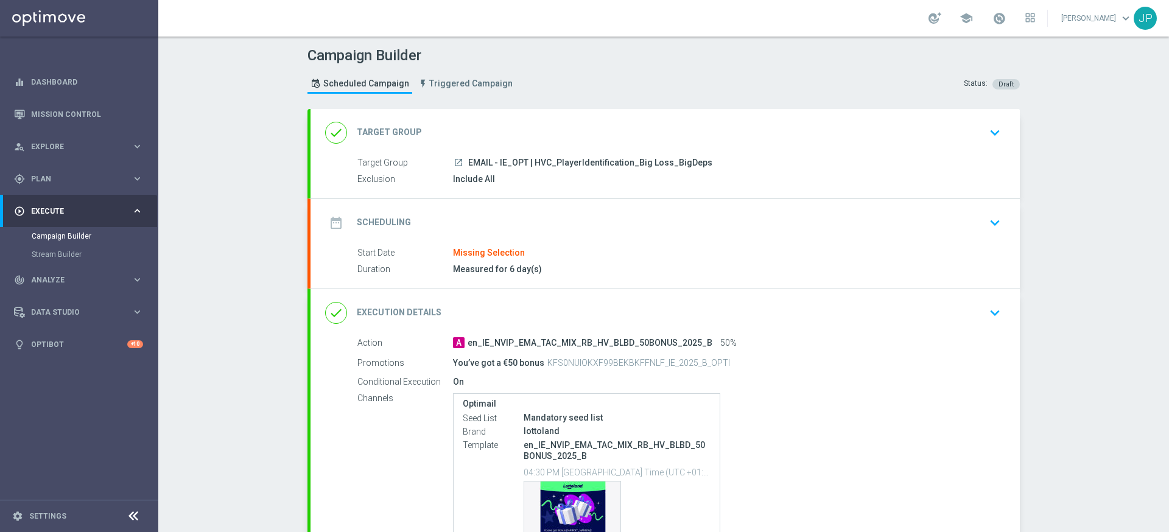
click at [959, 220] on div "date_range Scheduling keyboard_arrow_down" at bounding box center [665, 222] width 680 height 23
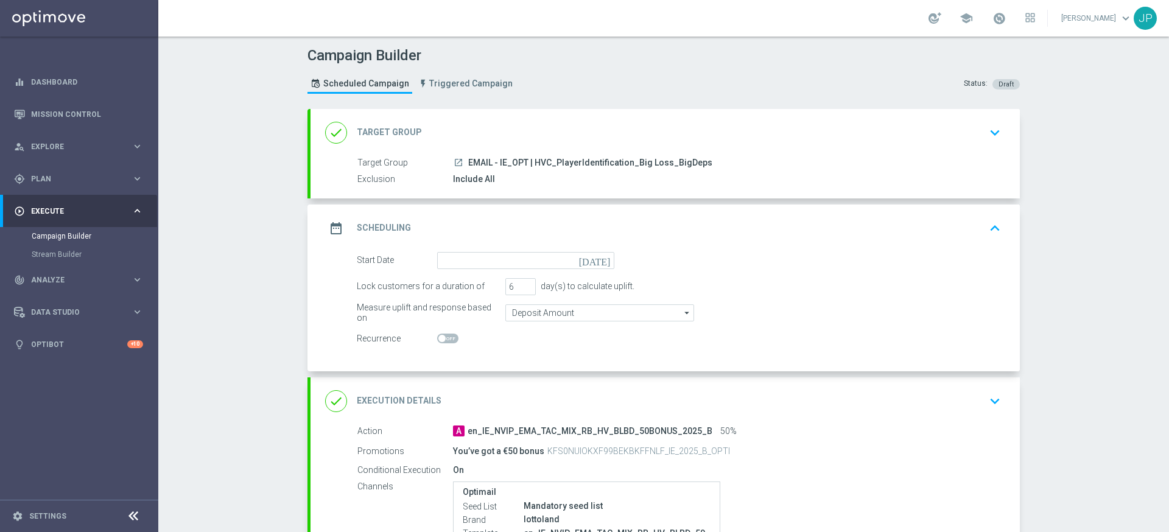
click at [604, 260] on icon "[DATE]" at bounding box center [597, 258] width 36 height 13
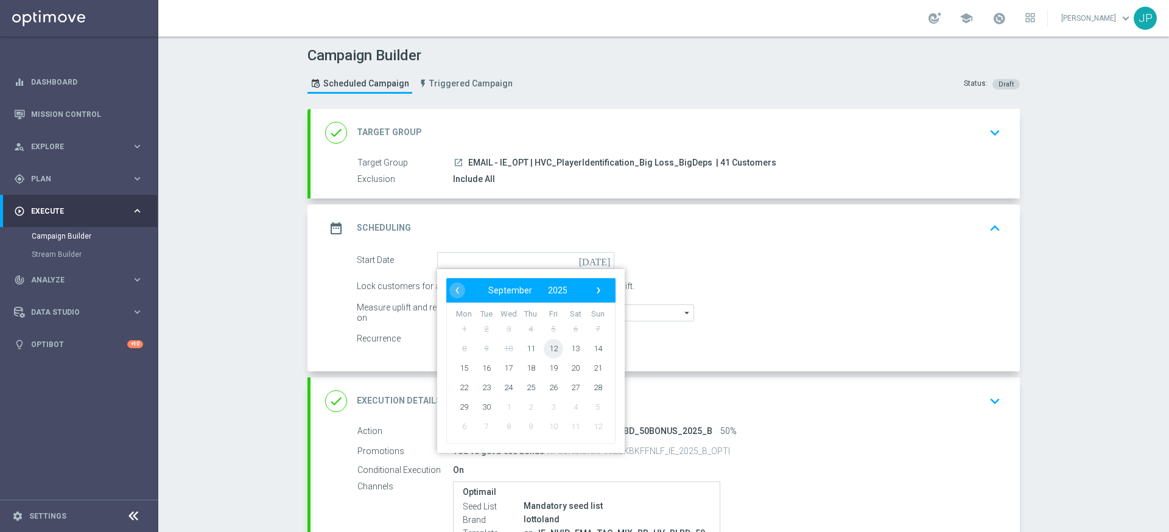
click at [551, 349] on span "12" at bounding box center [553, 347] width 19 height 19
type input "[DATE]"
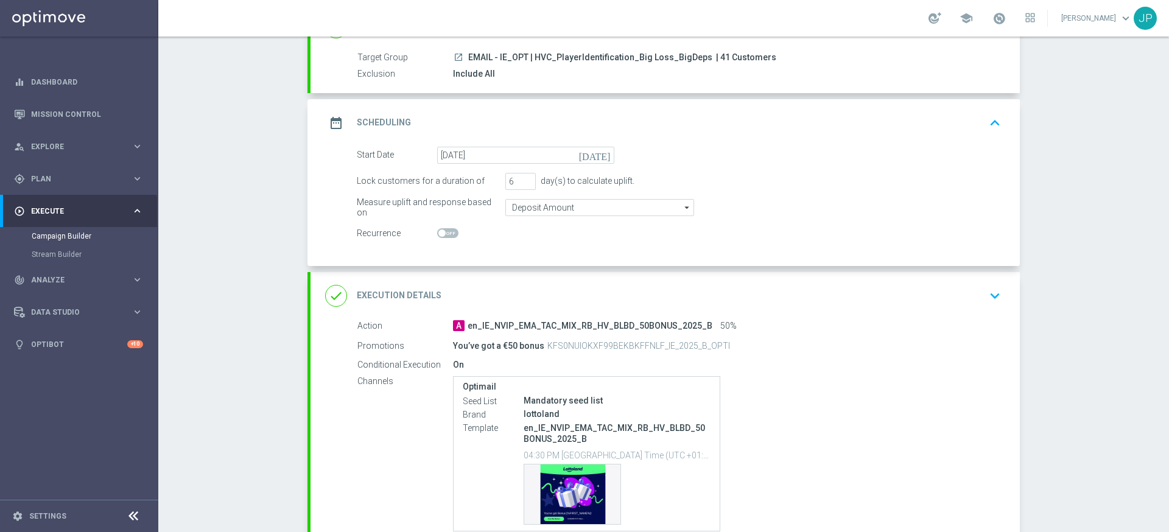
scroll to position [214, 0]
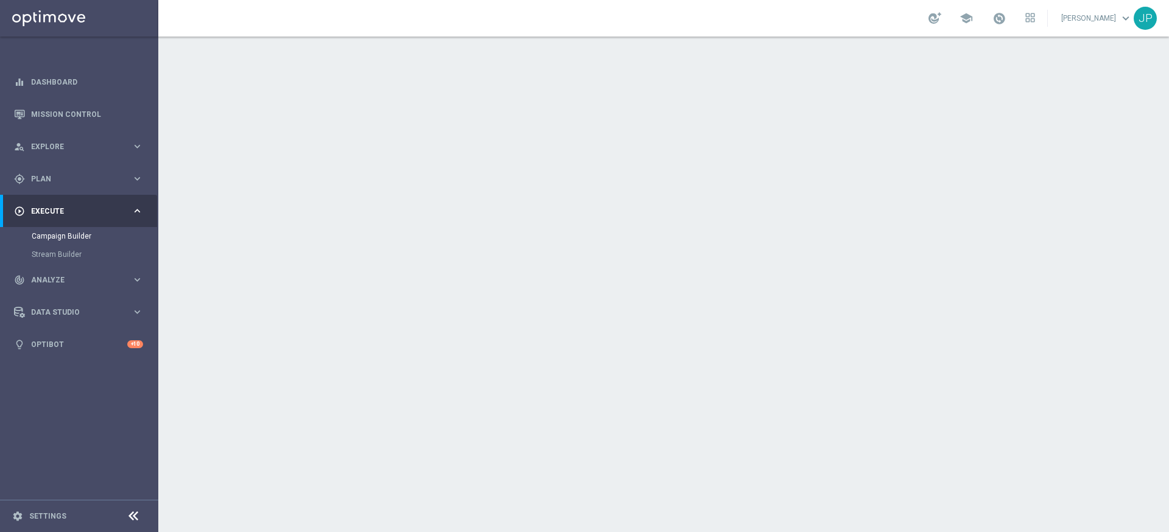
click at [845, 224] on div "date_range Scheduling keyboard_arrow_down" at bounding box center [665, 222] width 680 height 23
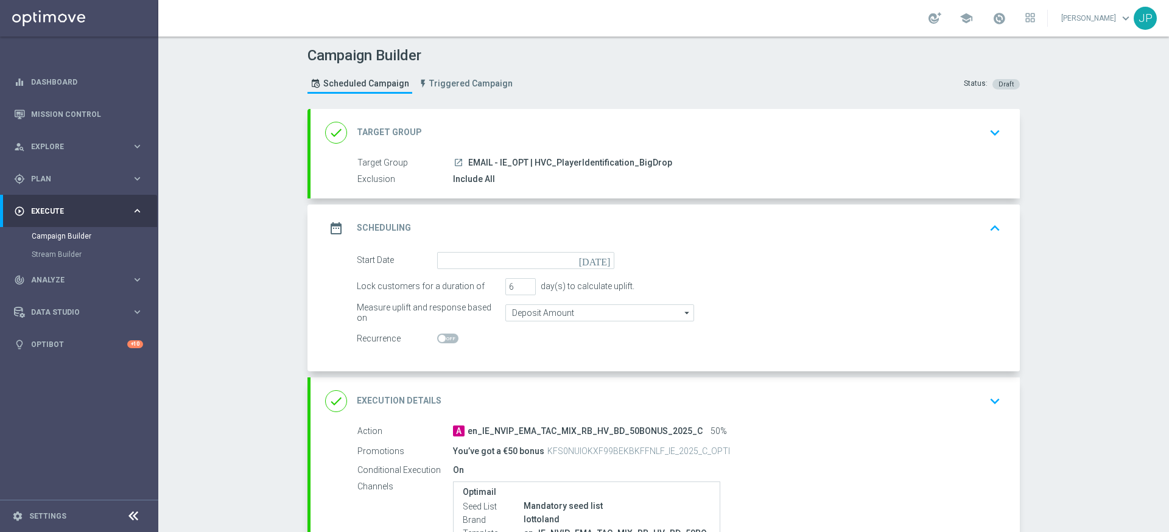
click at [607, 260] on icon "[DATE]" at bounding box center [597, 258] width 36 height 13
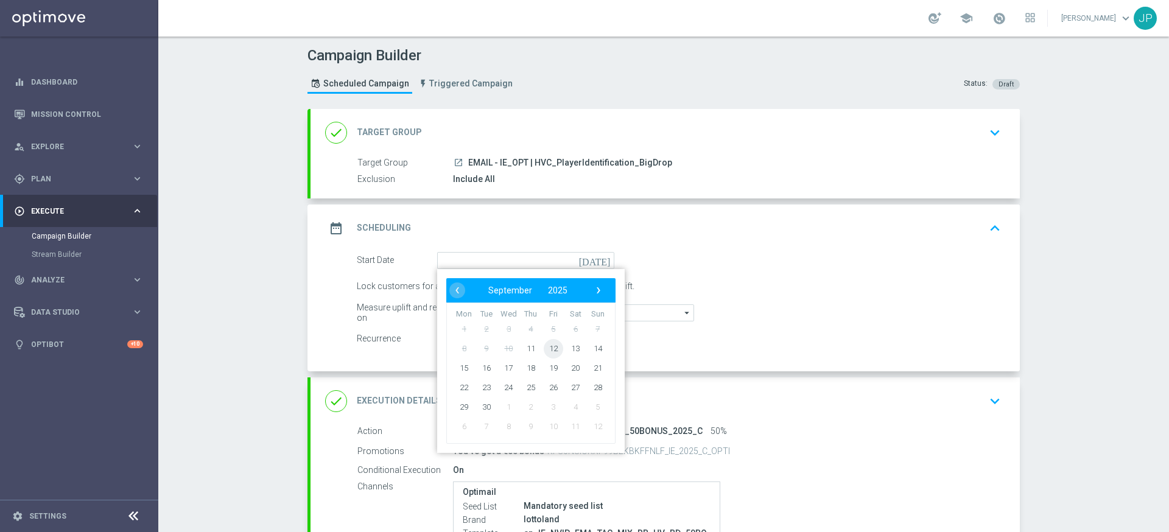
click at [556, 348] on span "12" at bounding box center [553, 347] width 19 height 19
type input "[DATE]"
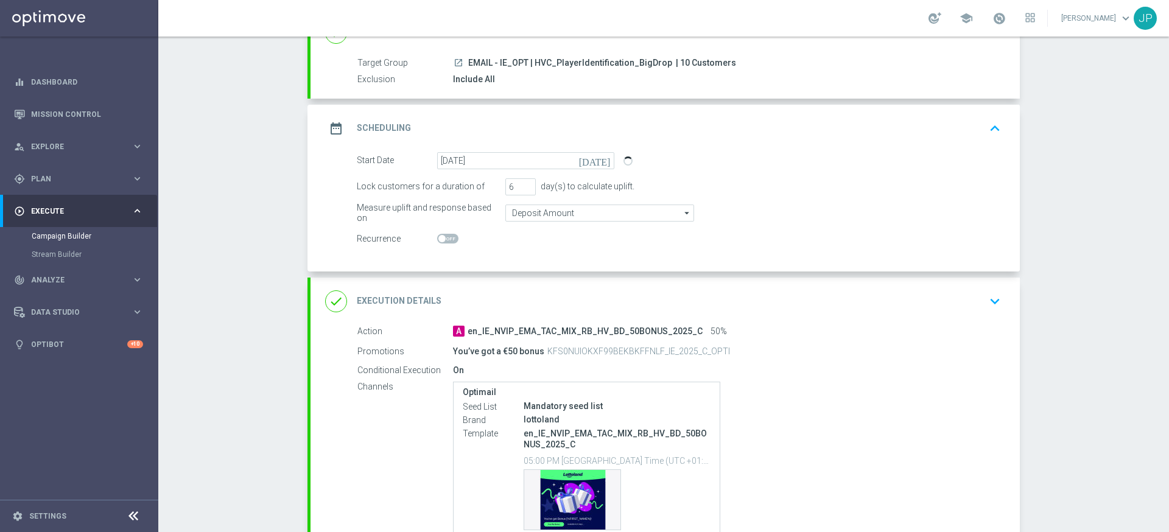
scroll to position [214, 0]
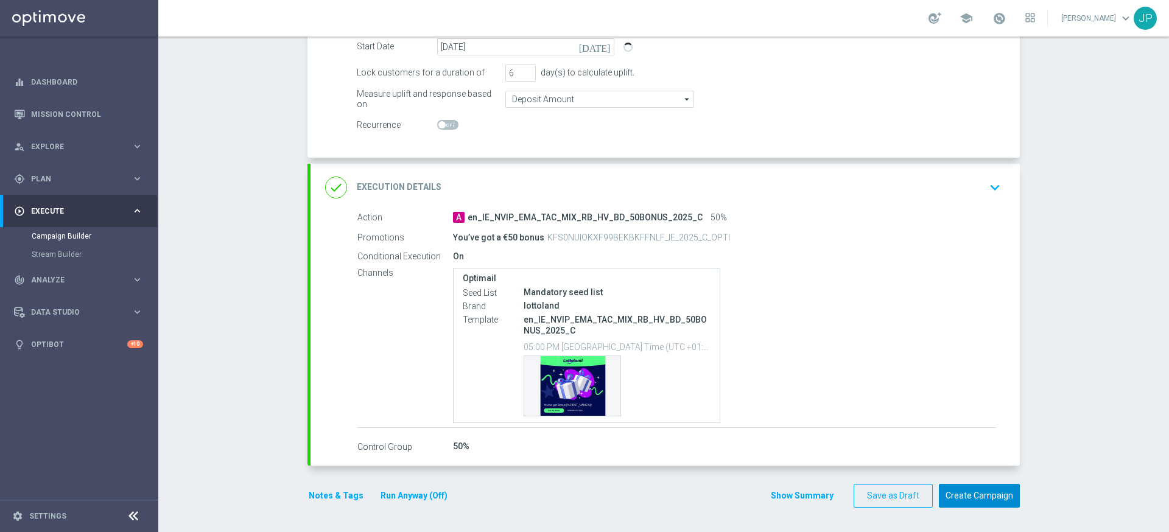
click at [1012, 497] on button "Create Campaign" at bounding box center [979, 496] width 81 height 24
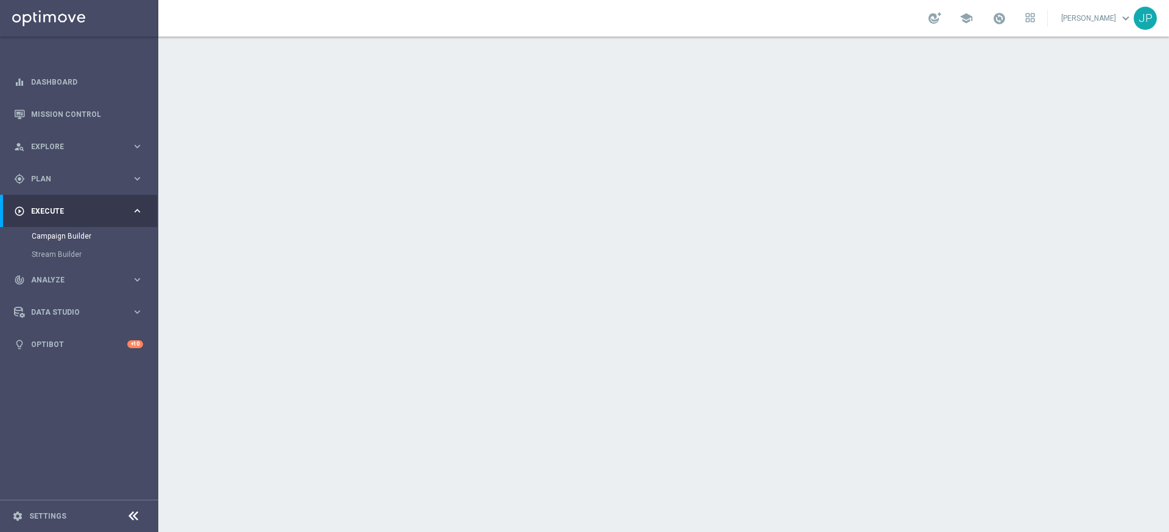
click at [799, 223] on div "date_range Scheduling keyboard_arrow_down" at bounding box center [665, 222] width 680 height 23
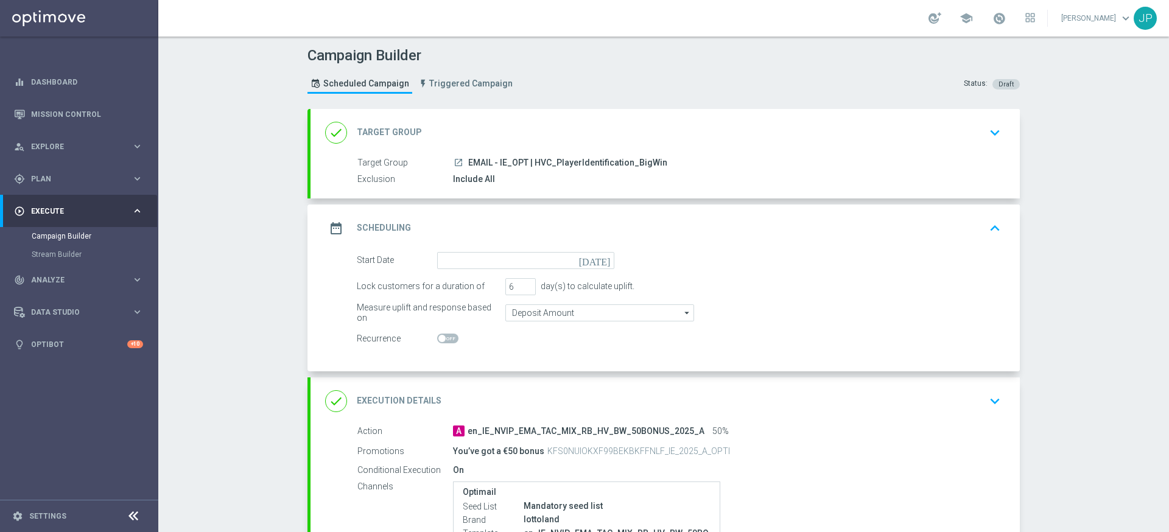
click at [604, 259] on icon "[DATE]" at bounding box center [597, 258] width 36 height 13
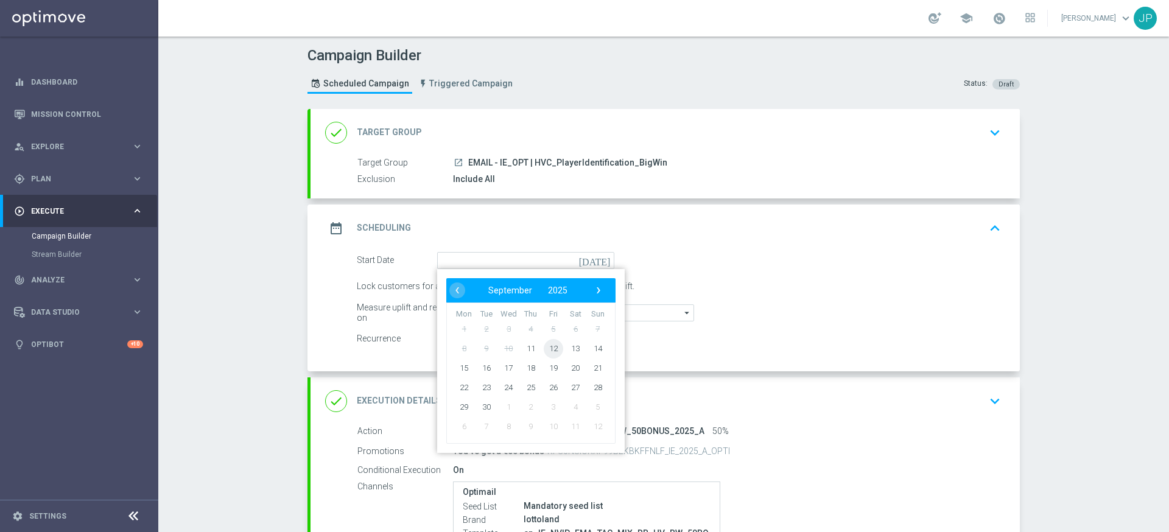
click at [558, 347] on span "12" at bounding box center [553, 347] width 19 height 19
type input "[DATE]"
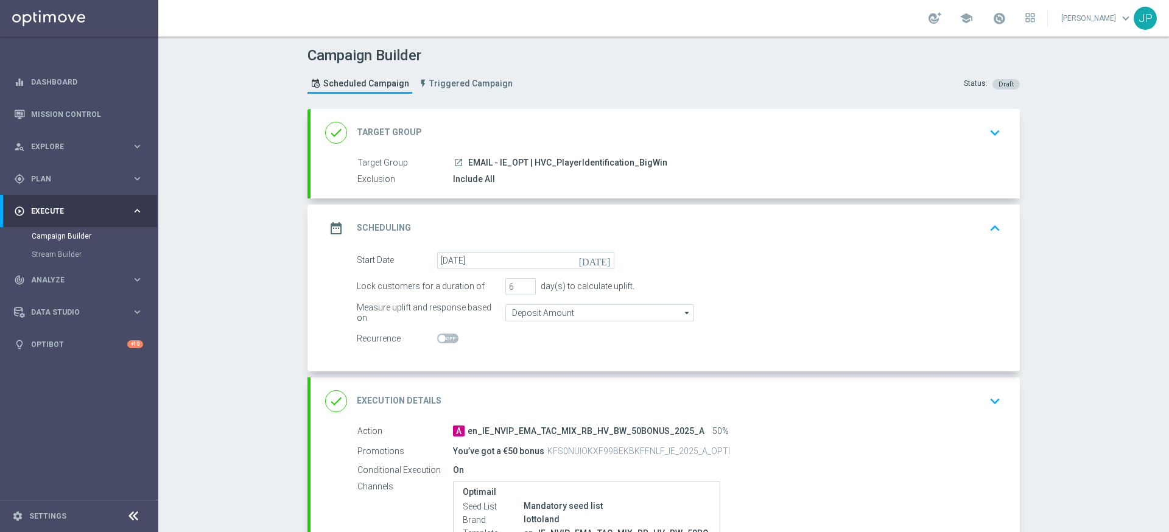
scroll to position [214, 0]
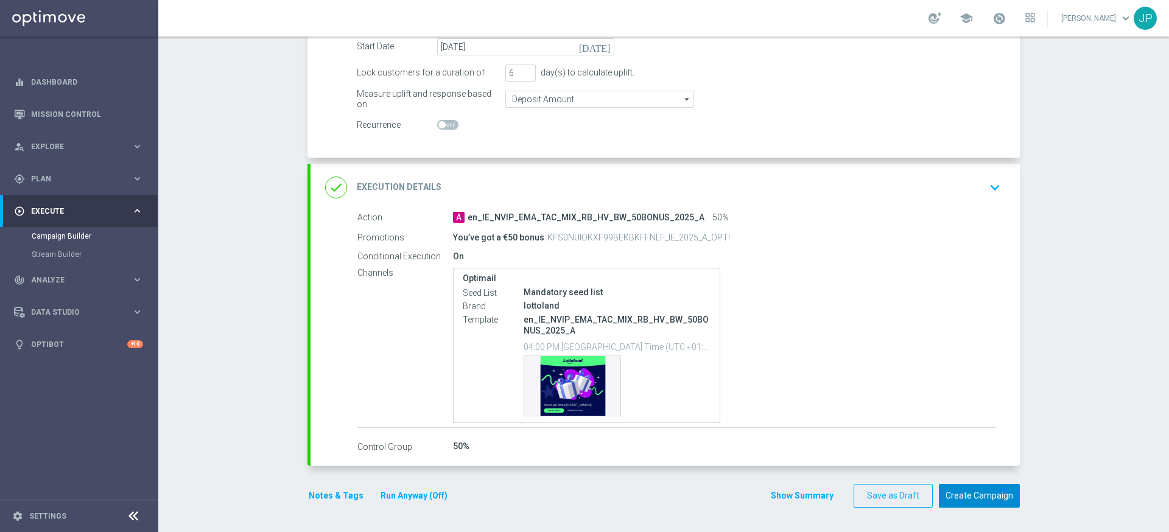
click at [1006, 498] on button "Create Campaign" at bounding box center [979, 496] width 81 height 24
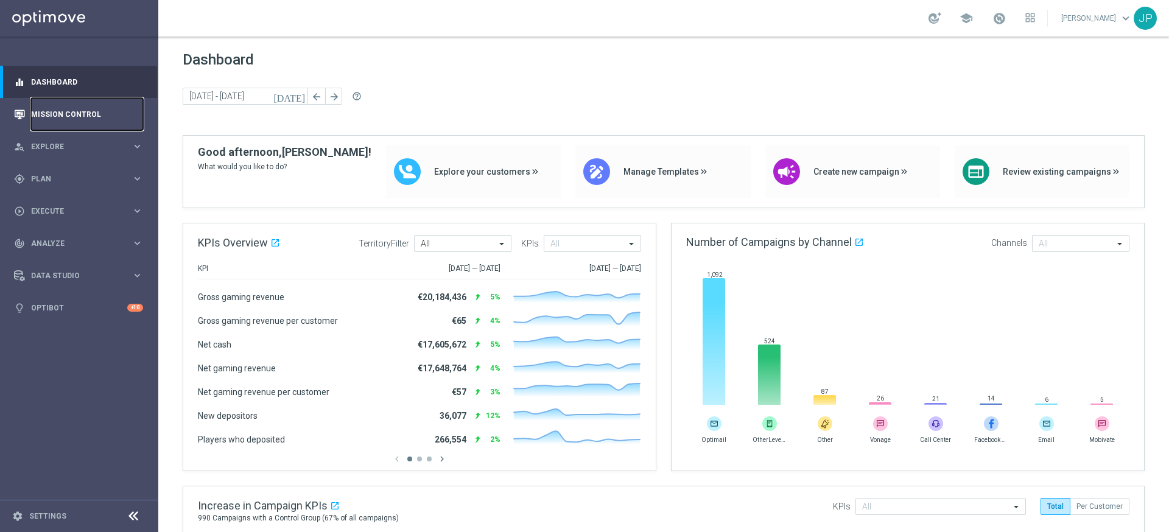
click at [75, 111] on link "Mission Control" at bounding box center [87, 114] width 112 height 32
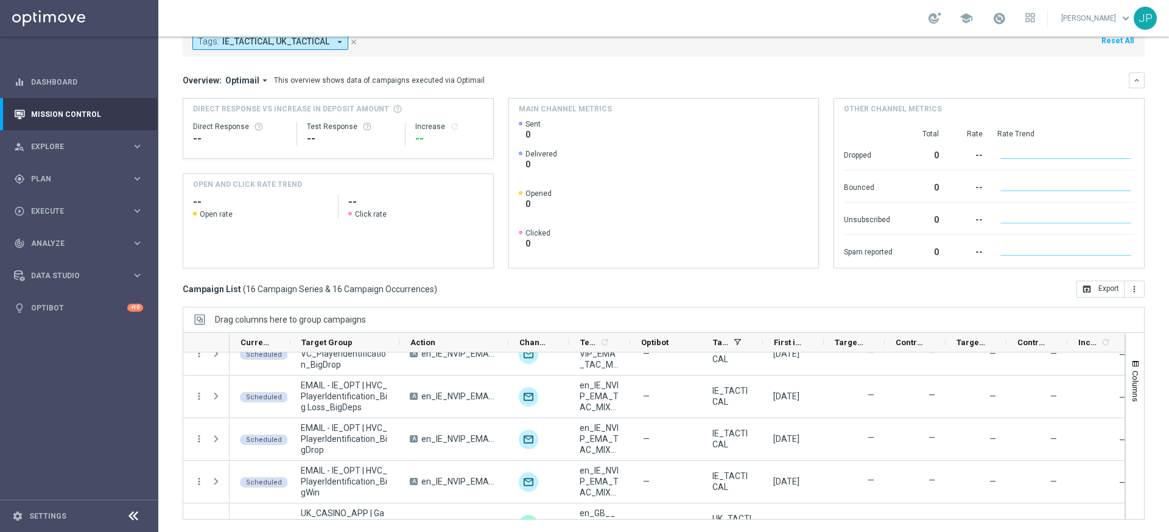
scroll to position [515, 0]
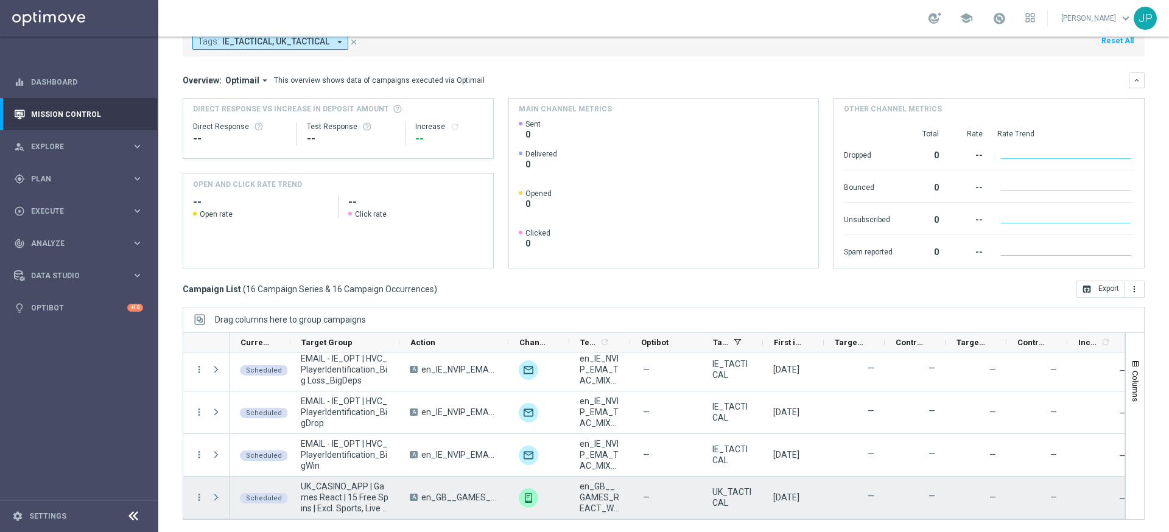
click at [215, 499] on span at bounding box center [216, 497] width 11 height 10
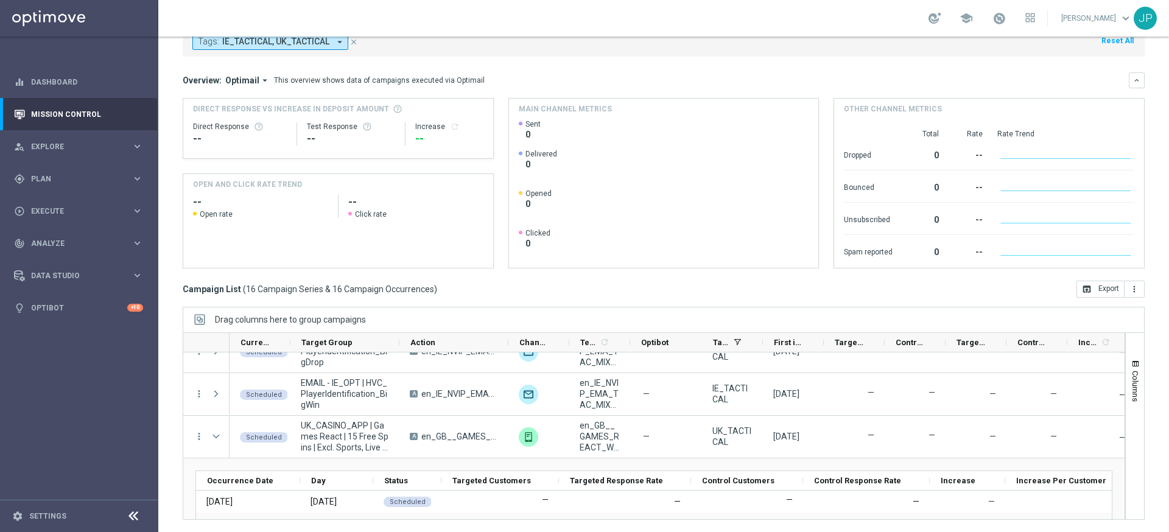
scroll to position [593, 0]
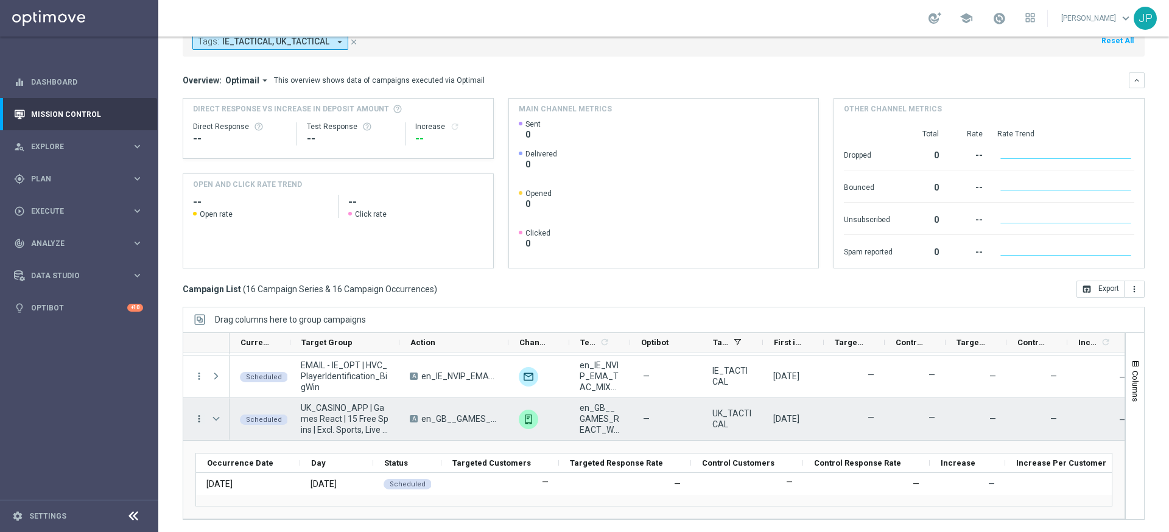
click at [198, 420] on icon "more_vert" at bounding box center [199, 418] width 11 height 11
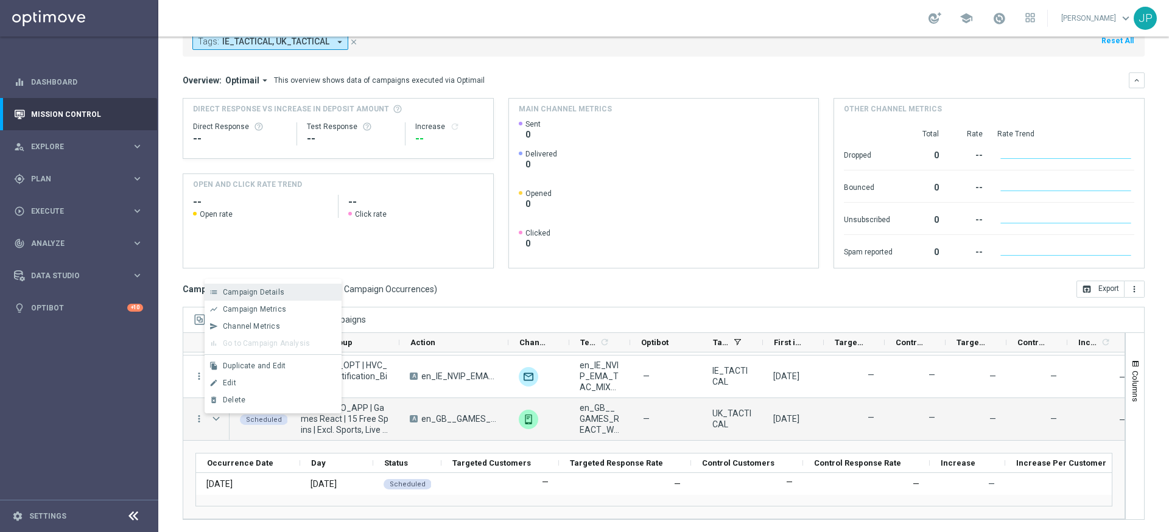
click at [309, 295] on div "Campaign Details" at bounding box center [279, 292] width 113 height 9
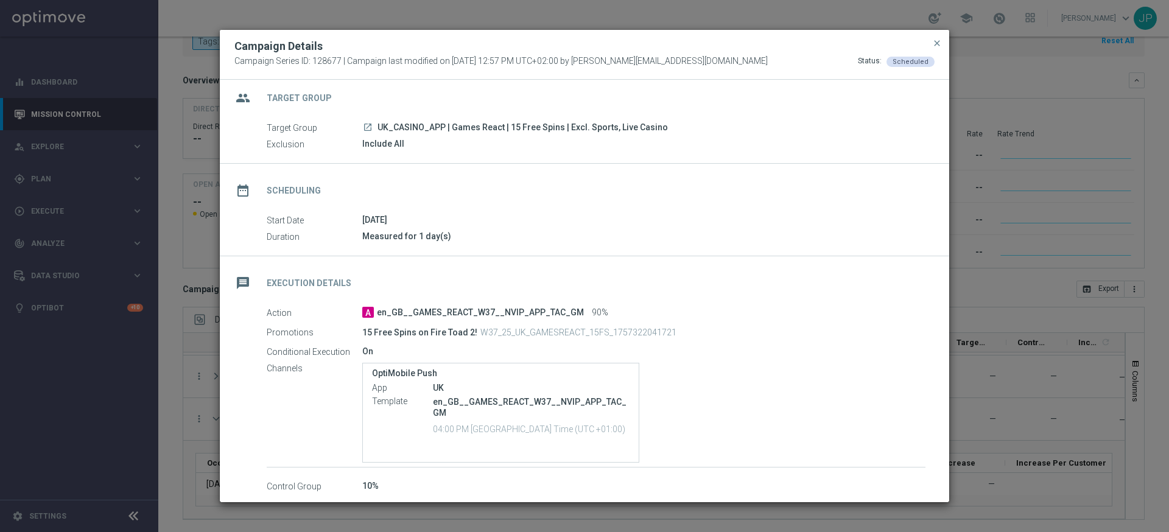
scroll to position [0, 0]
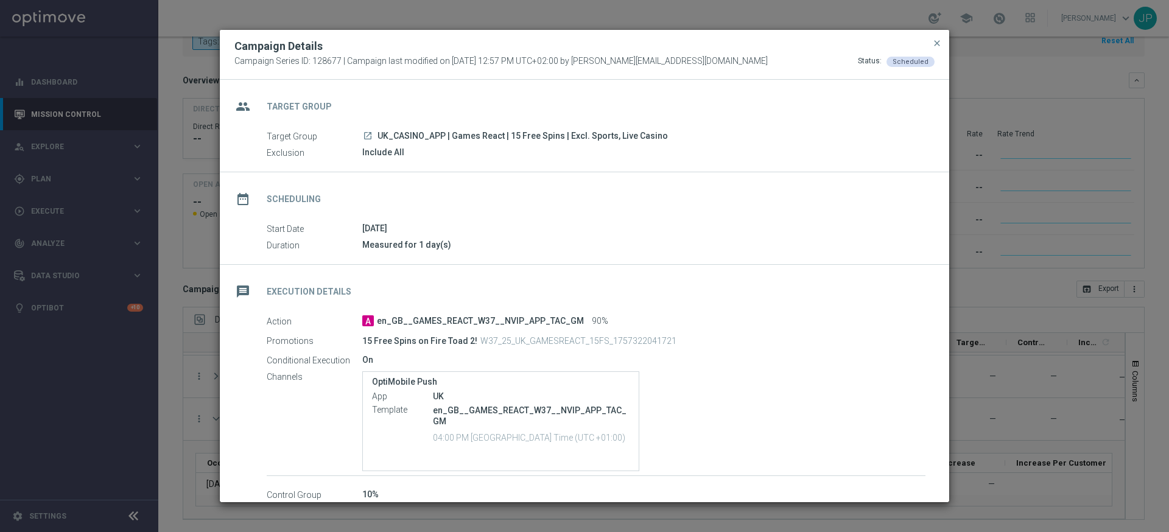
click at [511, 138] on span "UK_CASINO_APP | Games React | 15 Free Spins | Excl. Sports, Live Casino" at bounding box center [522, 136] width 290 height 11
copy div "UK_CASINO_APP | Games React | 15 Free Spins | Excl. Sports, Live Casino"
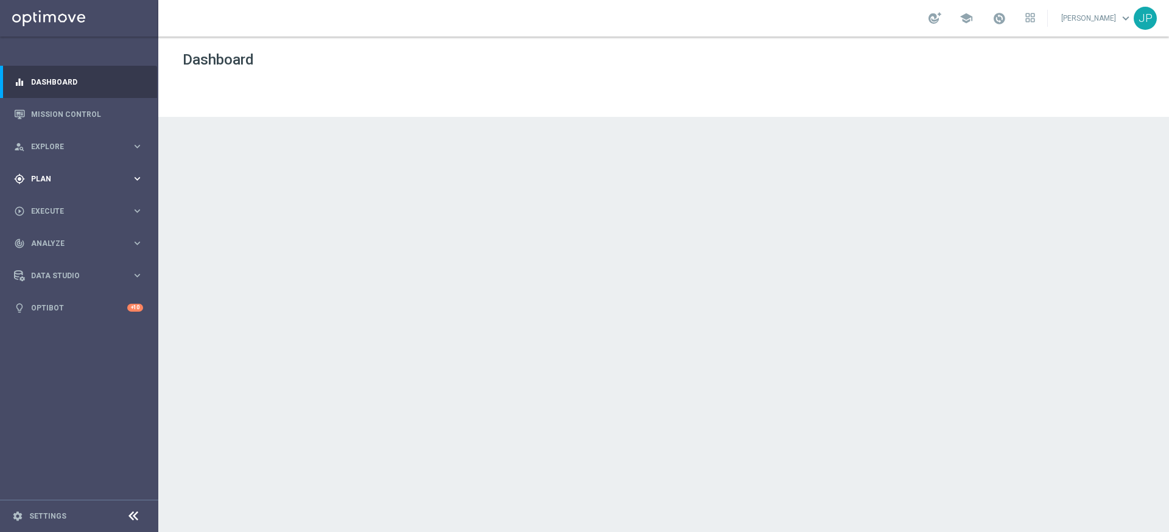
click at [136, 173] on icon "keyboard_arrow_right" at bounding box center [137, 179] width 12 height 12
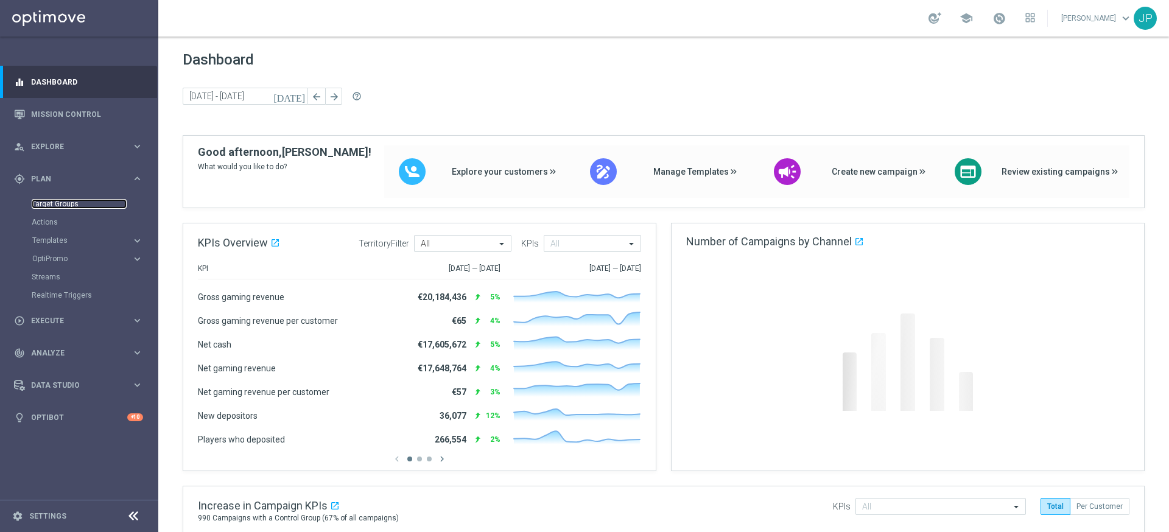
click at [89, 201] on link "Target Groups" at bounding box center [79, 204] width 95 height 10
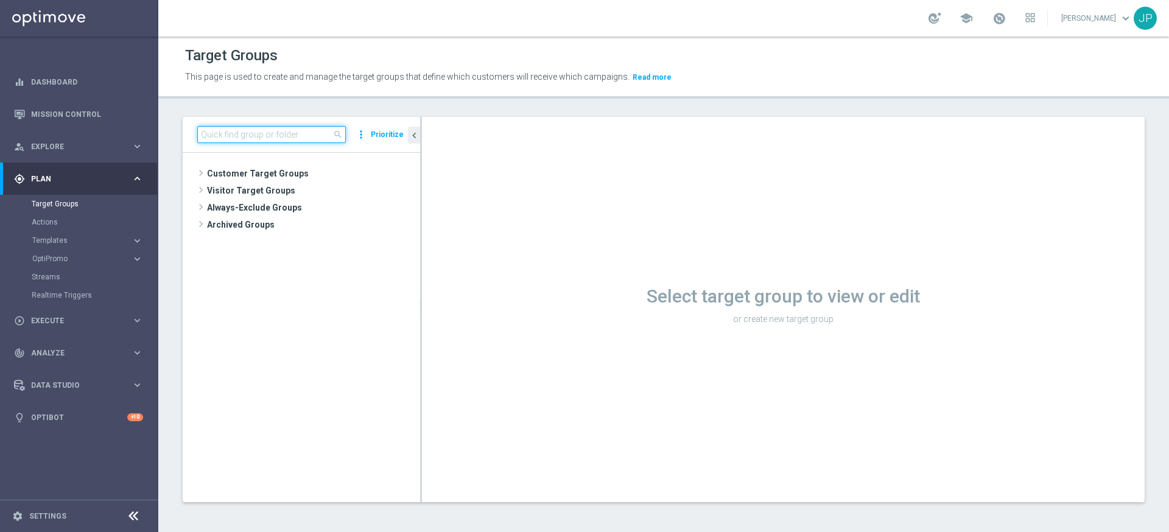
click at [301, 133] on input at bounding box center [271, 134] width 149 height 17
paste input "UK_CASINO_APP | Games React | 15 Free Spins | Excl. Sports, Live Casino"
type input "UK_CASINO_APP | Games React | 15 Free Spins | Excl. Sports, Live Casino"
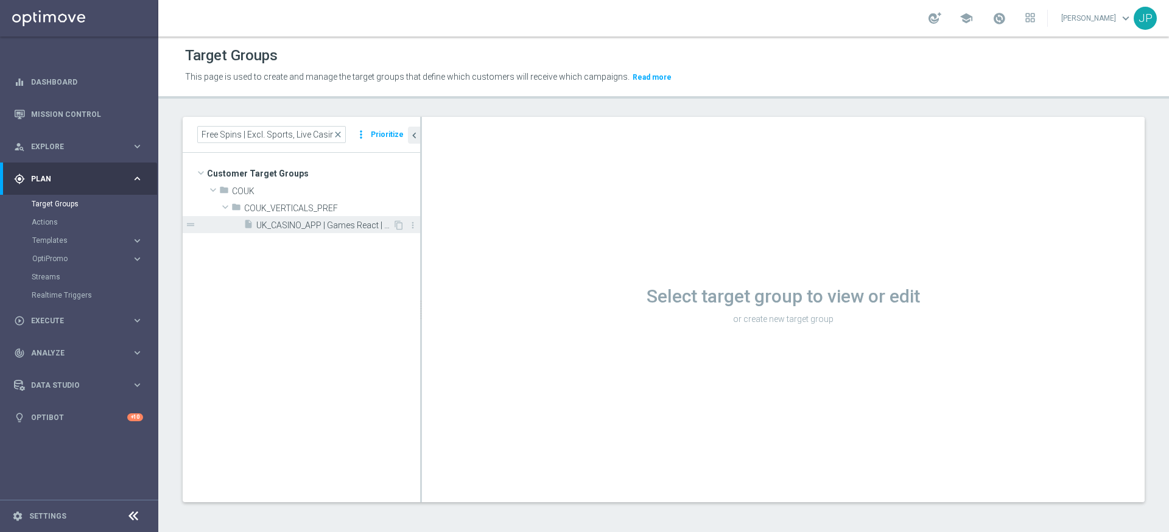
click at [320, 221] on span "UK_CASINO_APP | Games React | 15 Free Spins | Excl. Sports, Live Casino" at bounding box center [324, 225] width 136 height 10
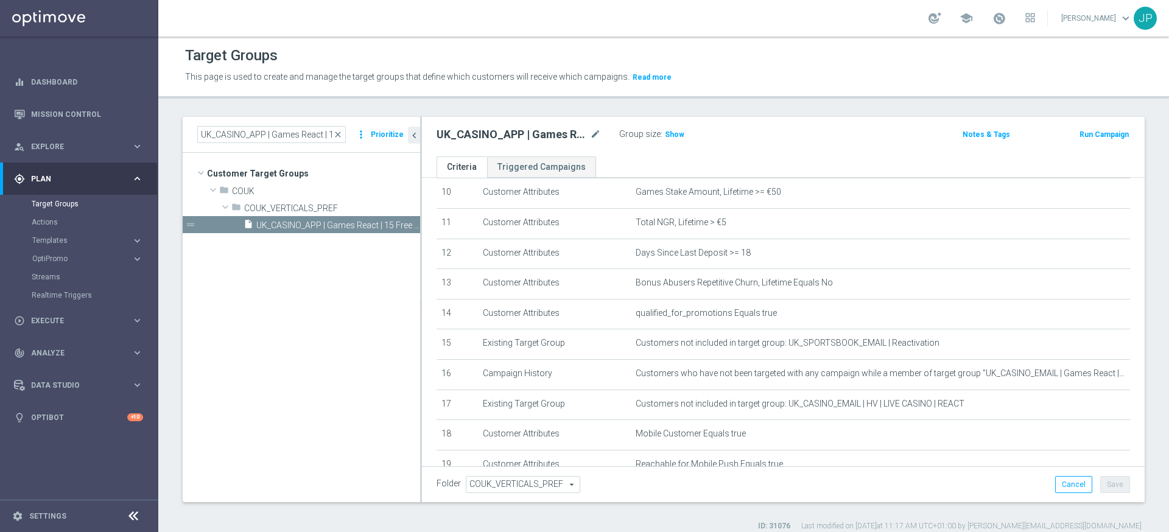
scroll to position [318, 0]
click at [733, 50] on div "Target Groups" at bounding box center [663, 56] width 957 height 24
